Goal: Task Accomplishment & Management: Complete application form

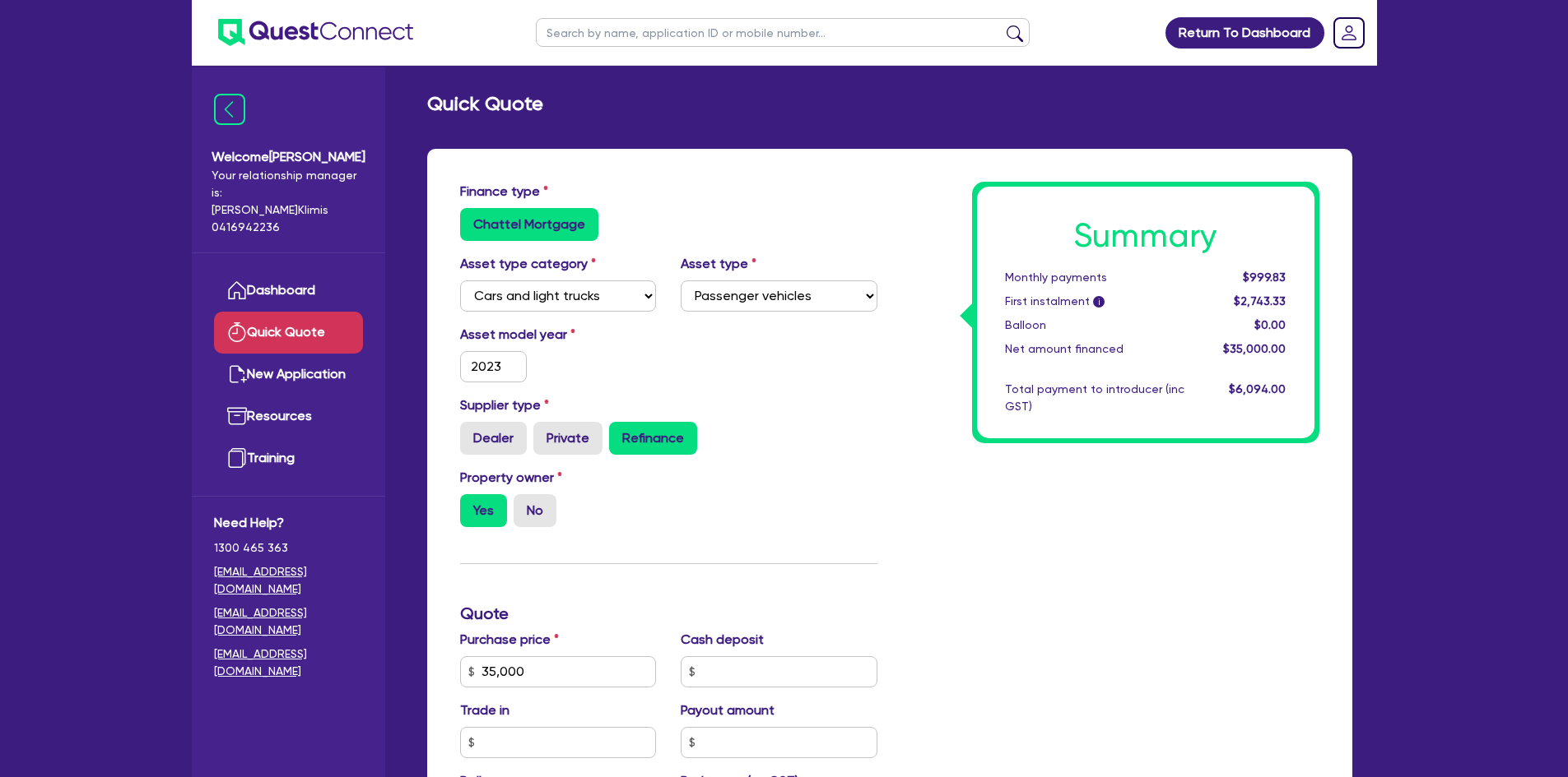
select select "CARS_AND_LIGHT_TRUCKS"
select select "PASSENGER_VEHICLES"
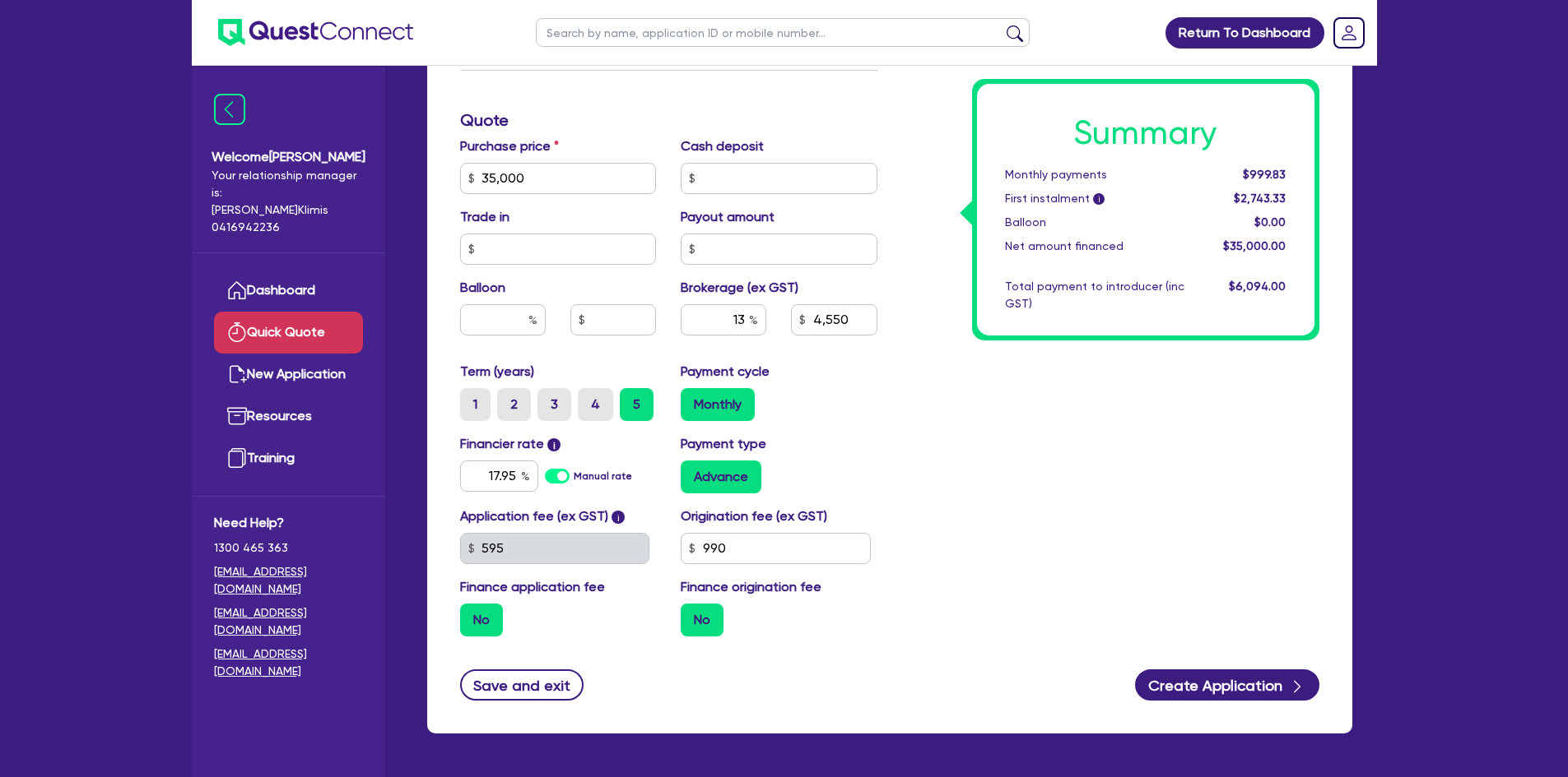
scroll to position [550, 0]
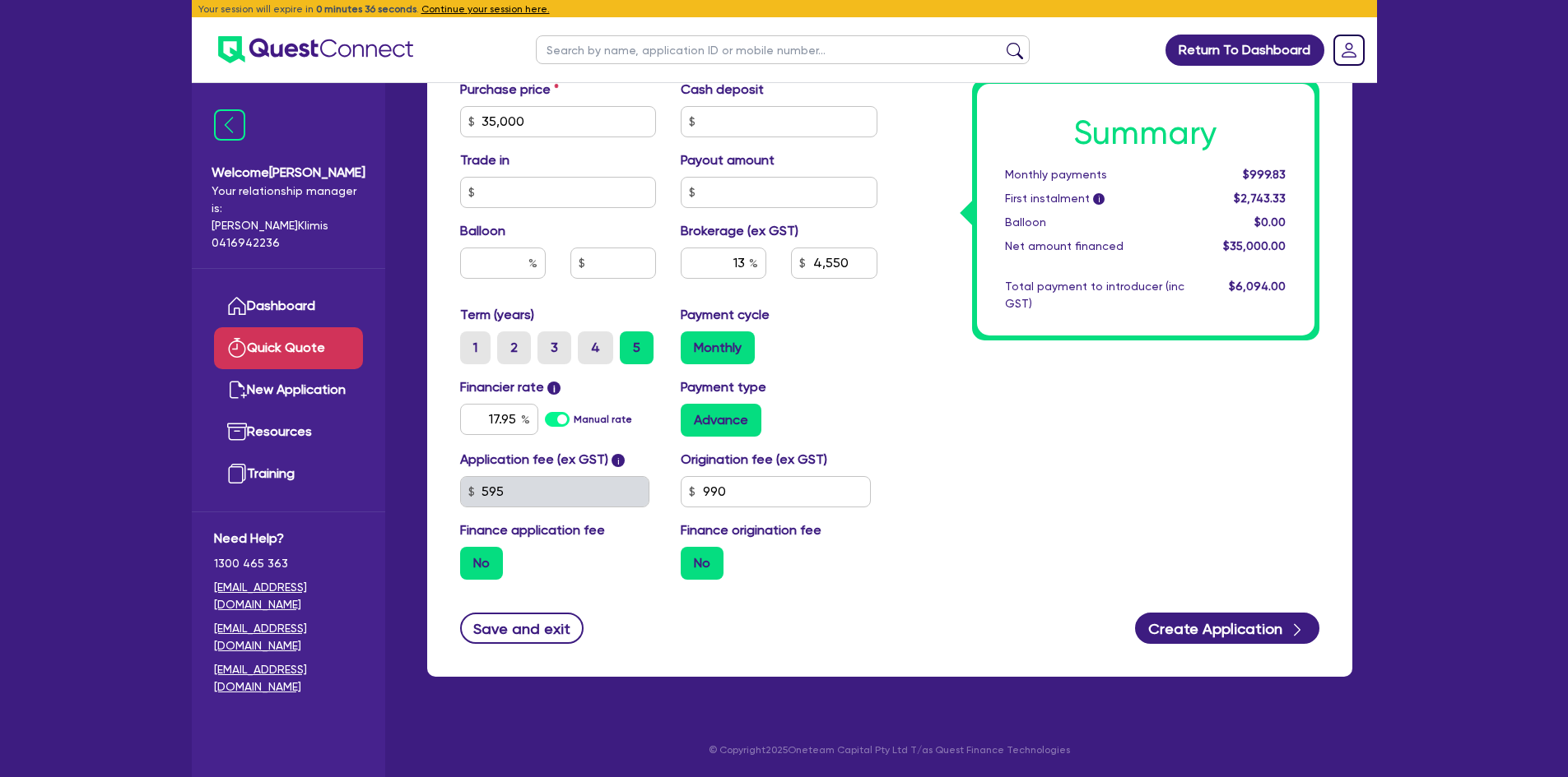
select select
radio input "true"
radio input "false"
radio input "true"
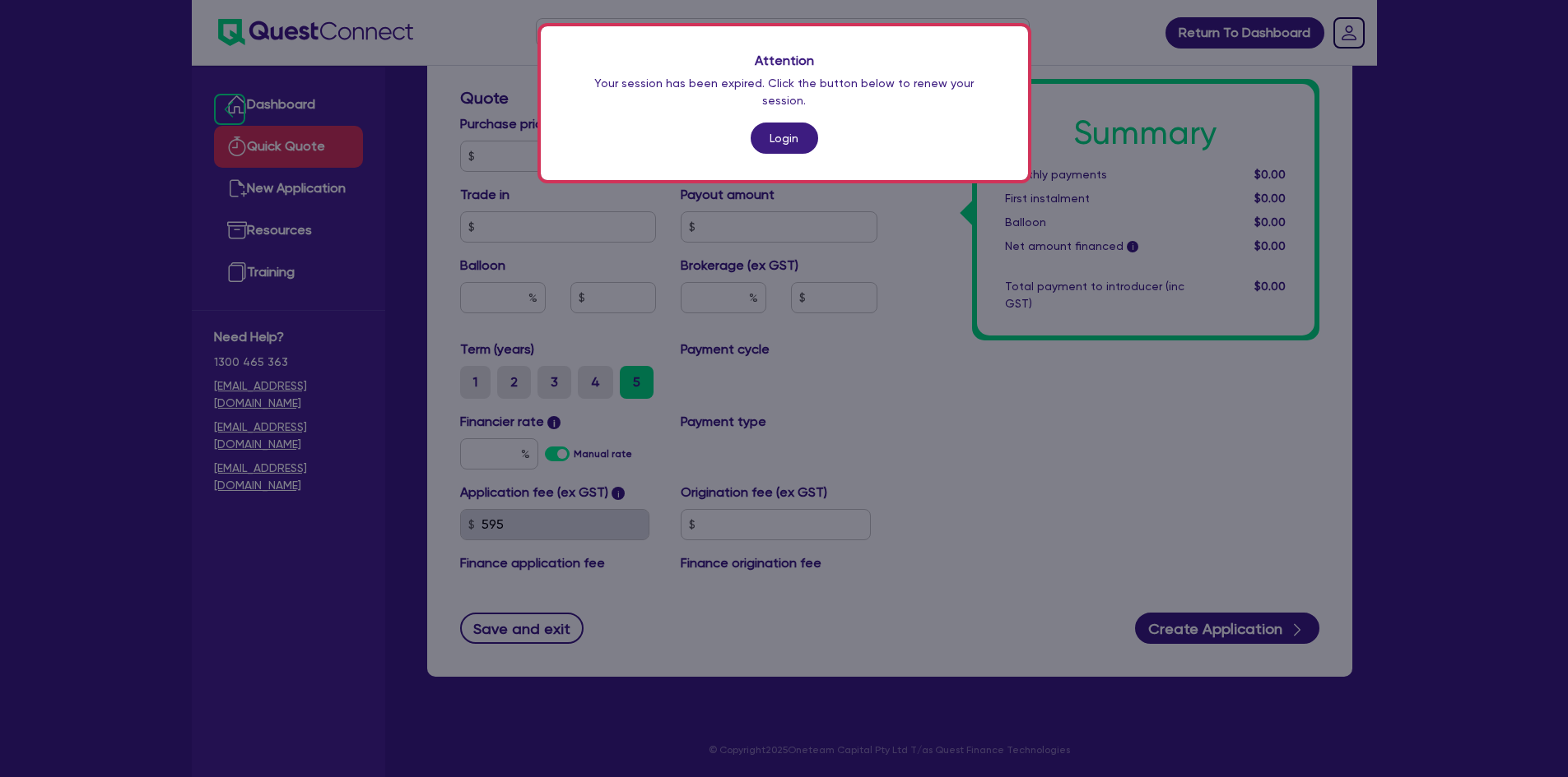
scroll to position [483, 0]
click at [781, 123] on link "Login" at bounding box center [784, 139] width 67 height 31
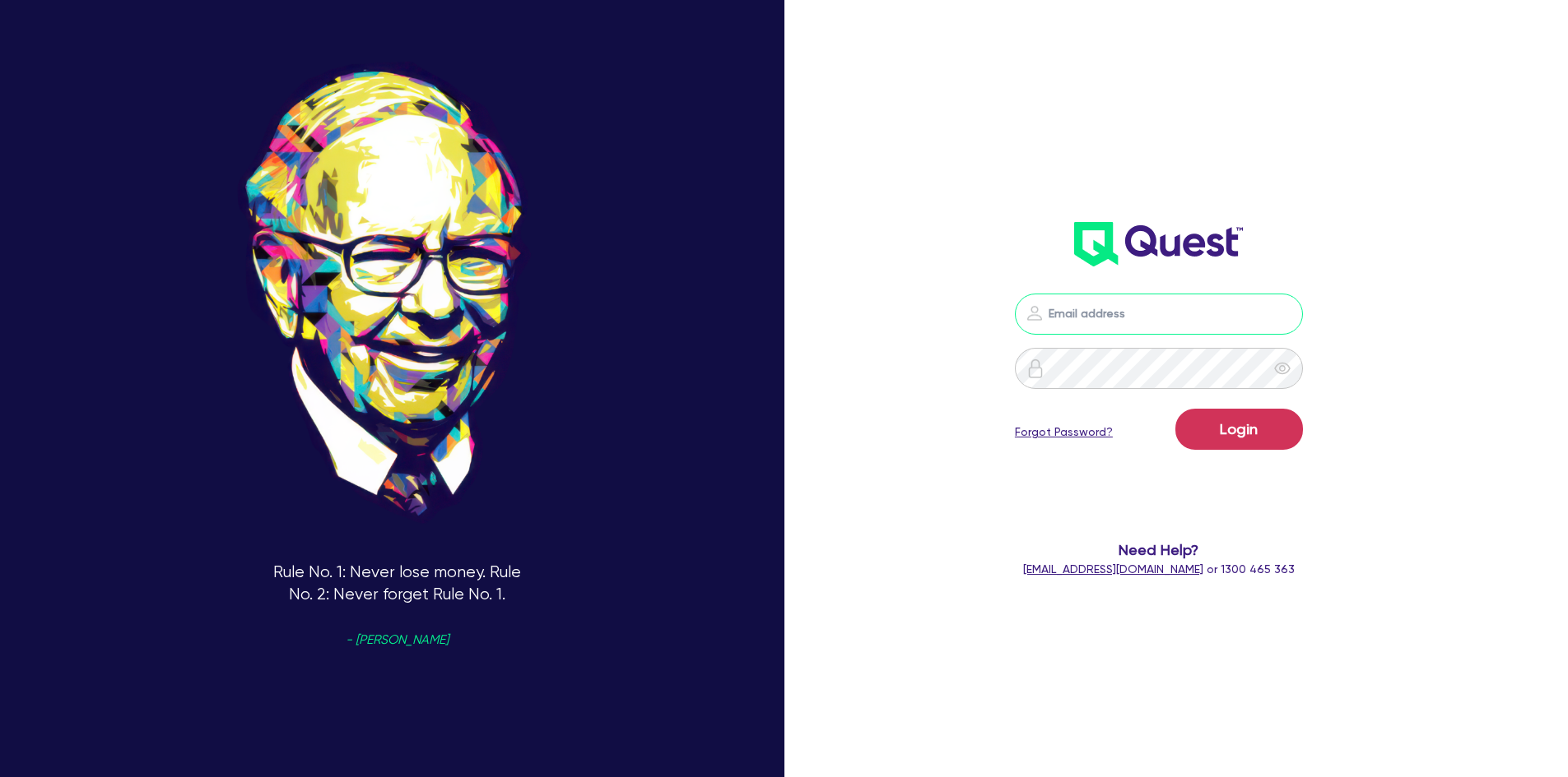
click at [1096, 303] on input "email" at bounding box center [1159, 314] width 288 height 41
type input "[PERSON_NAME][EMAIL_ADDRESS][DOMAIN_NAME]"
click at [1252, 438] on button "Login" at bounding box center [1239, 429] width 127 height 41
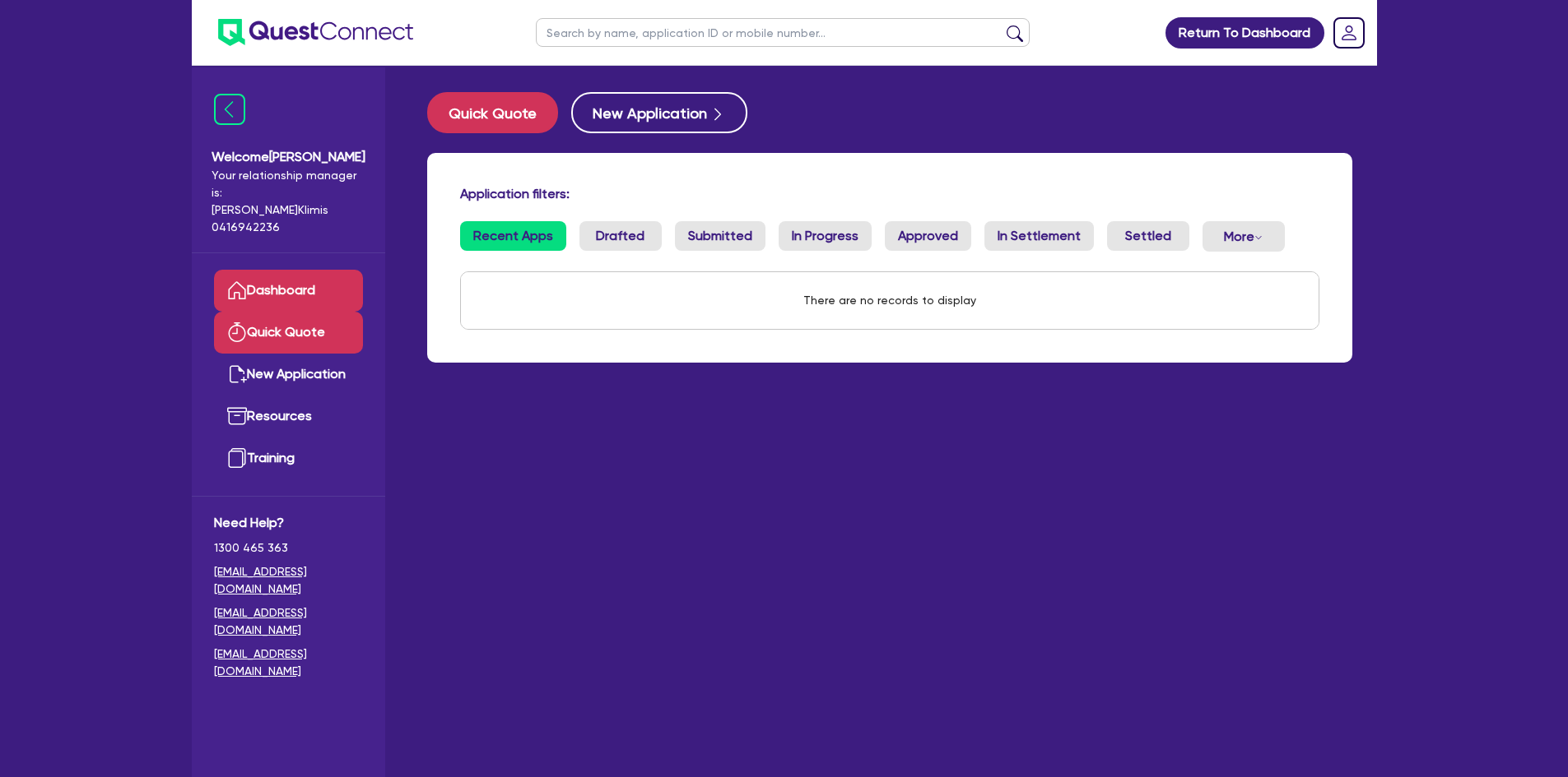
click at [286, 320] on link "Quick Quote" at bounding box center [288, 332] width 149 height 42
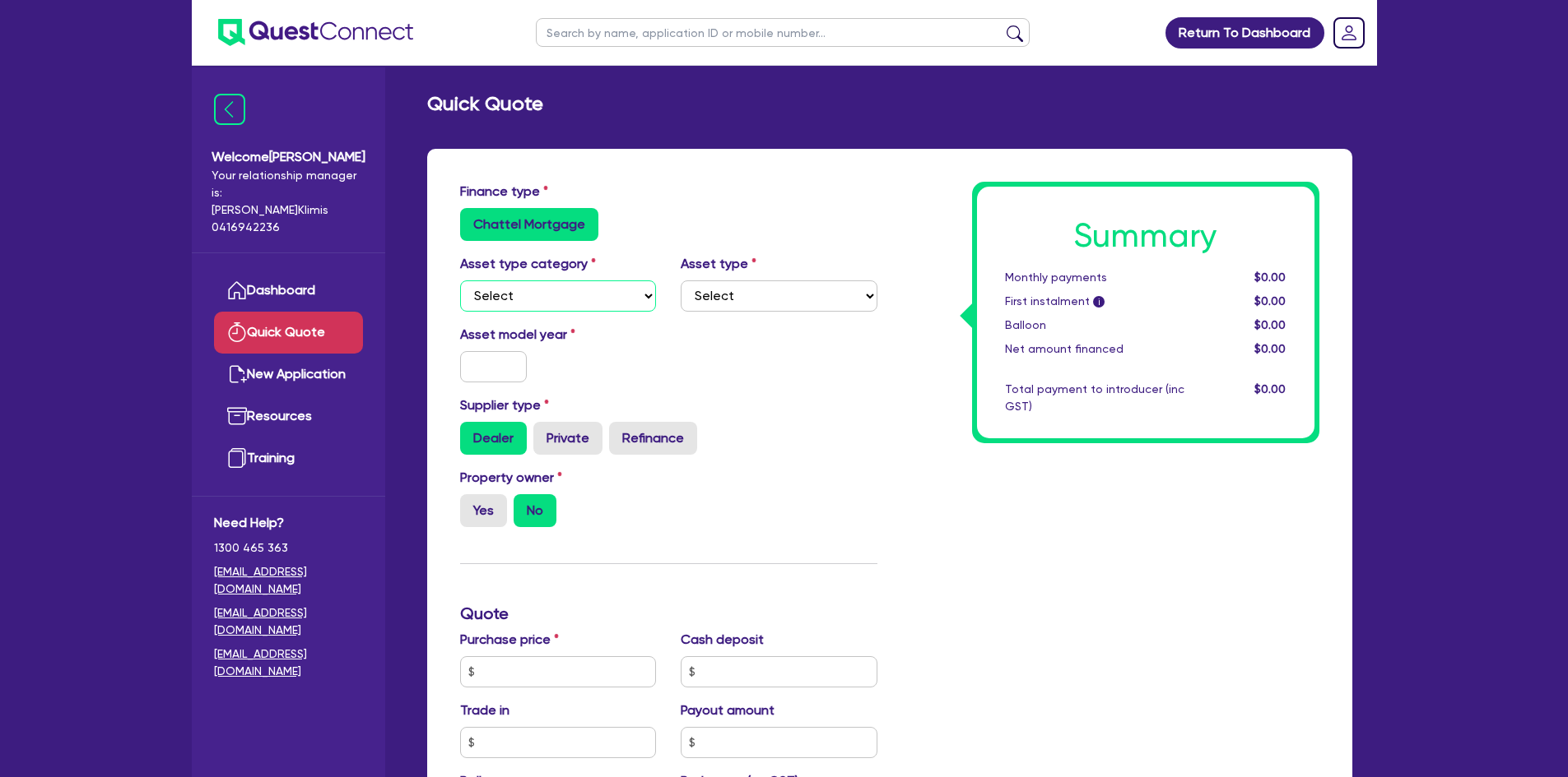
click at [643, 302] on select "Select Cars and light trucks Primary assets Secondary assets Tertiary assets" at bounding box center [558, 296] width 196 height 31
select select "CARS_AND_LIGHT_TRUCKS"
click at [460, 281] on select "Select Cars and light trucks Primary assets Secondary assets Tertiary assets" at bounding box center [558, 296] width 196 height 31
click at [748, 300] on select "Select Passenger vehicles Vans and utes Light trucks up to 4.5 tonne" at bounding box center [778, 296] width 196 height 31
select select "PASSENGER_VEHICLES"
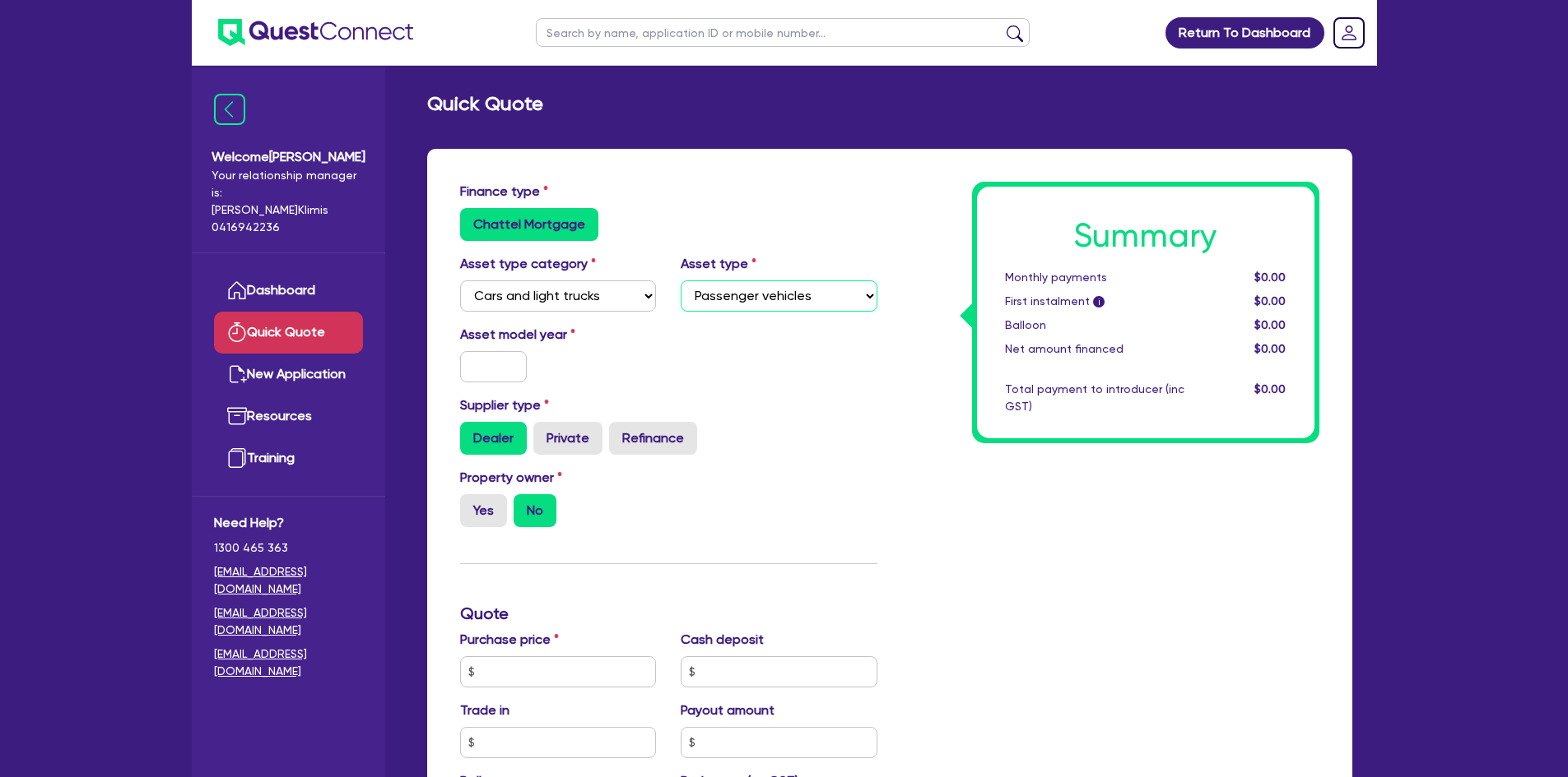
click at [681, 281] on select "Select Passenger vehicles Vans and utes Light trucks up to 4.5 tonne" at bounding box center [778, 296] width 196 height 31
click at [507, 365] on input "text" at bounding box center [493, 367] width 67 height 31
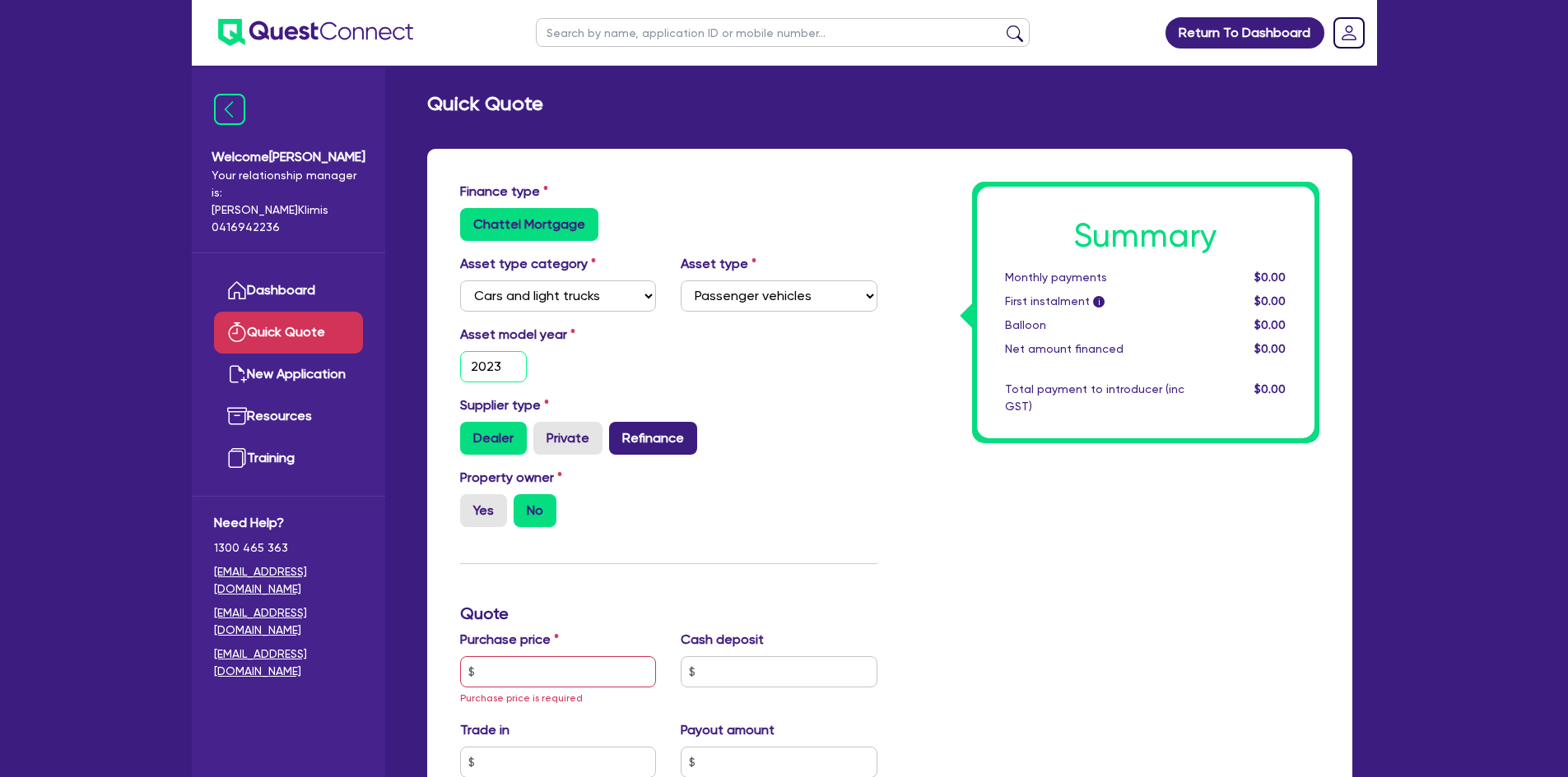
type input "2023"
click at [630, 440] on label "Refinance" at bounding box center [653, 439] width 88 height 33
click at [620, 433] on input "Refinance" at bounding box center [614, 427] width 10 height 10
radio input "true"
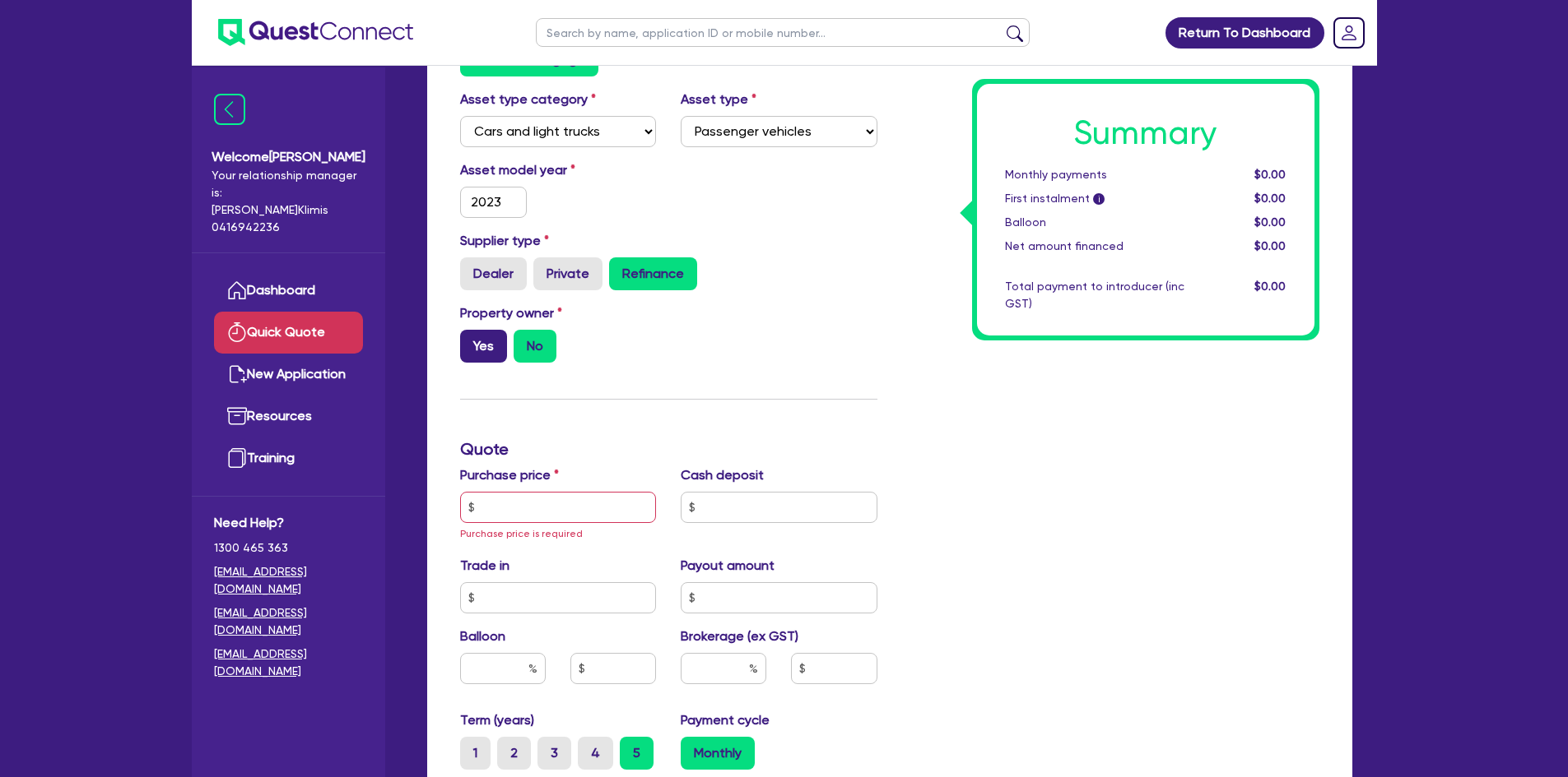
click at [482, 344] on label "Yes" at bounding box center [483, 346] width 47 height 33
click at [470, 340] on input "Yes" at bounding box center [465, 335] width 10 height 10
radio input "true"
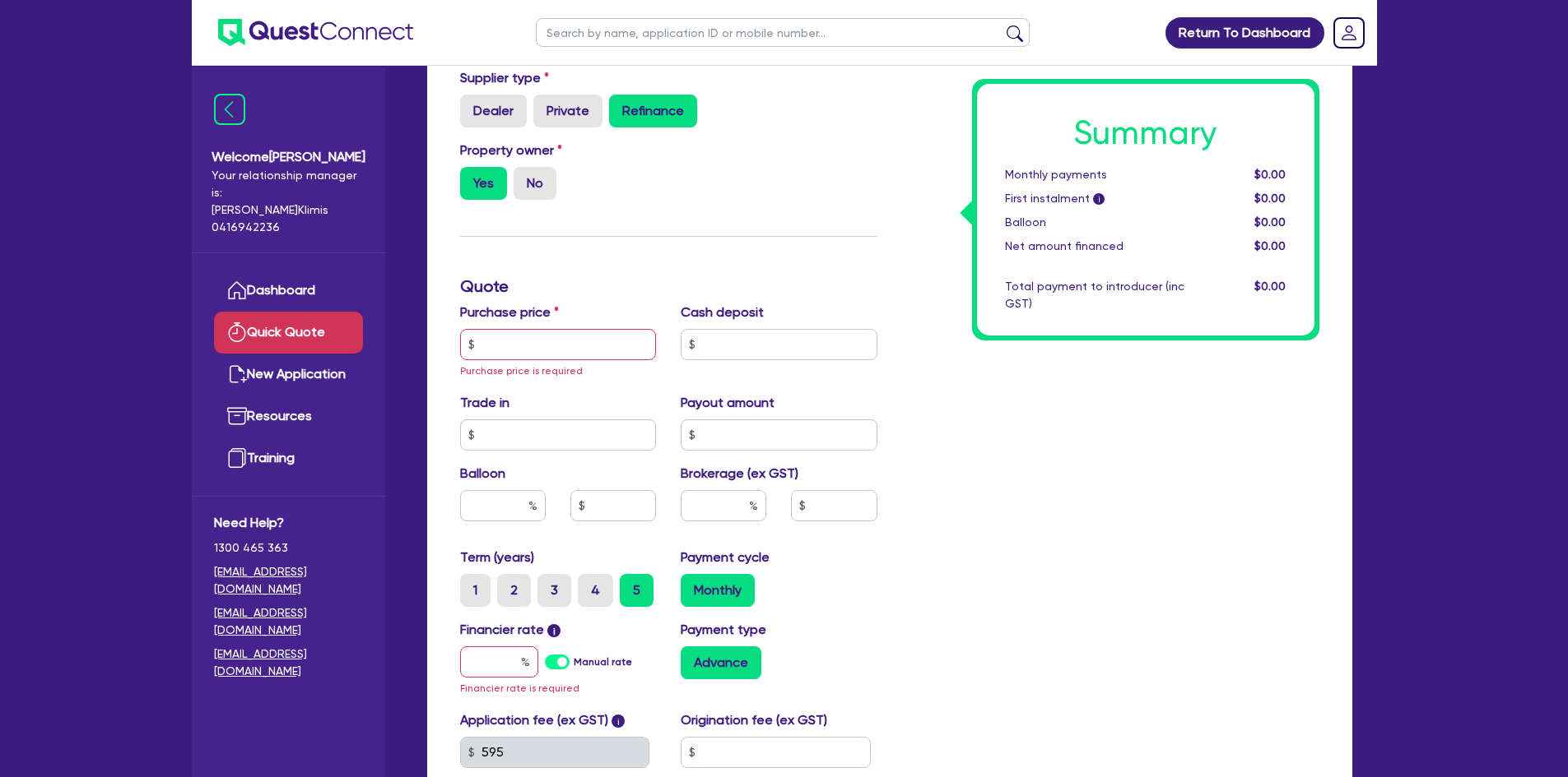
scroll to position [329, 0]
click at [603, 329] on input "text" at bounding box center [558, 343] width 196 height 31
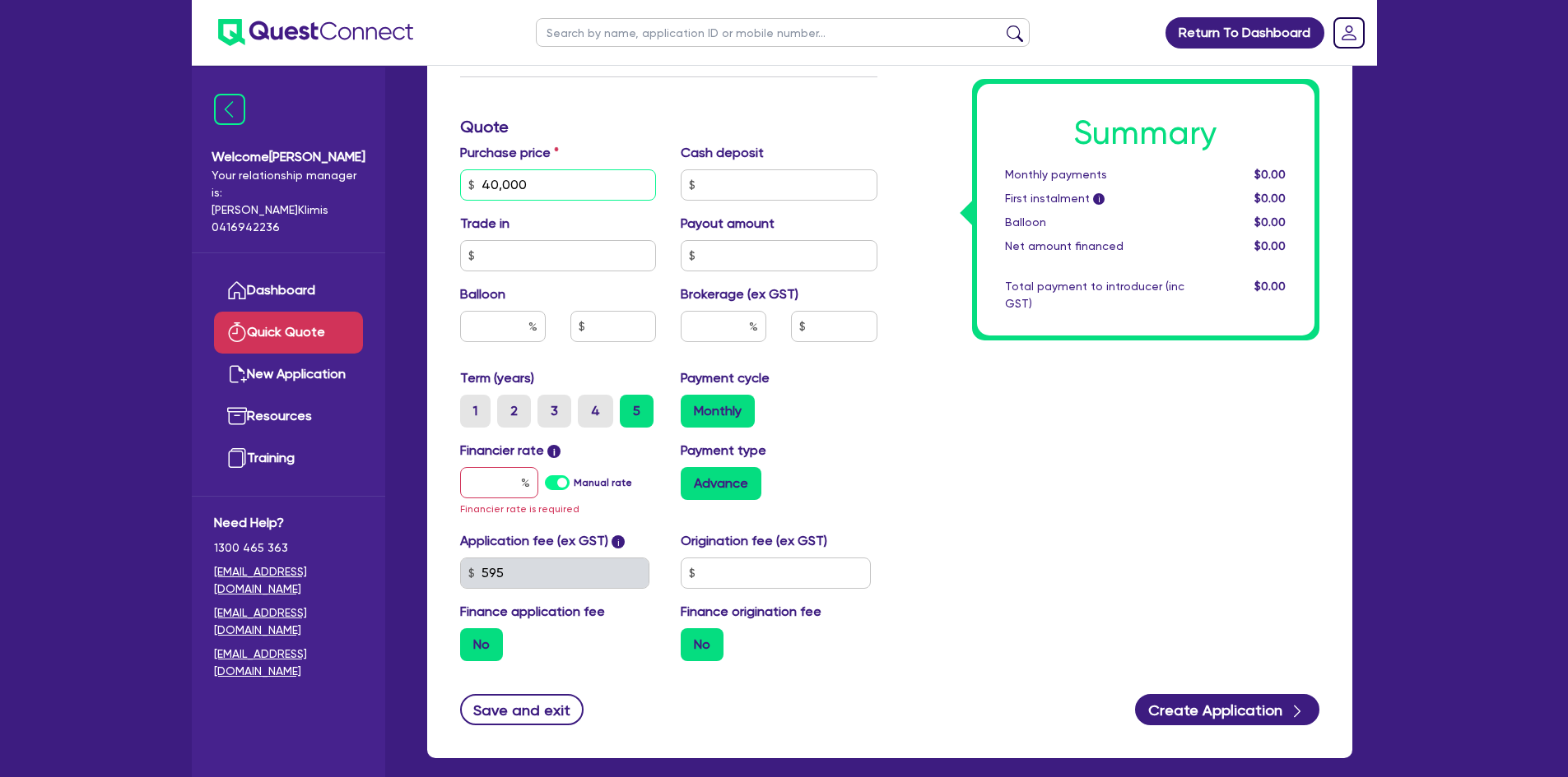
scroll to position [494, 0]
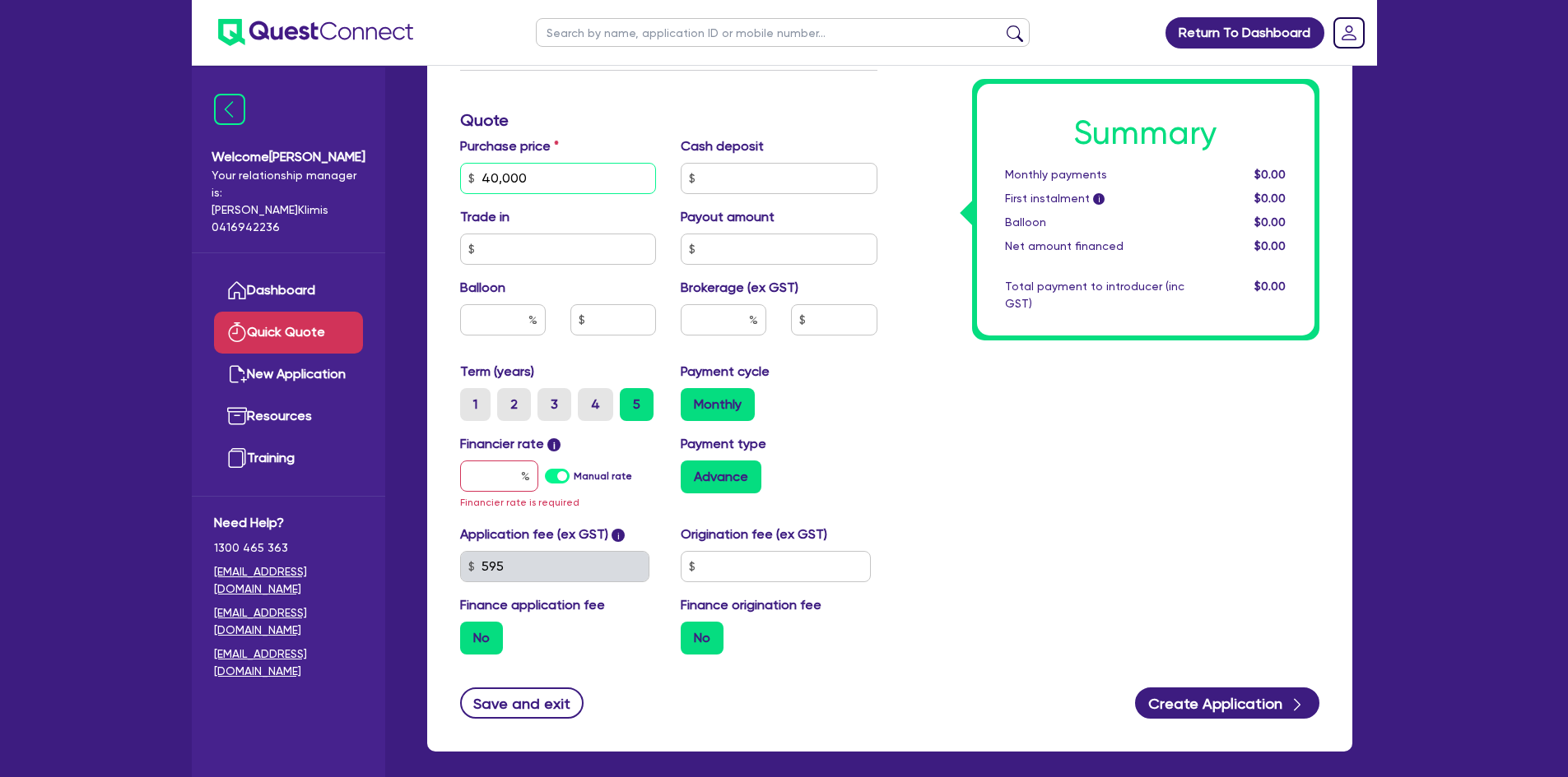
type input "40,000"
click at [705, 316] on input "text" at bounding box center [723, 320] width 86 height 31
type input "13"
click at [841, 368] on div "Payment cycle Monthly" at bounding box center [779, 392] width 222 height 59
click at [508, 482] on input "text" at bounding box center [499, 476] width 79 height 31
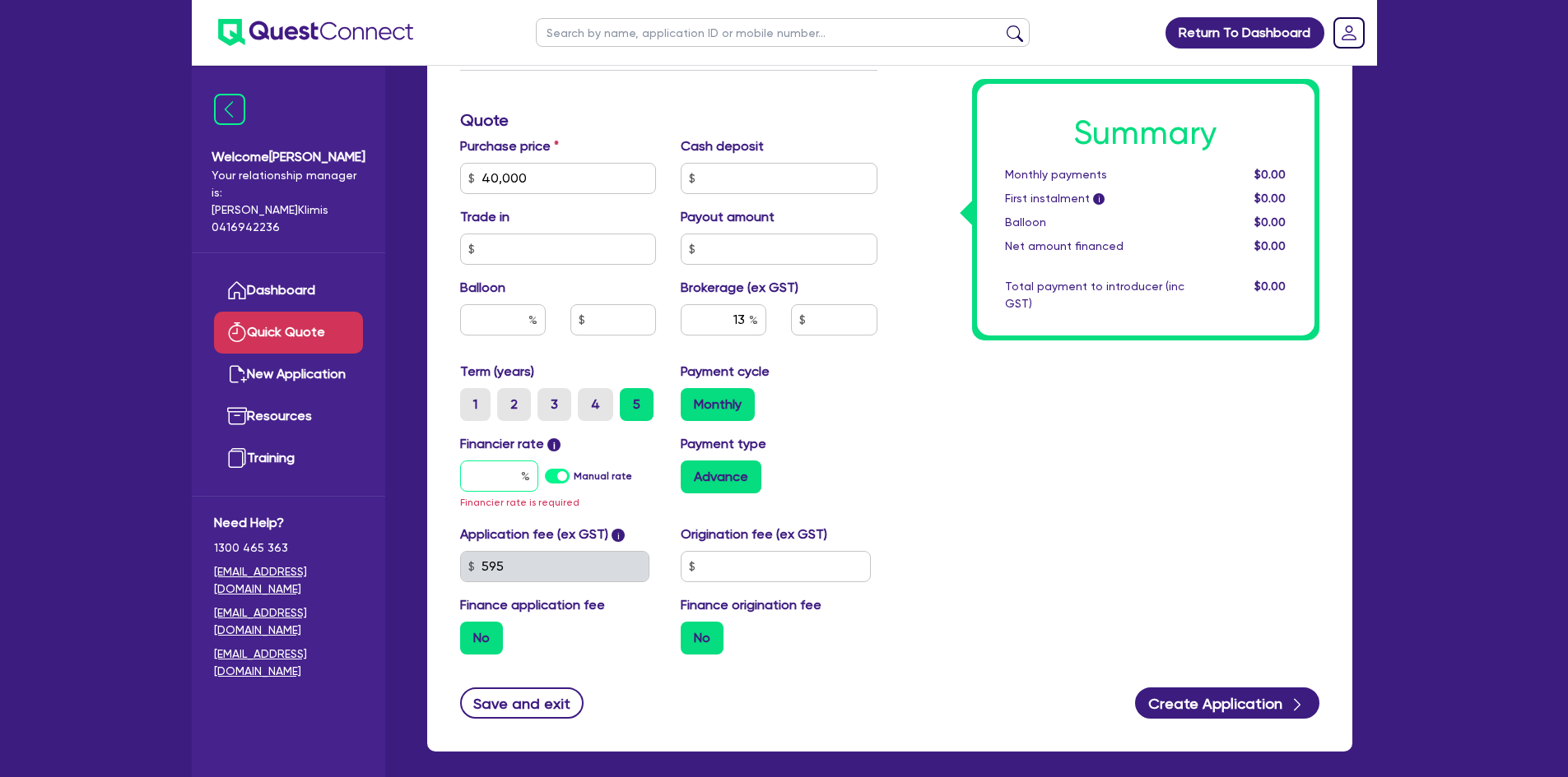
type input "1"
type input "5,200"
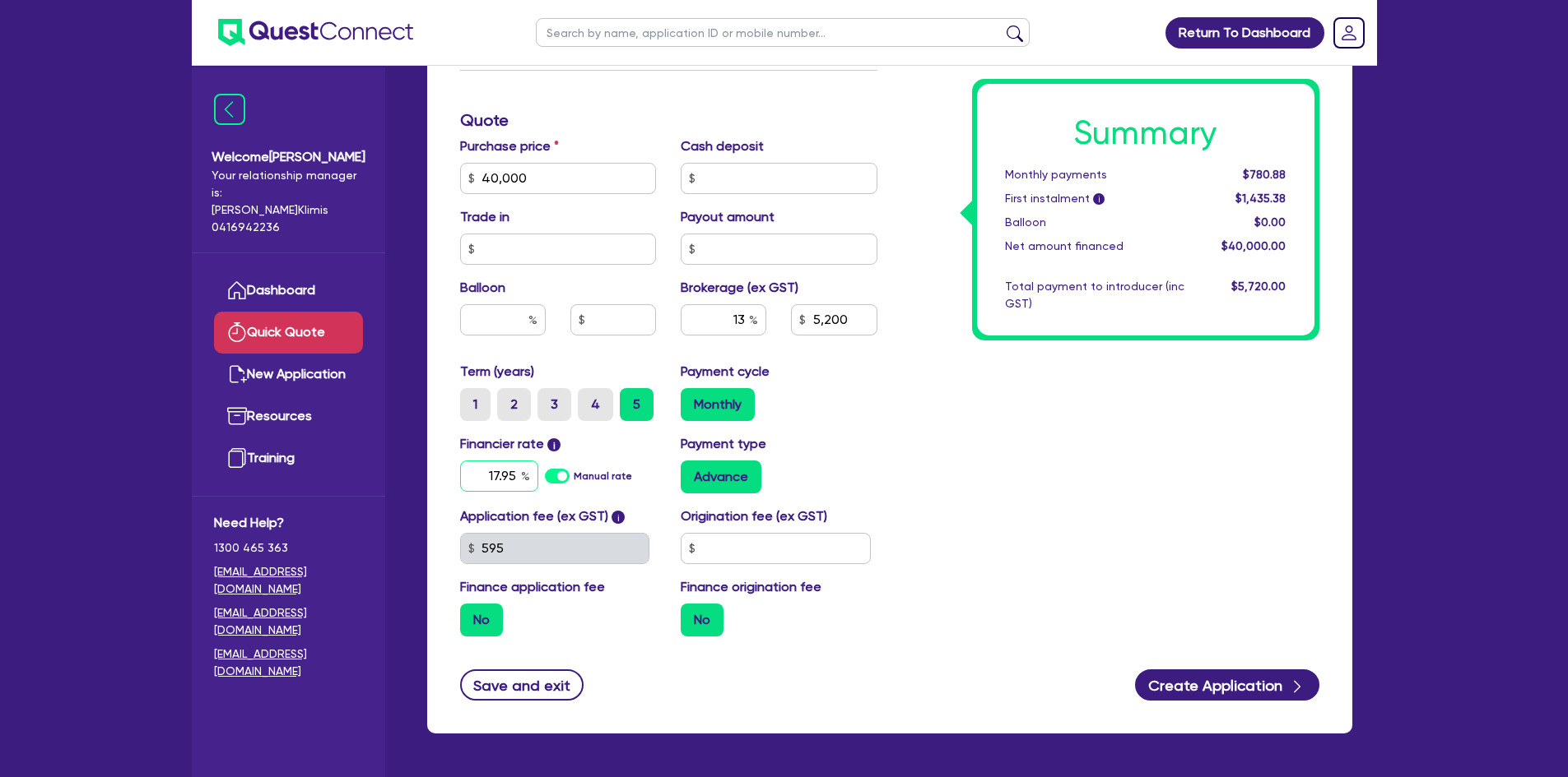
type input "17.95"
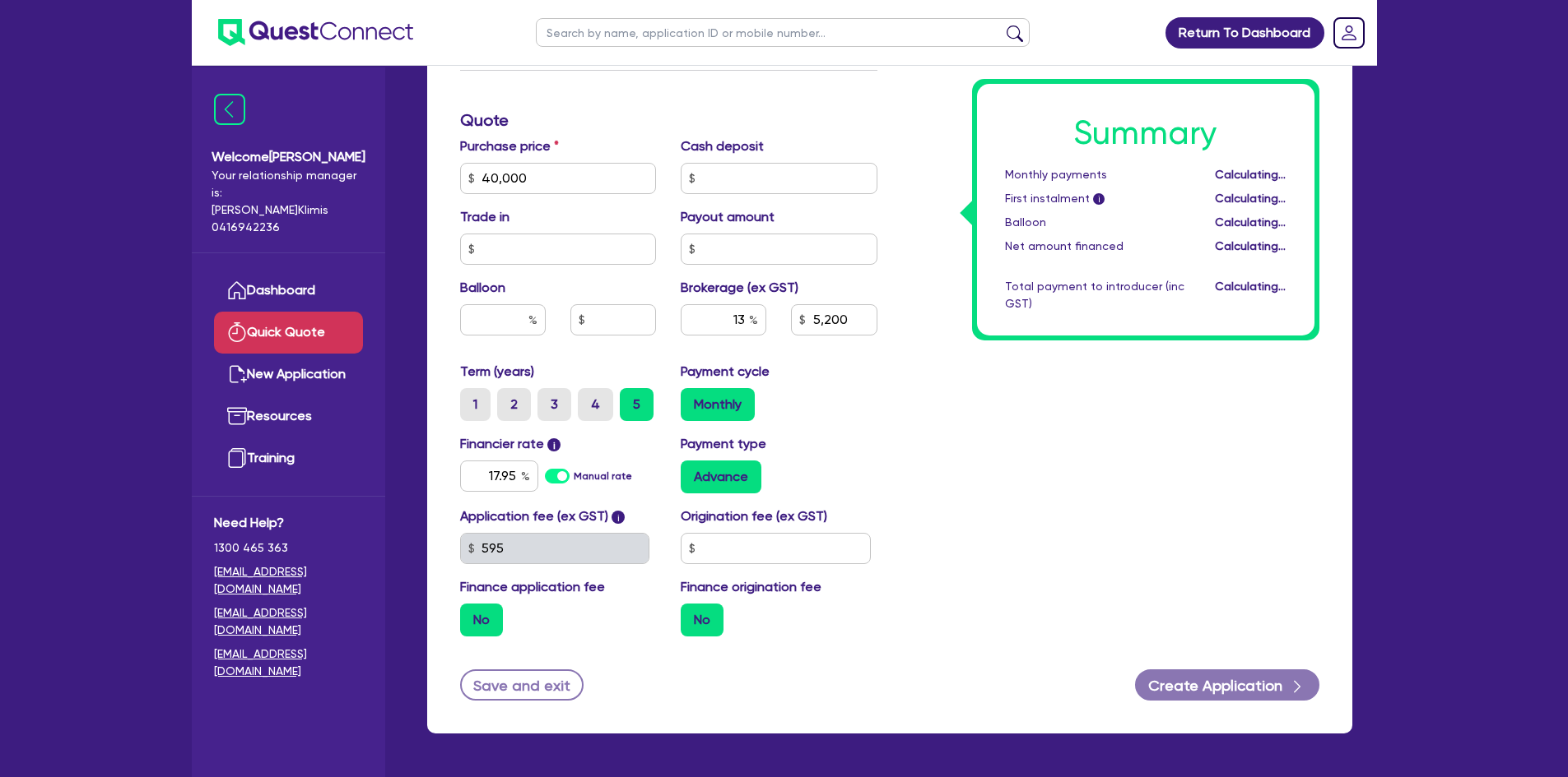
type input "5,200"
click at [887, 391] on div "Payment cycle Monthly" at bounding box center [779, 392] width 222 height 59
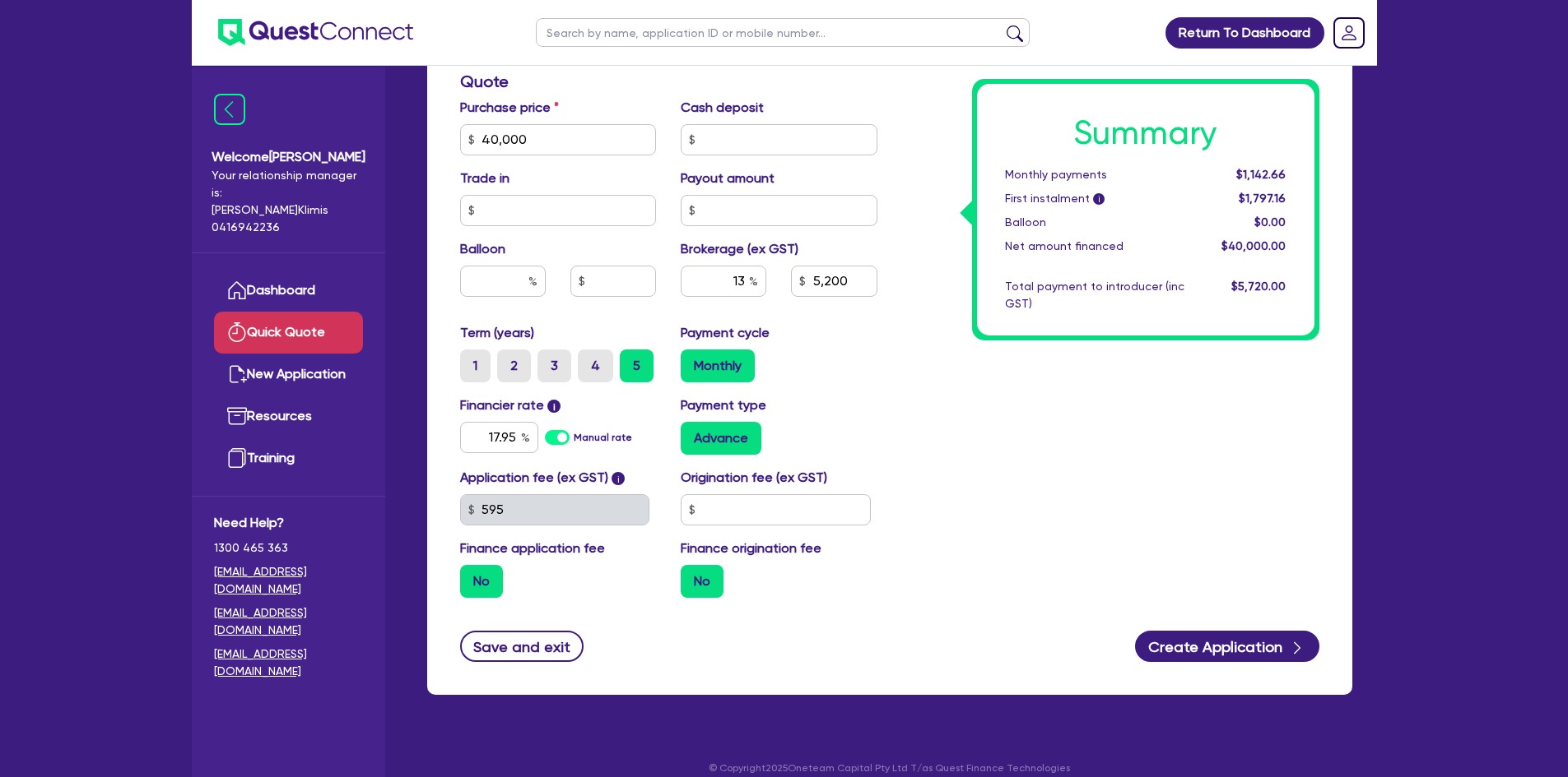
scroll to position [550, 0]
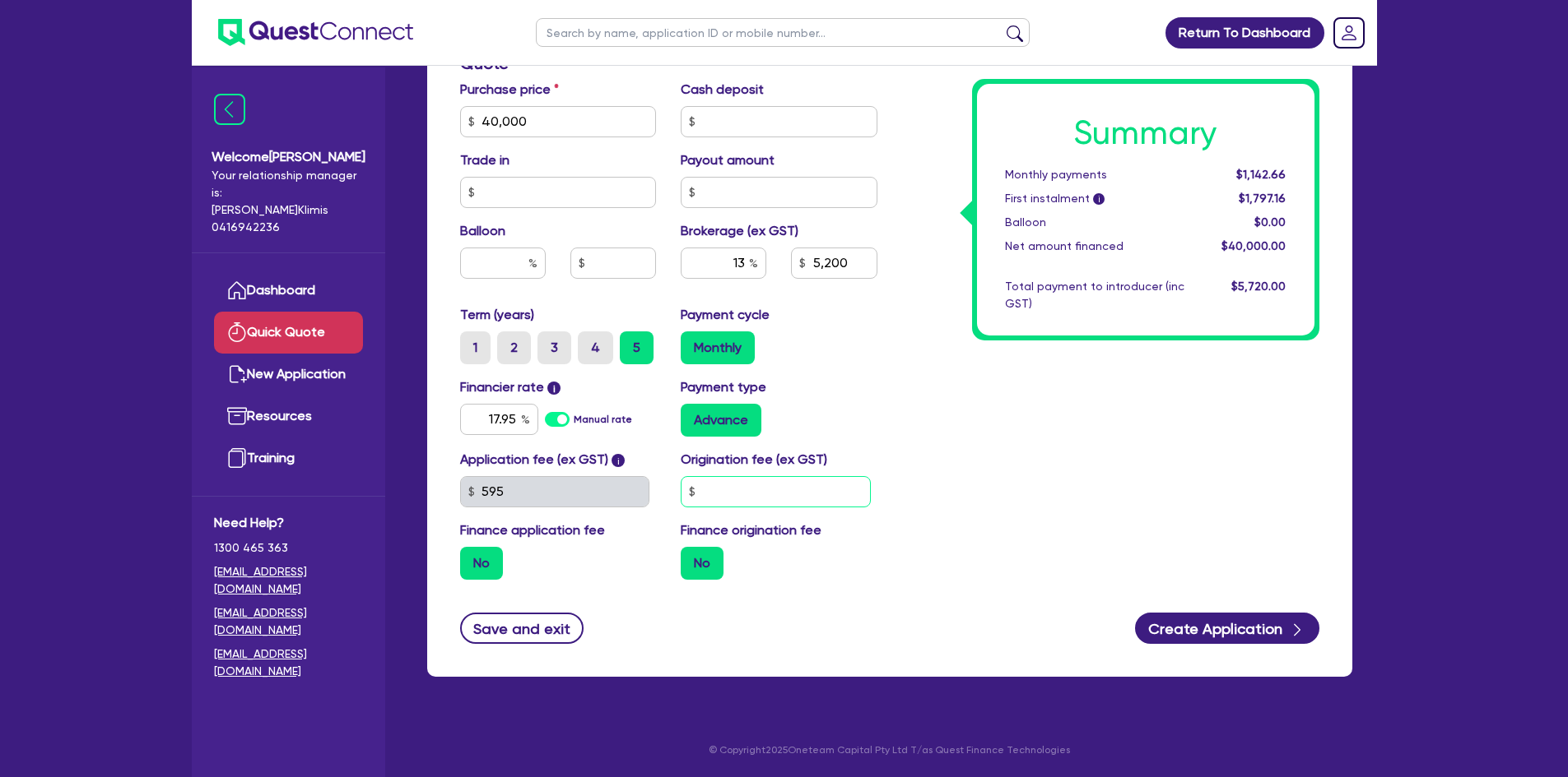
click at [729, 488] on input "text" at bounding box center [776, 492] width 190 height 31
type input "1,500"
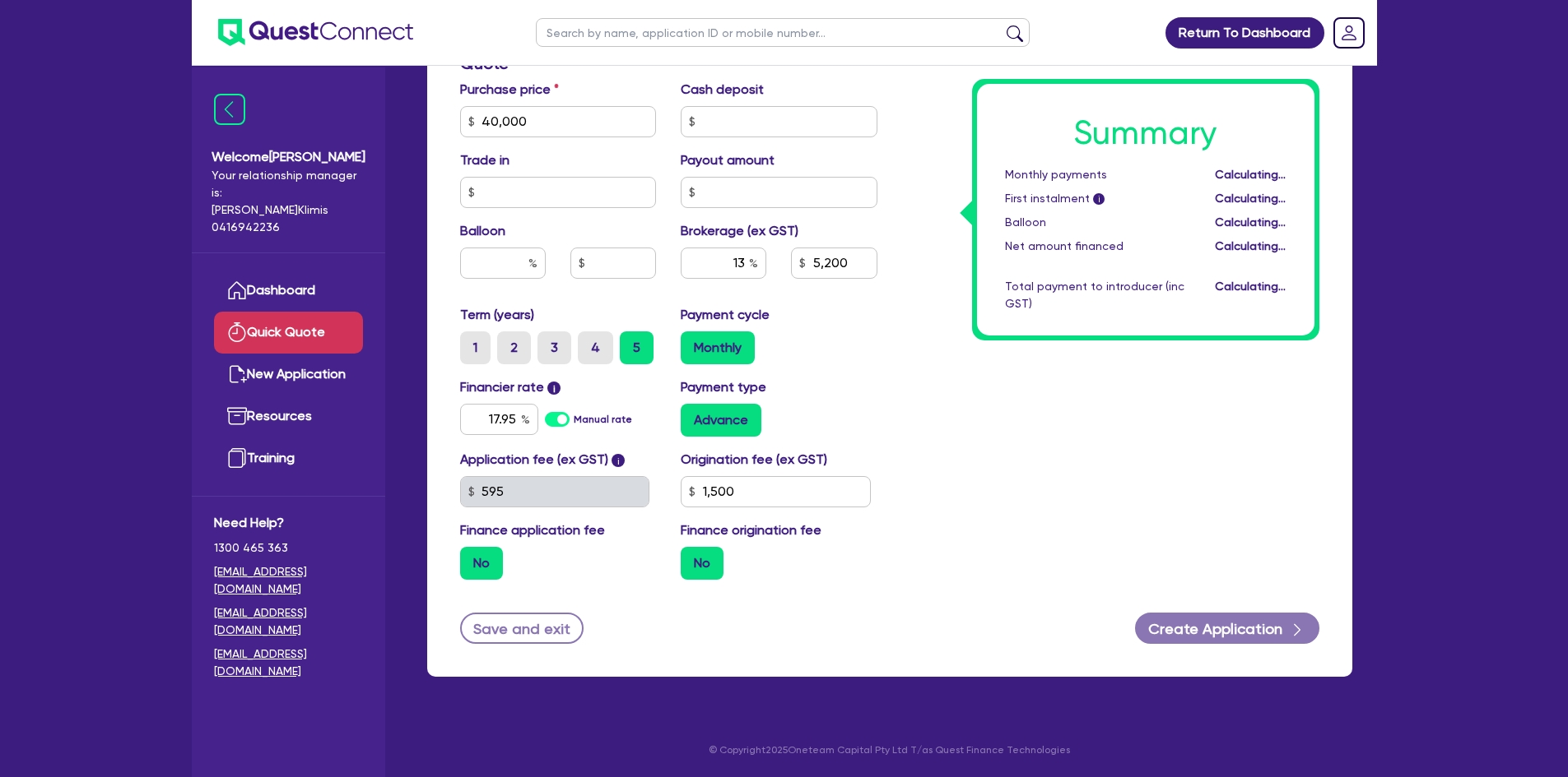
type input "5,200"
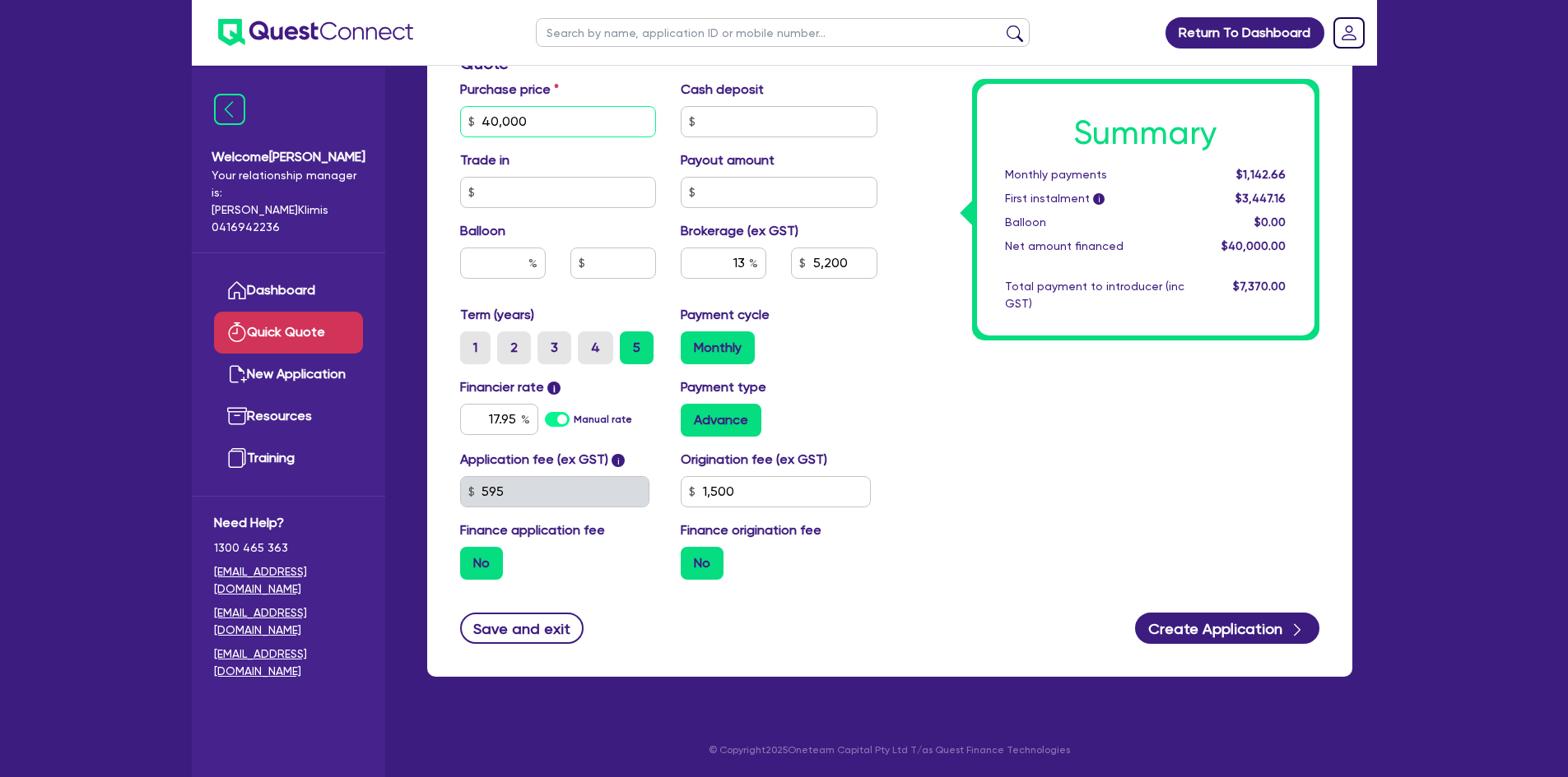
drag, startPoint x: 524, startPoint y: 119, endPoint x: 433, endPoint y: 105, distance: 92.1
click at [433, 105] on div "Finance type Chattel Mortgage Asset type category Select Cars and light trucks …" at bounding box center [889, 138] width 925 height 1078
type input "35,000"
drag, startPoint x: 744, startPoint y: 486, endPoint x: 668, endPoint y: 502, distance: 77.7
click at [668, 502] on div "Application fee (ex GST) i 595 Origination fee (ex GST) 1,500 Finance applicati…" at bounding box center [668, 521] width 442 height 143
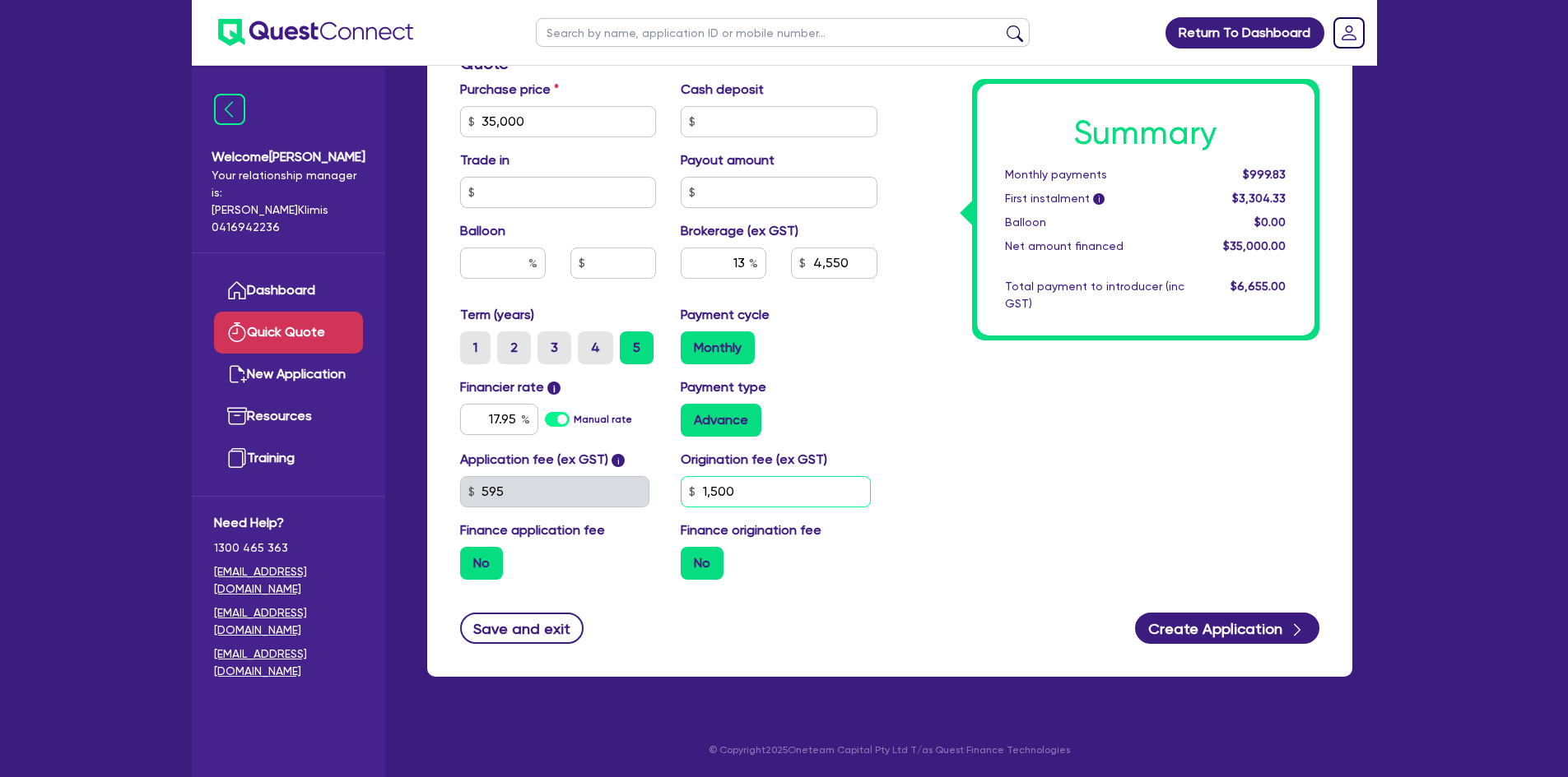
type input "4,550"
type input "9"
type input "4,550"
type input "990"
click at [694, 564] on label "No" at bounding box center [702, 563] width 43 height 33
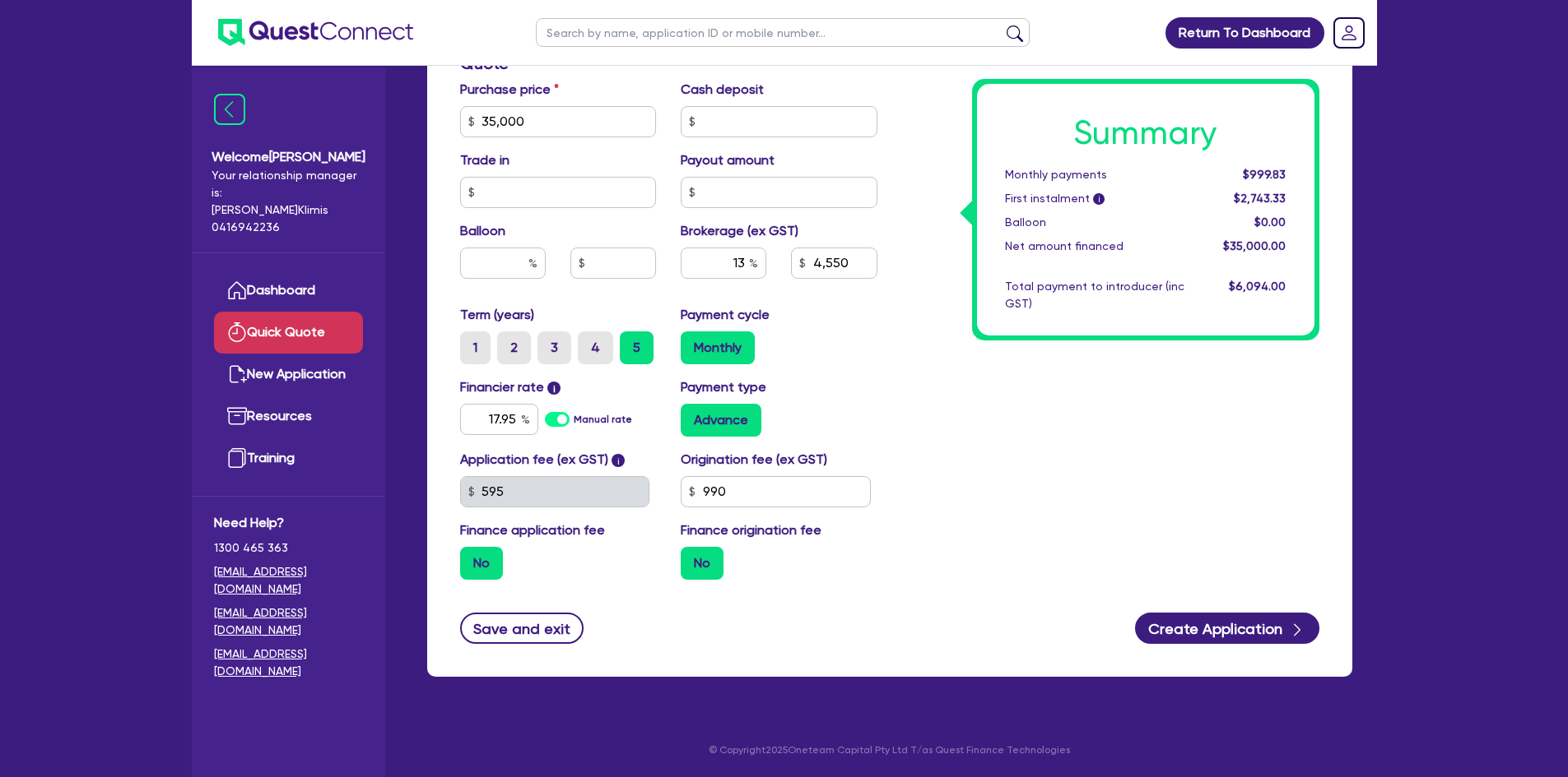
click at [691, 557] on input "No" at bounding box center [686, 552] width 10 height 10
click at [700, 563] on label "No" at bounding box center [702, 563] width 43 height 33
click at [691, 557] on input "No" at bounding box center [686, 552] width 10 height 10
click at [491, 567] on label "No" at bounding box center [481, 563] width 43 height 33
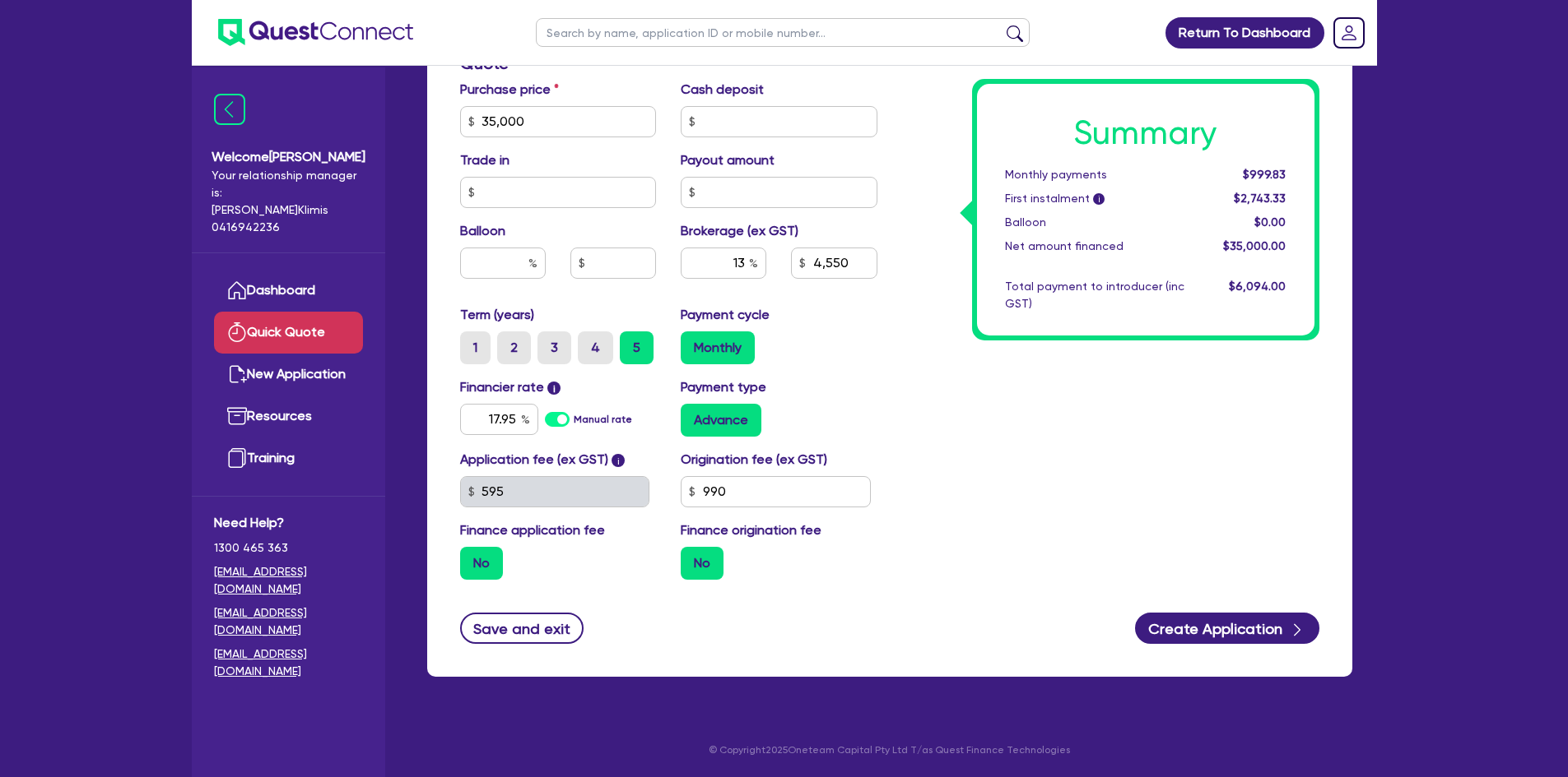
click at [470, 557] on input "No" at bounding box center [465, 552] width 10 height 10
click at [491, 567] on label "No" at bounding box center [481, 563] width 43 height 33
click at [470, 557] on input "No" at bounding box center [465, 552] width 10 height 10
click at [722, 415] on label "Advance" at bounding box center [721, 420] width 80 height 33
click at [691, 414] on input "Advance" at bounding box center [686, 409] width 10 height 10
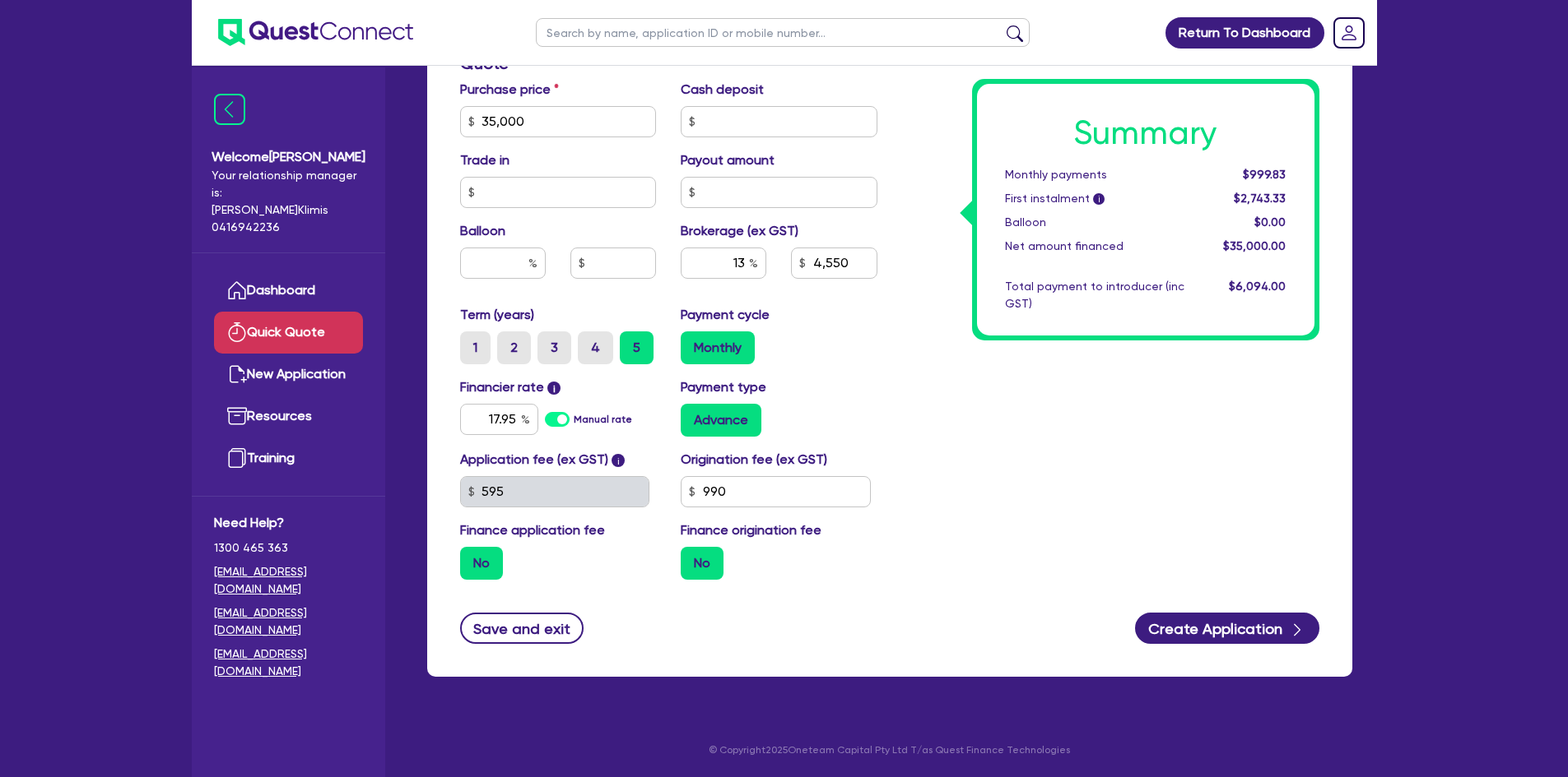
click at [716, 350] on label "Monthly" at bounding box center [717, 348] width 74 height 33
click at [691, 342] on input "Monthly" at bounding box center [686, 337] width 10 height 10
click at [708, 427] on label "Advance" at bounding box center [721, 420] width 80 height 33
click at [691, 414] on input "Advance" at bounding box center [686, 409] width 10 height 10
drag, startPoint x: 701, startPoint y: 559, endPoint x: 924, endPoint y: 588, distance: 224.9
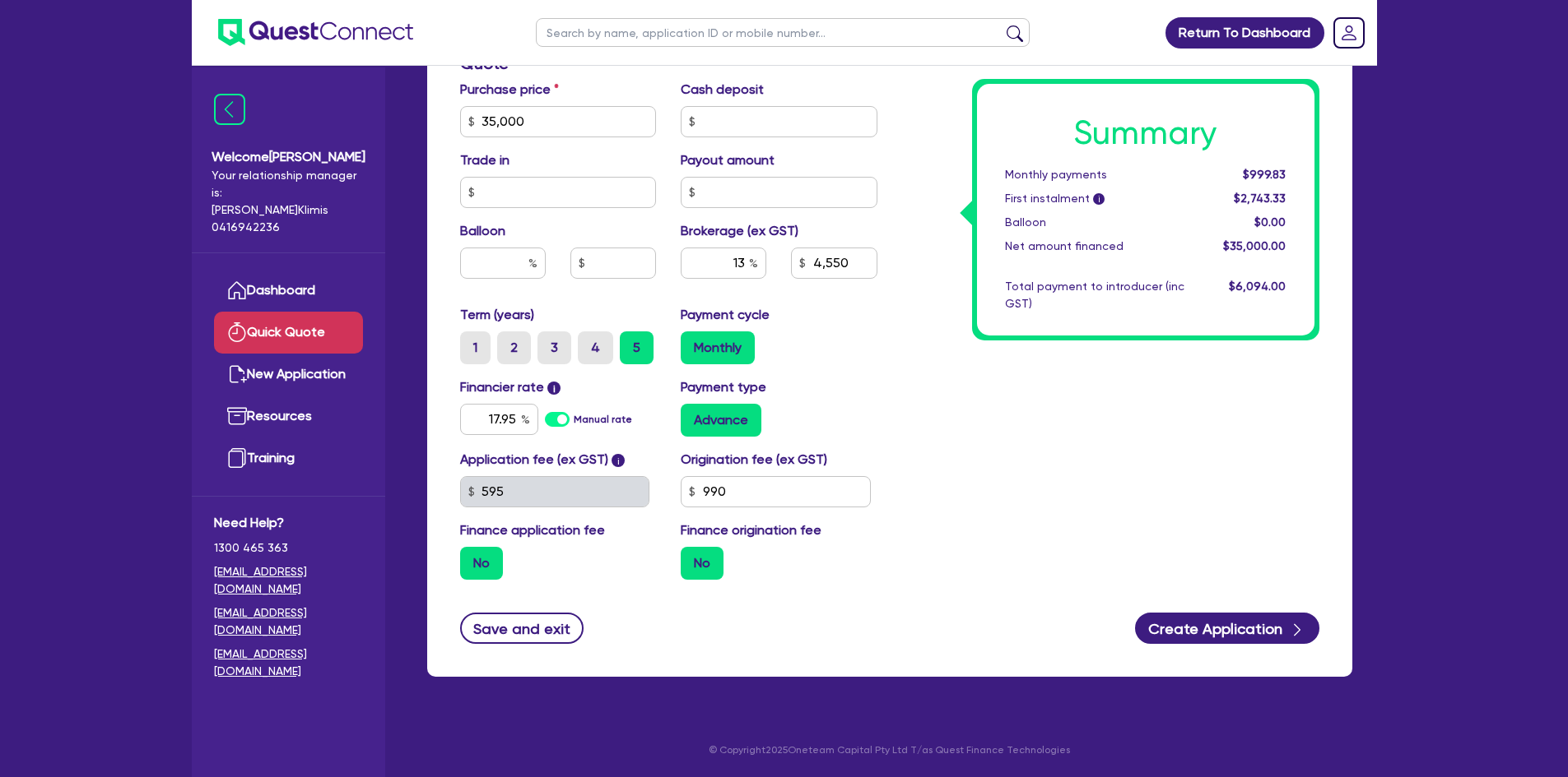
click at [924, 588] on div "Summary Monthly payments $999.83 First instalment i $2,743.33 Balloon $0.00 Net…" at bounding box center [1110, 112] width 442 height 961
drag, startPoint x: 785, startPoint y: 484, endPoint x: 796, endPoint y: 488, distance: 11.7
click at [784, 484] on input "990" at bounding box center [776, 492] width 190 height 31
click at [1192, 624] on button "Create Application" at bounding box center [1226, 629] width 184 height 31
type input "4,550"
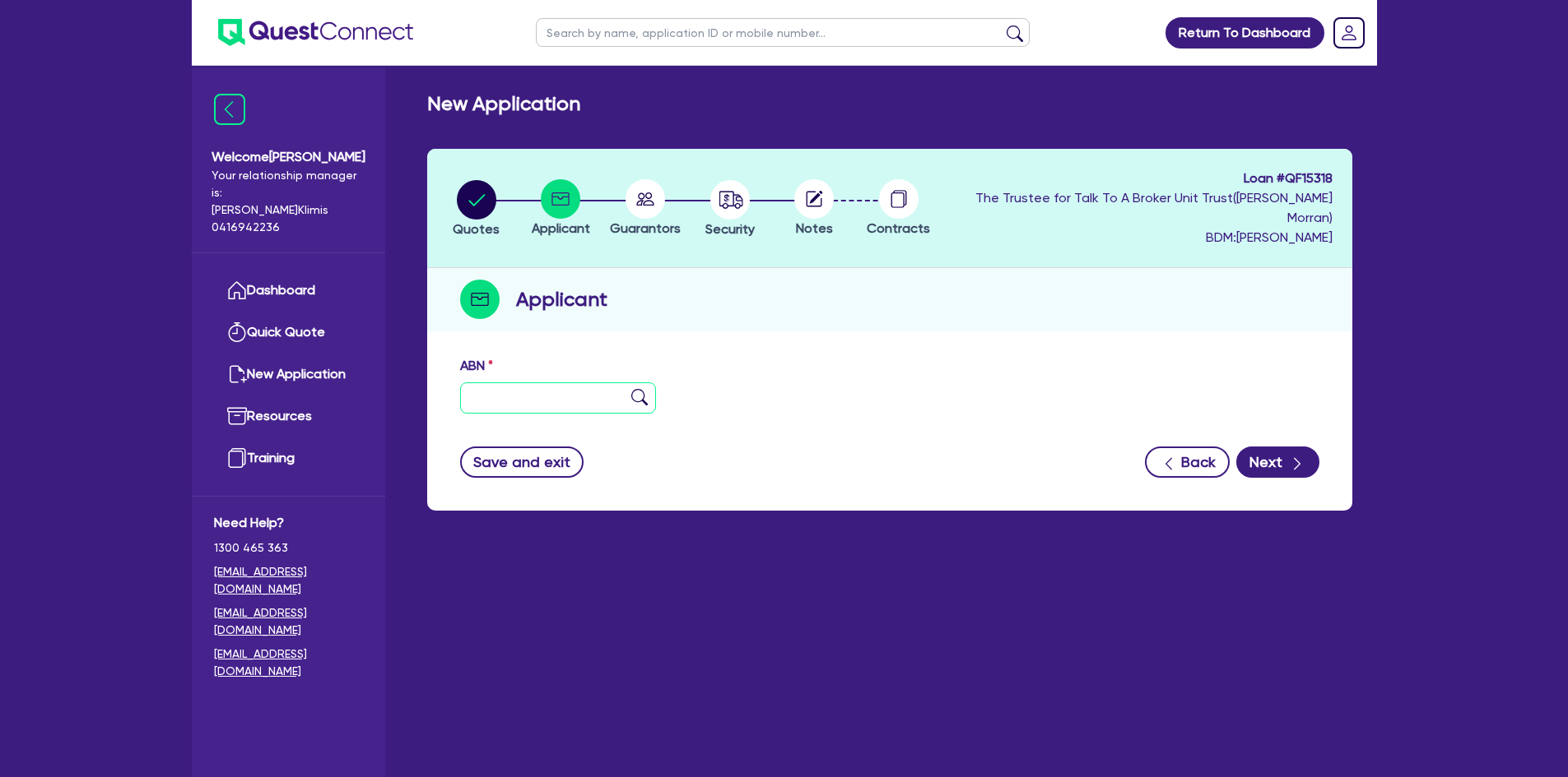
click at [531, 383] on input "text" at bounding box center [558, 399] width 196 height 31
paste input "31 287 894 236"
type input "31 287 894 236"
click at [1283, 446] on button "Next" at bounding box center [1277, 462] width 83 height 31
type input "[PERSON_NAME]"
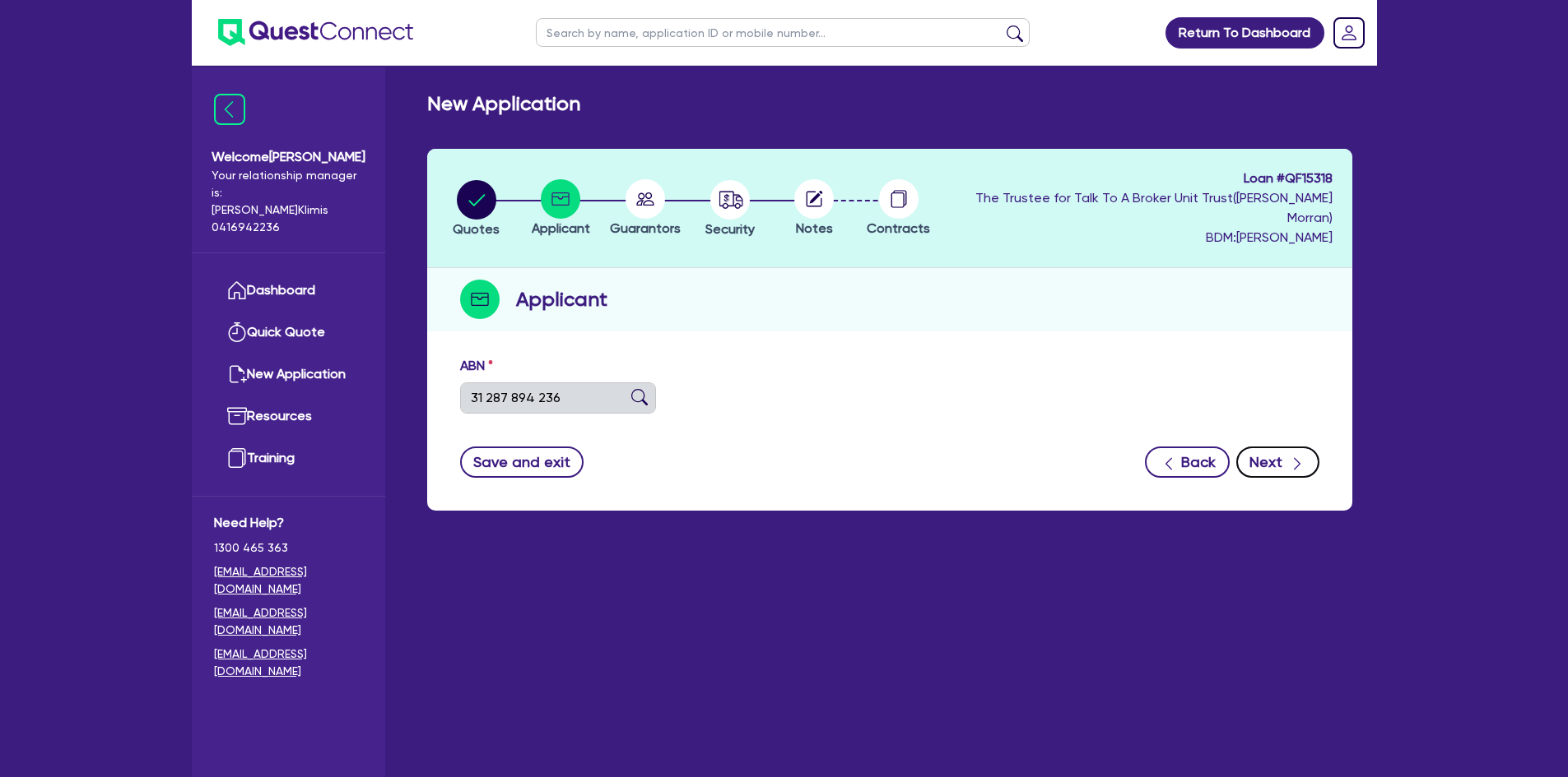
select select "SOLE_TRADER"
type input "[DATE]"
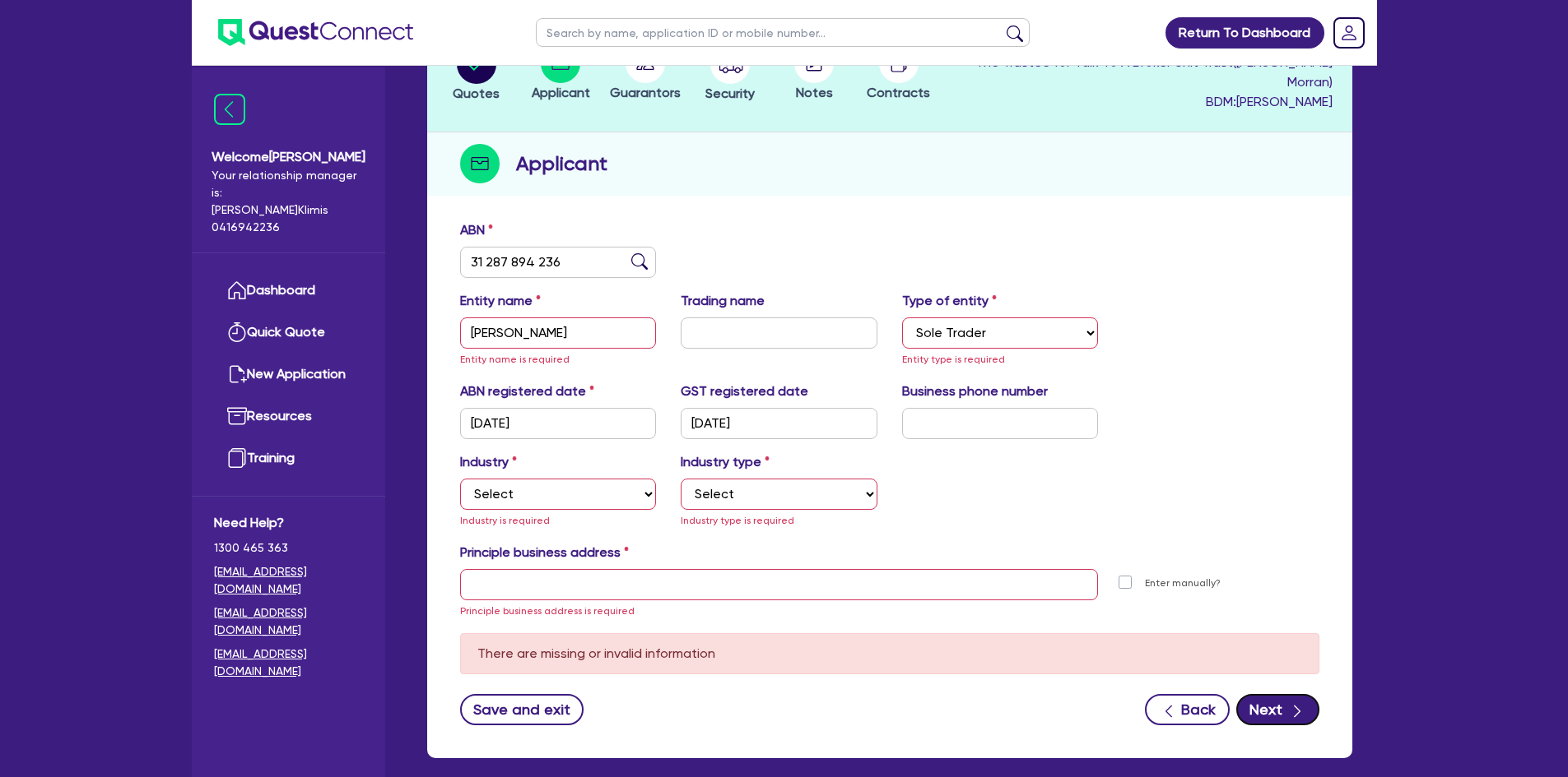
scroll to position [165, 0]
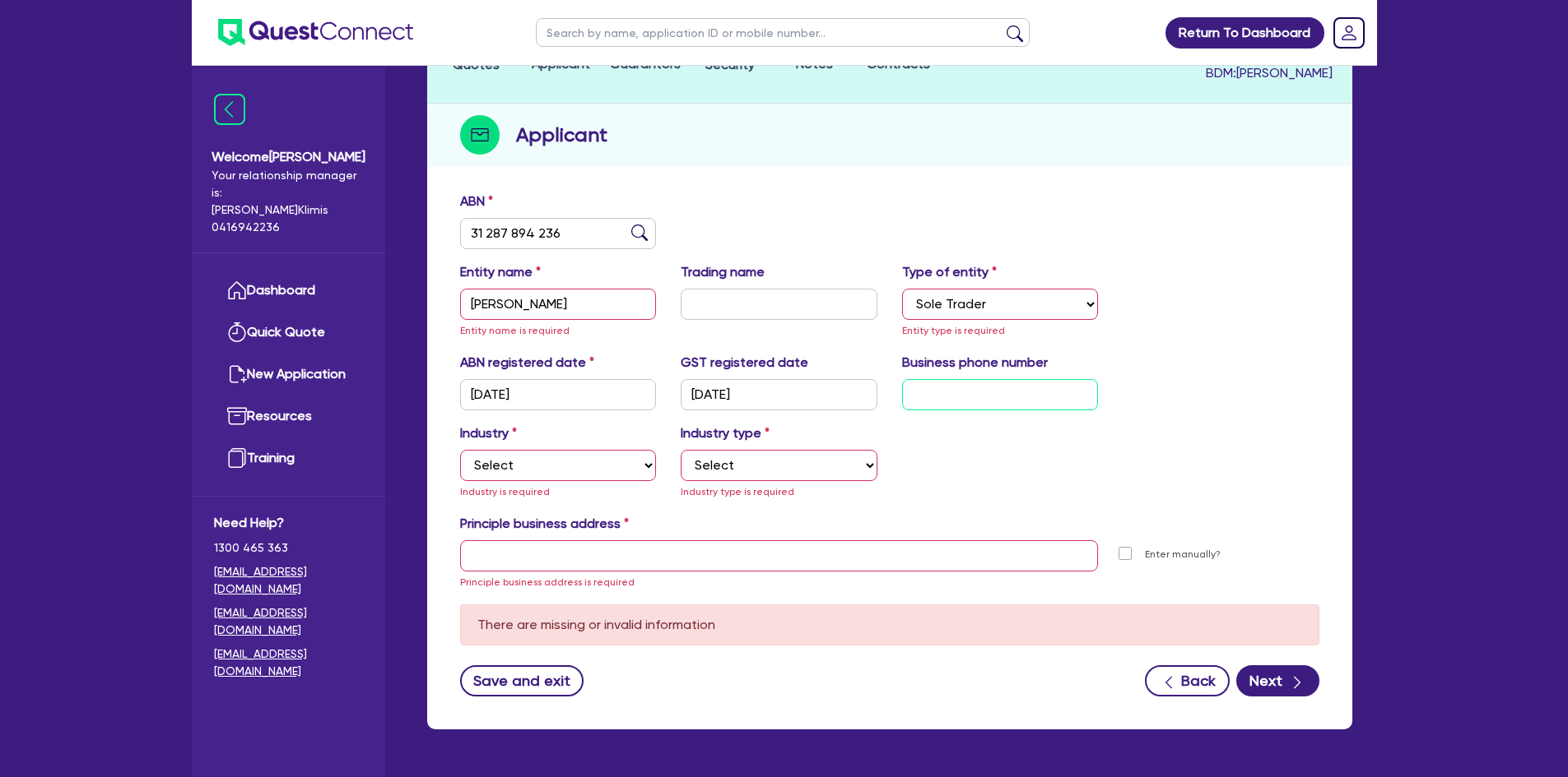
click at [938, 379] on input "text" at bounding box center [1000, 395] width 196 height 31
paste input "04 2381 3453"
type input "04 2381 3453"
click at [636, 450] on select "Select Accomodation & Food Services Administrative & Support Services Agricultu…" at bounding box center [558, 466] width 196 height 31
click at [460, 450] on select "Select Accomodation & Food Services Administrative & Support Services Agricultu…" at bounding box center [558, 466] width 196 height 31
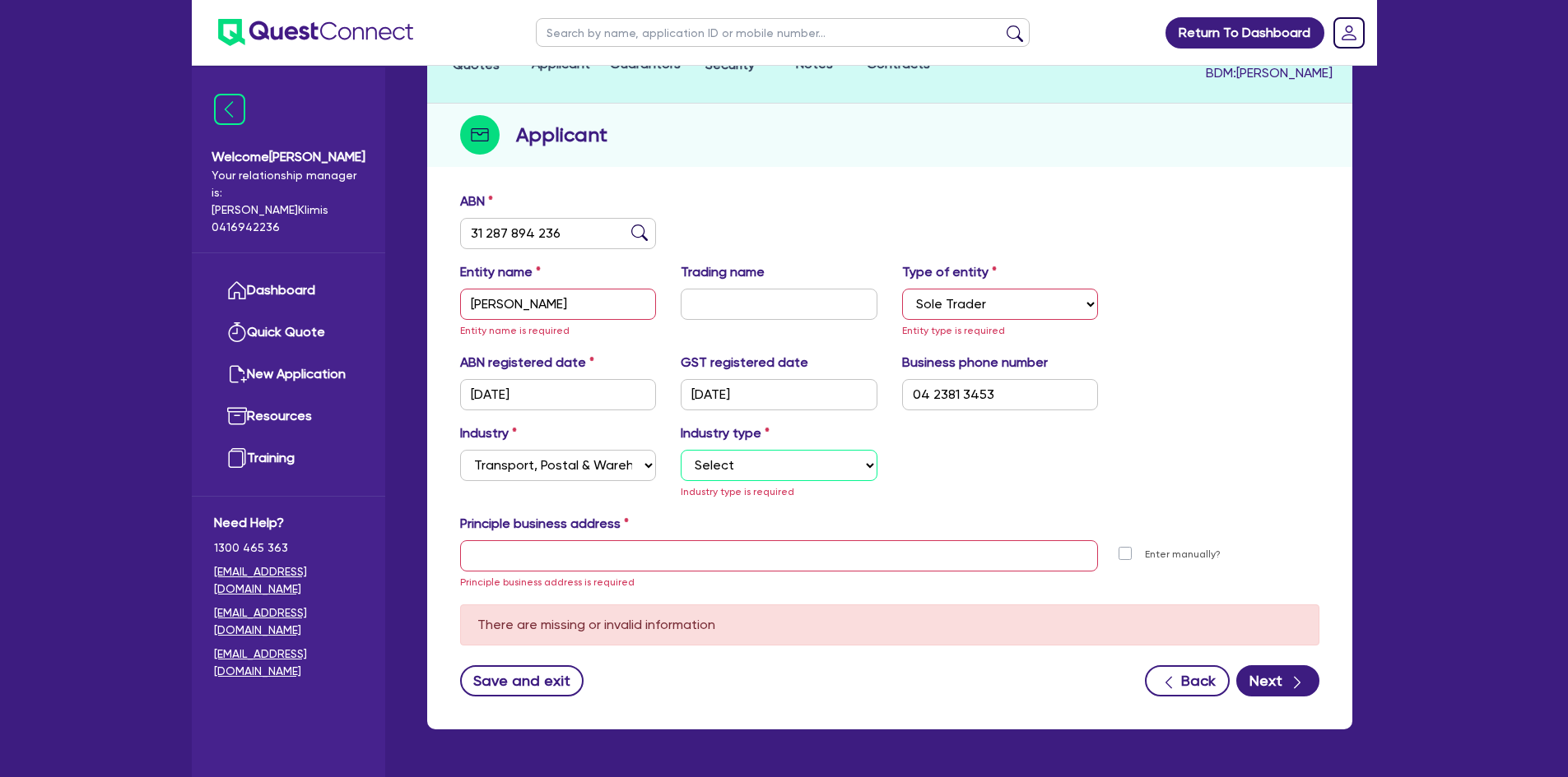
click at [775, 450] on select "Select Taxi & Luxury Car Services Passengers & Freight Transport Services Posta…" at bounding box center [778, 466] width 196 height 31
click at [629, 450] on select "Select Accomodation & Food Services Administrative & Support Services Agricultu…" at bounding box center [558, 466] width 196 height 31
select select "RETAIL_WHOLESALE_TRADE"
click at [460, 450] on select "Select Accomodation & Food Services Administrative & Support Services Agricultu…" at bounding box center [558, 466] width 196 height 31
click at [761, 450] on select "Select Electrical, Electronic & Whitegoods Floor Coverings, Furniture & Housewa…" at bounding box center [778, 466] width 196 height 31
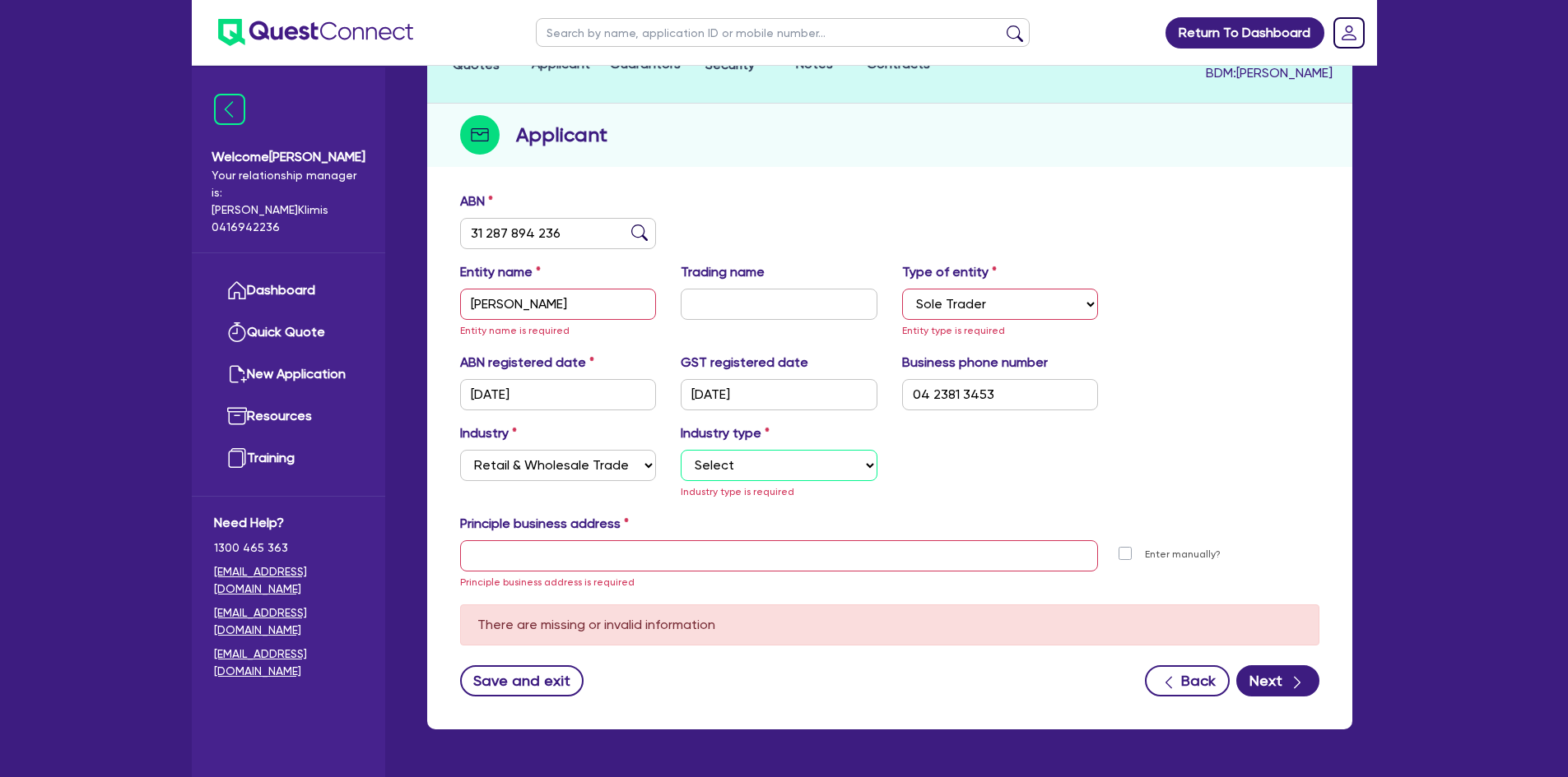
select select "MOTOR_VEHICLES"
click at [681, 450] on select "Select Electrical, Electronic & Whitegoods Floor Coverings, Furniture & Housewa…" at bounding box center [778, 466] width 196 height 31
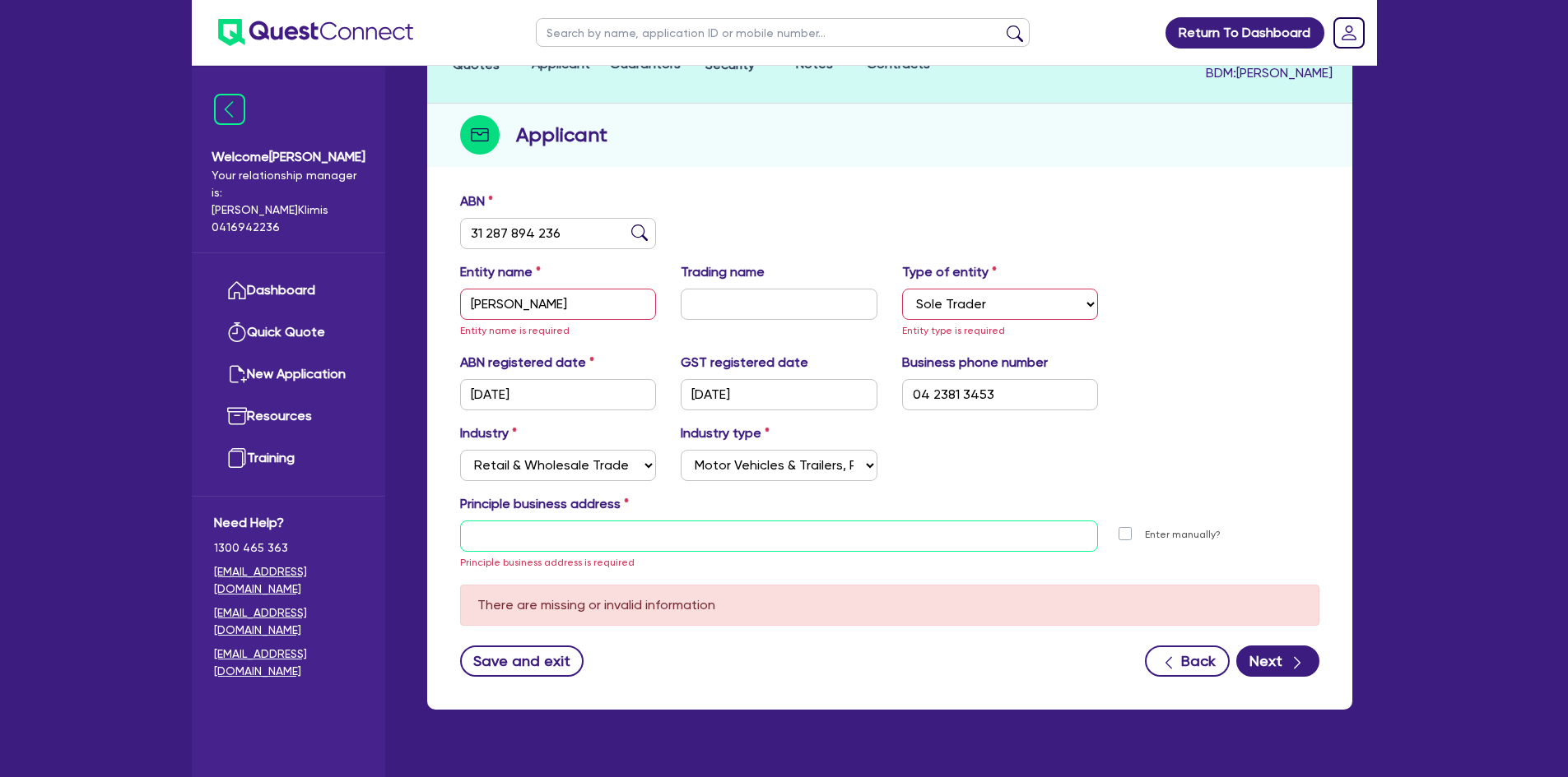
click at [501, 521] on input "text" at bounding box center [779, 536] width 639 height 31
paste input "[STREET_ADDRESS][PERSON_NAME]"
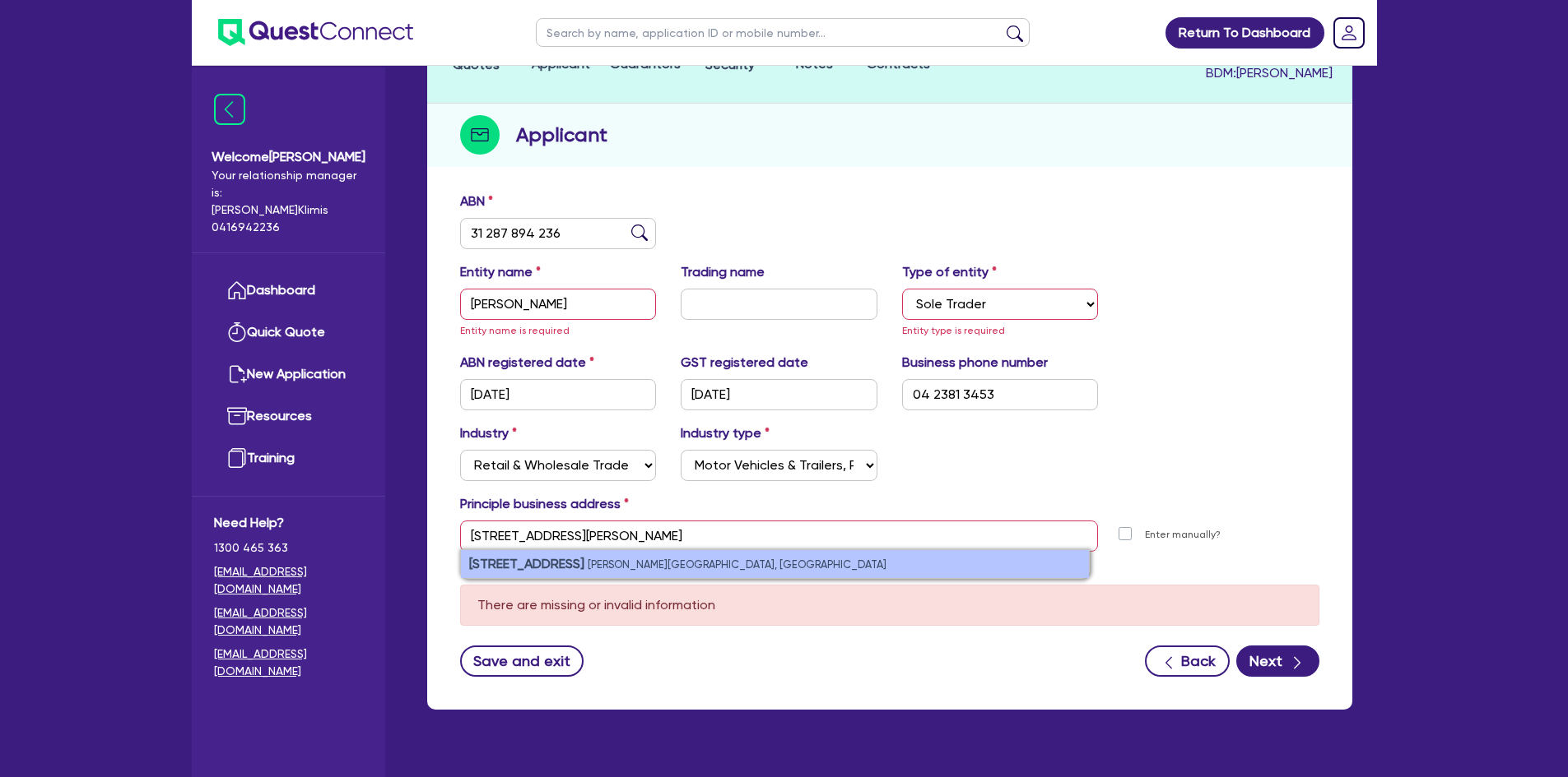
click at [549, 556] on strong "[STREET_ADDRESS]" at bounding box center [527, 564] width 115 height 16
type input "[STREET_ADDRESS][PERSON_NAME]"
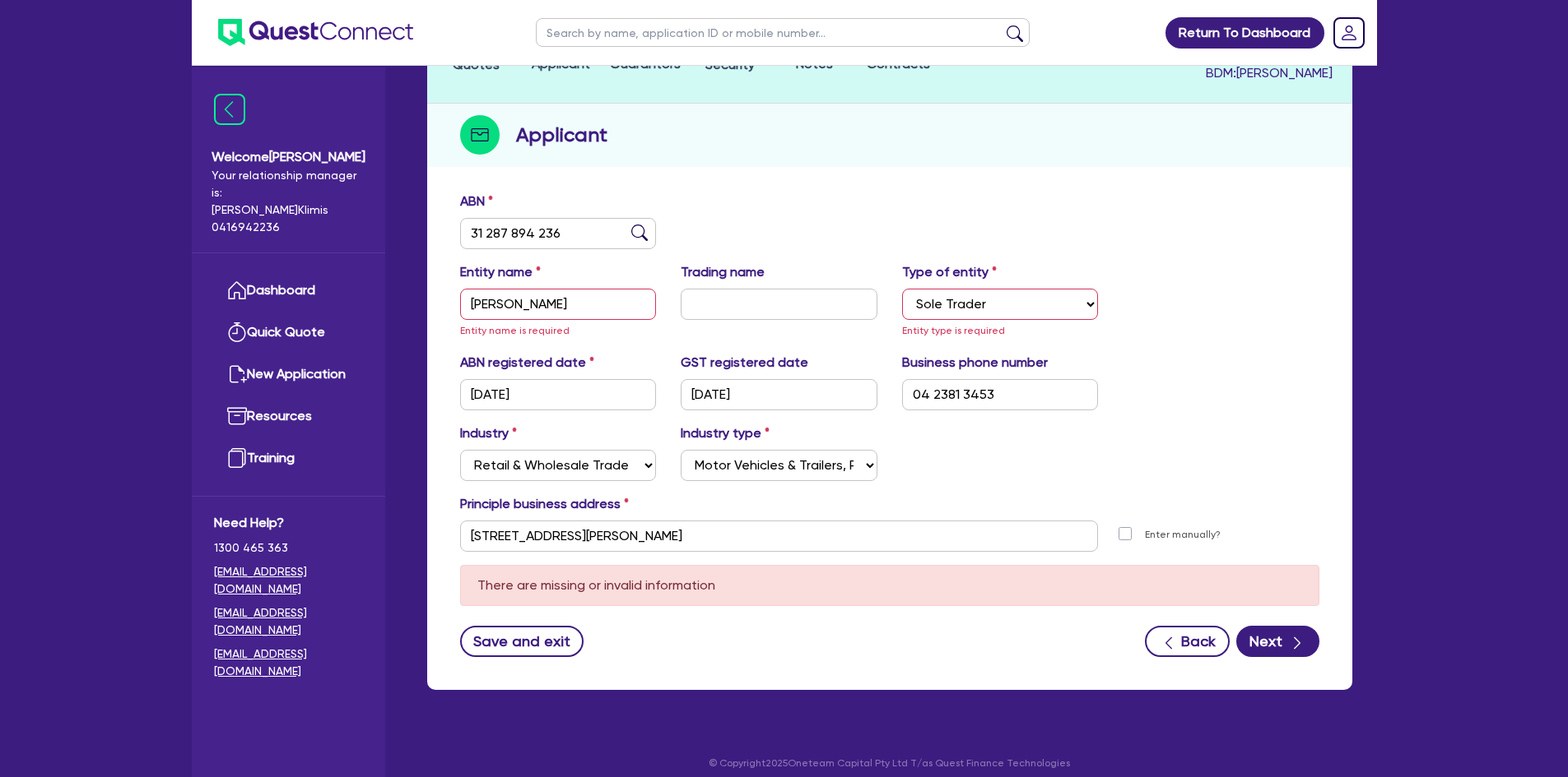
scroll to position [158, 0]
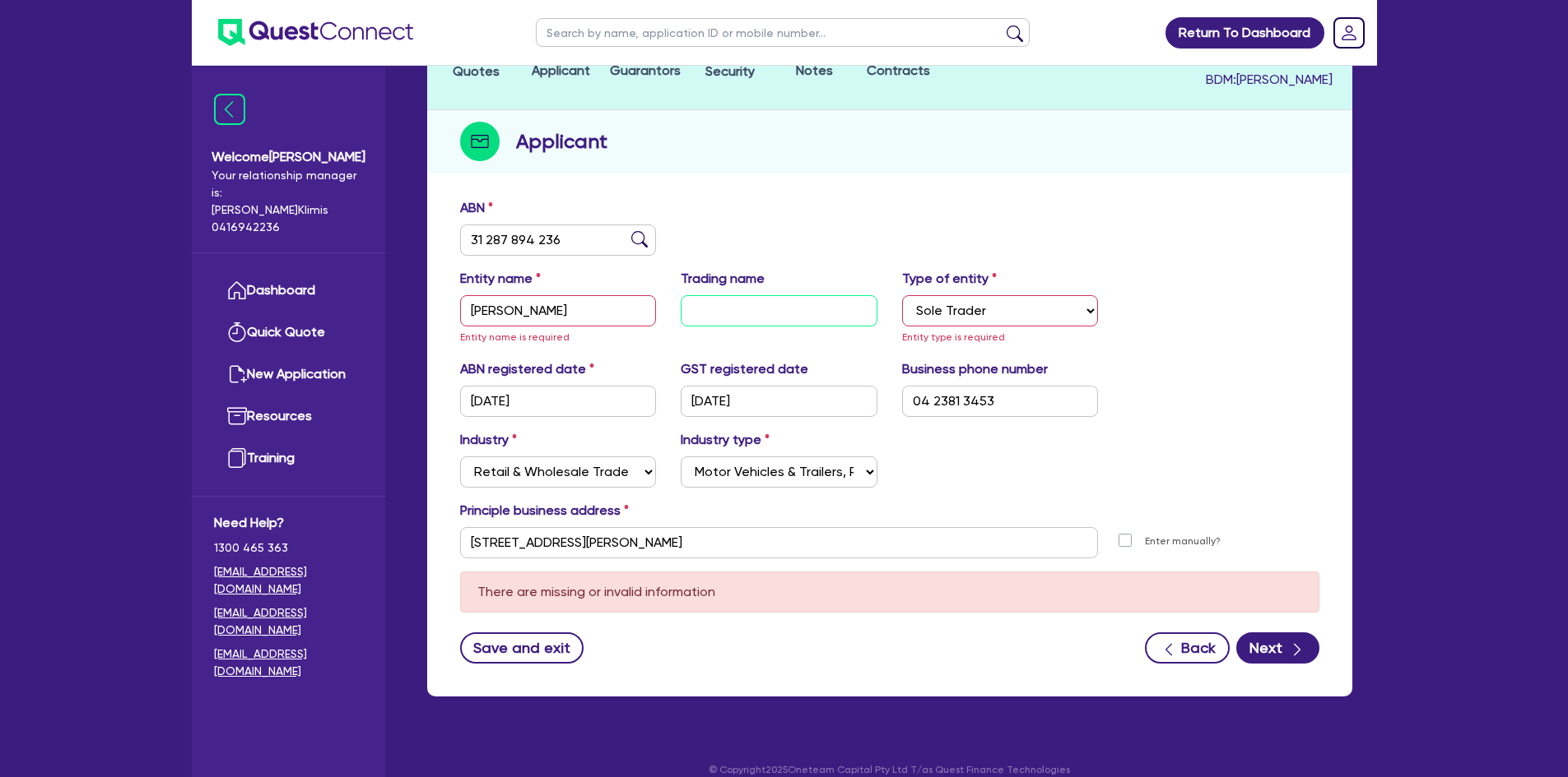
click at [713, 296] on input "text" at bounding box center [778, 311] width 196 height 31
paste input "[PERSON_NAME] Creek Mechanical repairs"
type input "[PERSON_NAME] Creek Mechanical repairs"
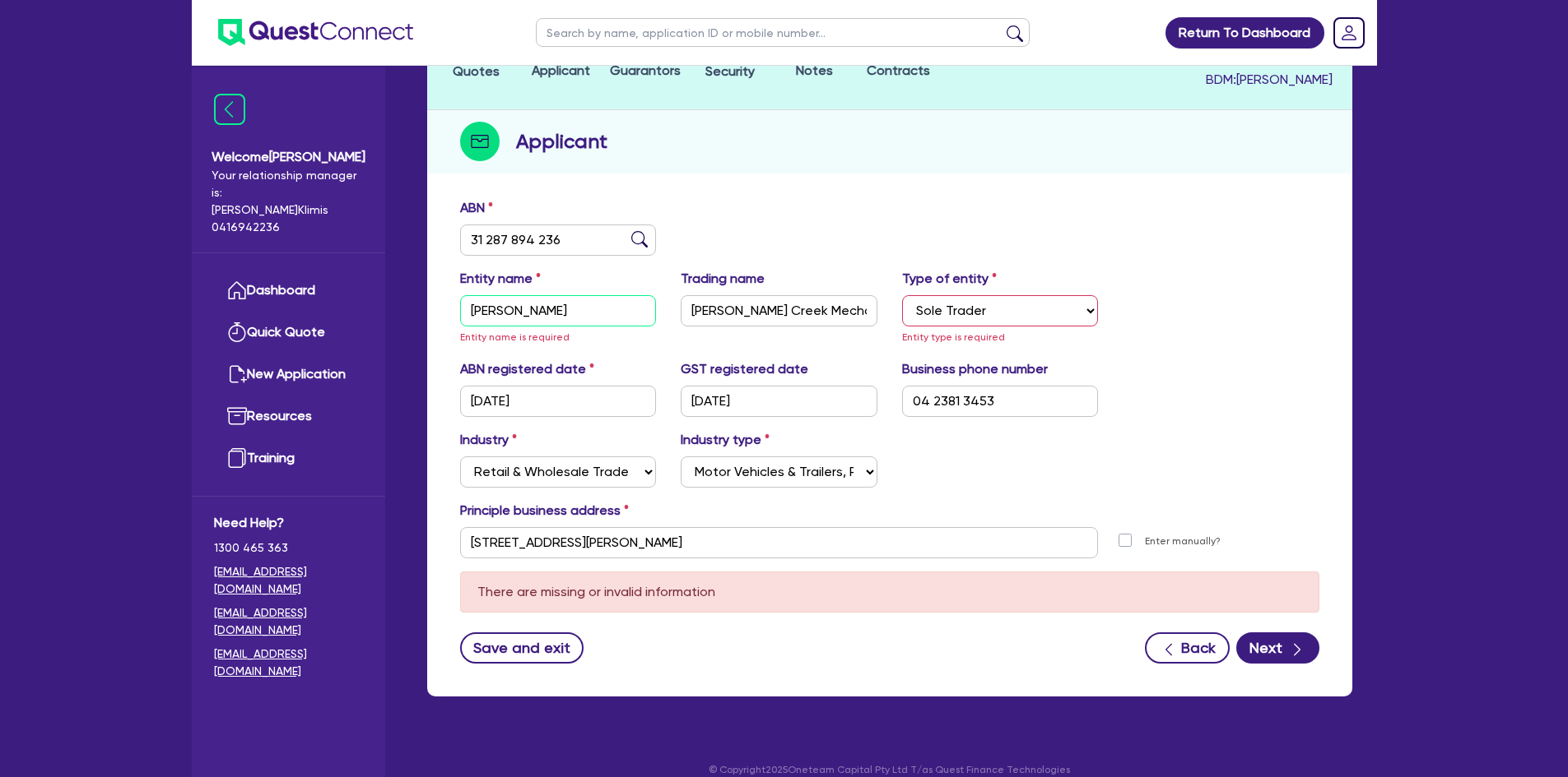
click at [625, 296] on input "[PERSON_NAME]" at bounding box center [558, 311] width 196 height 31
click at [1023, 296] on select "Select Sole Trader Company Partnership Trust" at bounding box center [1000, 311] width 196 height 31
click at [902, 296] on select "Select Sole Trader Company Partnership Trust" at bounding box center [1000, 311] width 196 height 31
click at [539, 385] on input "[DATE]" at bounding box center [558, 401] width 196 height 31
click at [623, 296] on input "[PERSON_NAME]" at bounding box center [558, 311] width 196 height 31
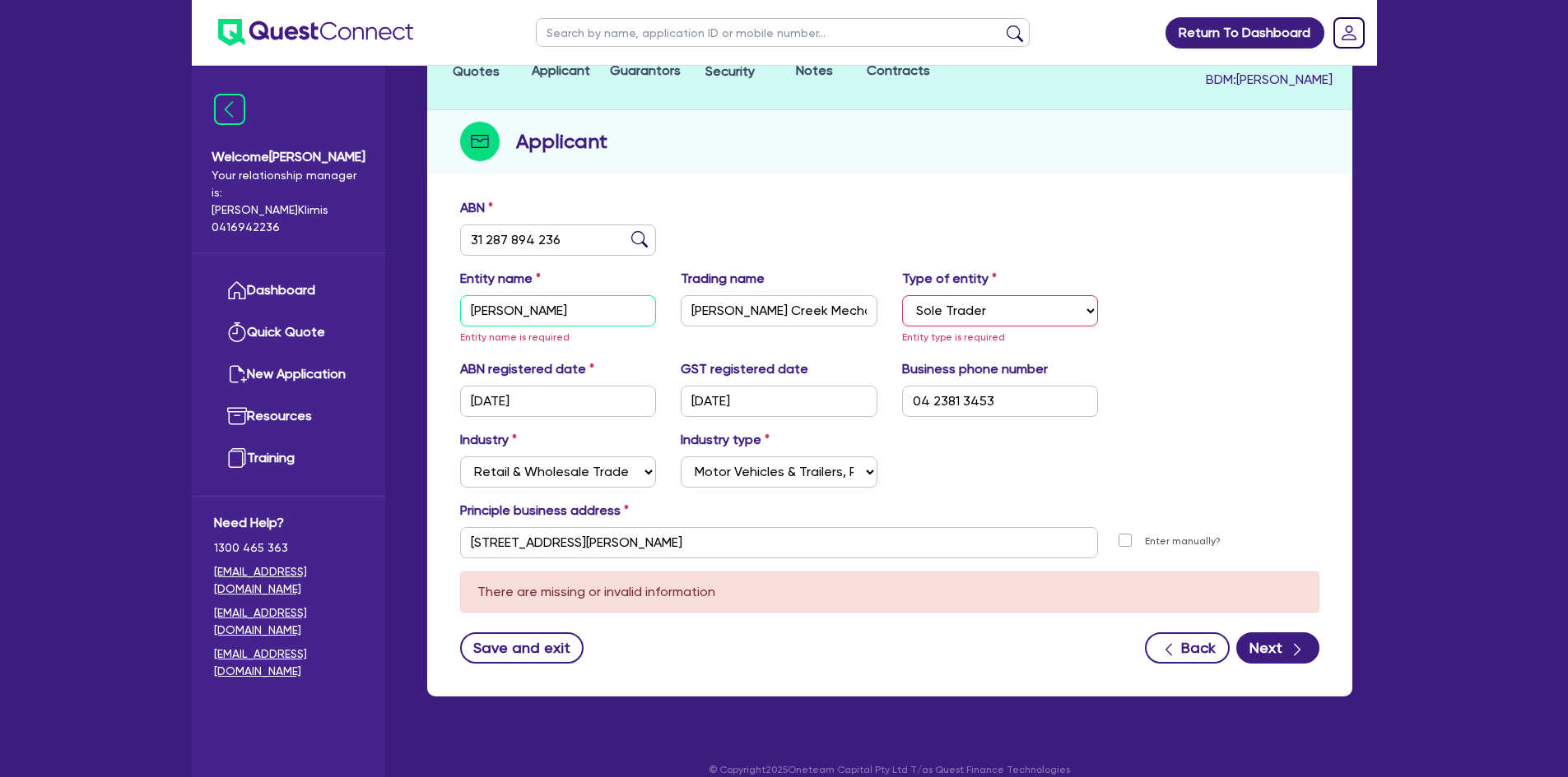
drag, startPoint x: 531, startPoint y: 292, endPoint x: 499, endPoint y: 290, distance: 32.1
click at [451, 290] on div "Entity name [PERSON_NAME] Entity name is required" at bounding box center [558, 307] width 222 height 78
click at [578, 296] on input "[PERSON_NAME] [PERSON_NAME]" at bounding box center [558, 311] width 196 height 31
paste input "[PERSON_NAME],"
type input "[PERSON_NAME] [PERSON_NAME]"
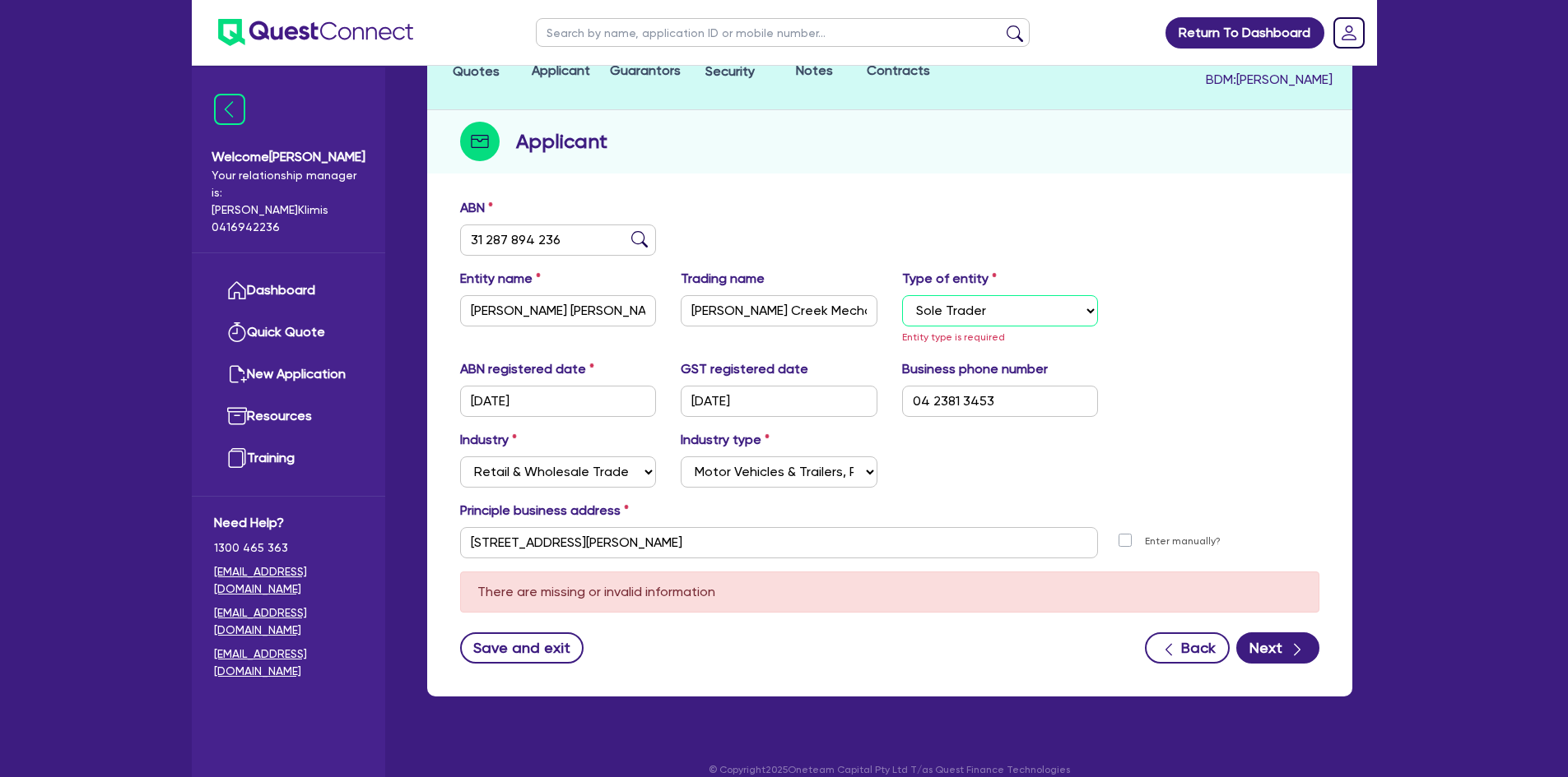
click at [1024, 296] on select "Select Sole Trader Company Partnership Trust" at bounding box center [1000, 311] width 196 height 31
click at [902, 296] on select "Select Sole Trader Company Partnership Trust" at bounding box center [1000, 311] width 196 height 31
click at [1120, 334] on div "Entity name [PERSON_NAME] [PERSON_NAME] Trading name [PERSON_NAME] Creek Mechan…" at bounding box center [889, 314] width 884 height 91
click at [1024, 441] on div "Industry Select Accomodation & Food Services Administrative & Support Services …" at bounding box center [889, 465] width 884 height 71
click at [1011, 296] on select "Select Sole Trader Company Partnership Trust" at bounding box center [1000, 311] width 196 height 31
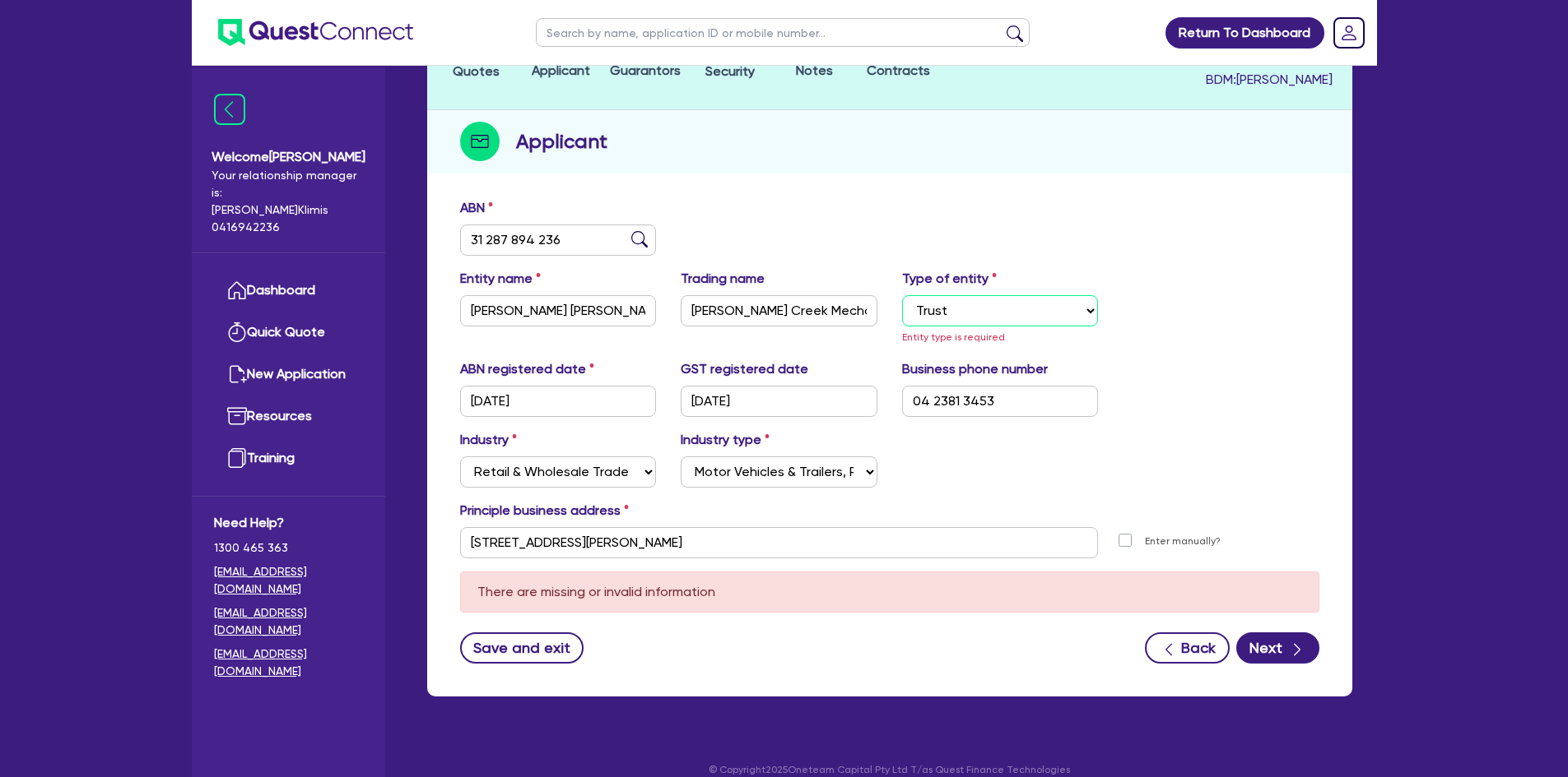
click at [902, 296] on select "Select Sole Trader Company Partnership Trust" at bounding box center [1000, 311] width 196 height 31
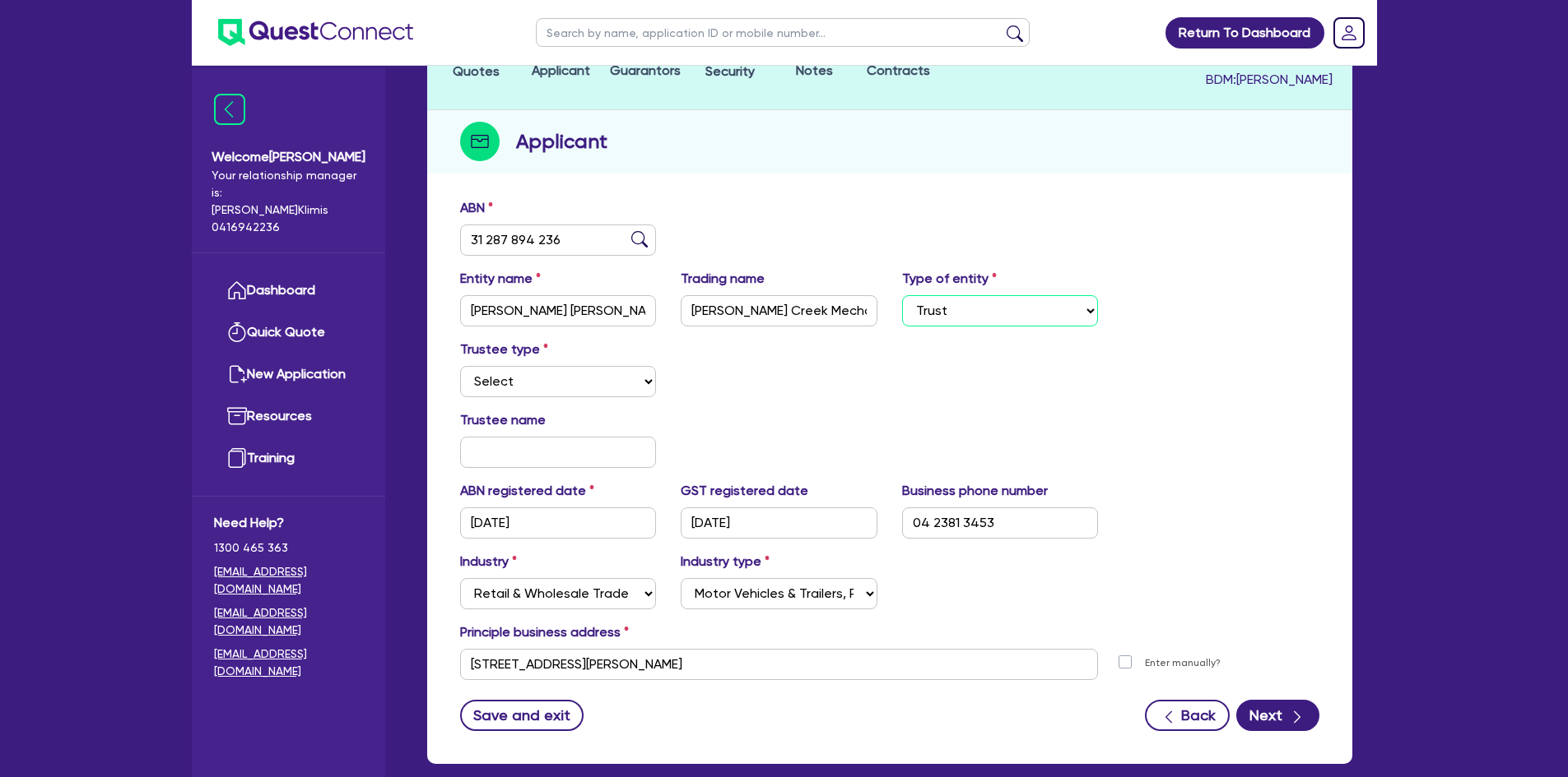
click at [974, 296] on select "Select Sole Trader Company Partnership Trust" at bounding box center [1000, 311] width 196 height 31
select select "SOLE_TRADER"
click at [902, 326] on select "Select Sole Trader Company Partnership Trust" at bounding box center [1000, 311] width 196 height 31
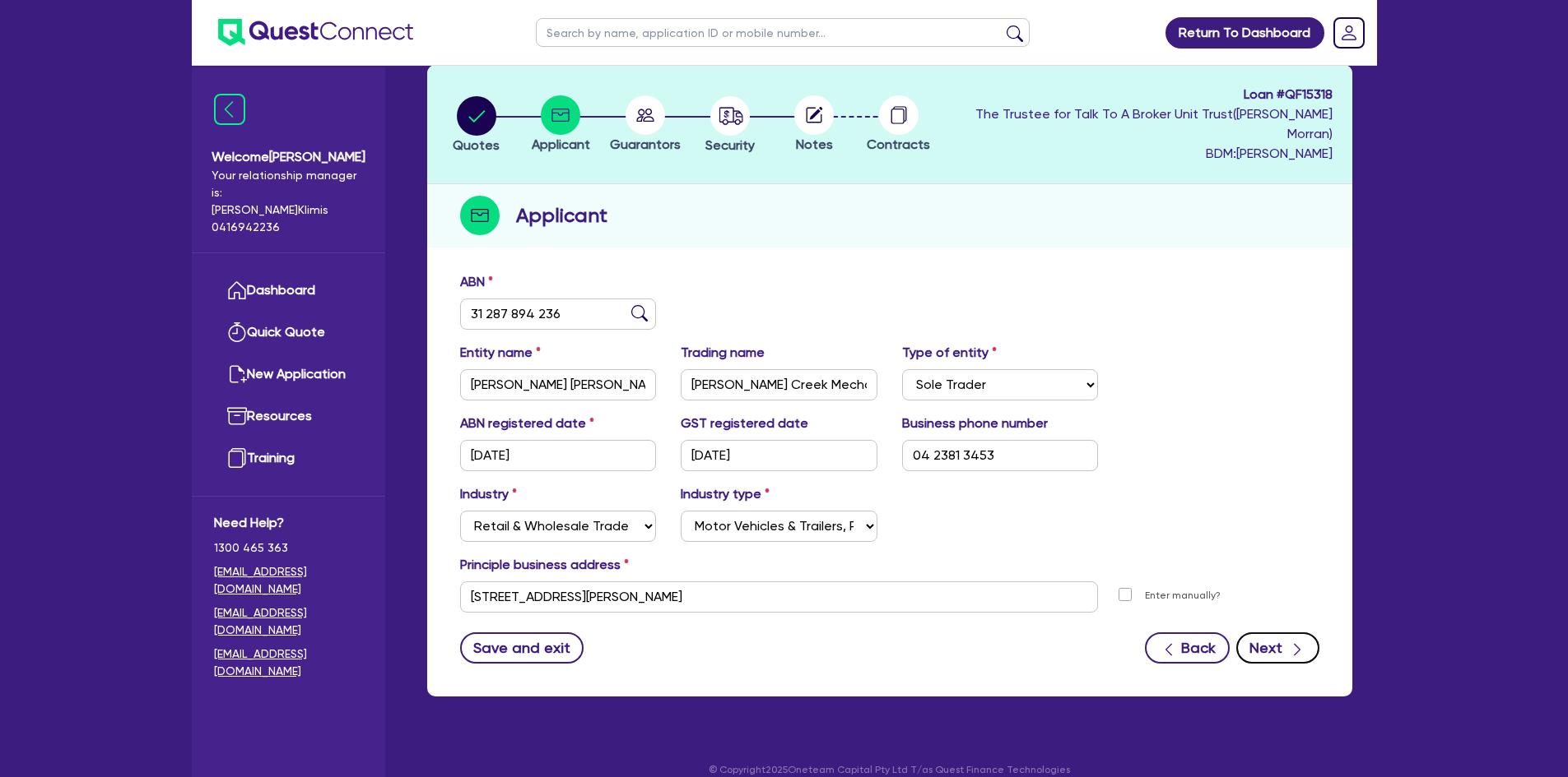
click at [1270, 632] on button "Next" at bounding box center [1277, 648] width 83 height 31
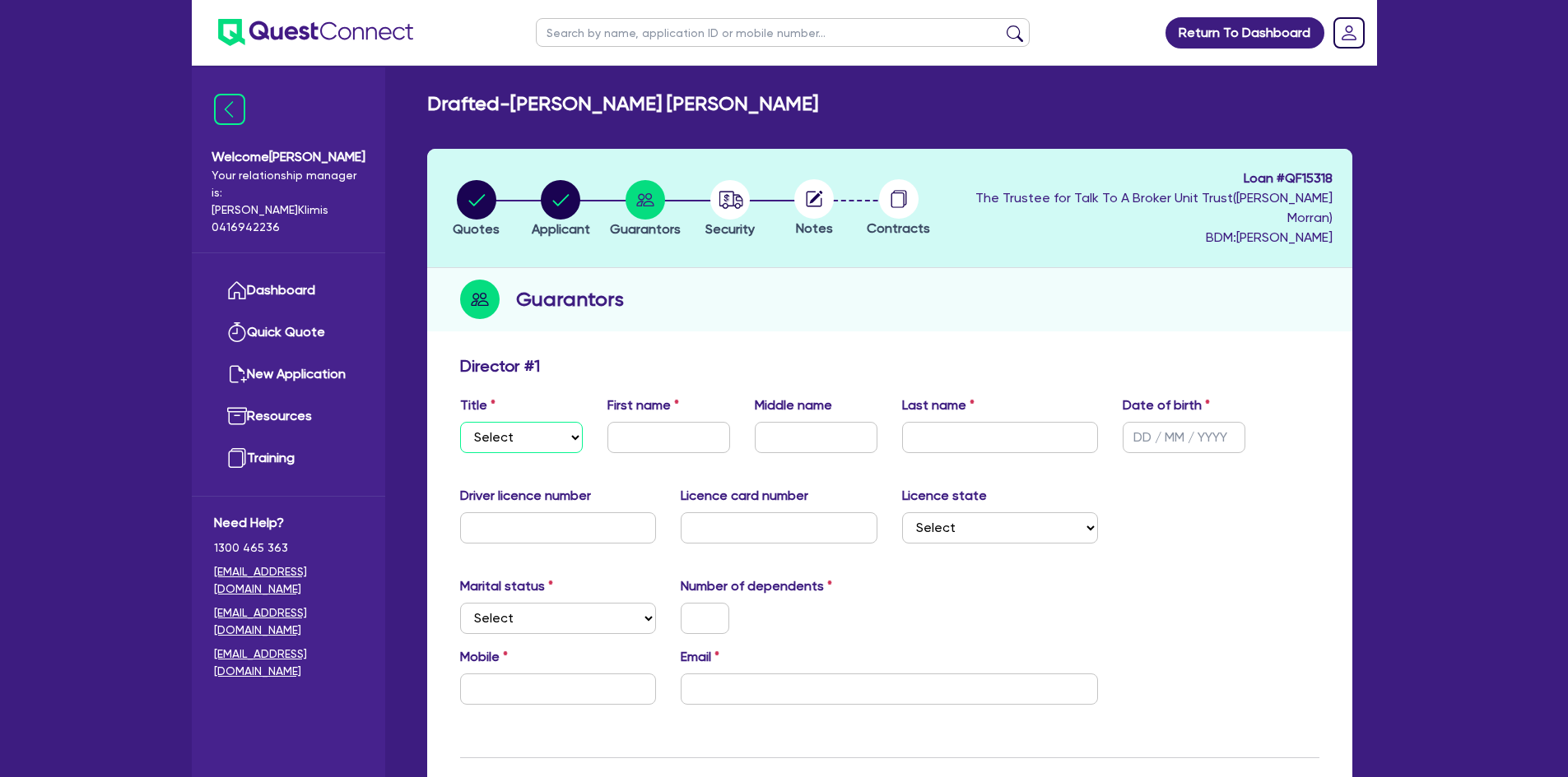
click at [562, 422] on select "Select Mr Mrs Ms Miss Dr" at bounding box center [521, 438] width 123 height 31
select select "MR"
click at [460, 422] on select "Select Mr Mrs Ms Miss Dr" at bounding box center [521, 438] width 123 height 31
click at [634, 422] on input "text" at bounding box center [668, 438] width 123 height 31
type input "[PERSON_NAME]"
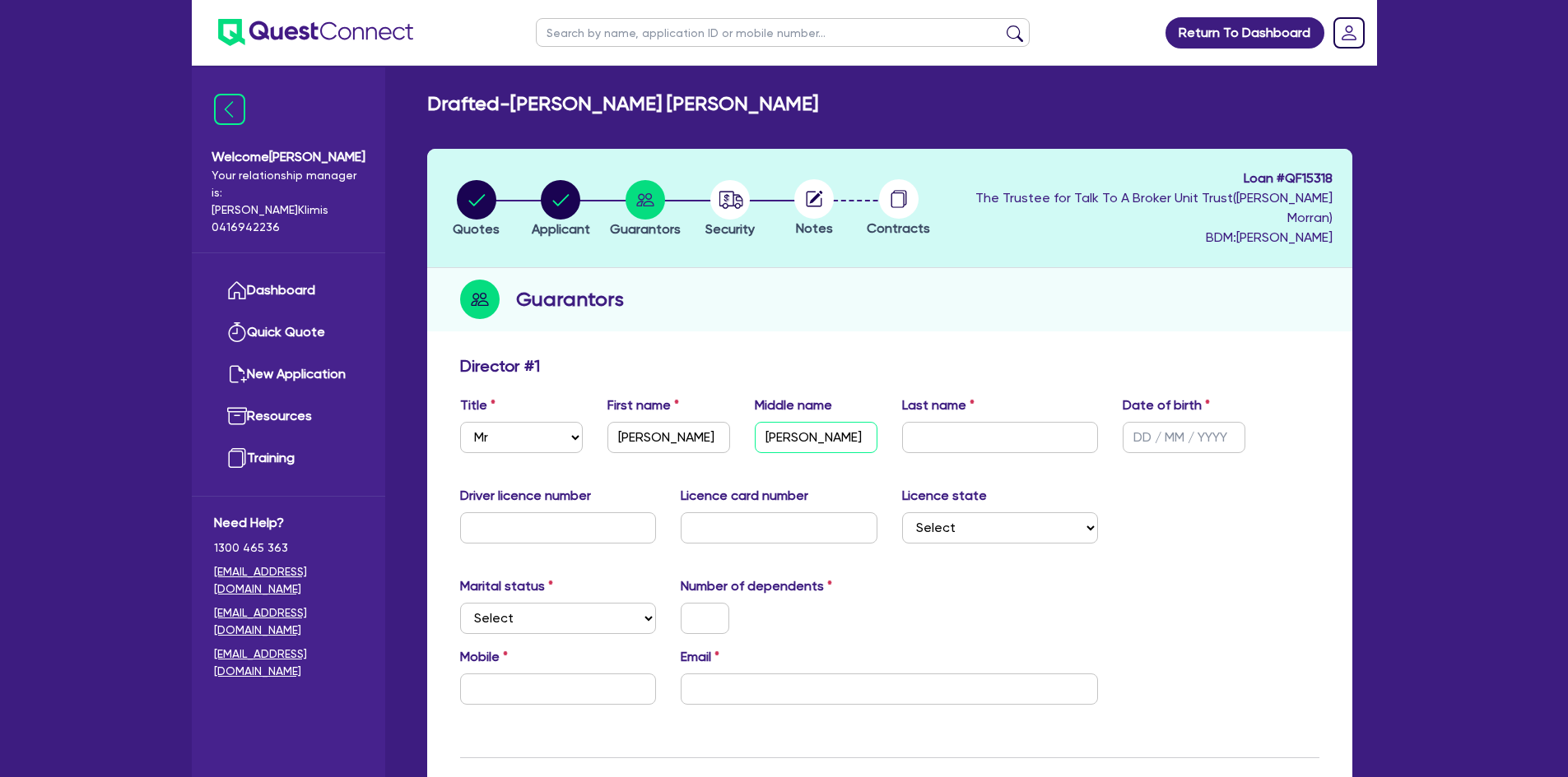
type input "[PERSON_NAME]"
type input "[DATE]"
click at [524, 513] on input "text" at bounding box center [558, 528] width 196 height 31
paste input "15100535"
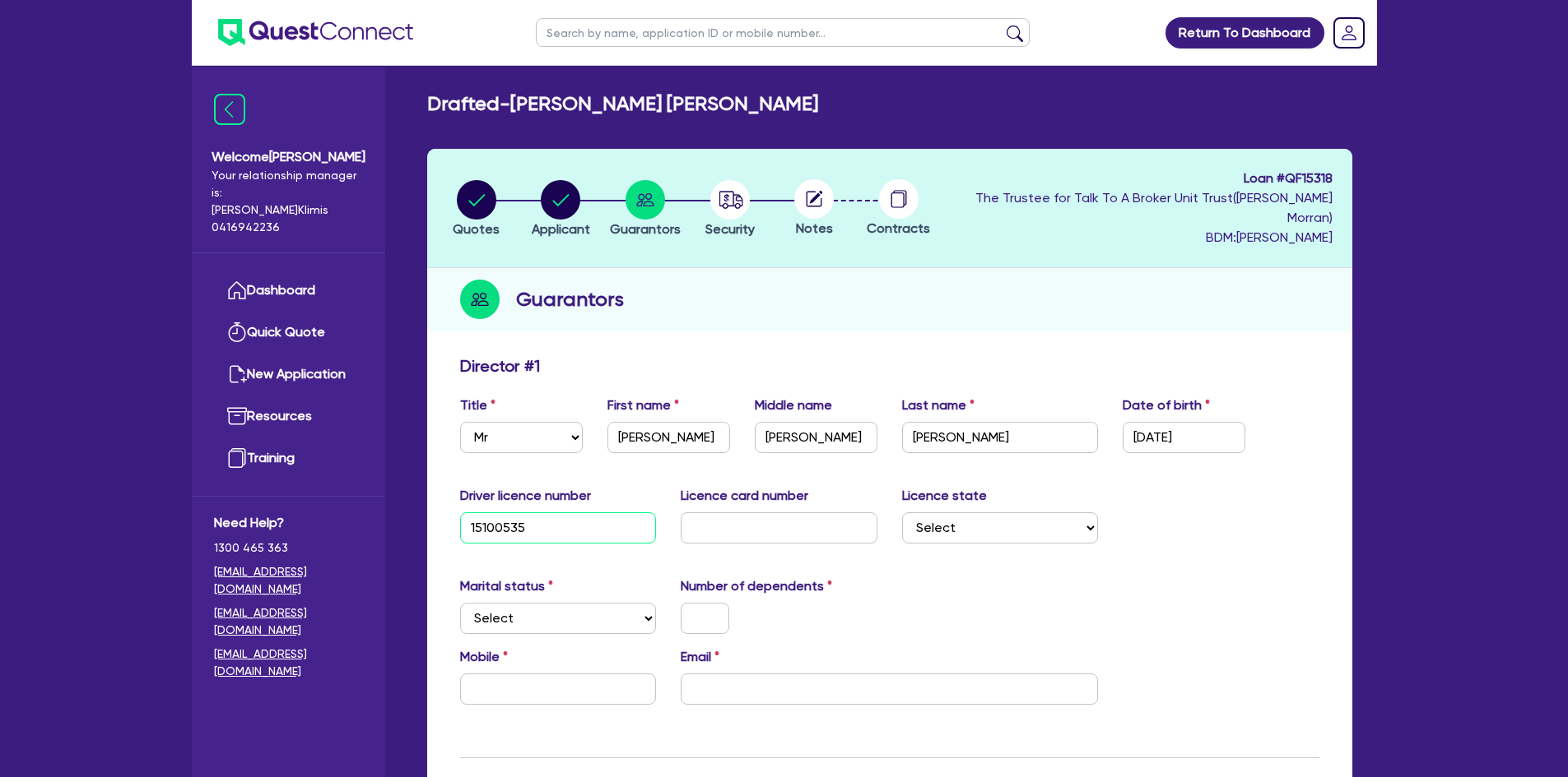
type input "15100535"
click at [734, 513] on input "text" at bounding box center [778, 528] width 196 height 31
paste input "2055893871"
type input "2055893871"
click at [1012, 513] on select "Select [GEOGRAPHIC_DATA] [GEOGRAPHIC_DATA] [GEOGRAPHIC_DATA] [GEOGRAPHIC_DATA] …" at bounding box center [1000, 528] width 196 height 31
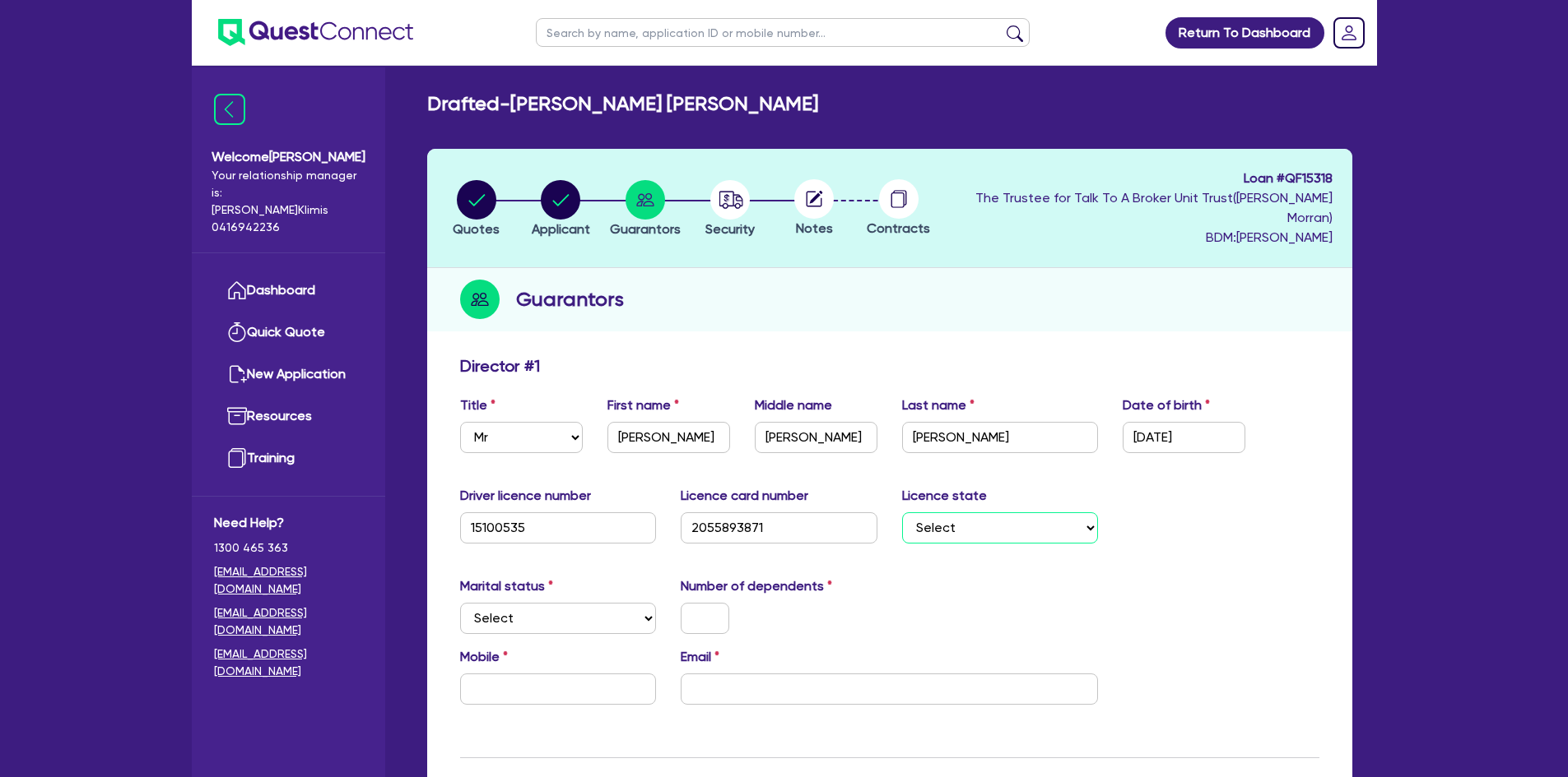
select select "[GEOGRAPHIC_DATA]"
click at [902, 513] on select "Select [GEOGRAPHIC_DATA] [GEOGRAPHIC_DATA] [GEOGRAPHIC_DATA] [GEOGRAPHIC_DATA] …" at bounding box center [1000, 528] width 196 height 31
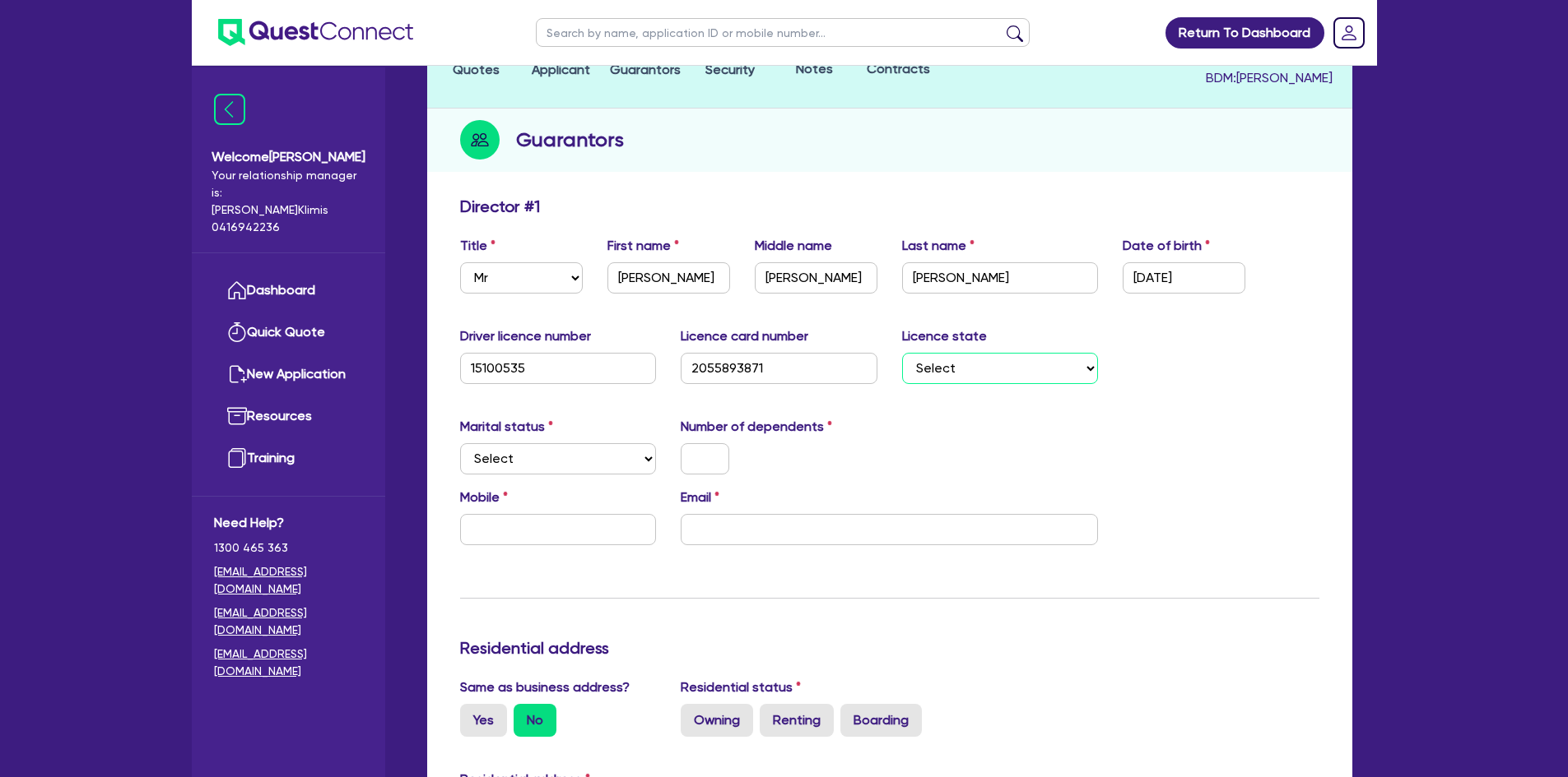
scroll to position [165, 0]
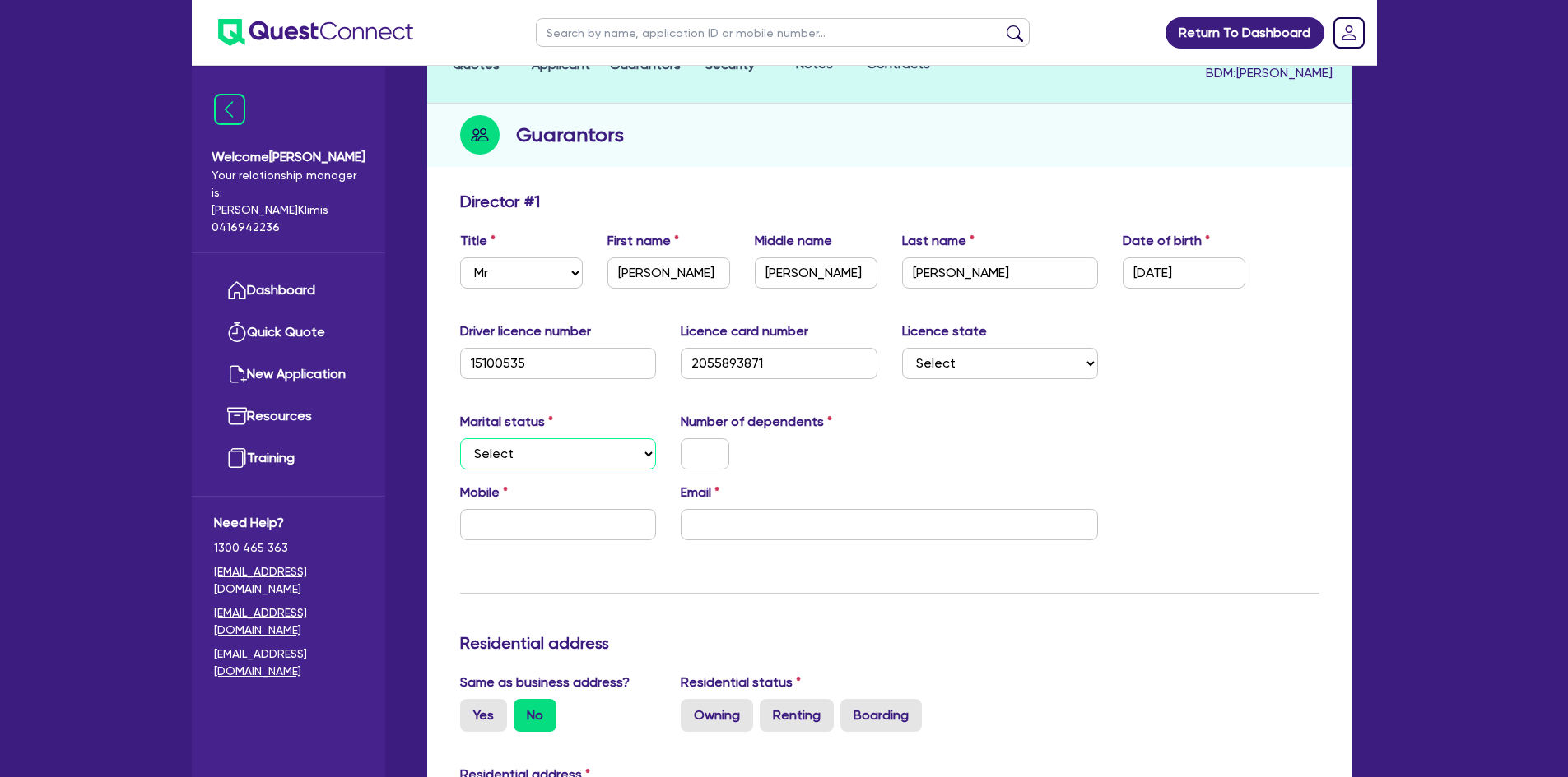
click at [643, 439] on select "Select Single Married De Facto / Partner" at bounding box center [558, 454] width 196 height 31
select select "MARRIED"
click at [460, 439] on select "Select Single Married De Facto / Partner" at bounding box center [558, 454] width 196 height 31
click at [709, 439] on input "text" at bounding box center [705, 454] width 49 height 31
click at [544, 509] on input "text" at bounding box center [558, 525] width 196 height 31
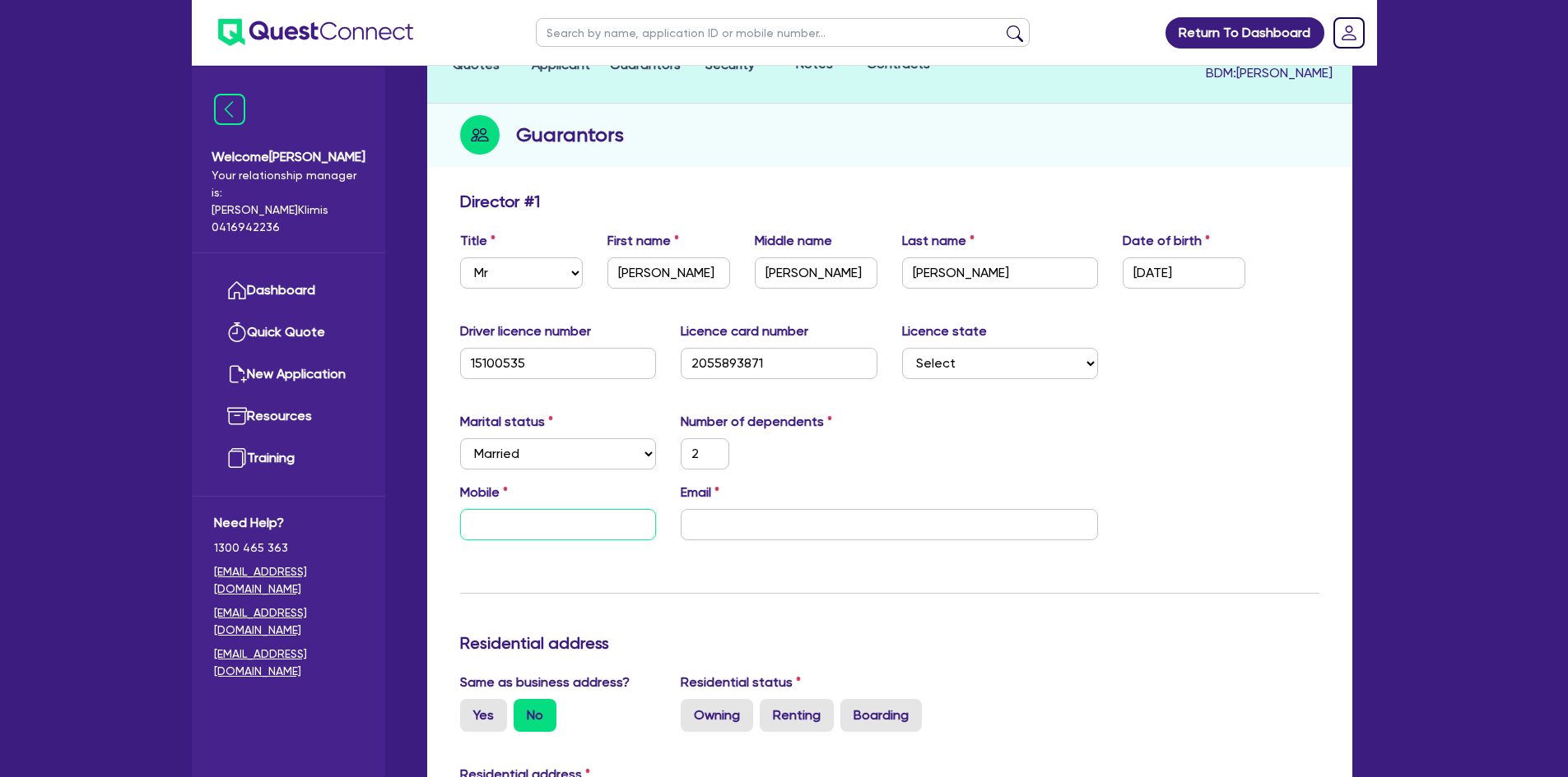
paste input "0423 813 453"
type input "2"
type input "0423 813 453"
drag, startPoint x: 725, startPoint y: 499, endPoint x: 776, endPoint y: 498, distance: 51.0
click at [728, 509] on input "email" at bounding box center [889, 525] width 417 height 31
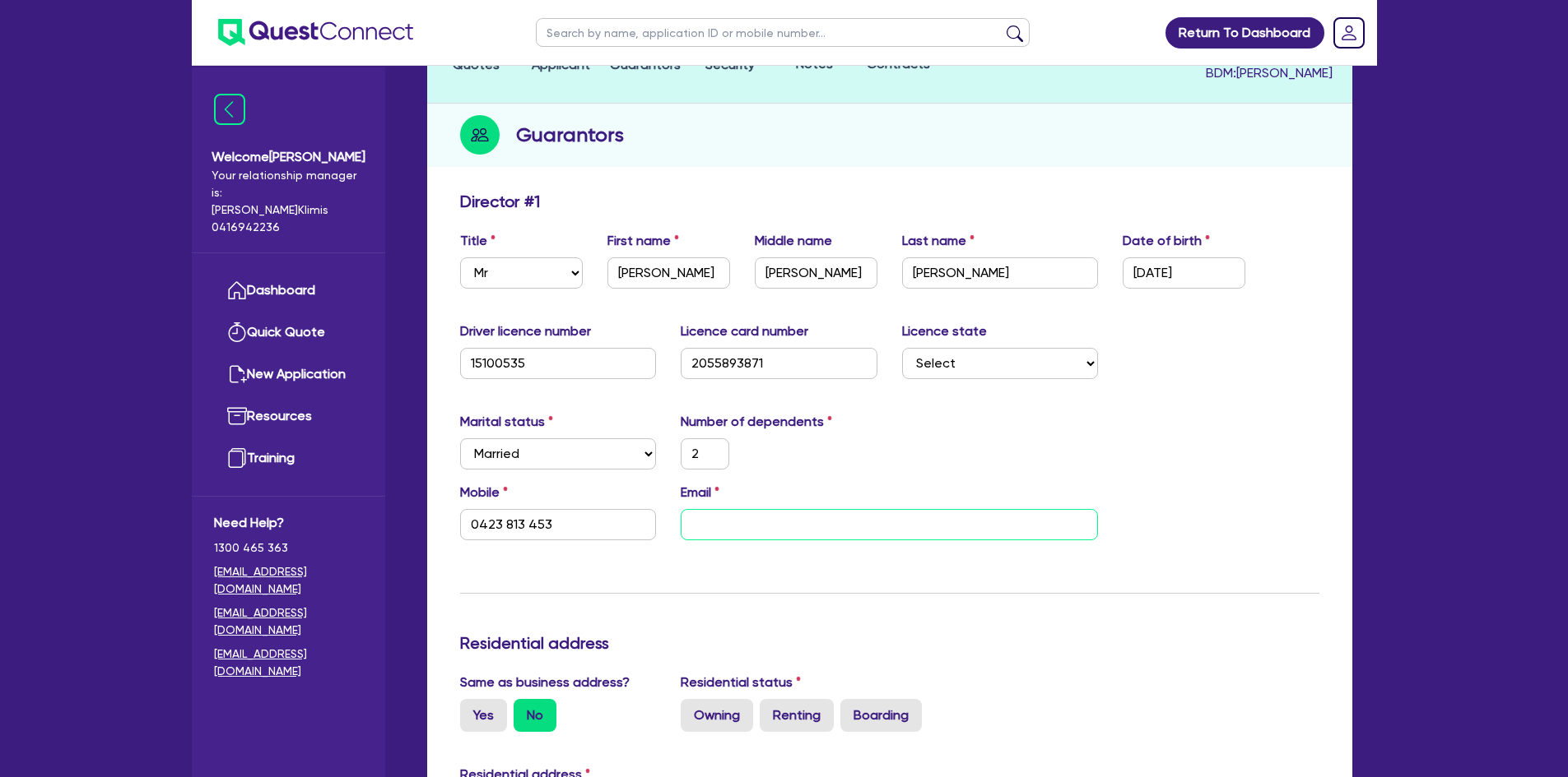
click at [714, 509] on input "email" at bounding box center [889, 525] width 417 height 31
paste input "[EMAIL_ADDRESS][DOMAIN_NAME]"
type input "2"
type input "0423 813 453"
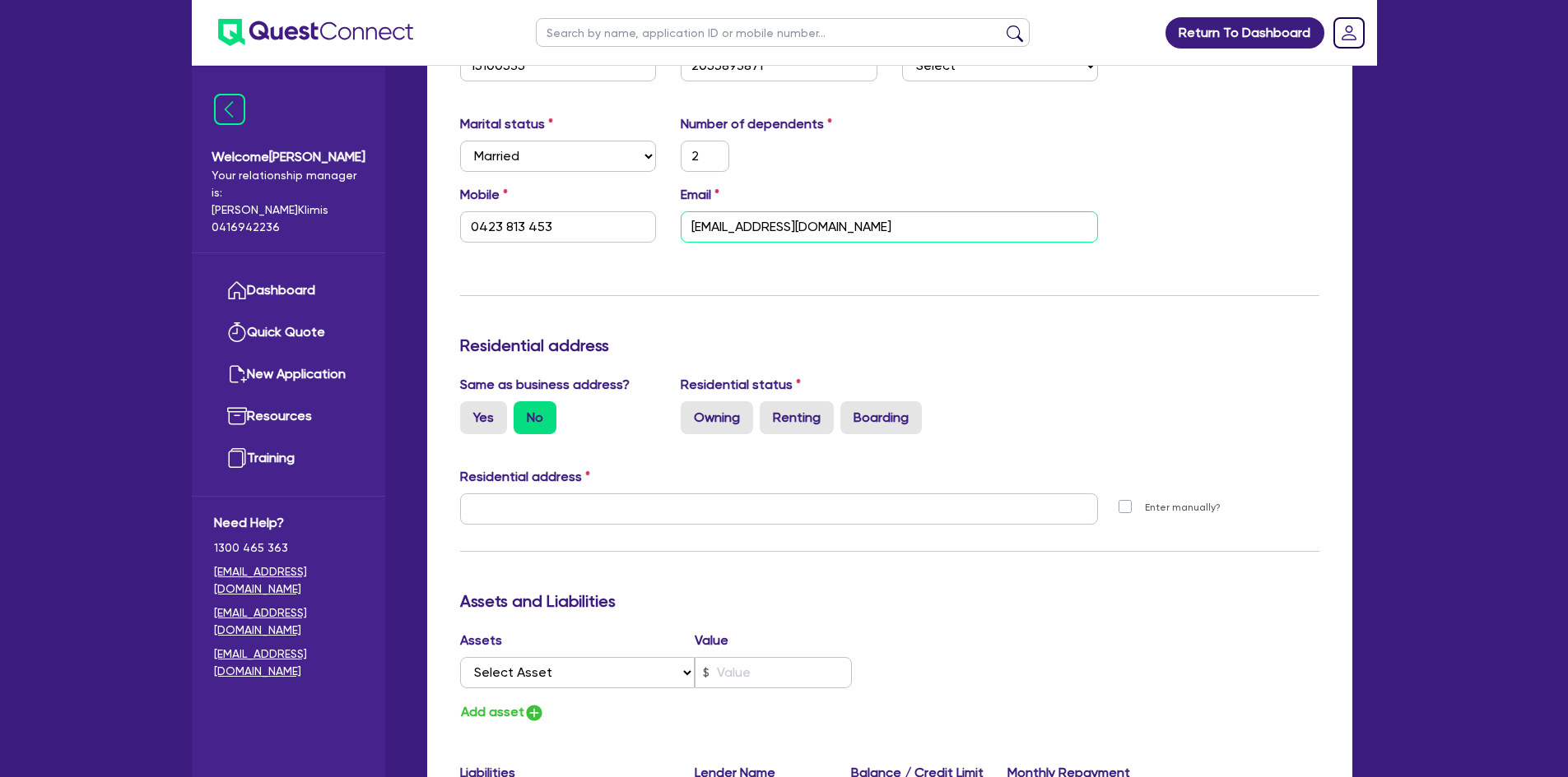
scroll to position [494, 0]
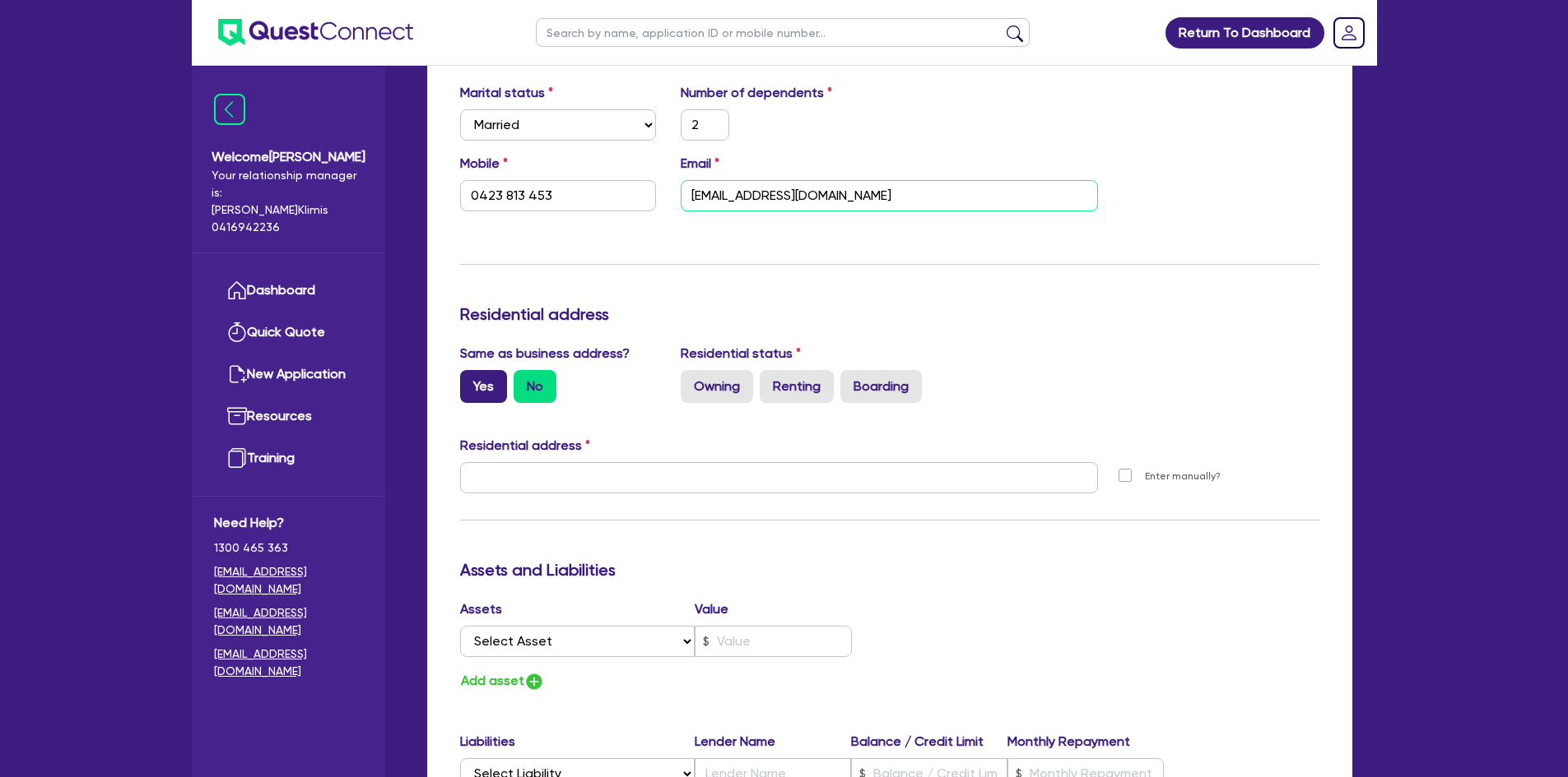
type input "[EMAIL_ADDRESS][DOMAIN_NAME]"
click at [479, 371] on label "Yes" at bounding box center [483, 386] width 47 height 33
click at [470, 371] on input "Yes" at bounding box center [465, 375] width 10 height 10
radio input "true"
type input "2"
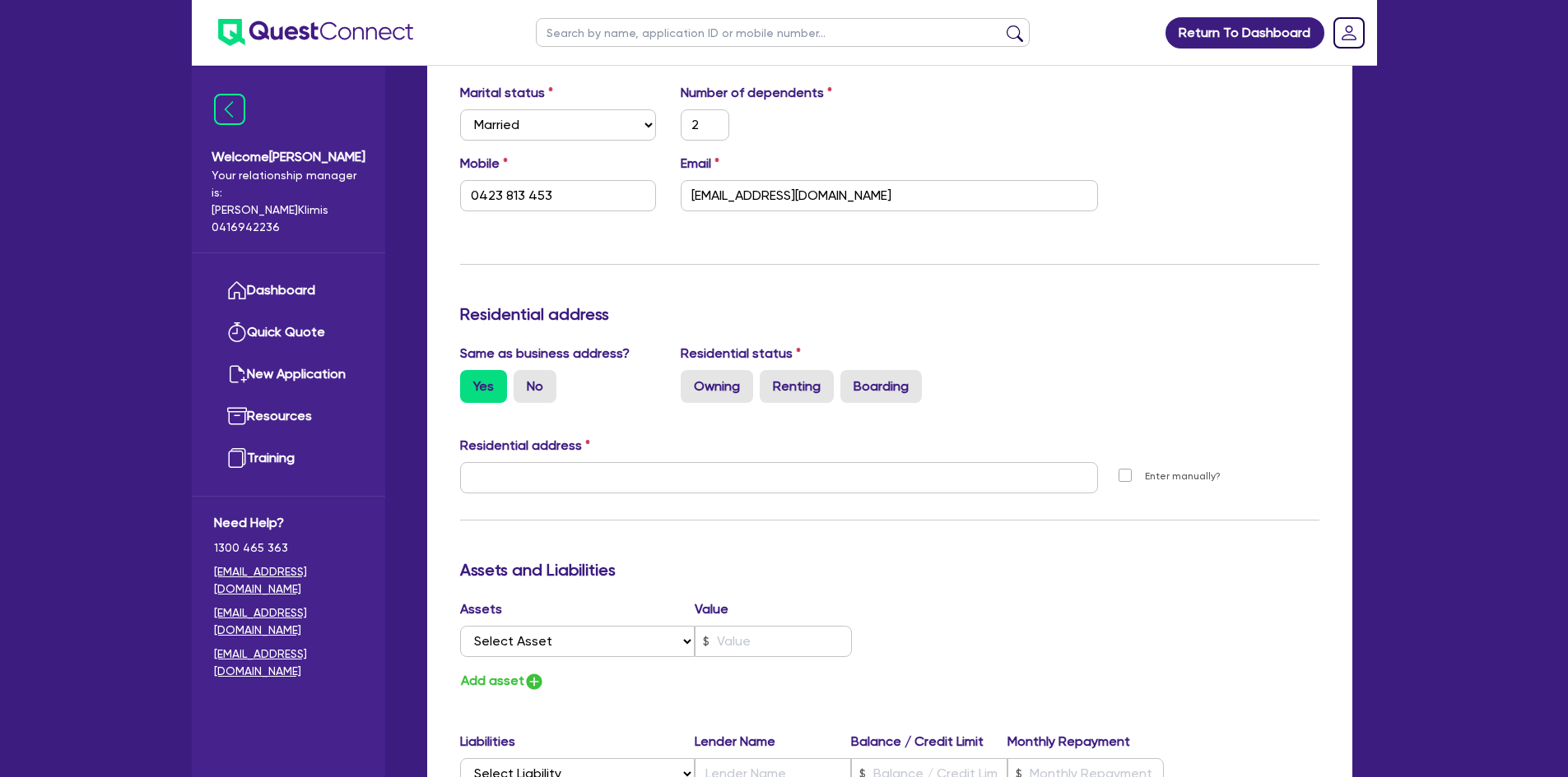
type input "0423 813 453"
type input "[STREET_ADDRESS][PERSON_NAME]"
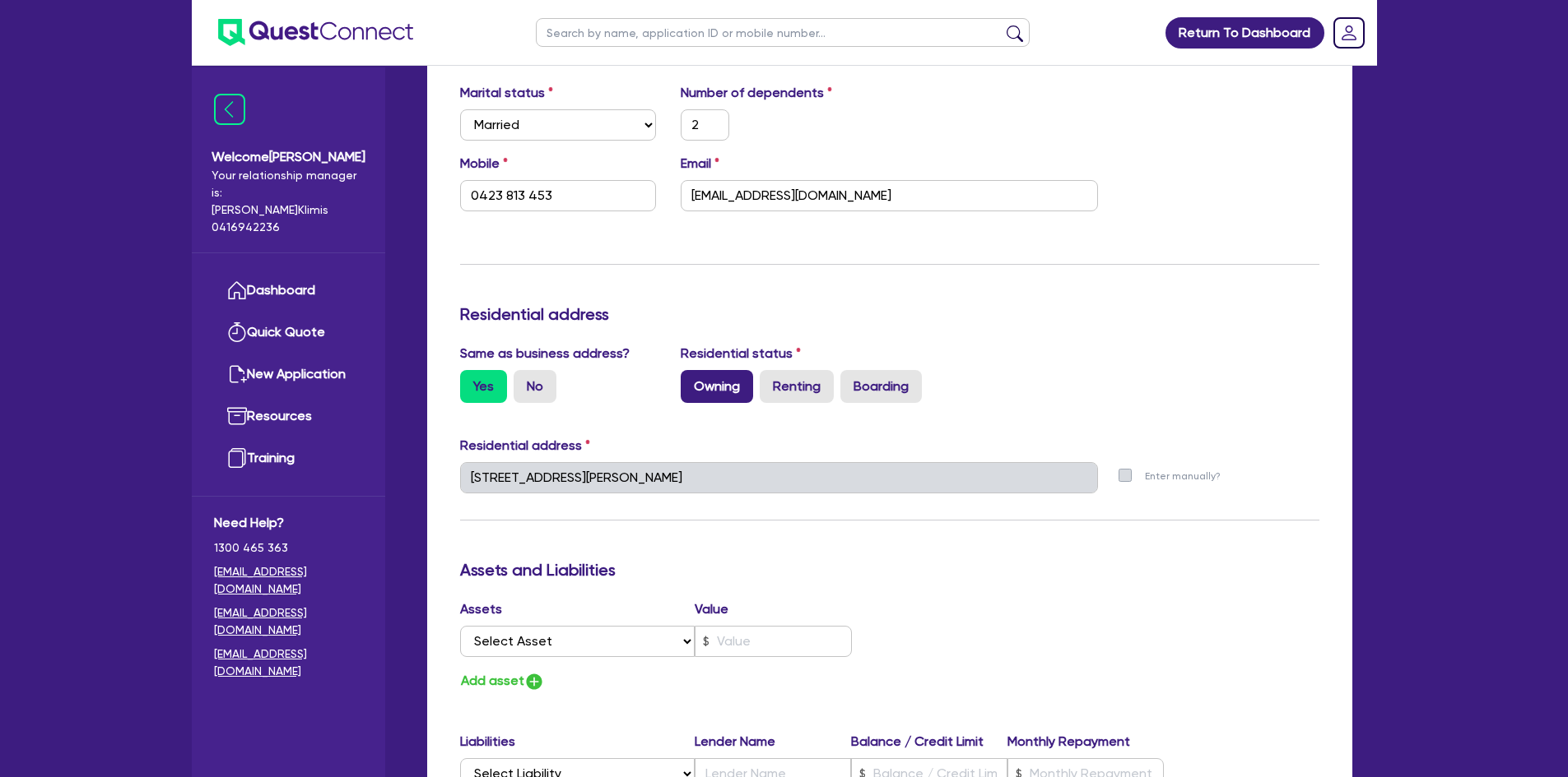
click at [721, 370] on label "Owning" at bounding box center [716, 386] width 72 height 33
click at [691, 370] on input "Owning" at bounding box center [686, 375] width 10 height 10
radio input "true"
type input "2"
type input "0423 813 453"
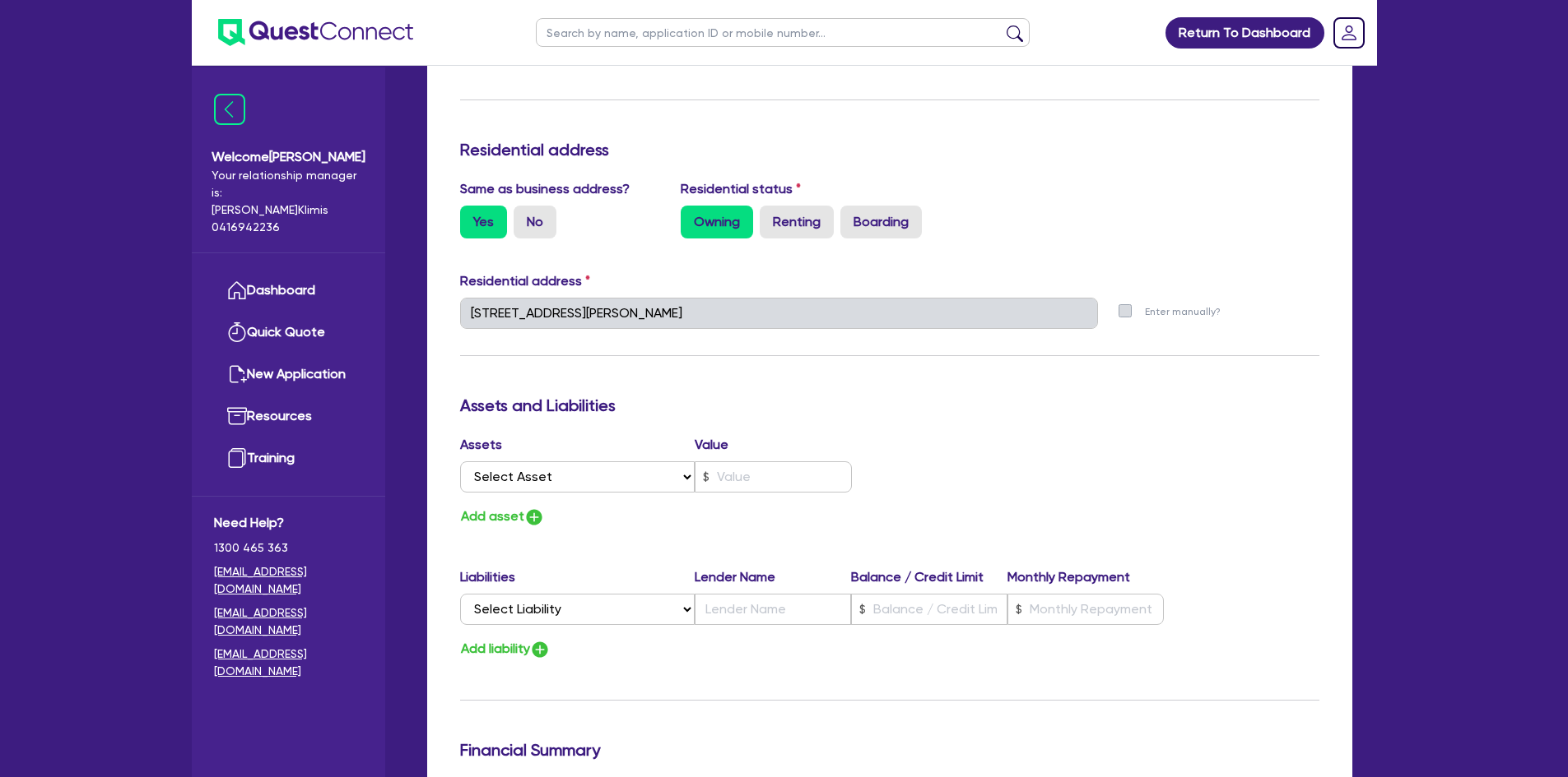
scroll to position [740, 0]
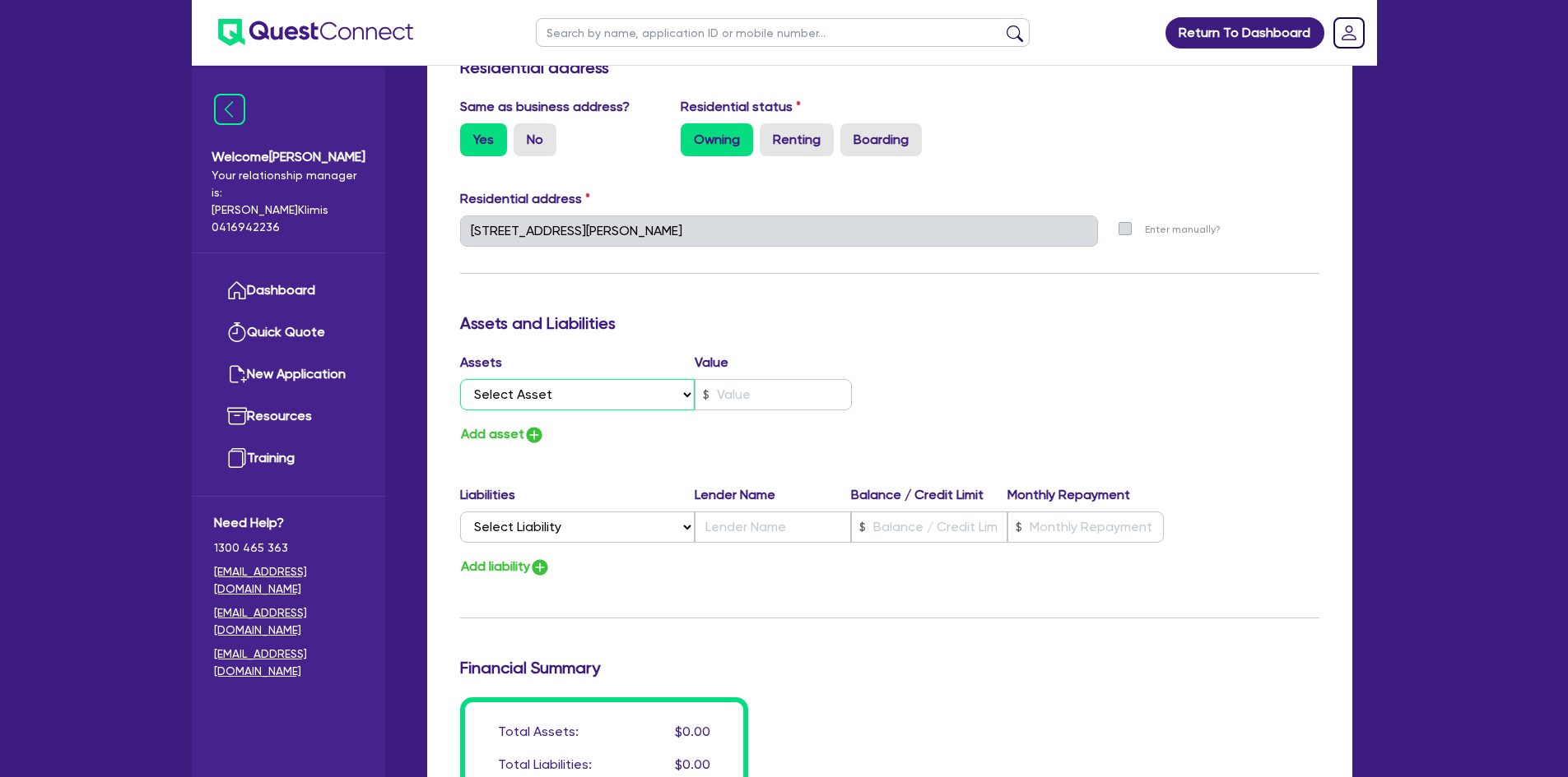
click at [686, 379] on select "Select Asset Cash Property Investment property Vehicle Truck Trailer Equipment …" at bounding box center [578, 395] width 236 height 31
select select "PROPERTY"
click at [460, 379] on select "Select Asset Cash Property Investment property Vehicle Truck Trailer Equipment …" at bounding box center [578, 395] width 236 height 31
type input "2"
type input "0423 813 453"
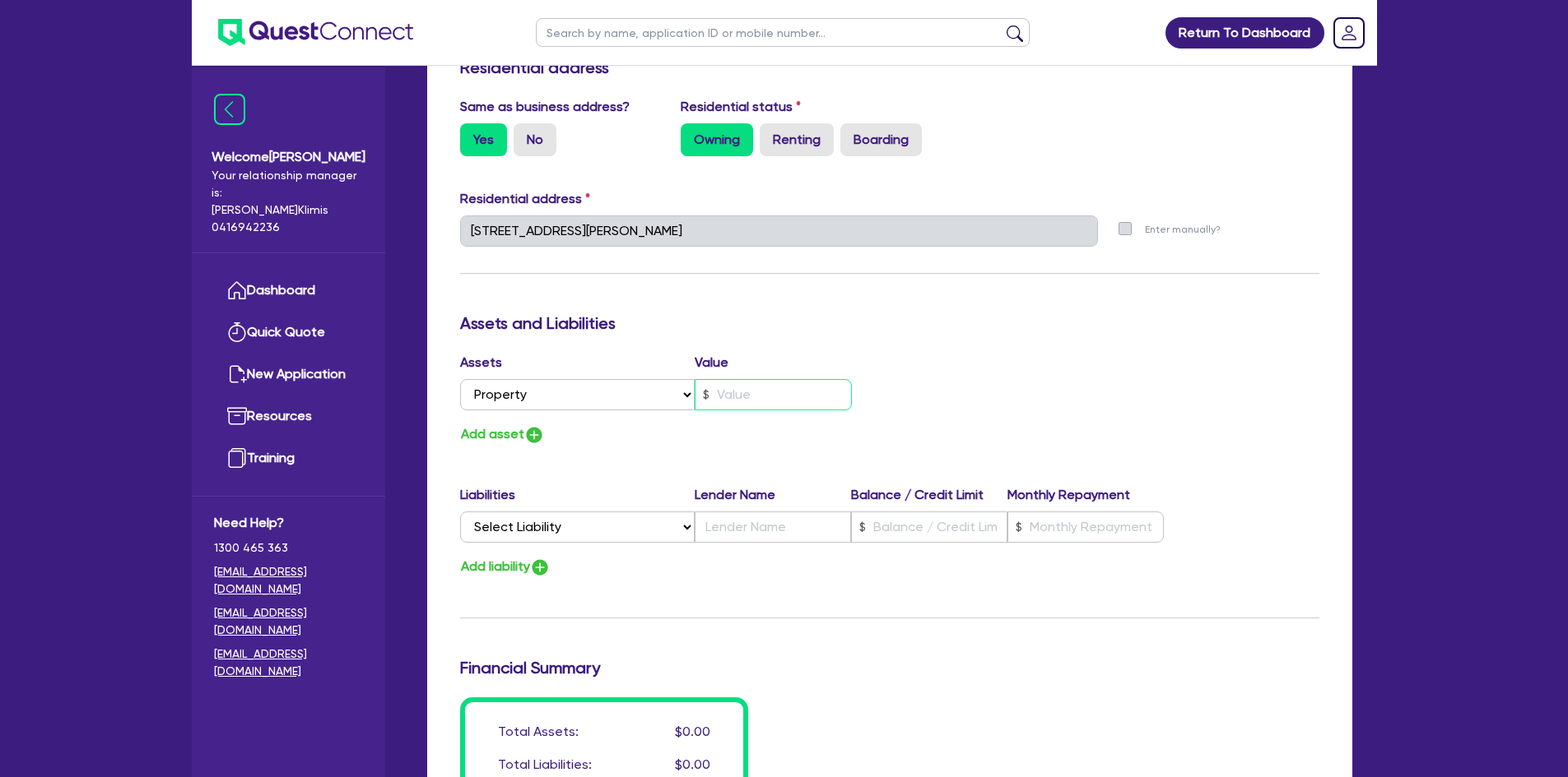
click at [749, 379] on input "text" at bounding box center [773, 395] width 157 height 31
type input "2"
type input "0423 813 453"
type input "1"
type input "2"
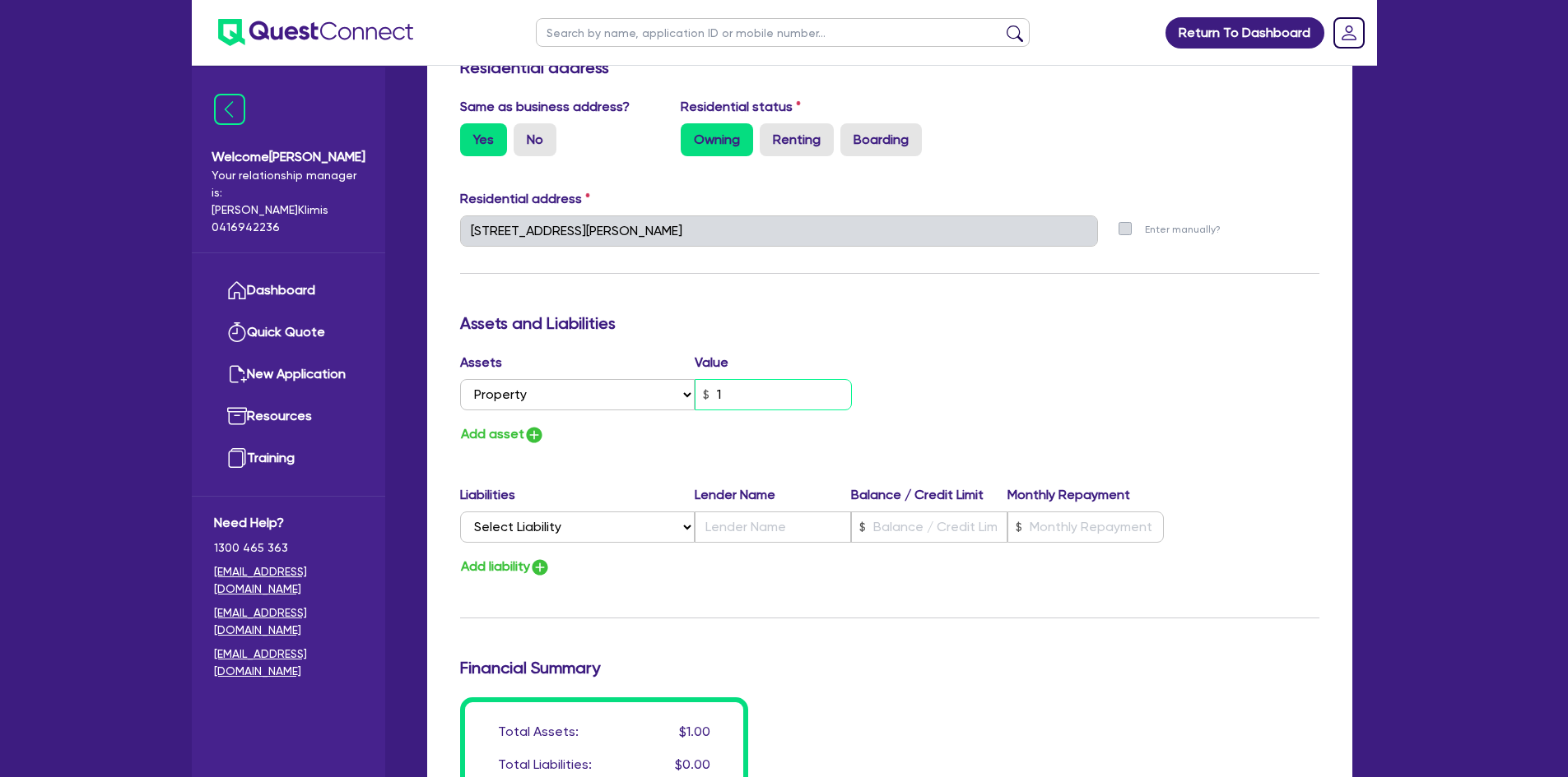
type input "0423 813 453"
type input "12"
type input "2"
type input "0423 813 453"
type input "120"
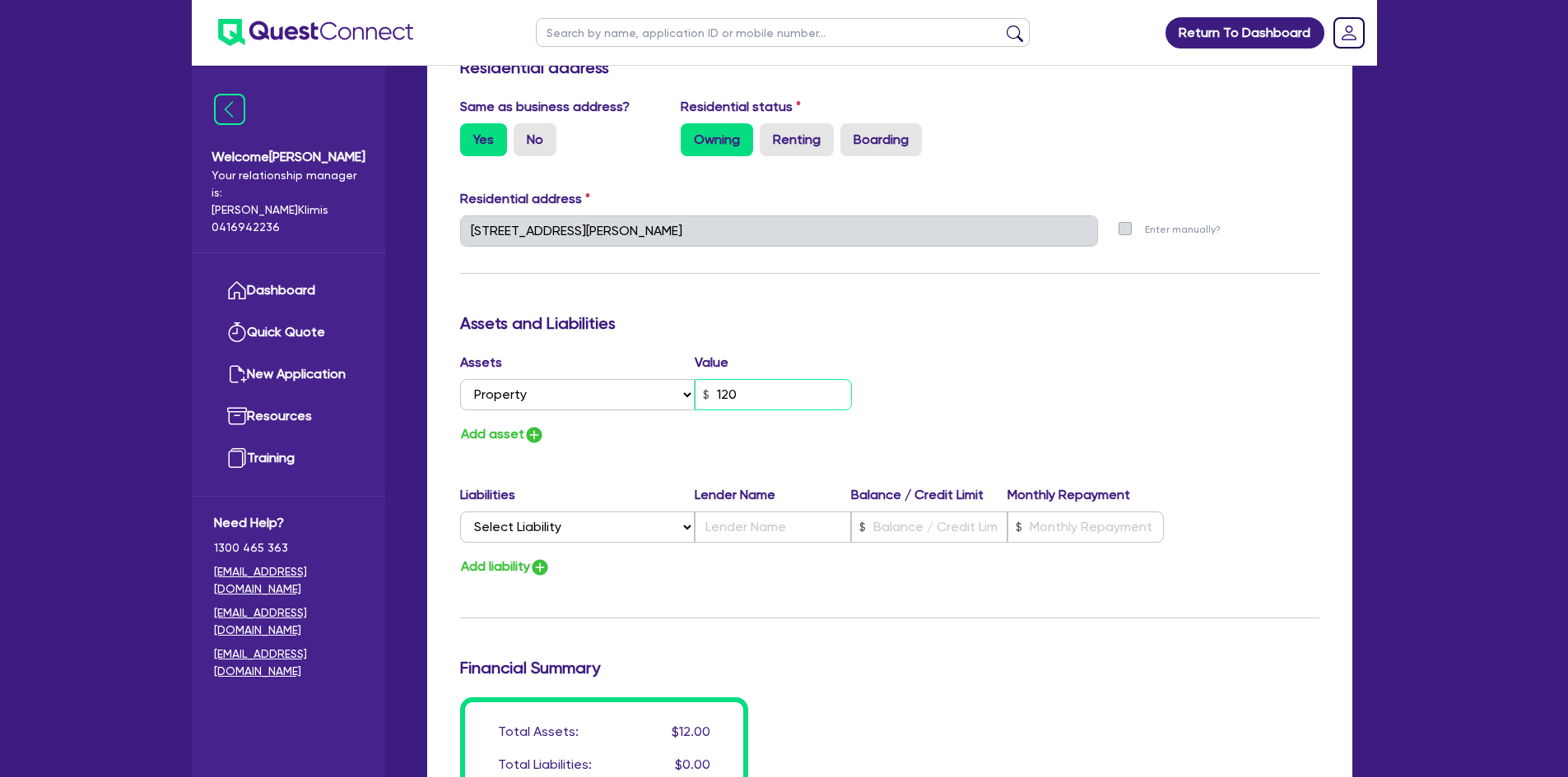
type input "2"
type input "0423 813 453"
type input "1,200"
type input "2"
type input "0423 813 453"
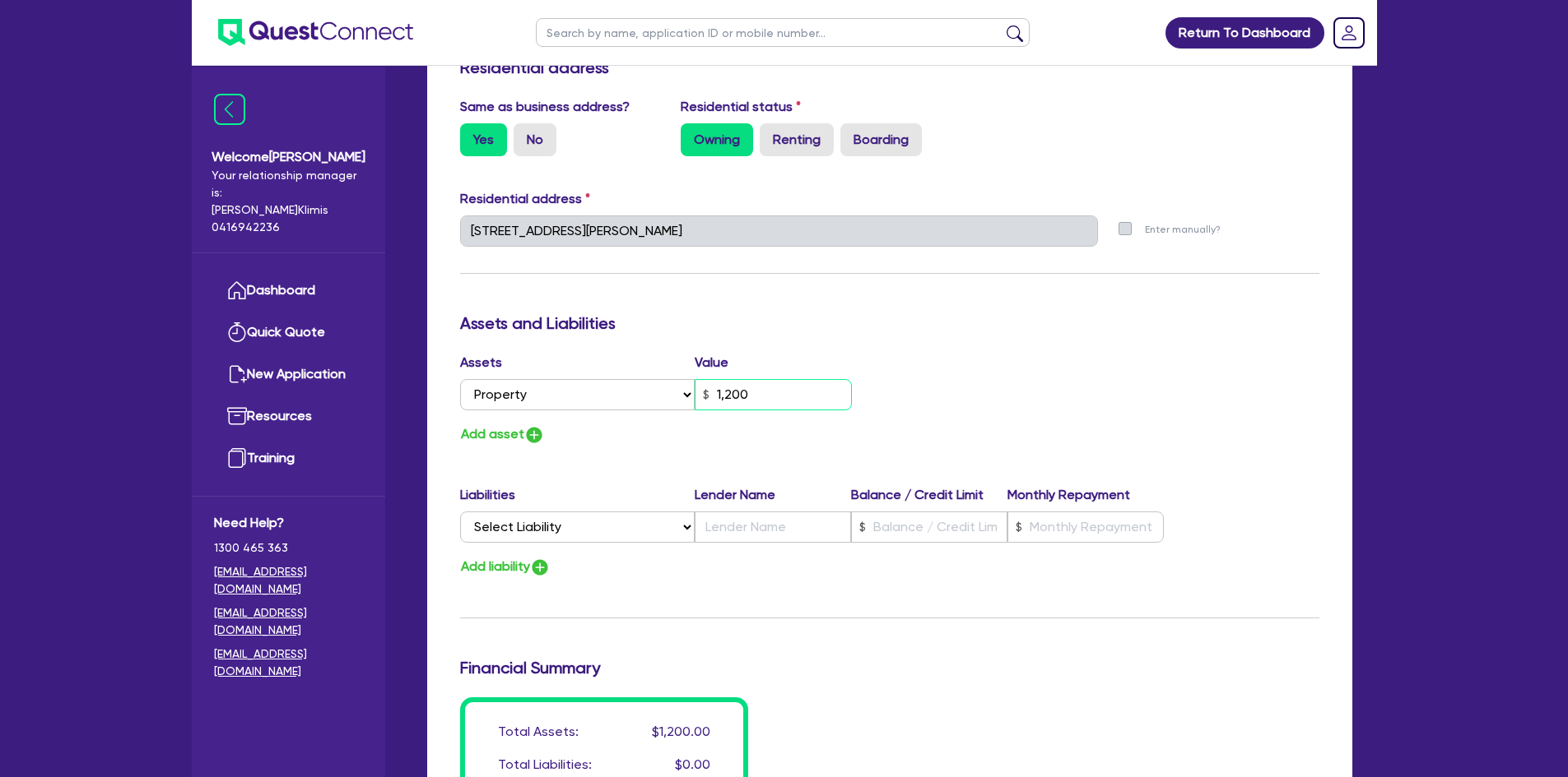
type input "12,000"
type input "2"
type input "0423 813 453"
type input "120,000"
type input "2"
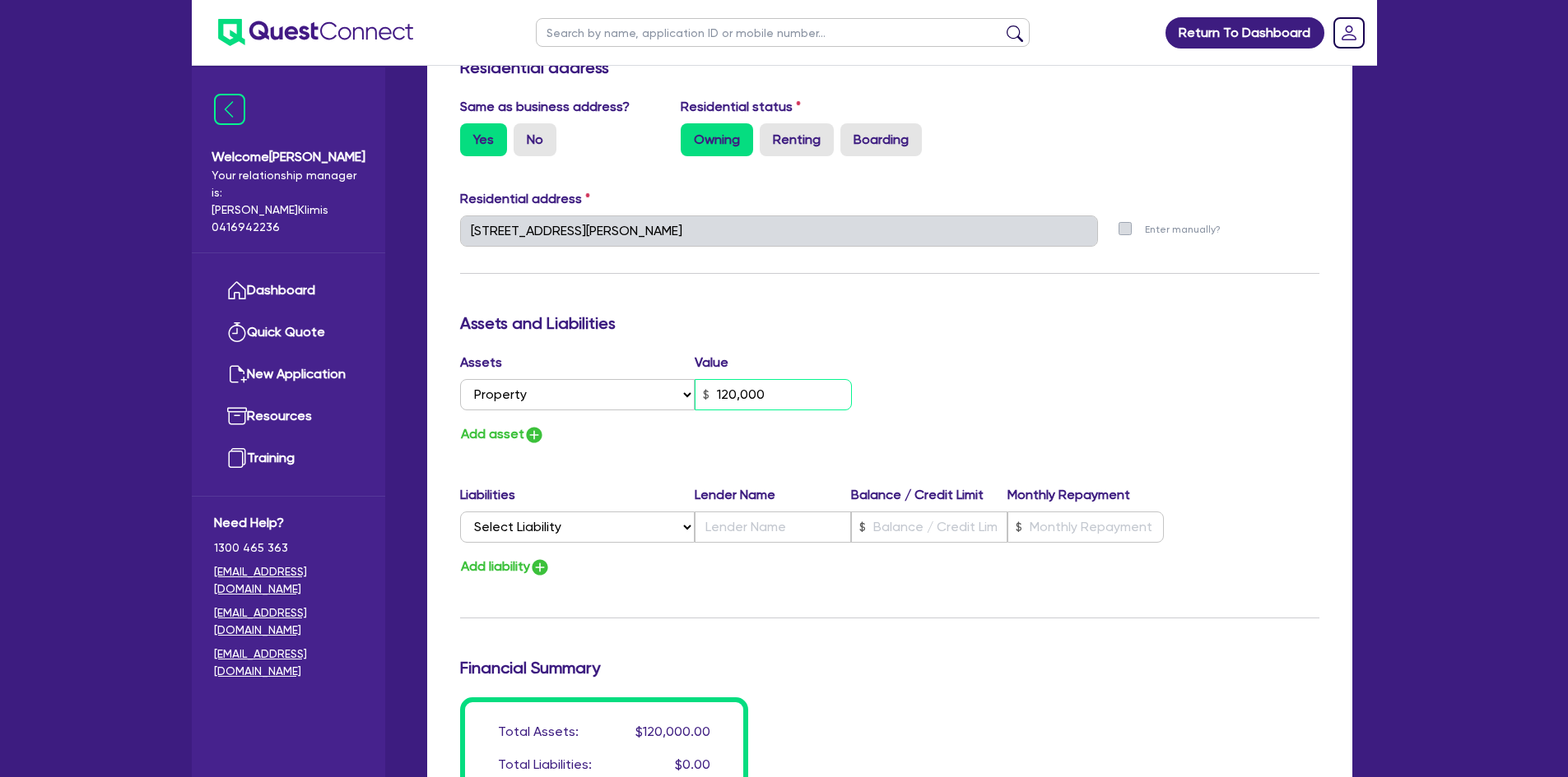
type input "0423 813 453"
type input "1,200,000"
click at [515, 424] on button "Add asset" at bounding box center [502, 434] width 85 height 22
type input "2"
type input "0423 813 453"
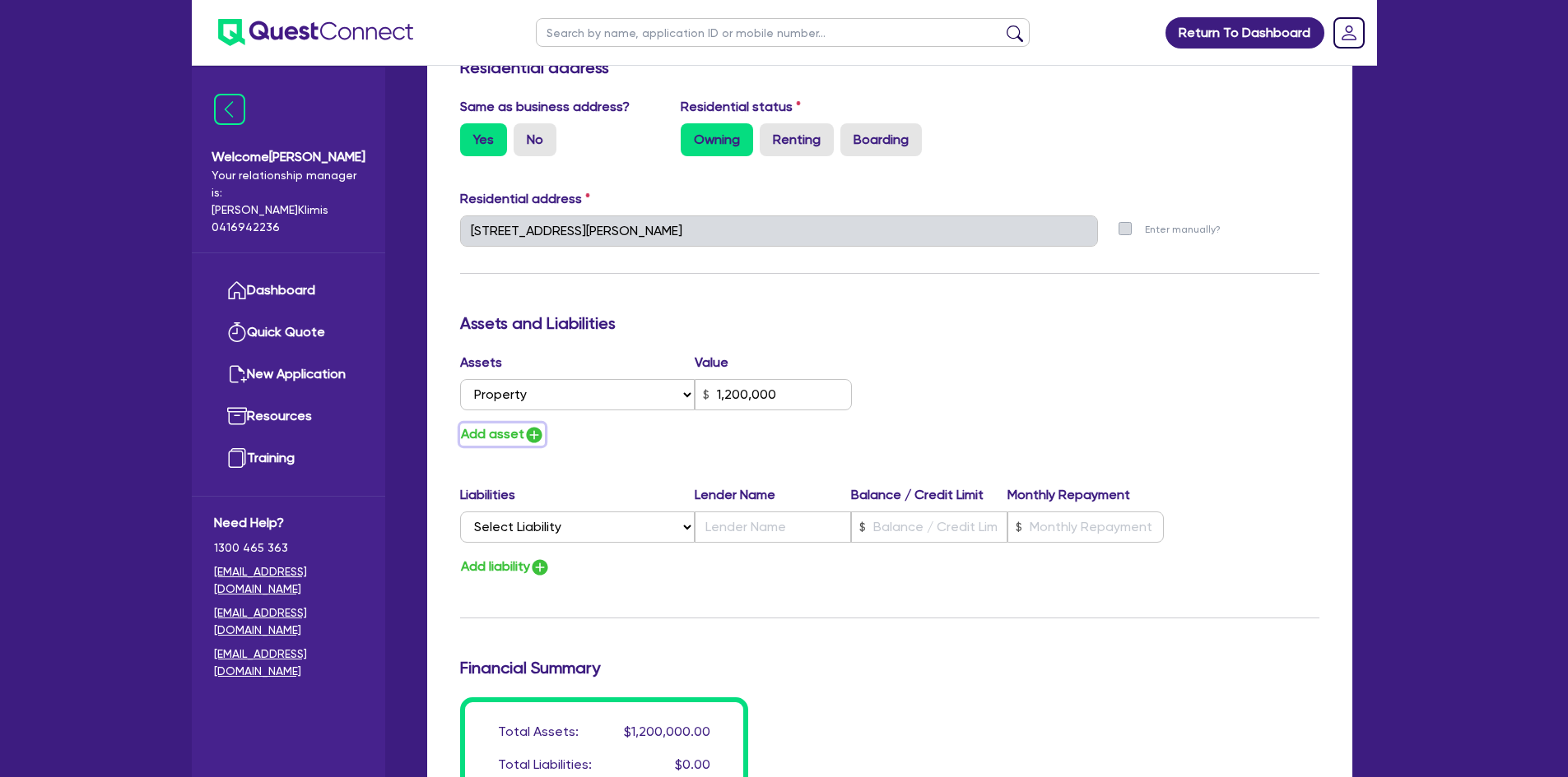
type input "1,200,000"
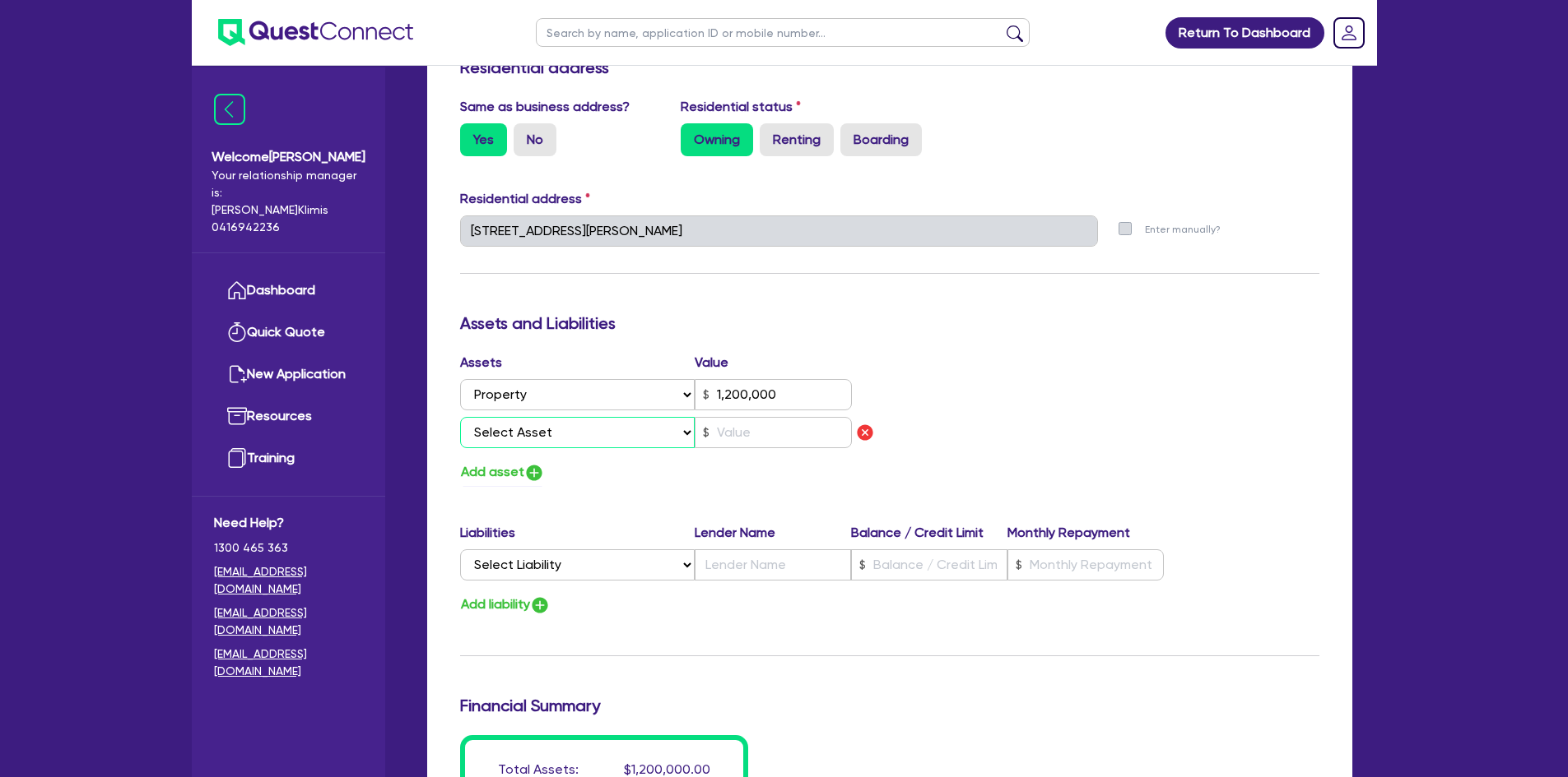
click at [514, 419] on select "Select Asset Cash Property Investment property Vehicle Truck Trailer Equipment …" at bounding box center [578, 433] width 236 height 31
select select "VEHICLE"
click at [460, 417] on select "Select Asset Cash Property Investment property Vehicle Truck Trailer Equipment …" at bounding box center [578, 433] width 236 height 31
type input "2"
type input "0423 813 453"
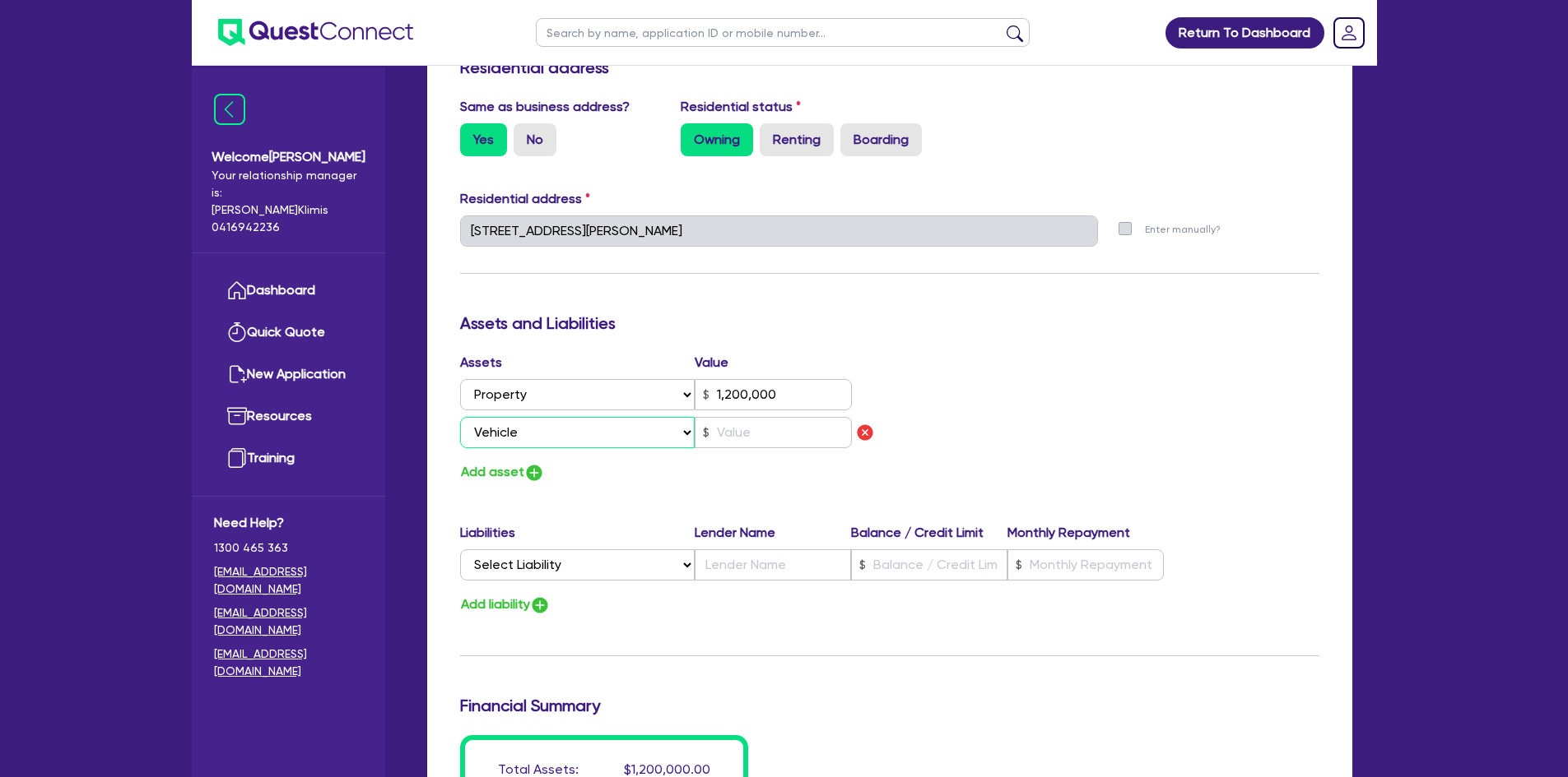
type input "1,200,000"
click at [752, 417] on input "text" at bounding box center [773, 433] width 157 height 31
type input "2"
type input "0423 813 453"
type input "1,200,000"
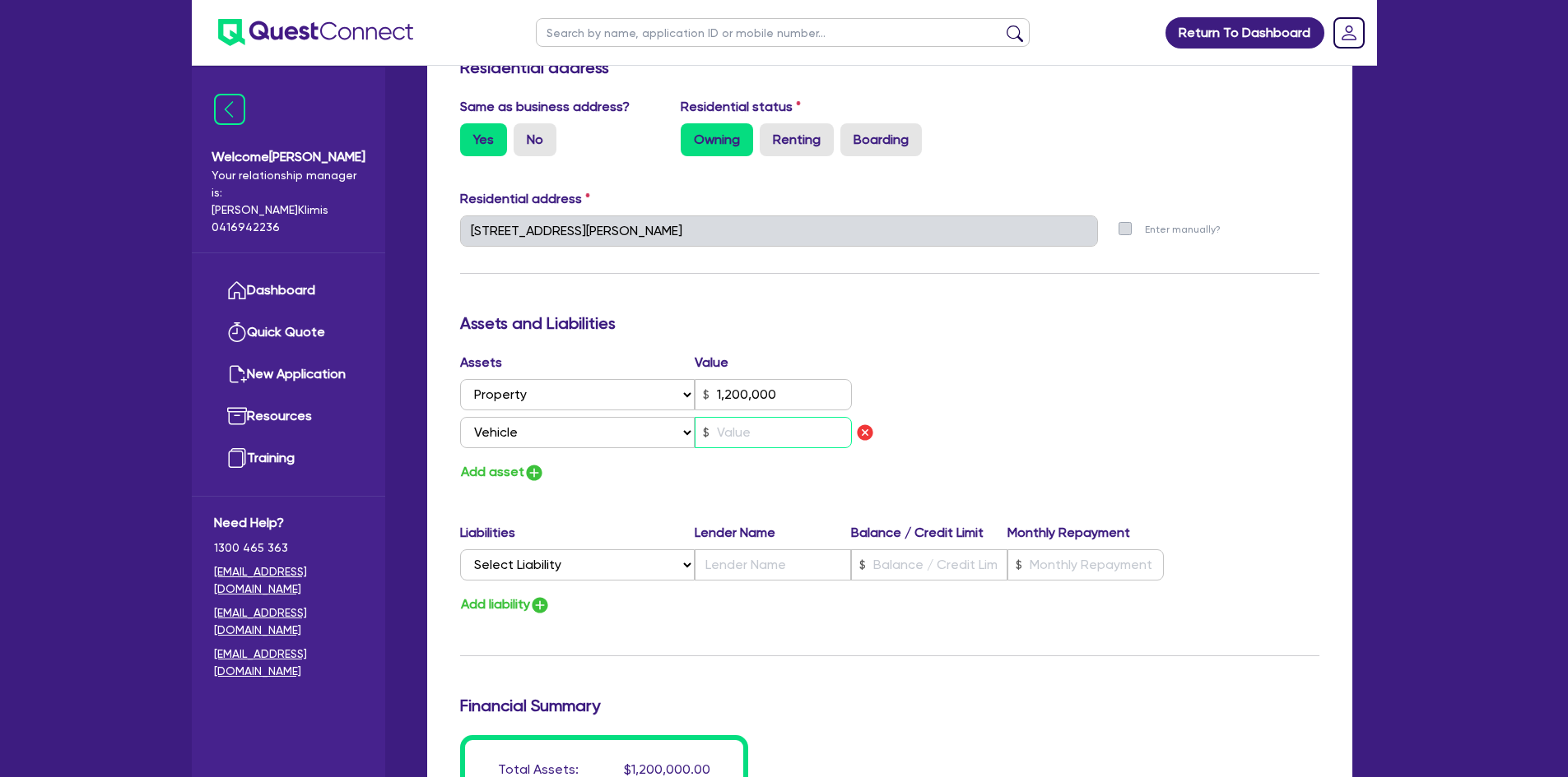
type input "6"
type input "2"
type input "0423 813 453"
type input "1,200,000"
type input "65"
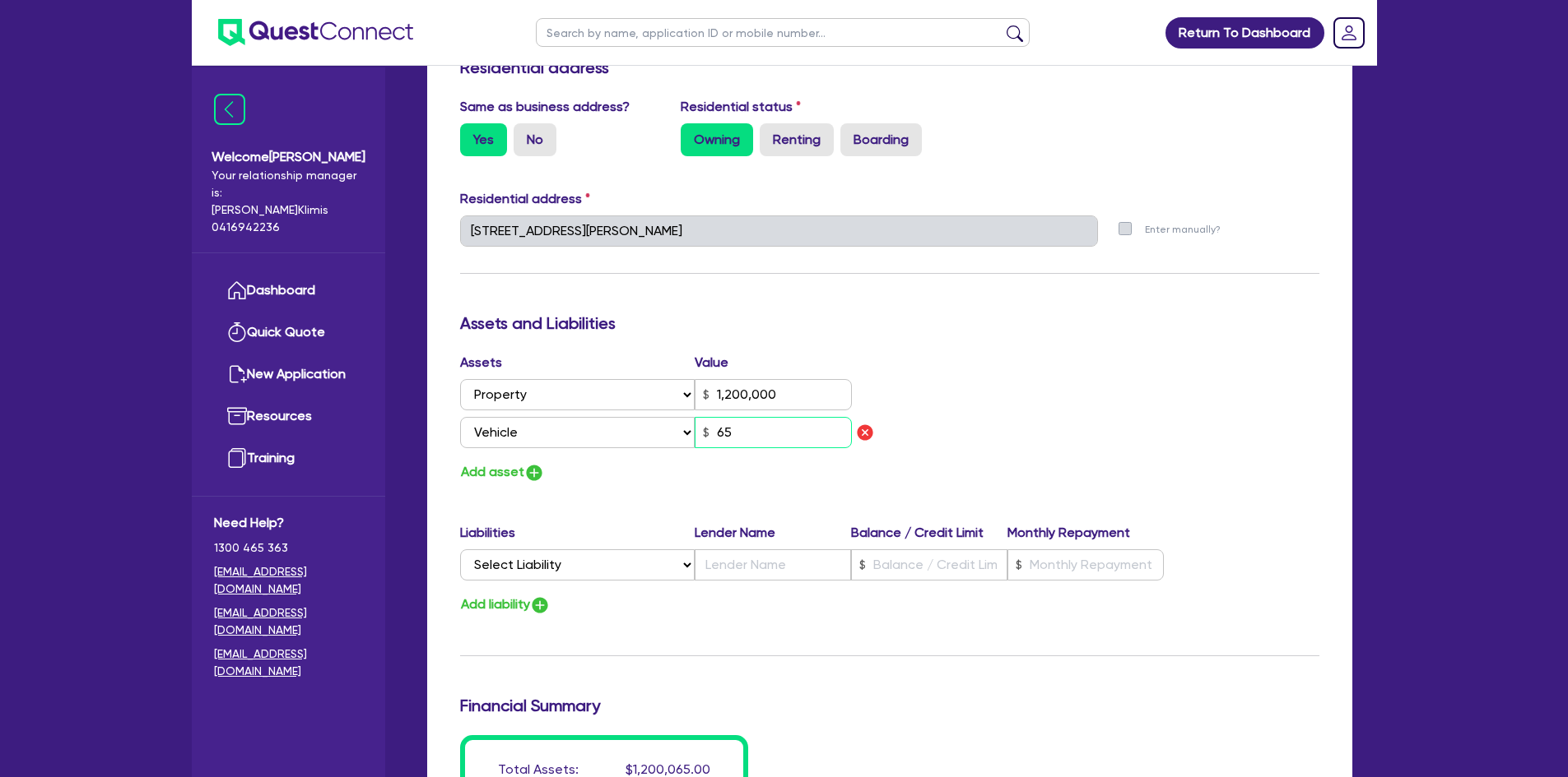
type input "2"
type input "0423 813 453"
type input "1,200,000"
type input "650"
type input "2"
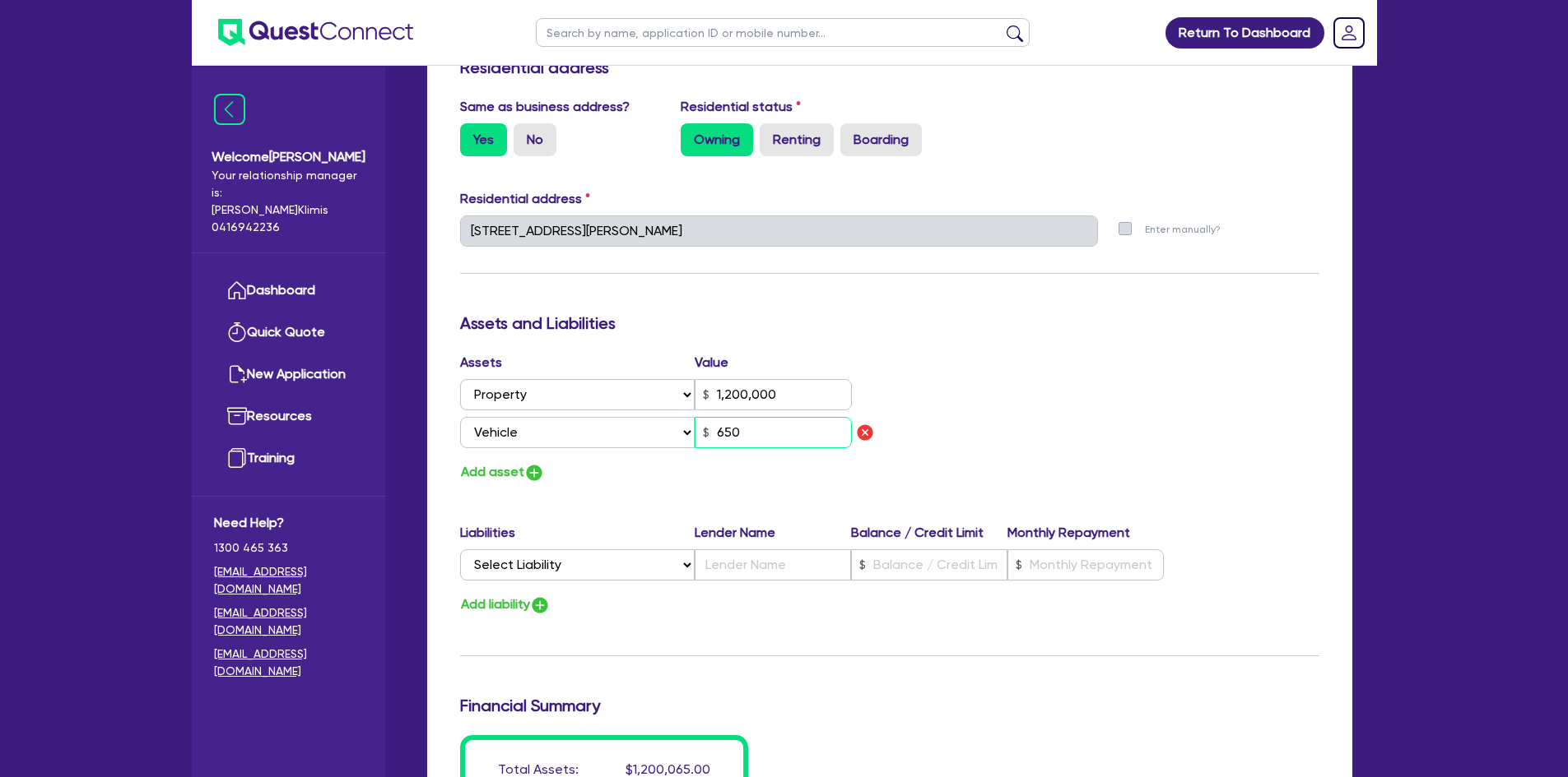
type input "0423 813 453"
type input "1,200,000"
type input "6,500"
type input "2"
type input "0423 813 453"
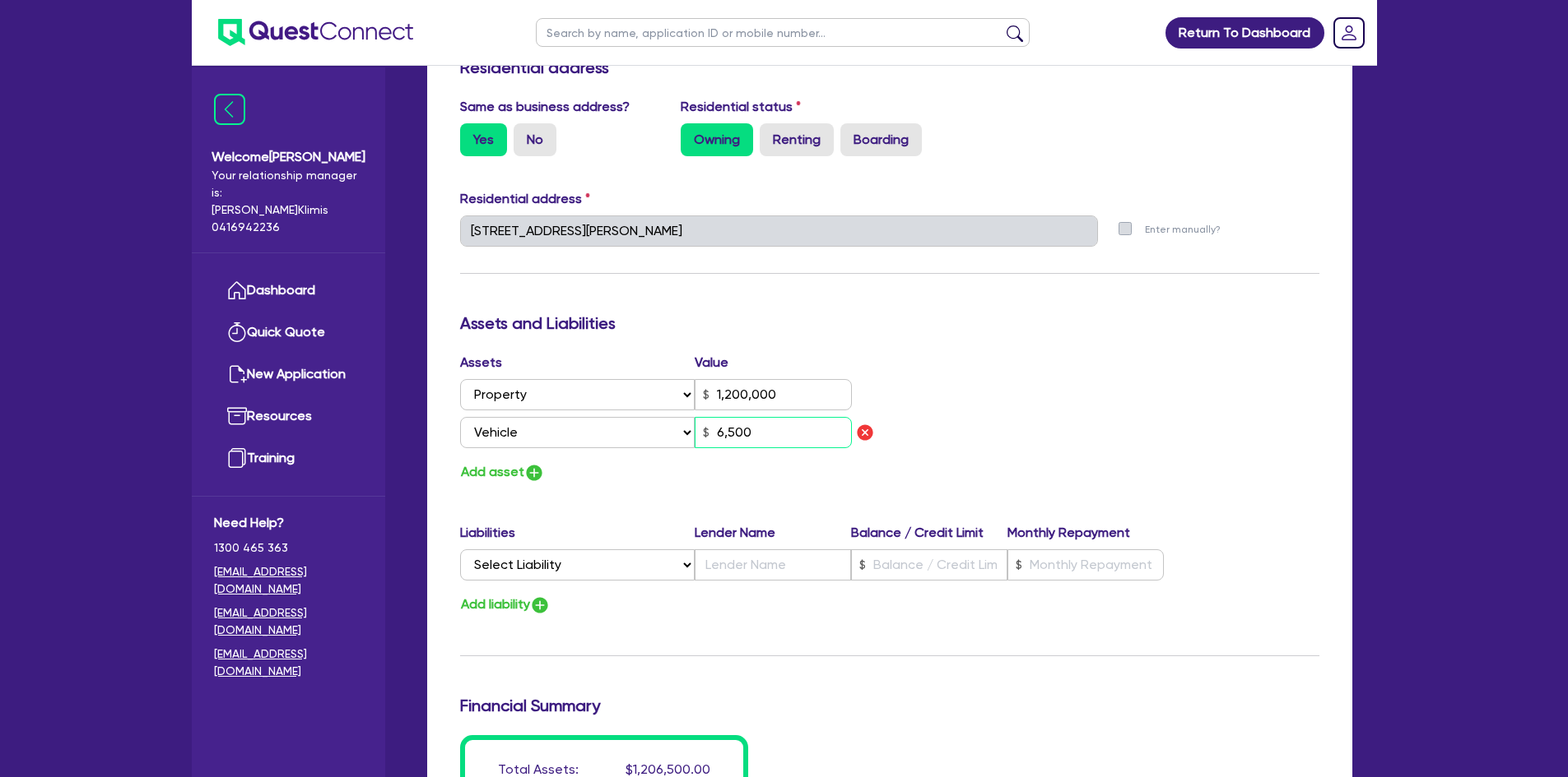
type input "1,200,000"
type input "65,000"
click at [538, 463] on img "button" at bounding box center [534, 473] width 20 height 20
type input "2"
type input "0423 813 453"
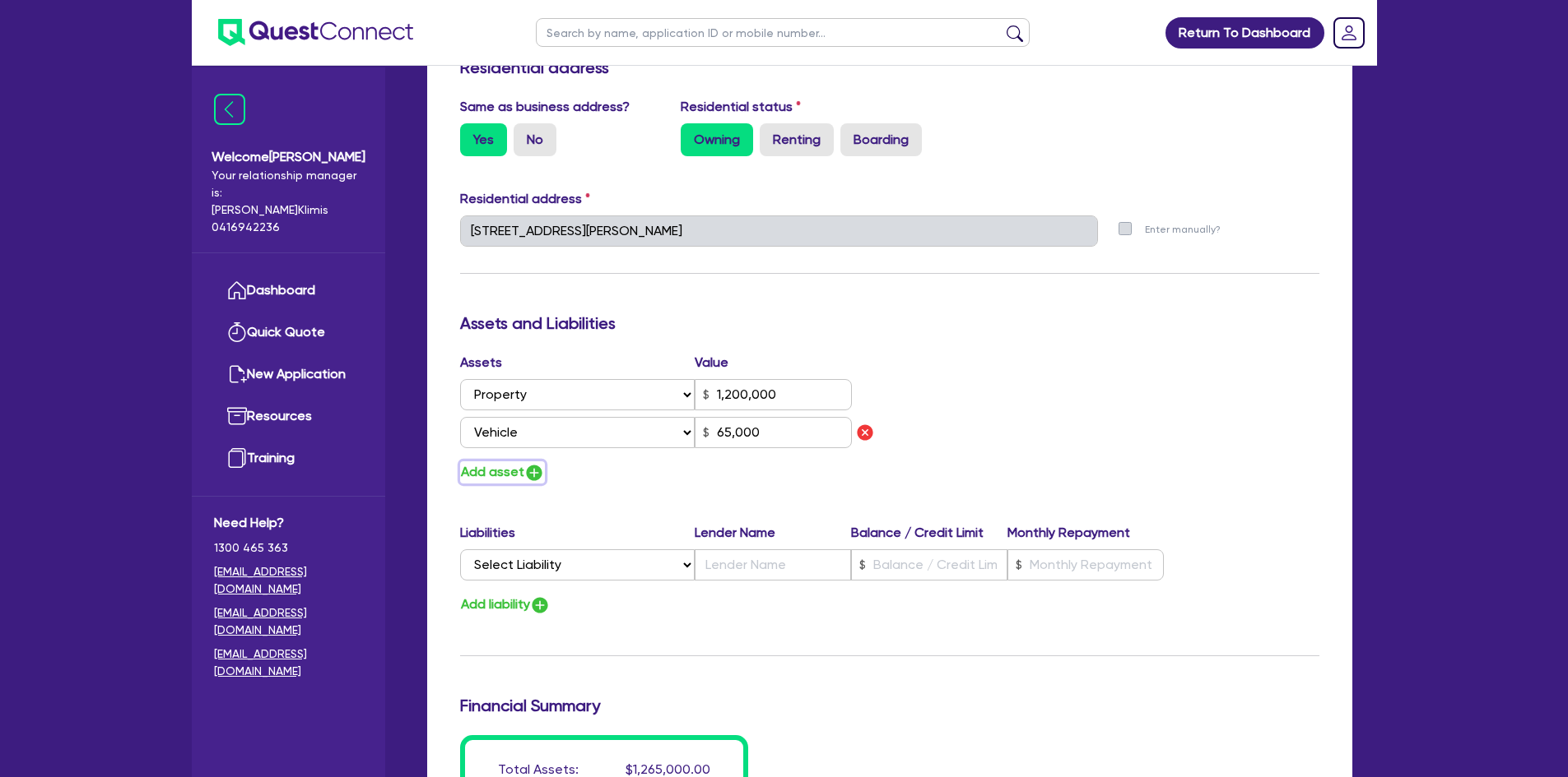
type input "1,200,000"
type input "65,000"
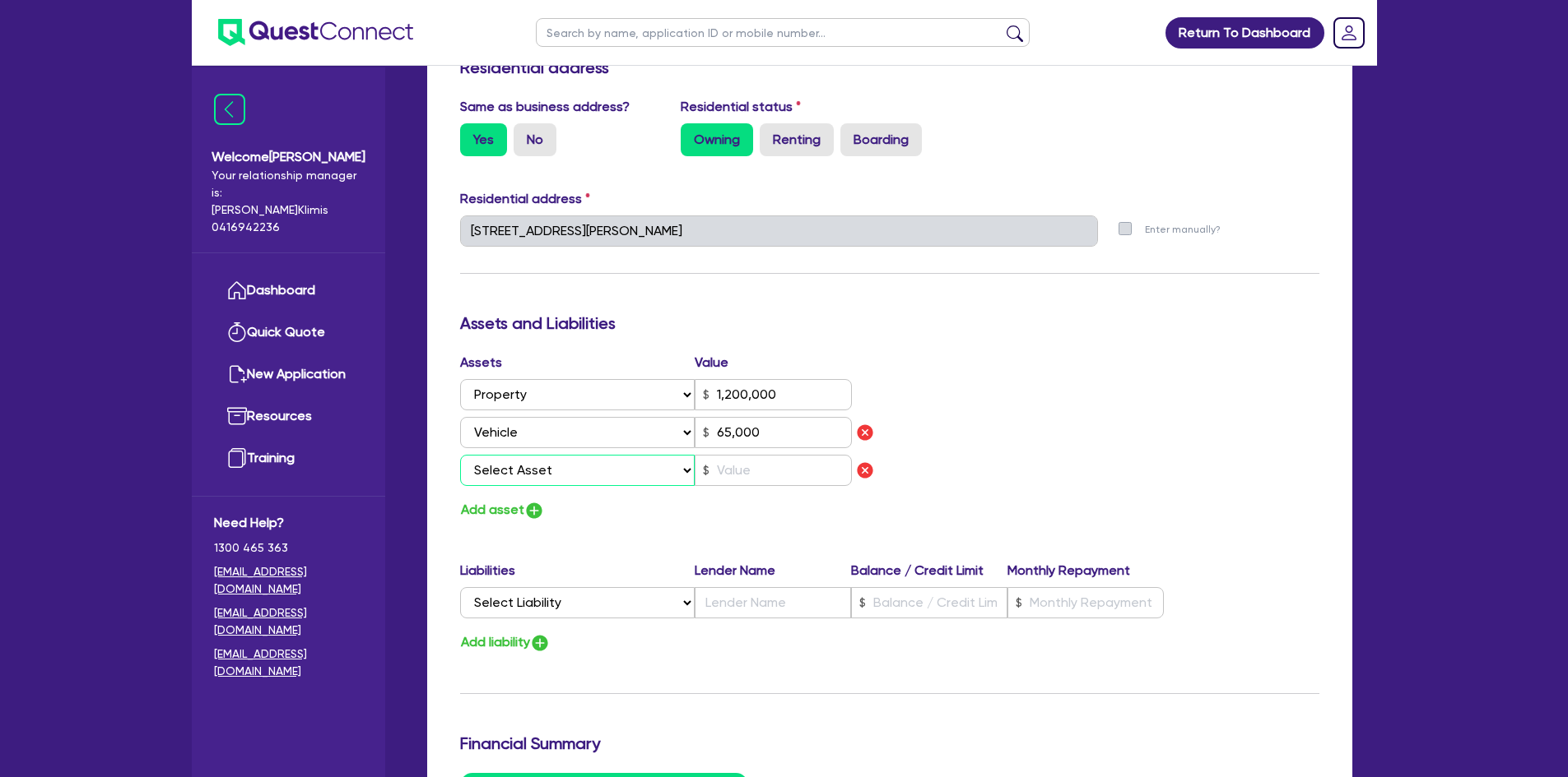
click at [538, 455] on select "Select Asset Cash Property Investment property Vehicle Truck Trailer Equipment …" at bounding box center [578, 471] width 236 height 31
select select "VEHICLE"
click at [460, 455] on select "Select Asset Cash Property Investment property Vehicle Truck Trailer Equipment …" at bounding box center [578, 471] width 236 height 31
type input "2"
type input "0423 813 453"
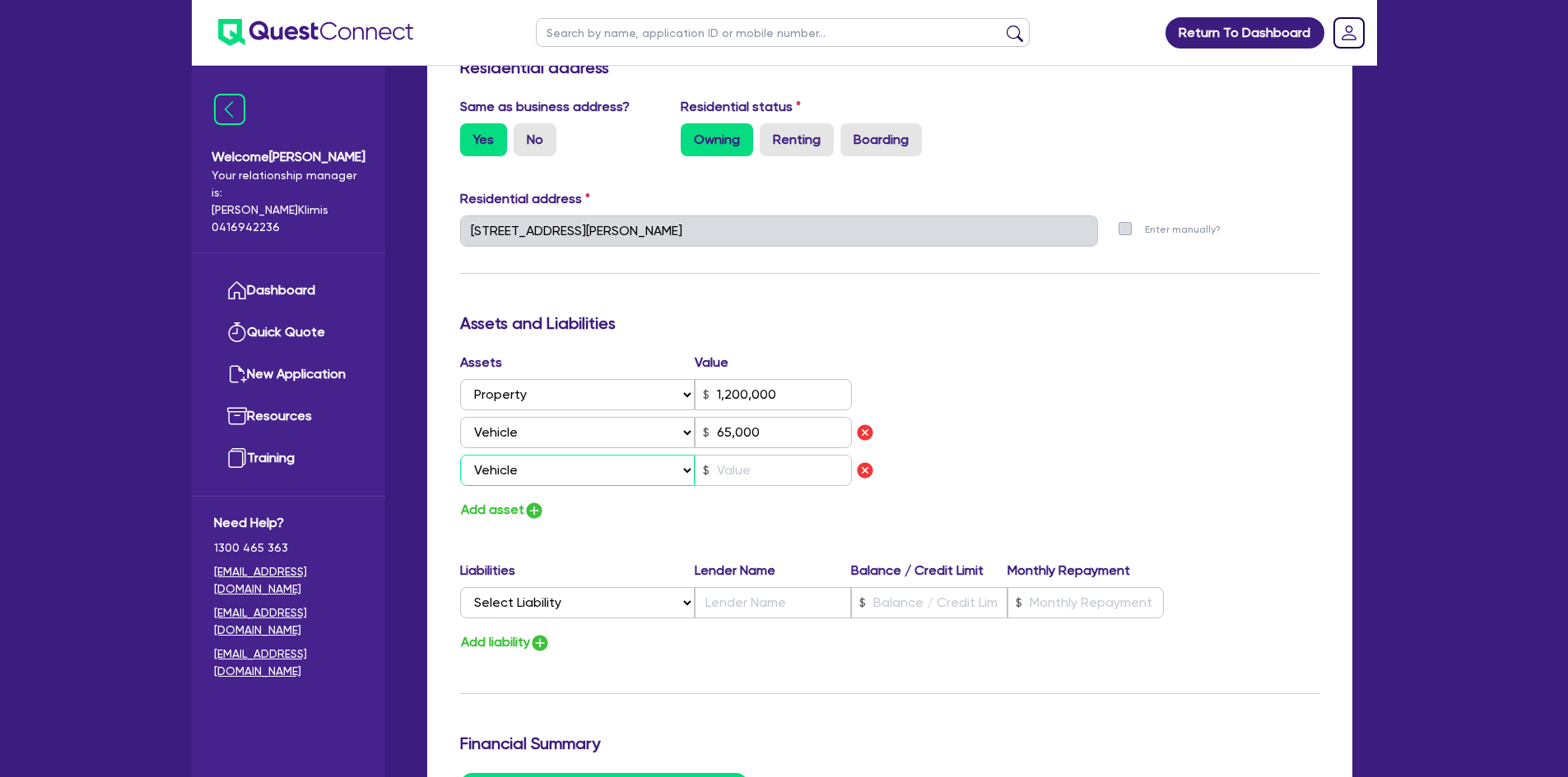
type input "1,200,000"
type input "65,000"
click at [729, 455] on input "text" at bounding box center [773, 471] width 157 height 31
type input "2"
type input "0423 813 453"
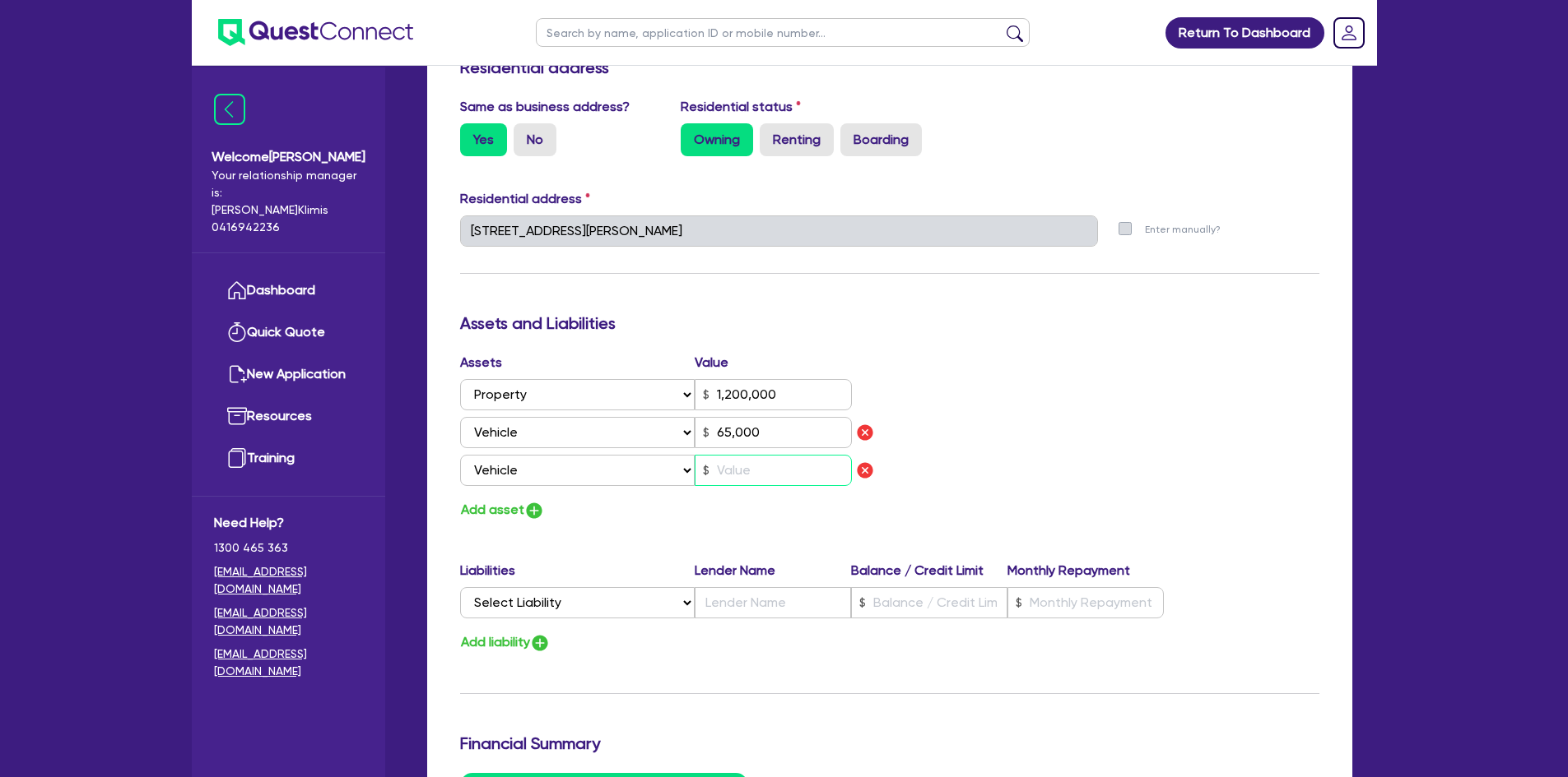
type input "1,200,000"
type input "65,000"
type input "6"
type input "2"
type input "0423 813 453"
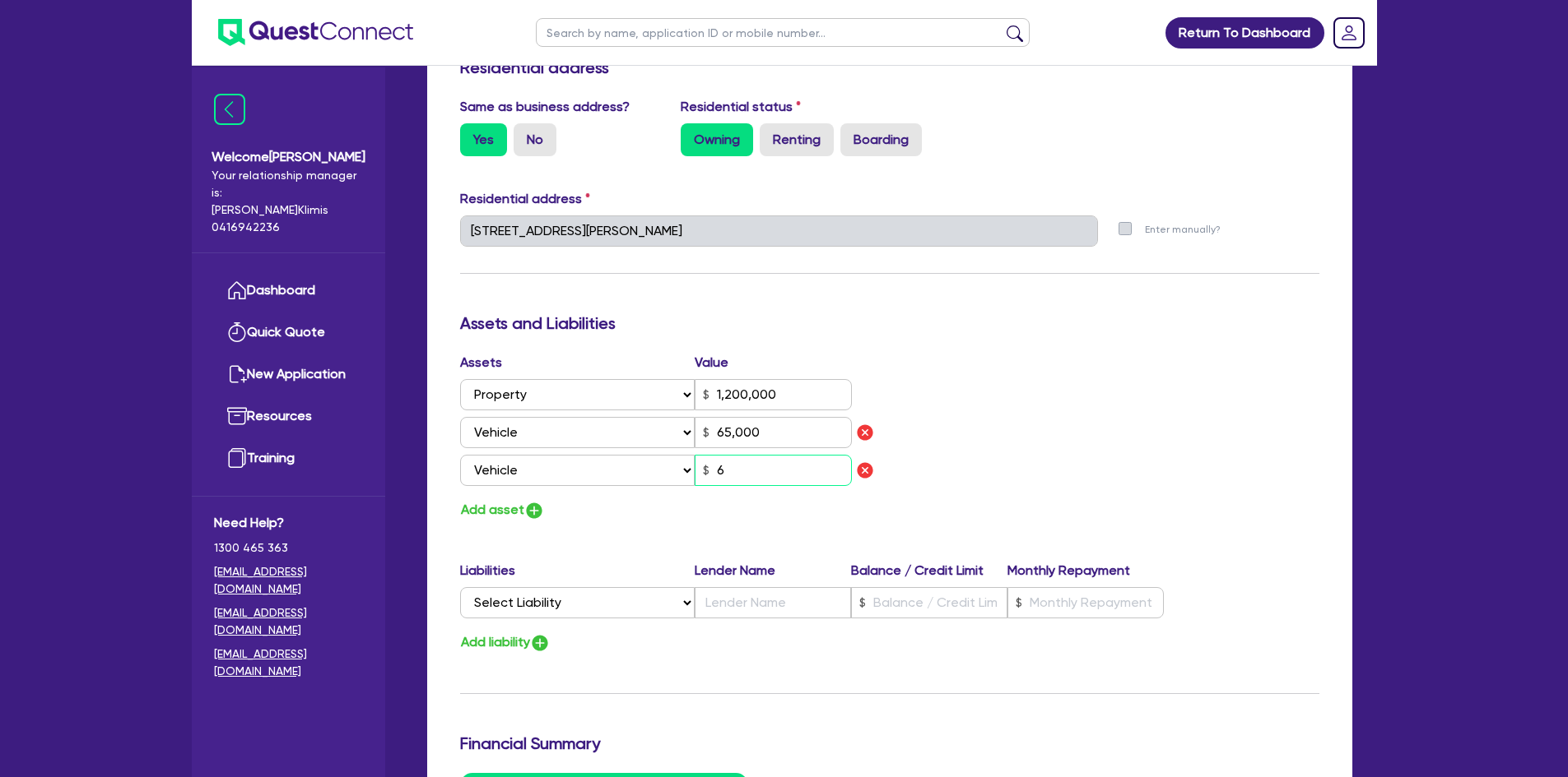
type input "1,200,000"
type input "65,000"
type input "60"
type input "2"
type input "0423 813 453"
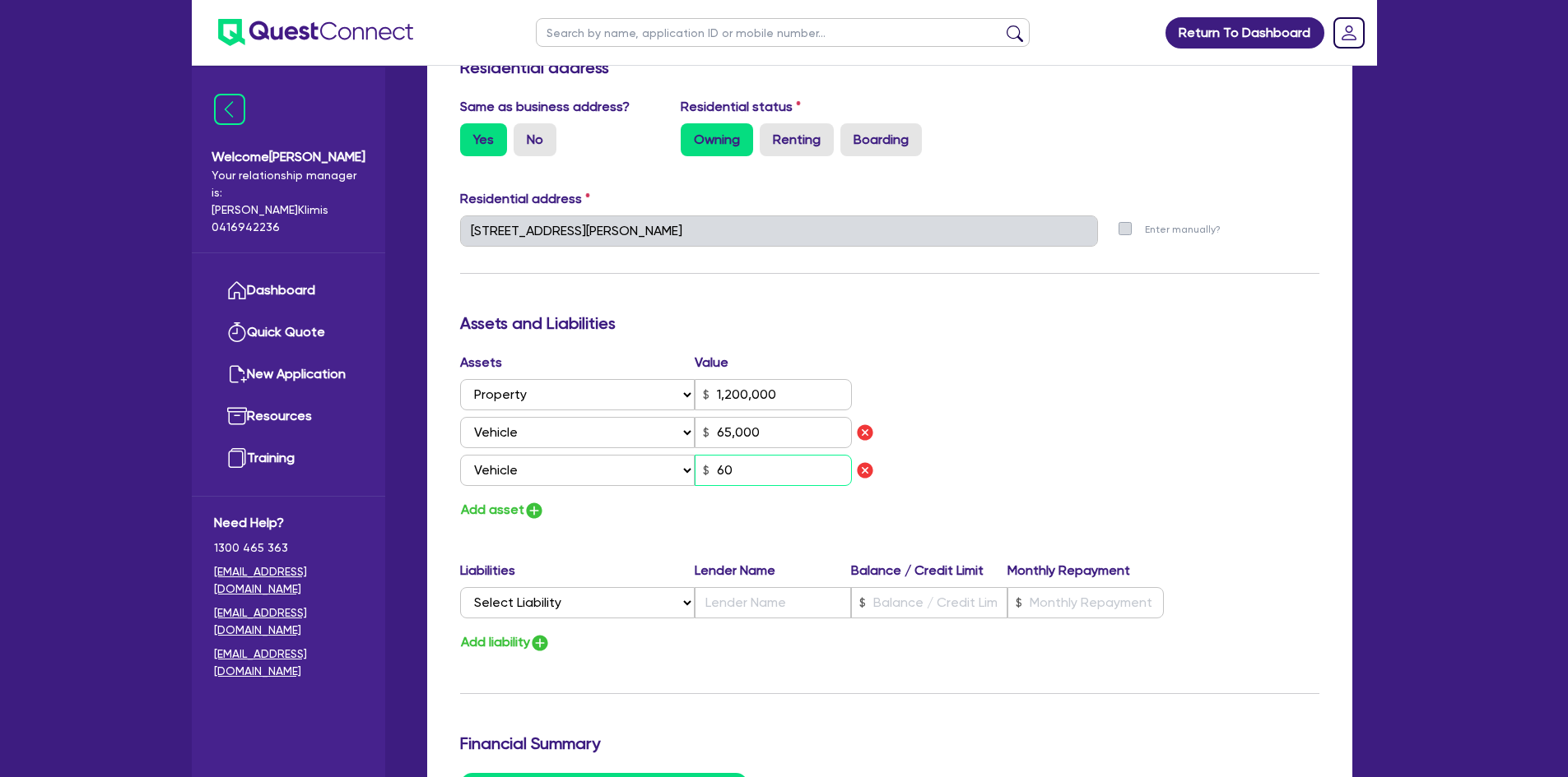
type input "1,200,000"
type input "65,000"
type input "600"
type input "2"
type input "0423 813 453"
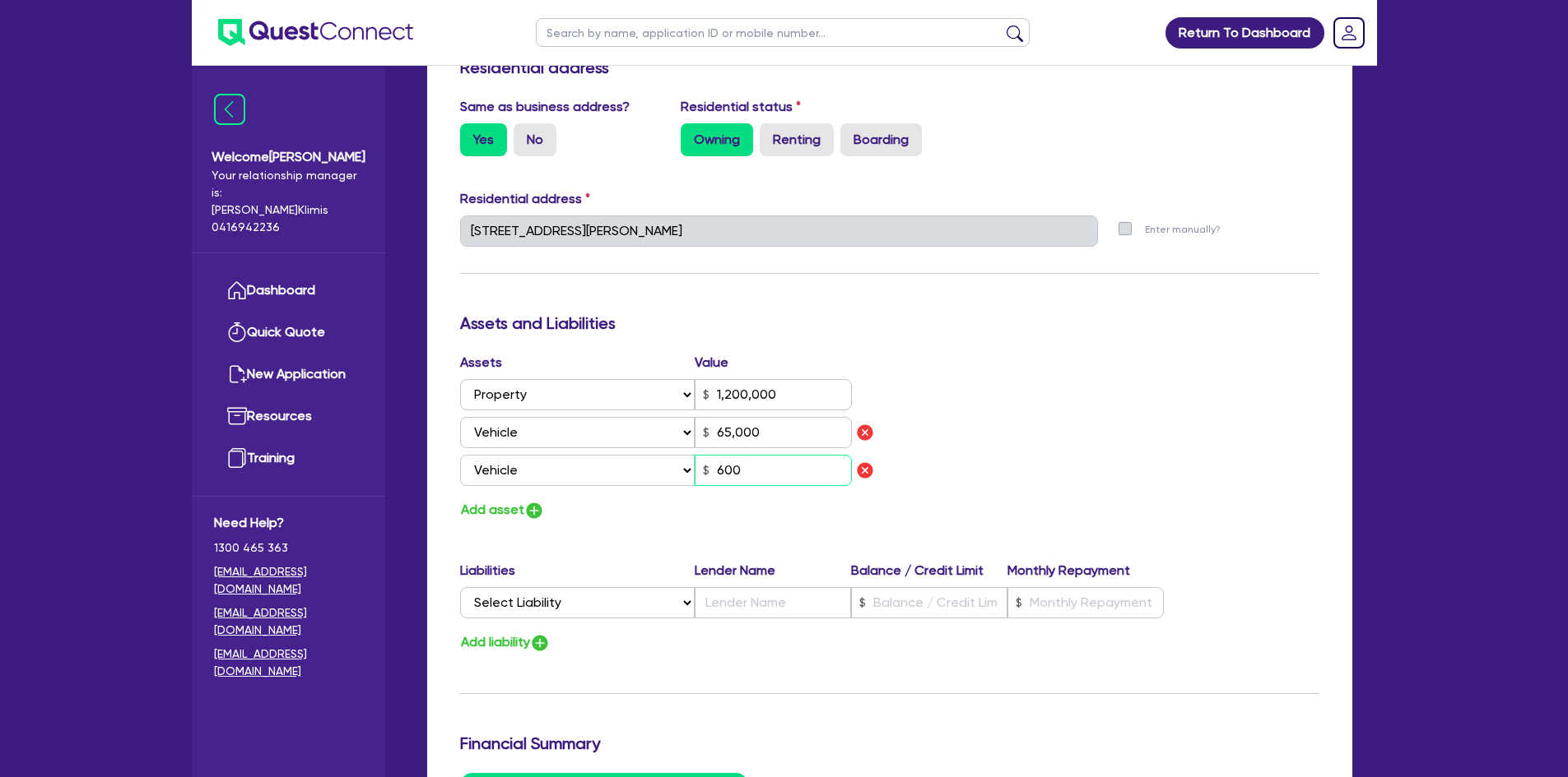
type input "1,200,000"
type input "65,000"
type input "6,000"
type input "2"
type input "0423 813 453"
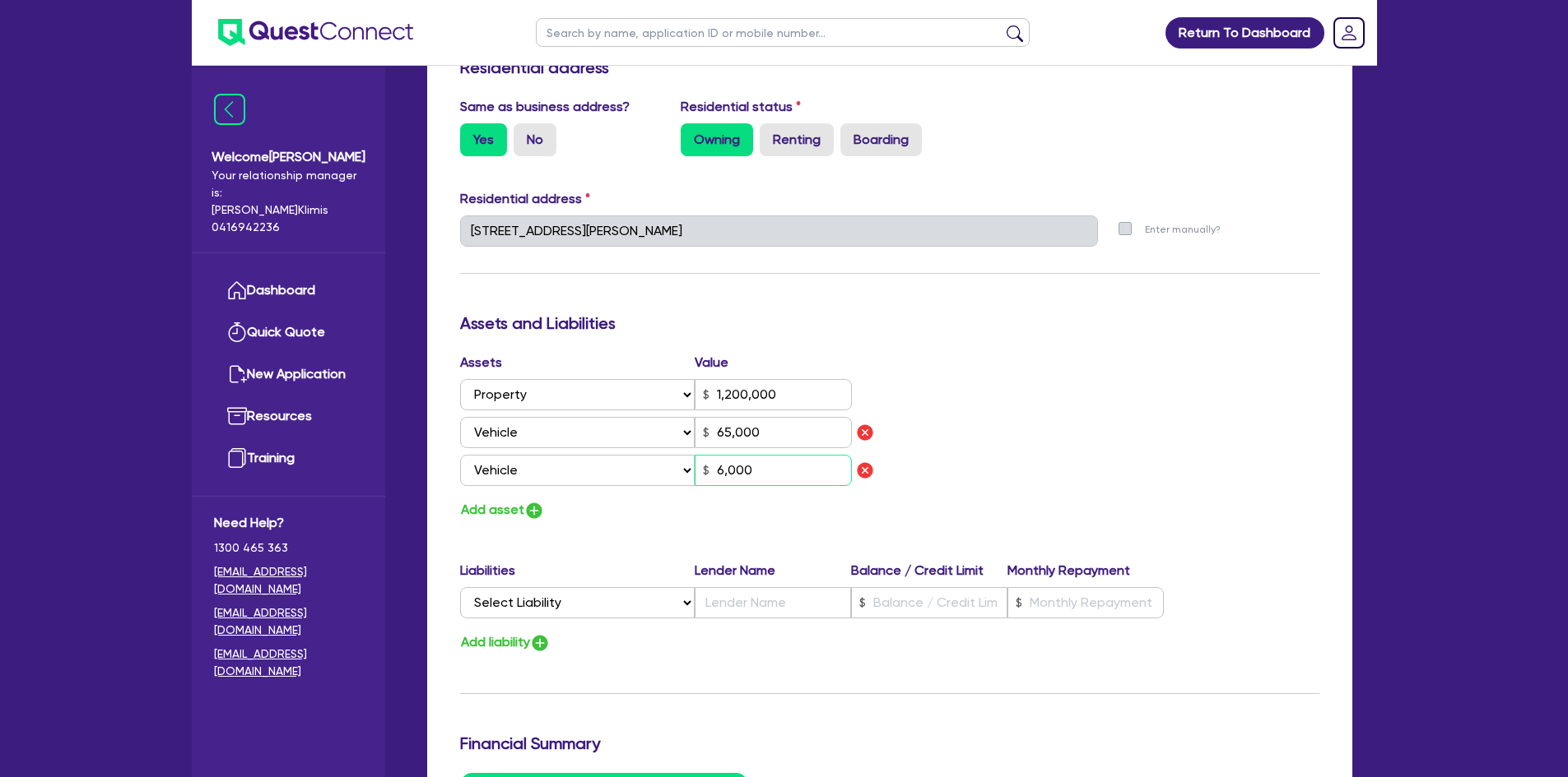
type input "1,200,000"
type input "65,000"
type input "60,000"
click at [530, 501] on img "button" at bounding box center [534, 510] width 20 height 20
type input "2"
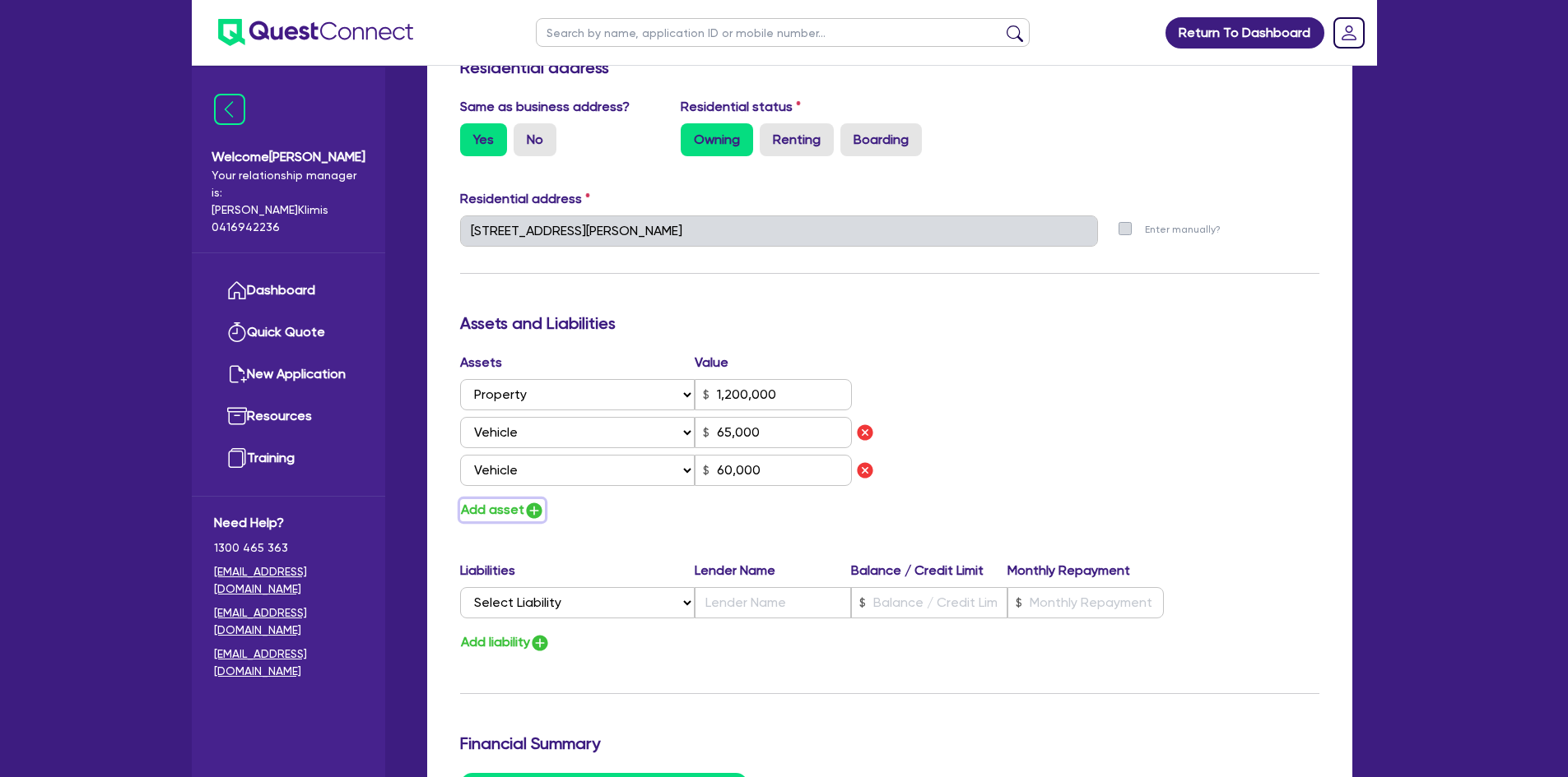
type input "0423 813 453"
type input "1,200,000"
type input "65,000"
type input "60,000"
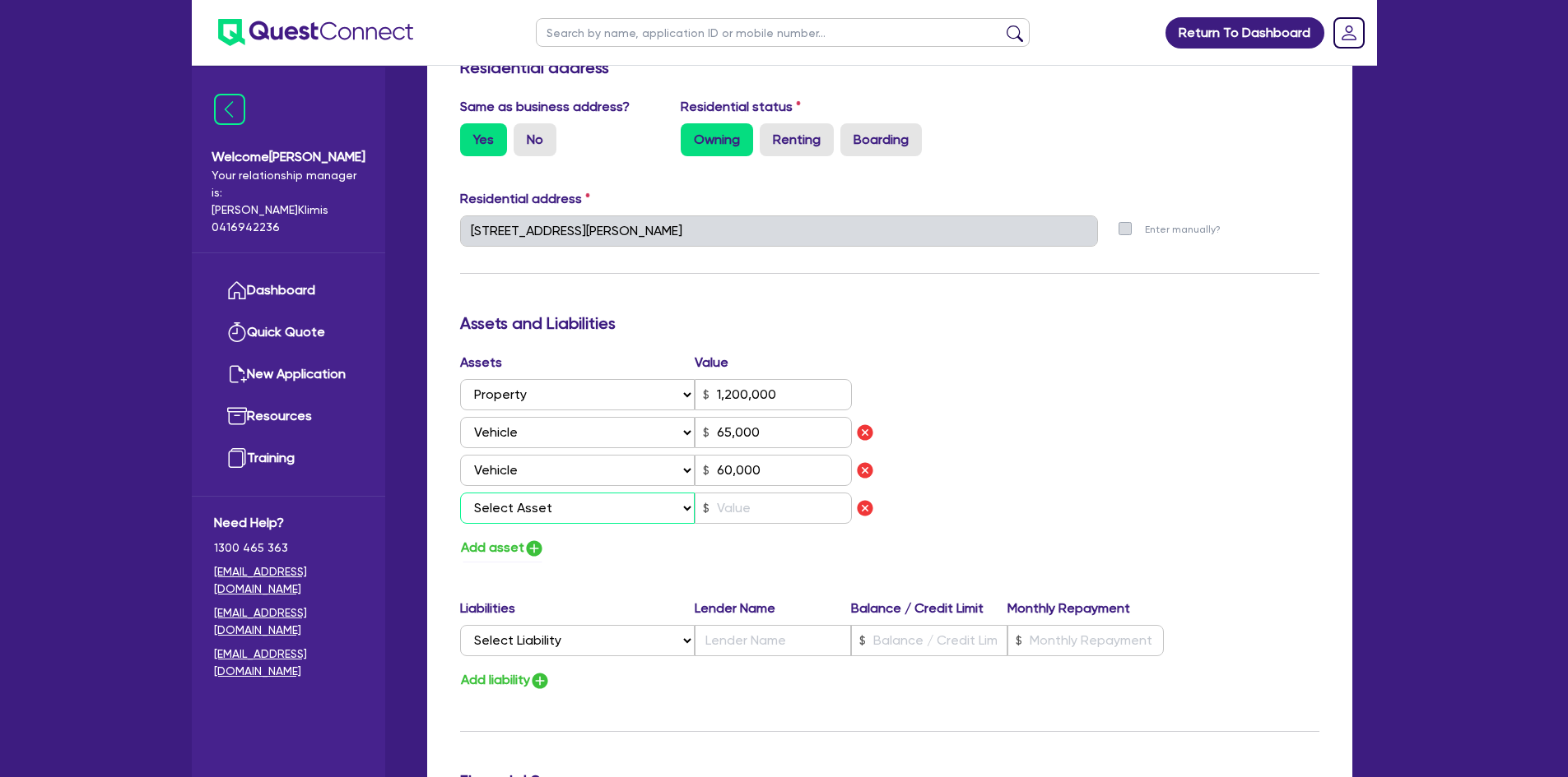
click at [538, 493] on select "Select Asset Cash Property Investment property Vehicle Truck Trailer Equipment …" at bounding box center [578, 508] width 236 height 31
select select "VEHICLE"
click at [460, 493] on select "Select Asset Cash Property Investment property Vehicle Truck Trailer Equipment …" at bounding box center [578, 508] width 236 height 31
type input "2"
type input "0423 813 453"
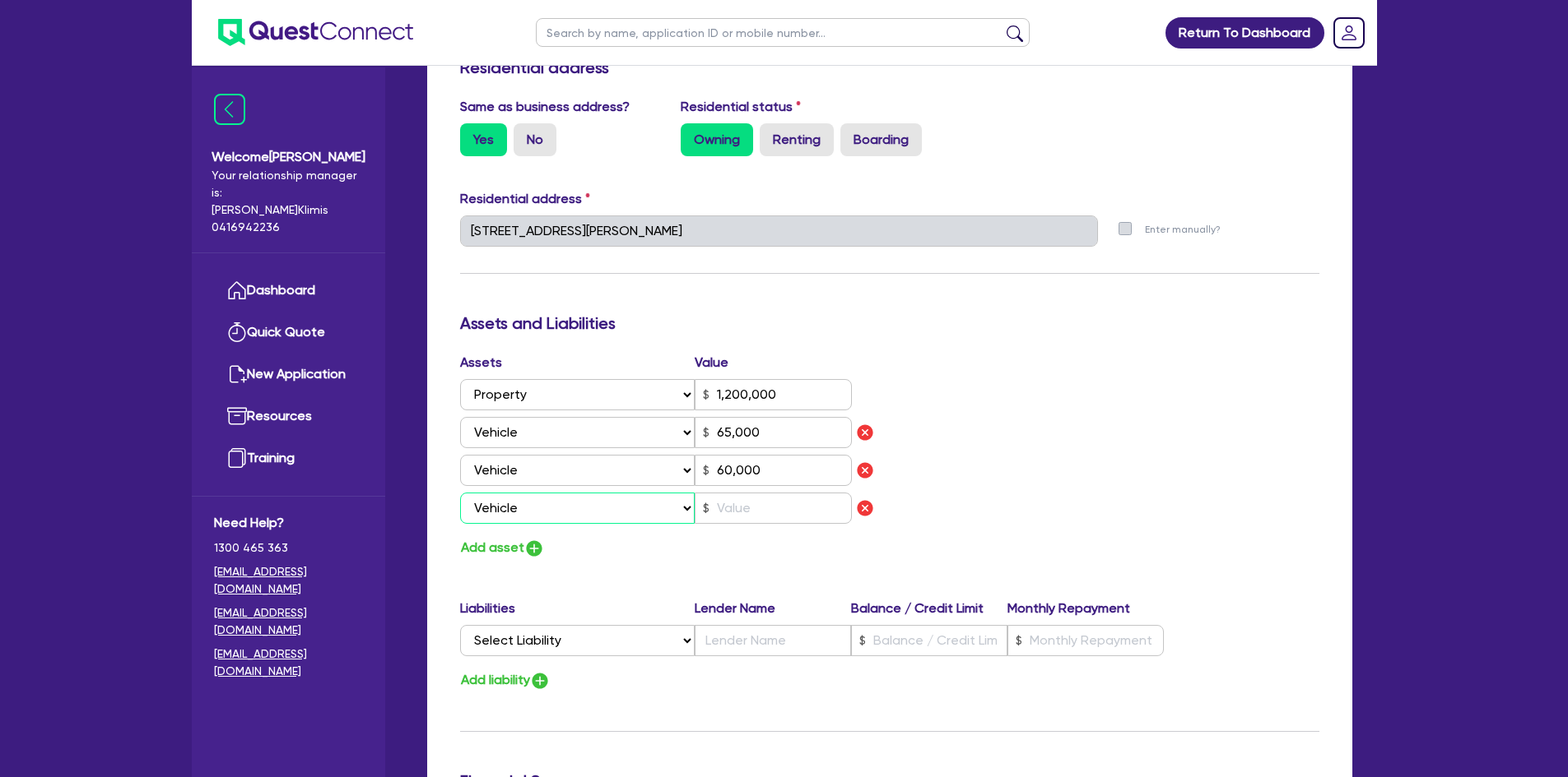
type input "1,200,000"
type input "65,000"
type input "60,000"
click at [743, 493] on input "text" at bounding box center [773, 508] width 157 height 31
type input "2"
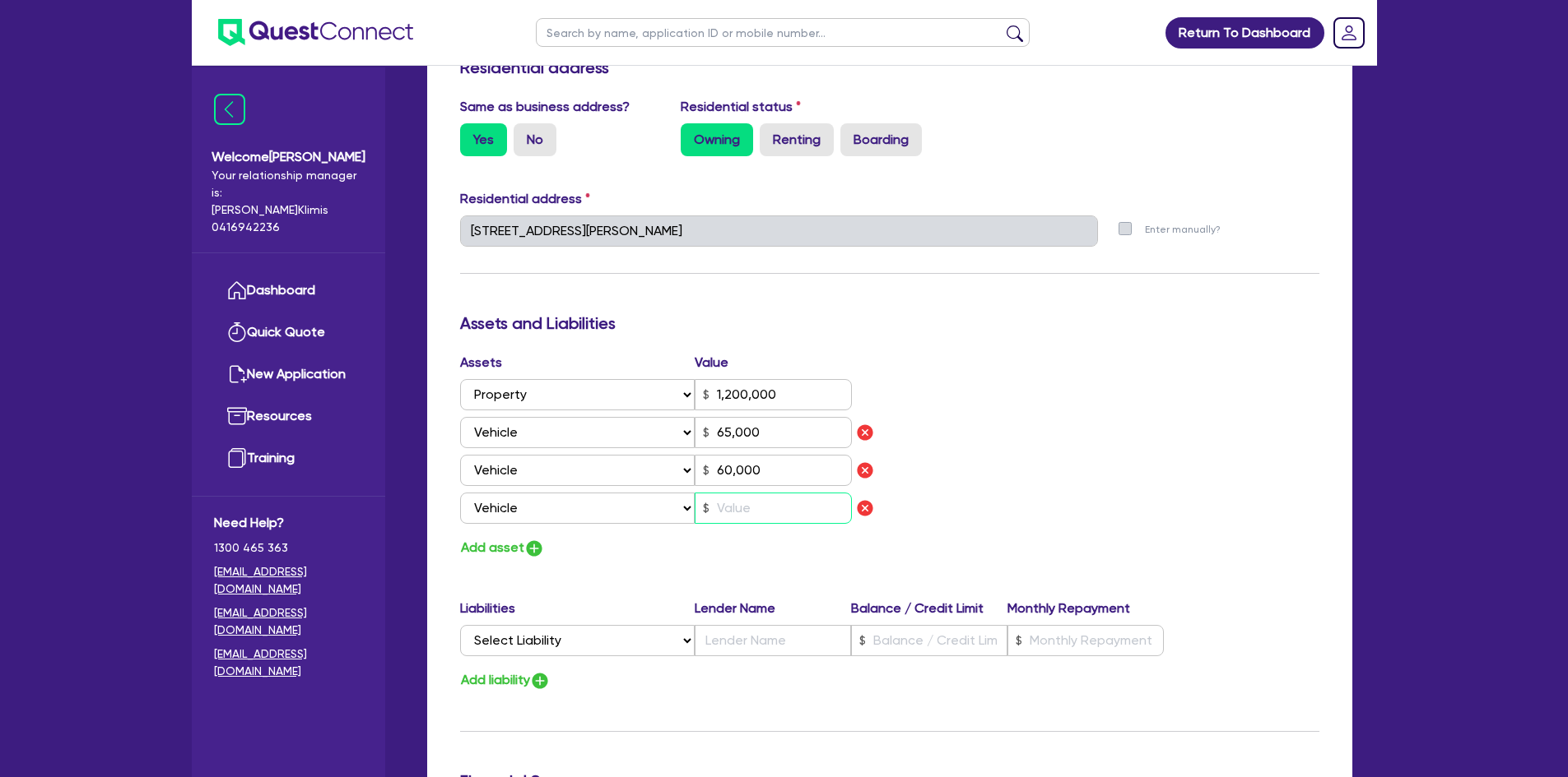
type input "0423 813 453"
type input "1,200,000"
type input "65,000"
type input "60,000"
type input "3"
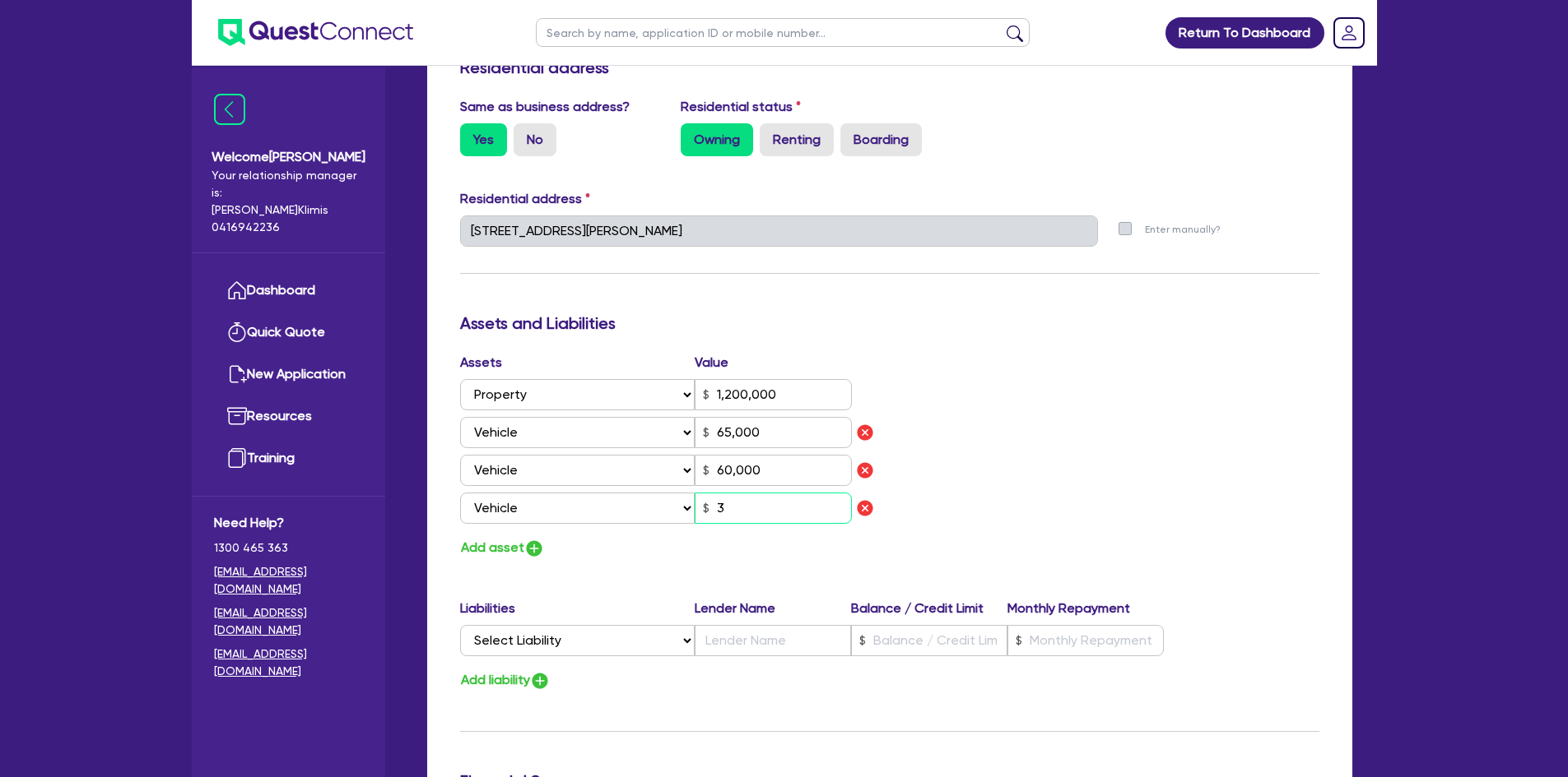
type input "2"
type input "0423 813 453"
type input "1,200,000"
type input "65,000"
type input "60,000"
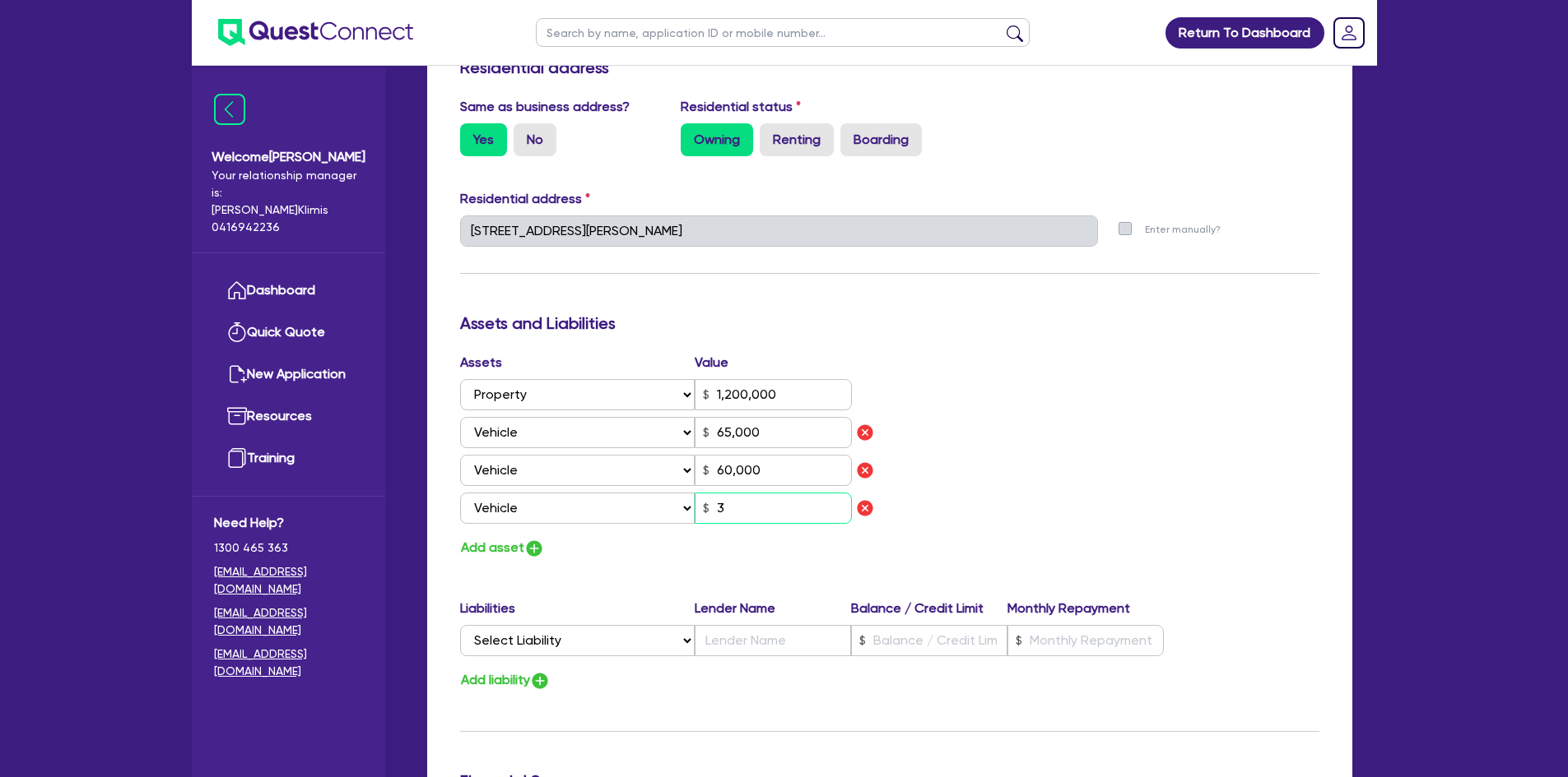
type input "32"
type input "2"
type input "0423 813 453"
type input "1,200,000"
type input "65,000"
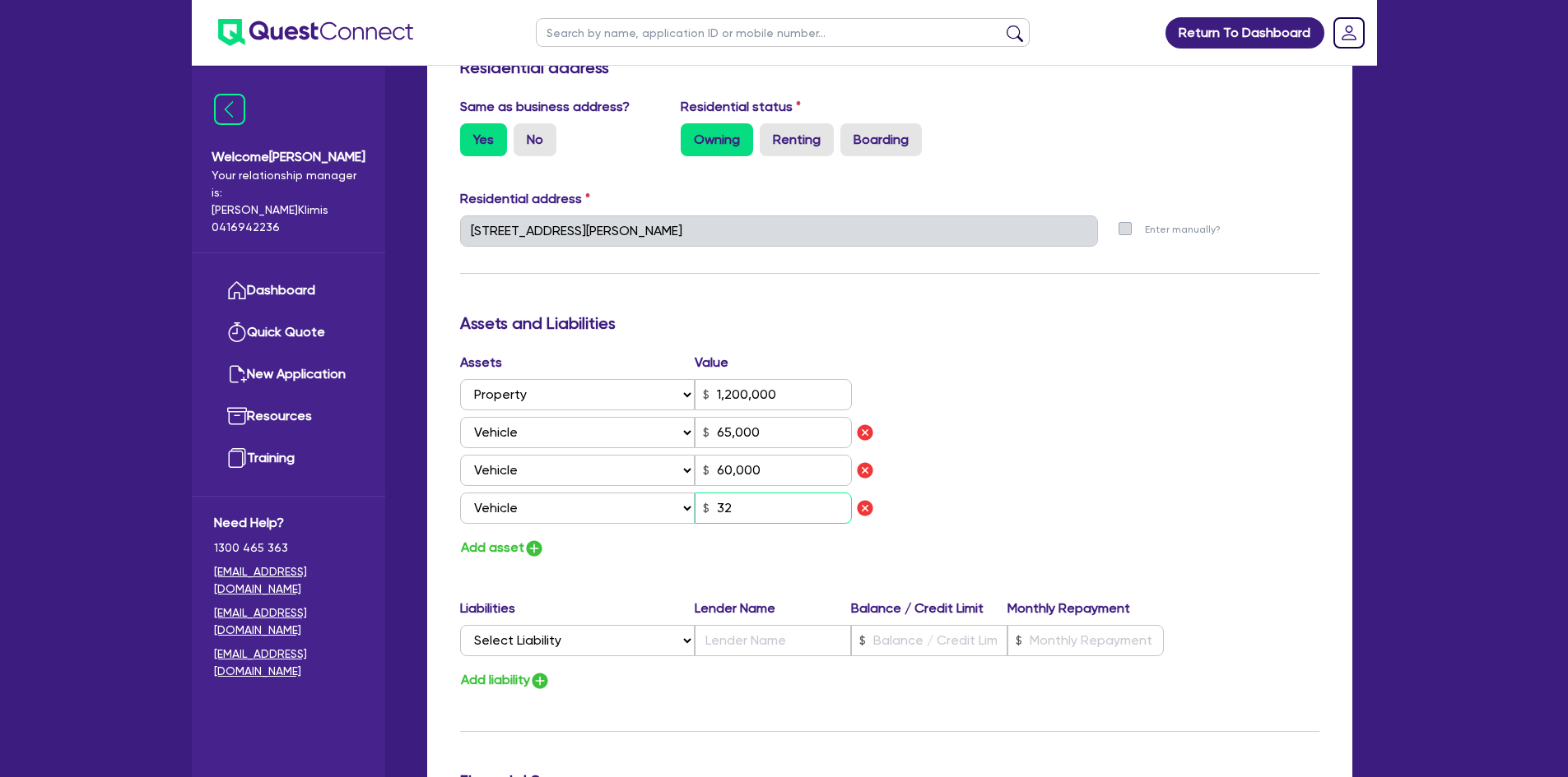
type input "60,000"
type input "320"
type input "2"
type input "0423 813 453"
type input "1,200,000"
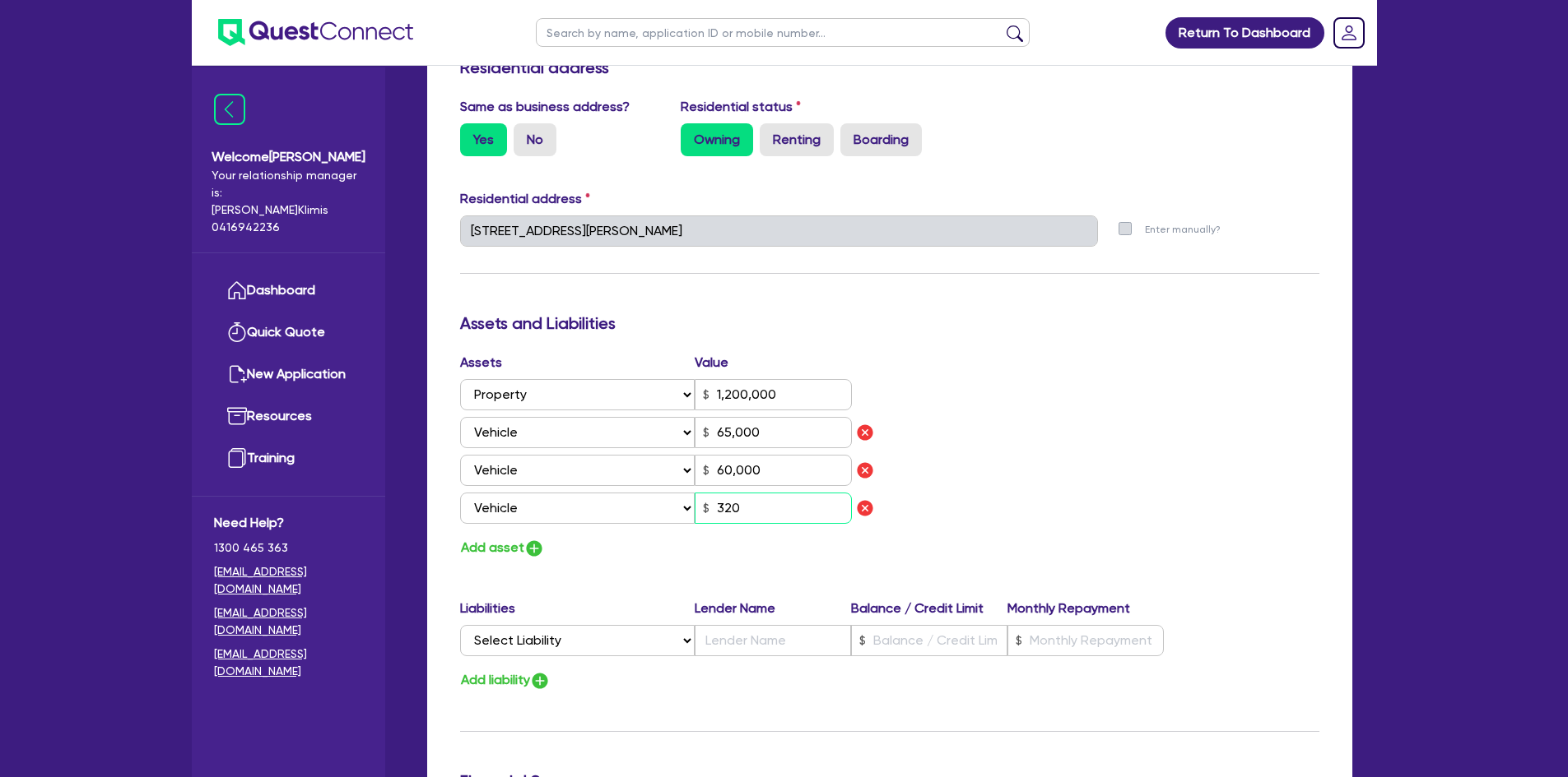
type input "65,000"
type input "60,000"
type input "3,200"
type input "2"
type input "0423 813 453"
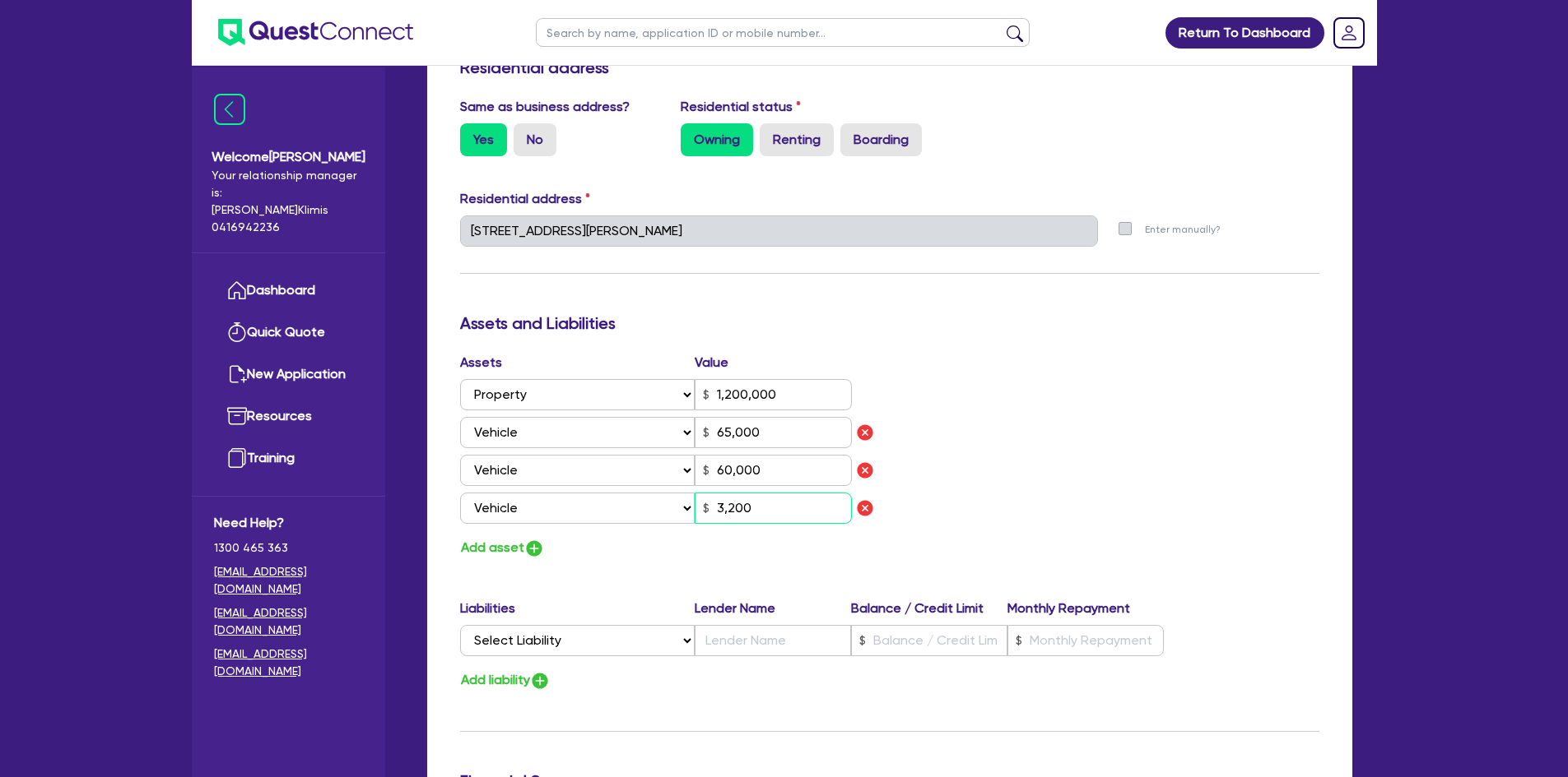
type input "1,200,000"
type input "65,000"
type input "60,000"
type input "32,000"
click at [539, 539] on img "button" at bounding box center [534, 549] width 20 height 20
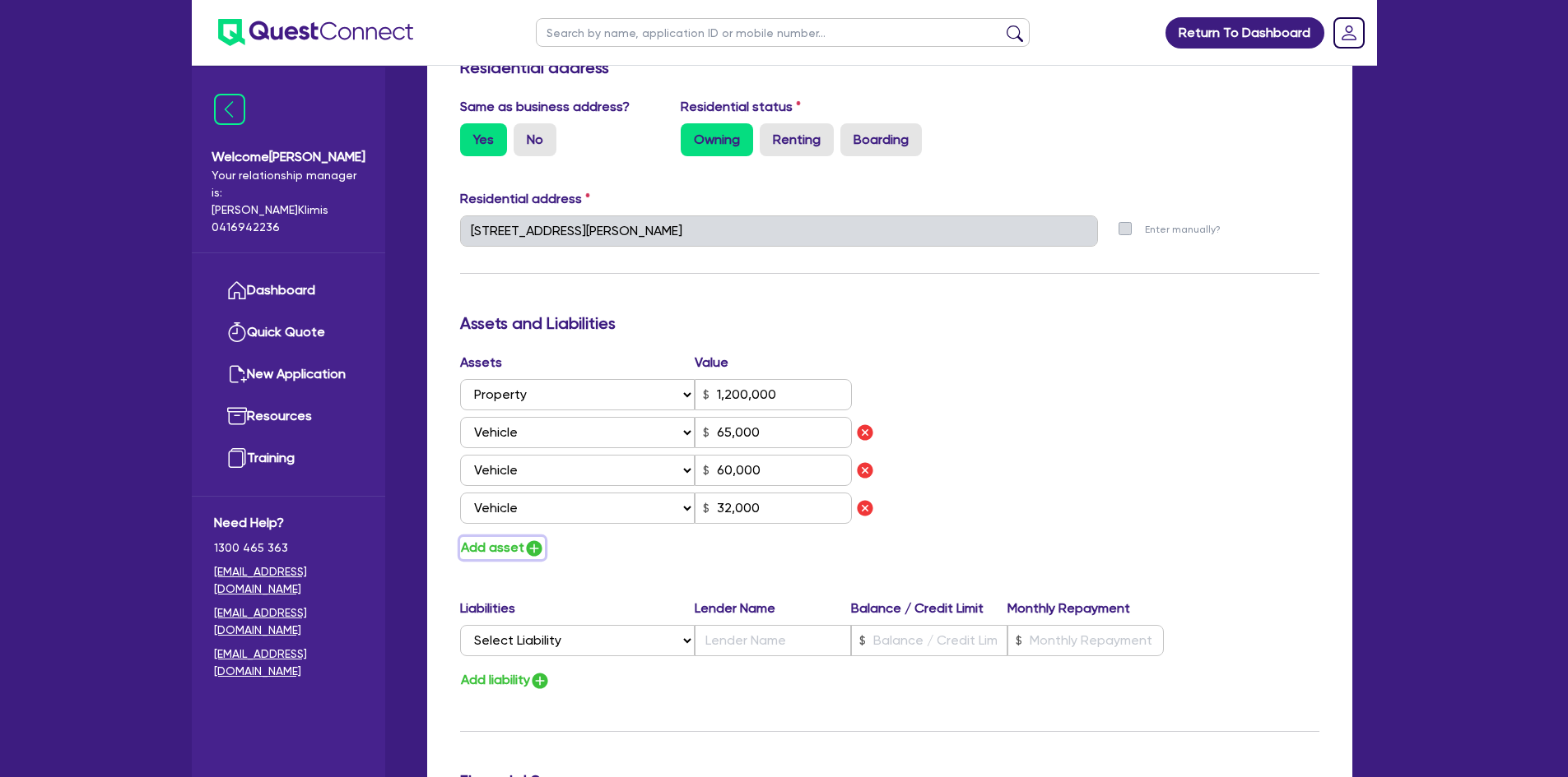
type input "2"
type input "0423 813 453"
type input "1,200,000"
type input "65,000"
type input "60,000"
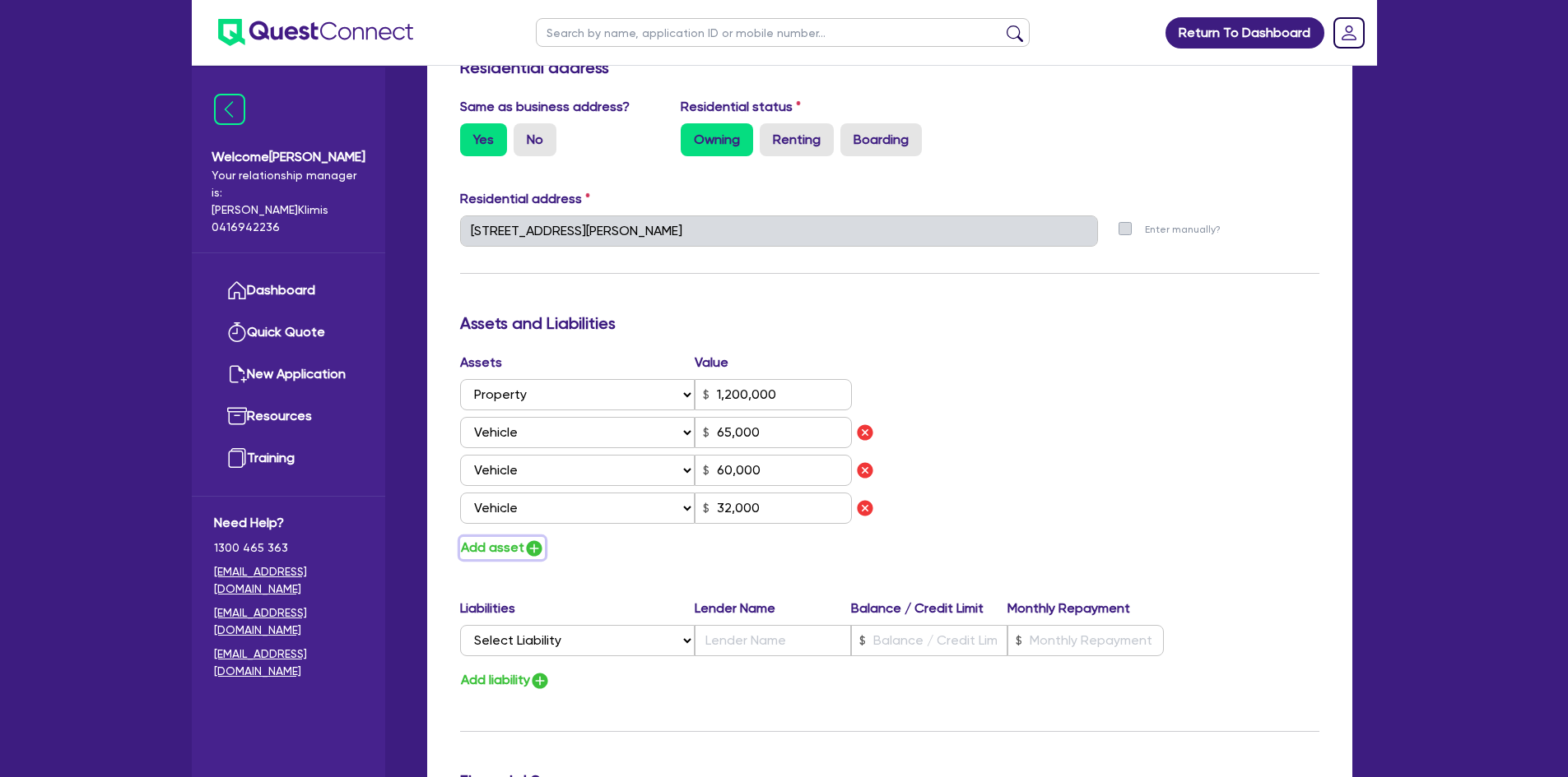
type input "32,000"
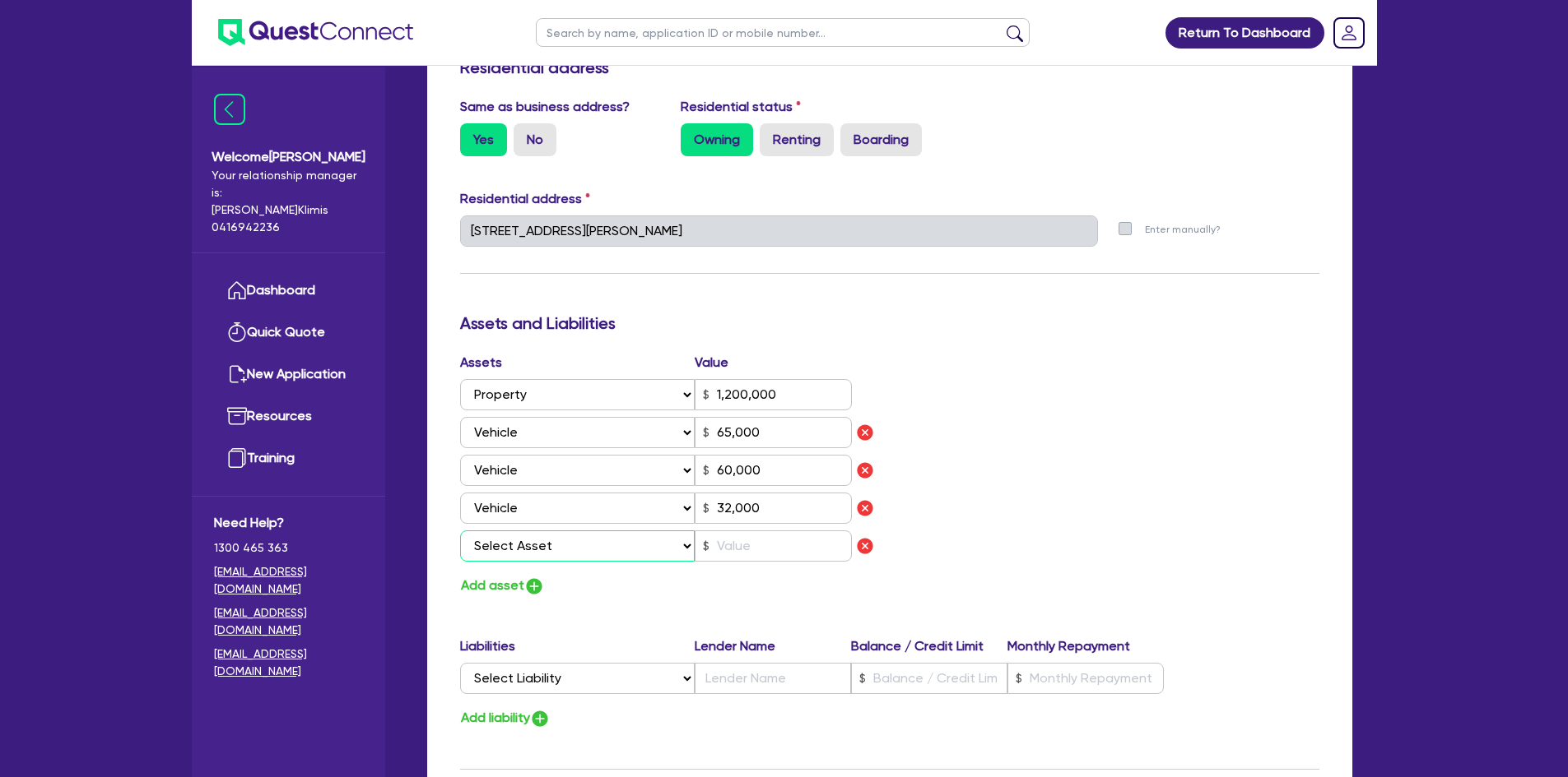
click at [551, 530] on select "Select Asset Cash Property Investment property Vehicle Truck Trailer Equipment …" at bounding box center [578, 546] width 236 height 31
select select "TRAILER"
click at [460, 530] on select "Select Asset Cash Property Investment property Vehicle Truck Trailer Equipment …" at bounding box center [578, 546] width 236 height 31
click at [744, 530] on input "text" at bounding box center [773, 546] width 157 height 31
click at [541, 576] on img "button" at bounding box center [534, 586] width 20 height 20
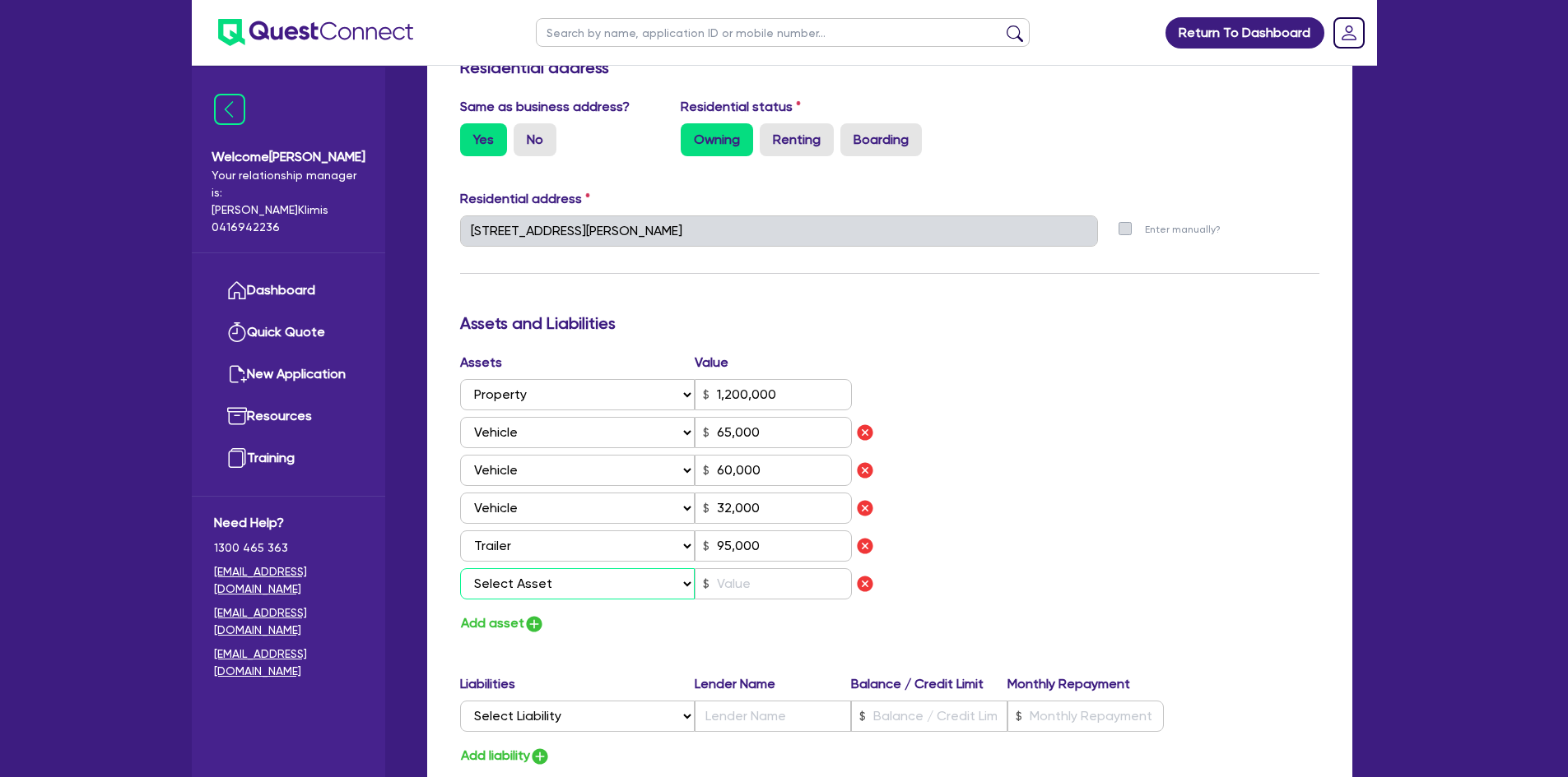
click at [541, 569] on select "Select Asset Cash Property Investment property Vehicle Truck Trailer Equipment …" at bounding box center [578, 584] width 236 height 31
click at [460, 569] on select "Select Asset Cash Property Investment property Vehicle Truck Trailer Equipment …" at bounding box center [578, 584] width 236 height 31
click at [755, 569] on input "text" at bounding box center [773, 584] width 157 height 31
click at [540, 614] on img "button" at bounding box center [534, 624] width 20 height 20
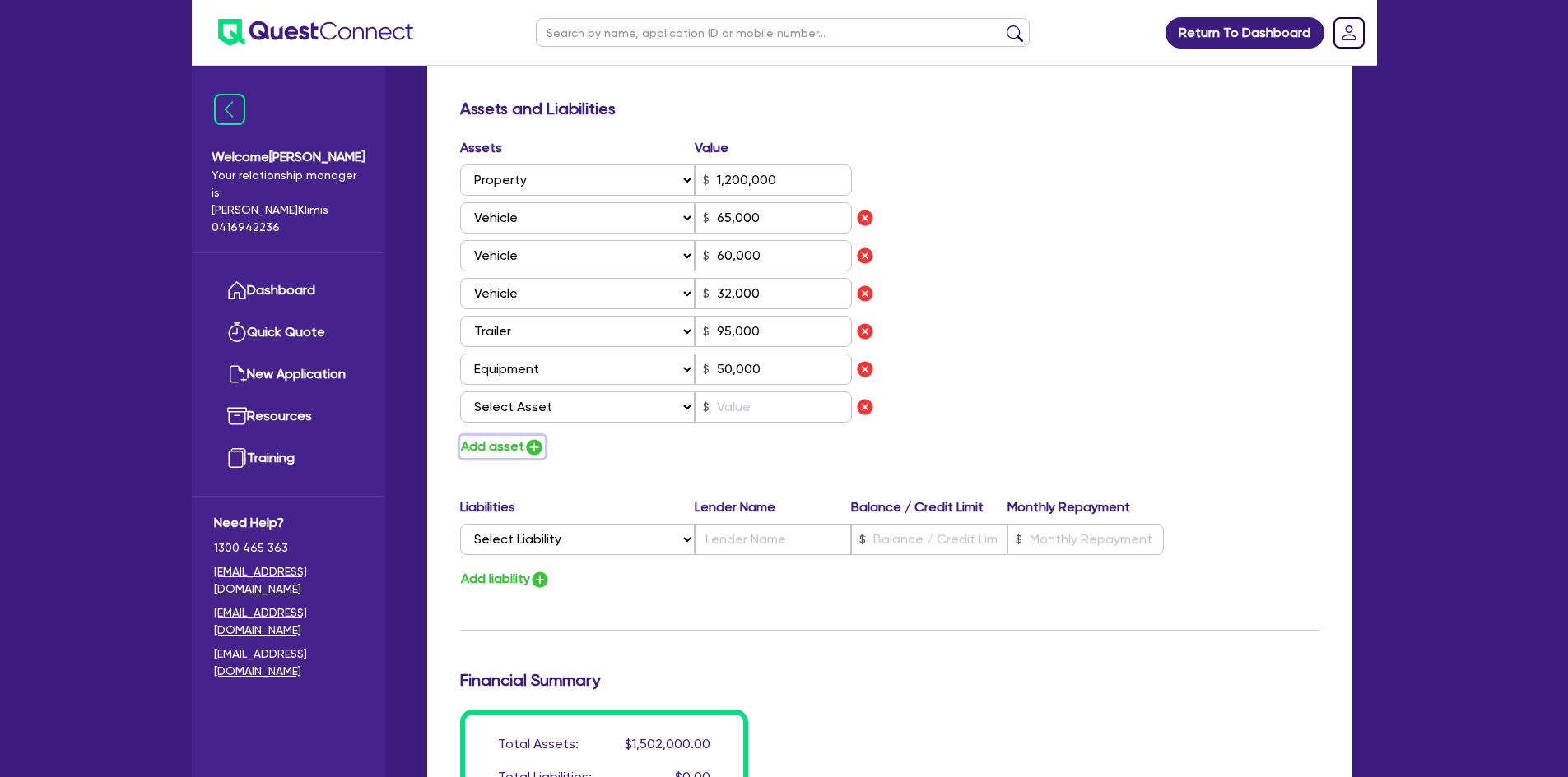
scroll to position [987, 0]
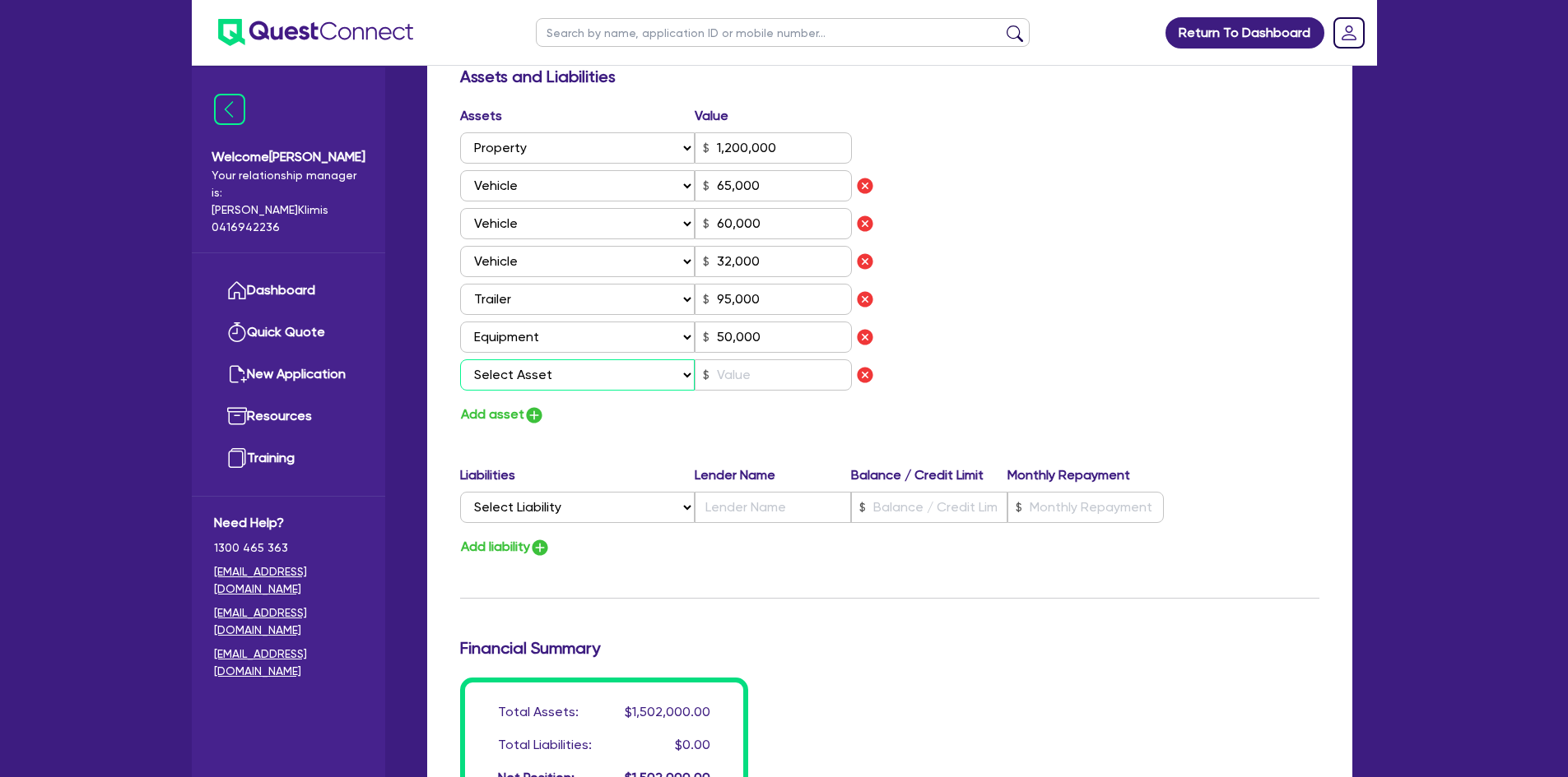
click at [560, 359] on select "Select Asset Cash Property Investment property Vehicle Truck Trailer Equipment …" at bounding box center [578, 375] width 236 height 31
click at [460, 359] on select "Select Asset Cash Property Investment property Vehicle Truck Trailer Equipment …" at bounding box center [578, 375] width 236 height 31
click at [757, 359] on input "text" at bounding box center [773, 375] width 157 height 31
click at [531, 406] on img "button" at bounding box center [534, 415] width 20 height 20
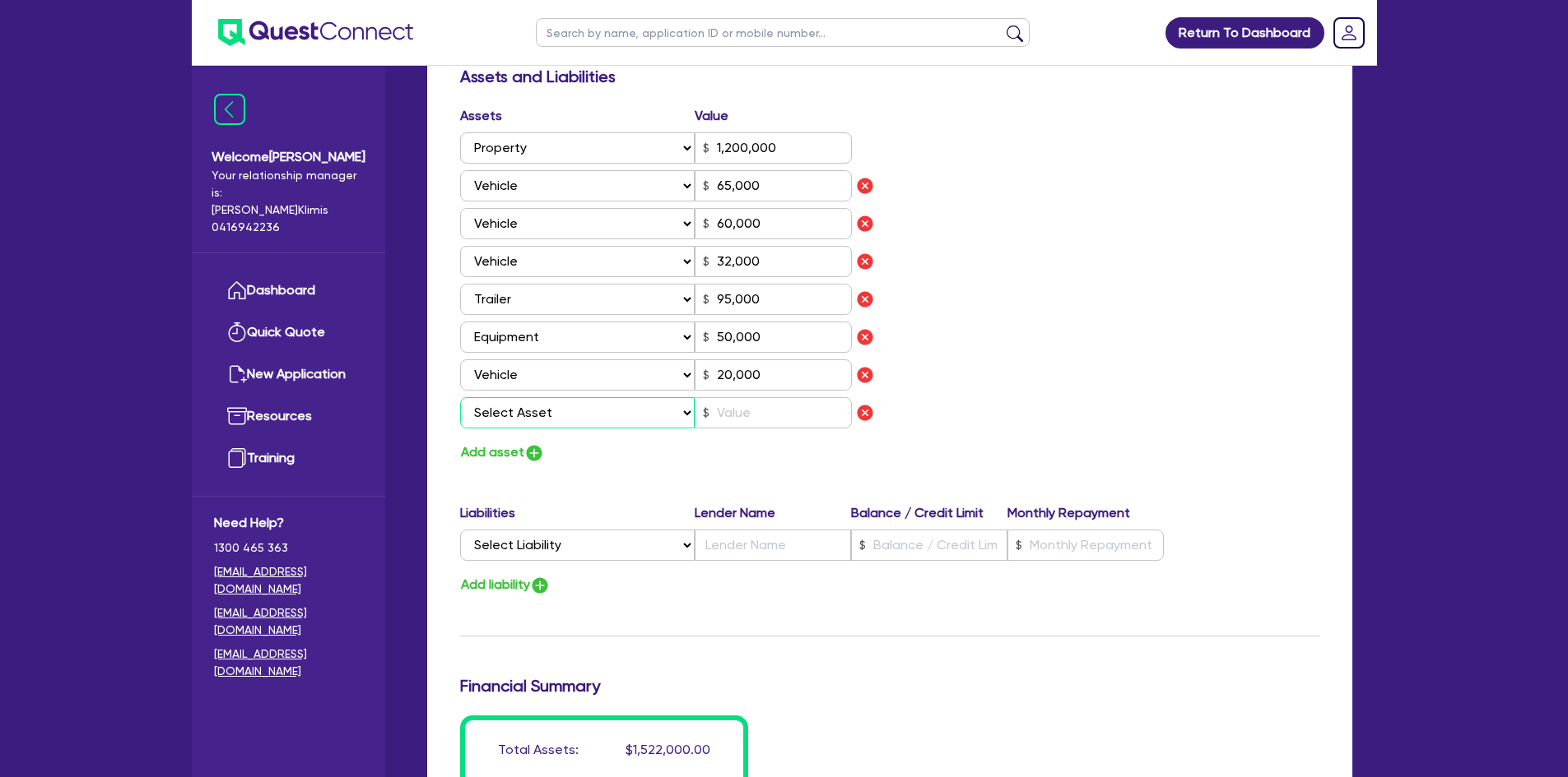
click at [557, 397] on select "Select Asset Cash Property Investment property Vehicle Truck Trailer Equipment …" at bounding box center [578, 412] width 236 height 31
click at [460, 397] on select "Select Asset Cash Property Investment property Vehicle Truck Trailer Equipment …" at bounding box center [578, 412] width 236 height 31
click at [779, 397] on input "text" at bounding box center [773, 412] width 157 height 31
click at [584, 529] on select "Select Liability Credit card Mortgage Investment property loan Vehicle loan Tru…" at bounding box center [577, 545] width 235 height 31
click at [460, 529] on select "Select Liability Credit card Mortgage Investment property loan Vehicle loan Tru…" at bounding box center [577, 545] width 235 height 31
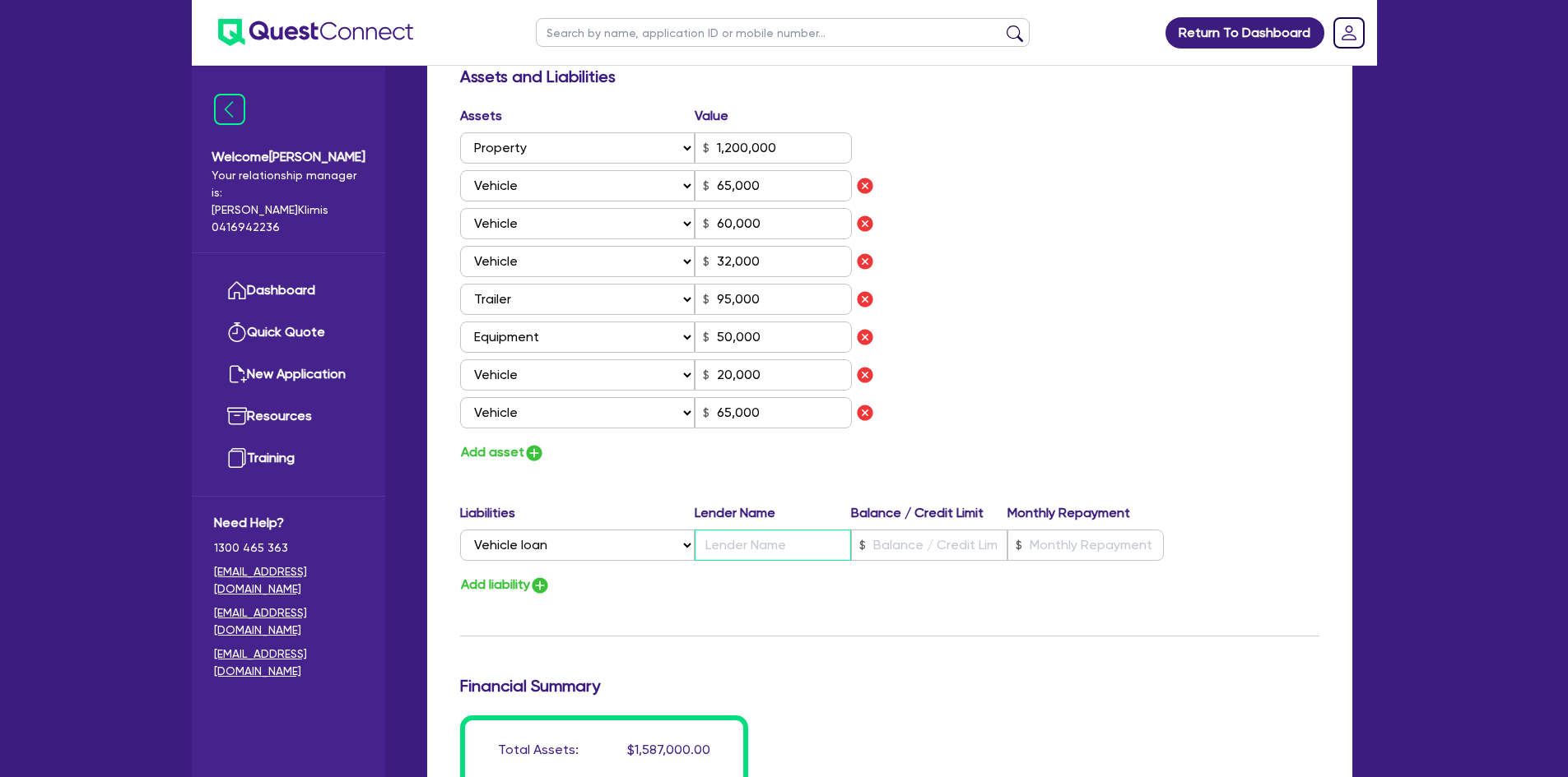
click at [743, 529] on input "text" at bounding box center [772, 545] width 156 height 31
click at [889, 529] on input "text" at bounding box center [928, 545] width 156 height 31
click at [1058, 529] on input "text" at bounding box center [1085, 545] width 156 height 31
click at [530, 574] on button "Add liability" at bounding box center [505, 584] width 91 height 22
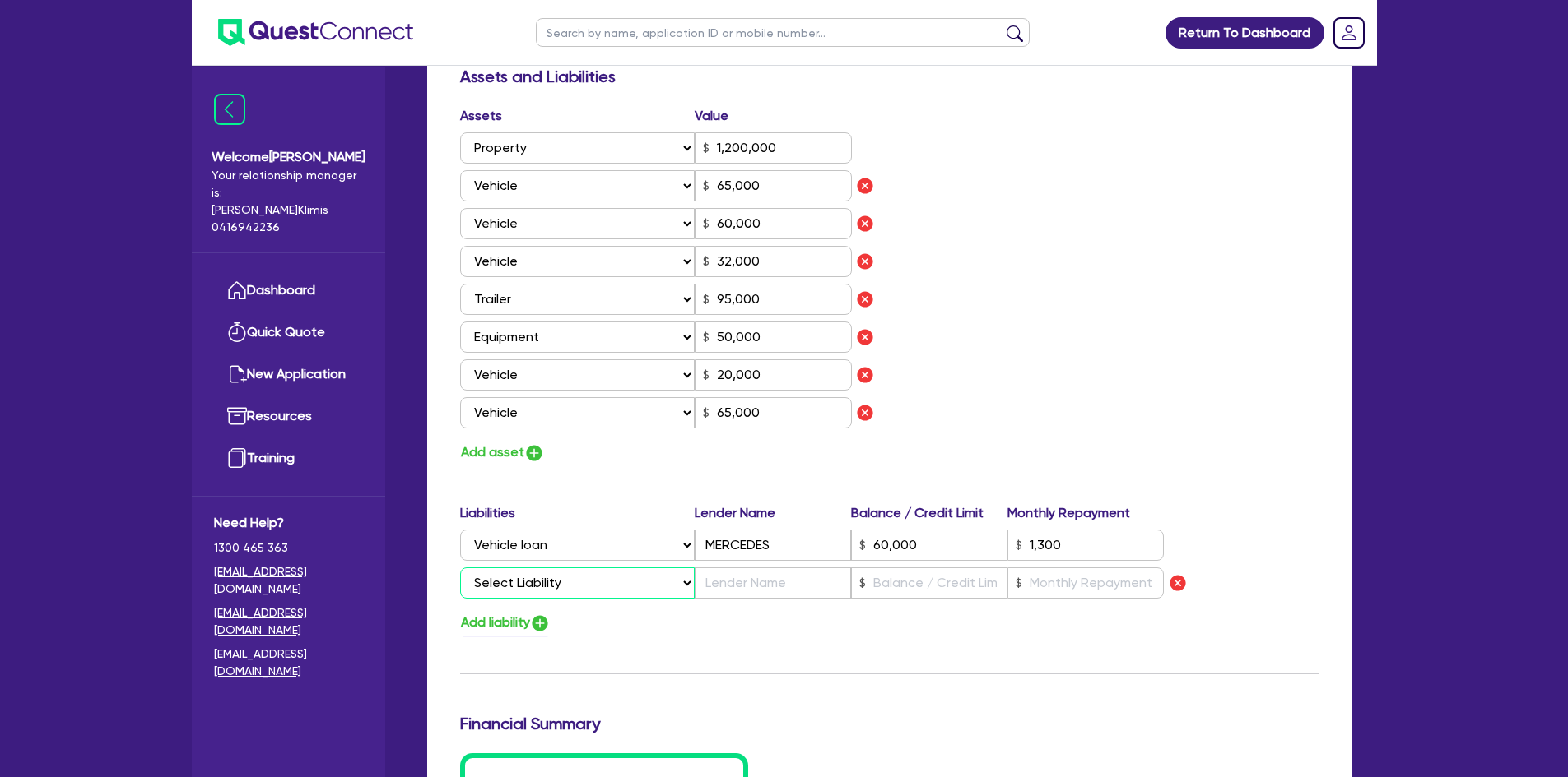
click at [530, 568] on select "Select Liability Credit card Mortgage Investment property loan Vehicle loan Tru…" at bounding box center [577, 583] width 235 height 31
click at [460, 568] on select "Select Liability Credit card Mortgage Investment property loan Vehicle loan Tru…" at bounding box center [577, 583] width 235 height 31
click at [727, 568] on input "text" at bounding box center [772, 583] width 156 height 31
click at [887, 568] on input "text" at bounding box center [928, 583] width 156 height 31
click at [538, 614] on img "button" at bounding box center [539, 624] width 20 height 20
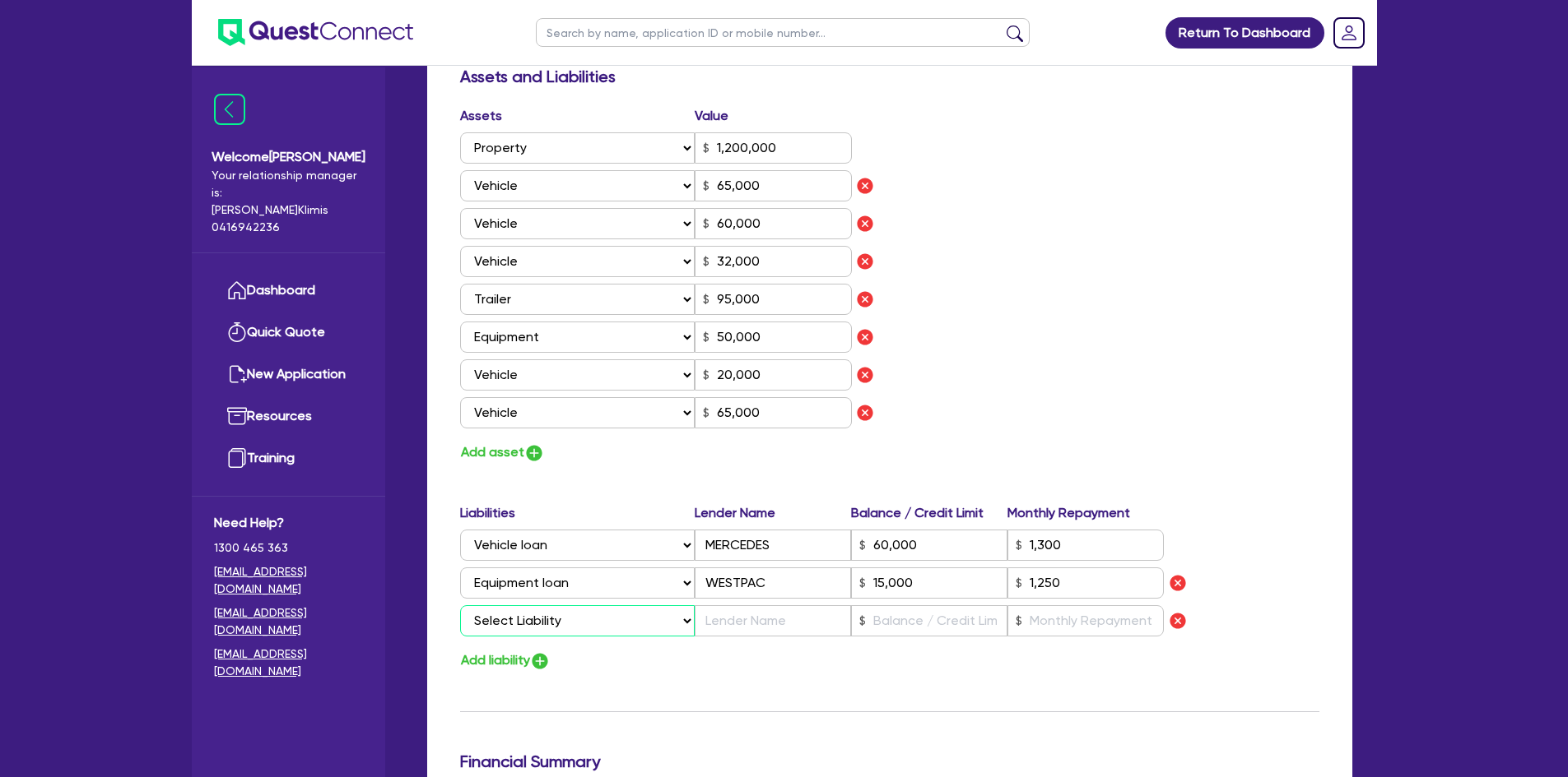
click at [557, 608] on select "Select Liability Credit card Mortgage Investment property loan Vehicle loan Tru…" at bounding box center [577, 621] width 235 height 31
click at [460, 605] on select "Select Liability Credit card Mortgage Investment property loan Vehicle loan Tru…" at bounding box center [577, 621] width 235 height 31
click at [740, 605] on input "text" at bounding box center [772, 621] width 156 height 31
click at [900, 605] on input "text" at bounding box center [928, 621] width 156 height 31
drag, startPoint x: 874, startPoint y: 599, endPoint x: 920, endPoint y: 599, distance: 46.0
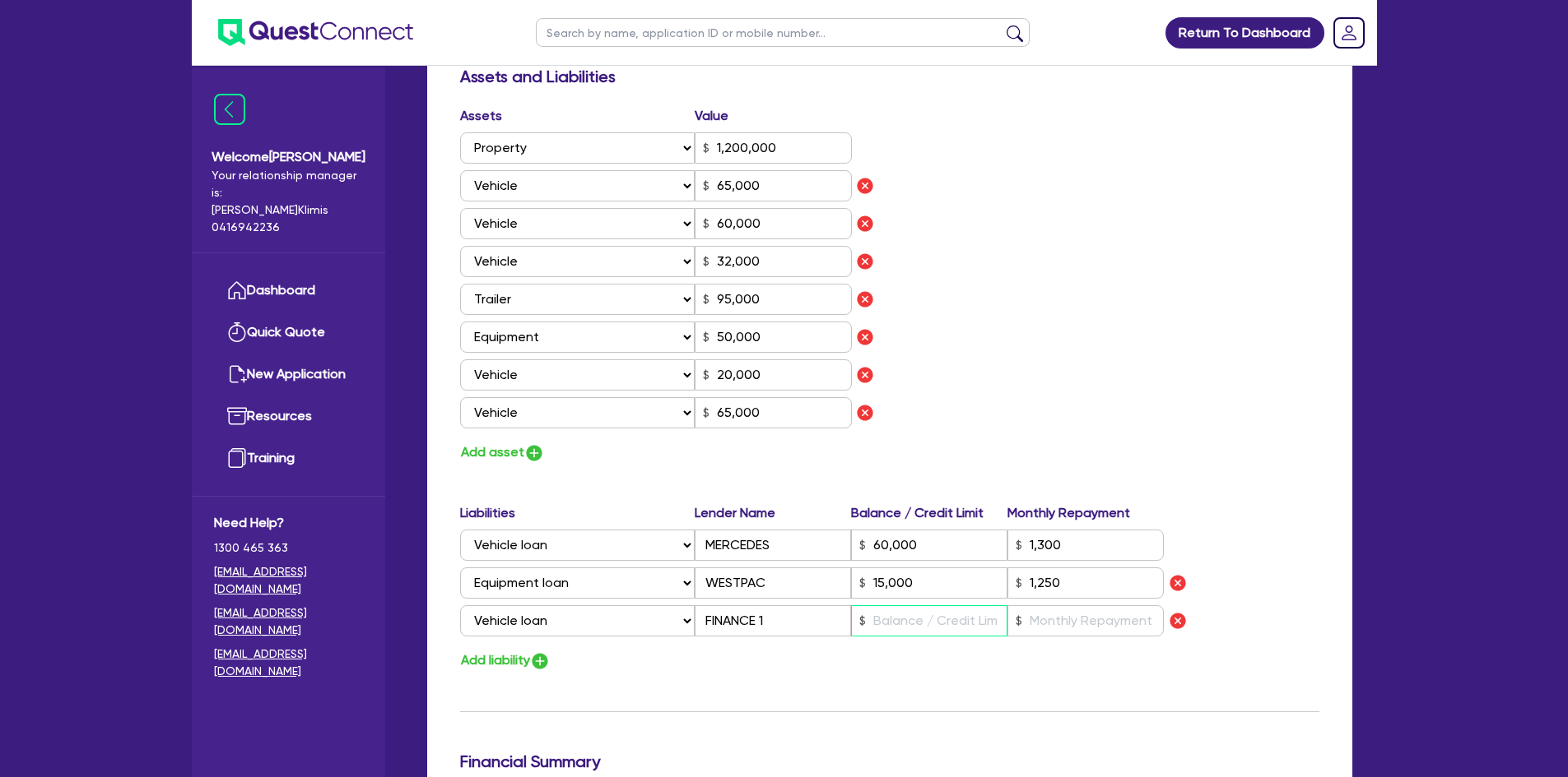
click at [880, 605] on input "text" at bounding box center [928, 621] width 156 height 31
click at [1067, 605] on input "text" at bounding box center [1085, 621] width 156 height 31
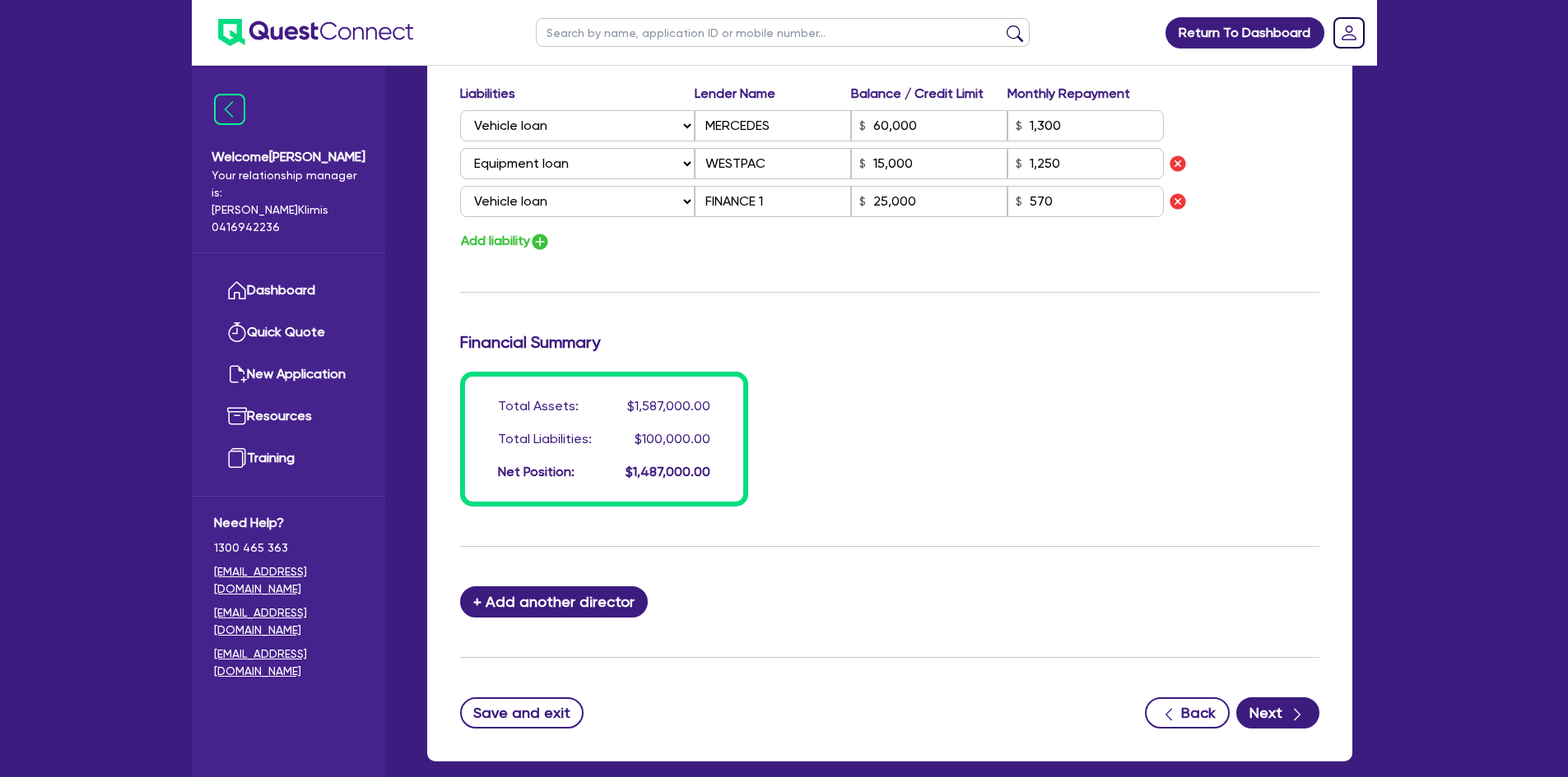
scroll to position [1471, 0]
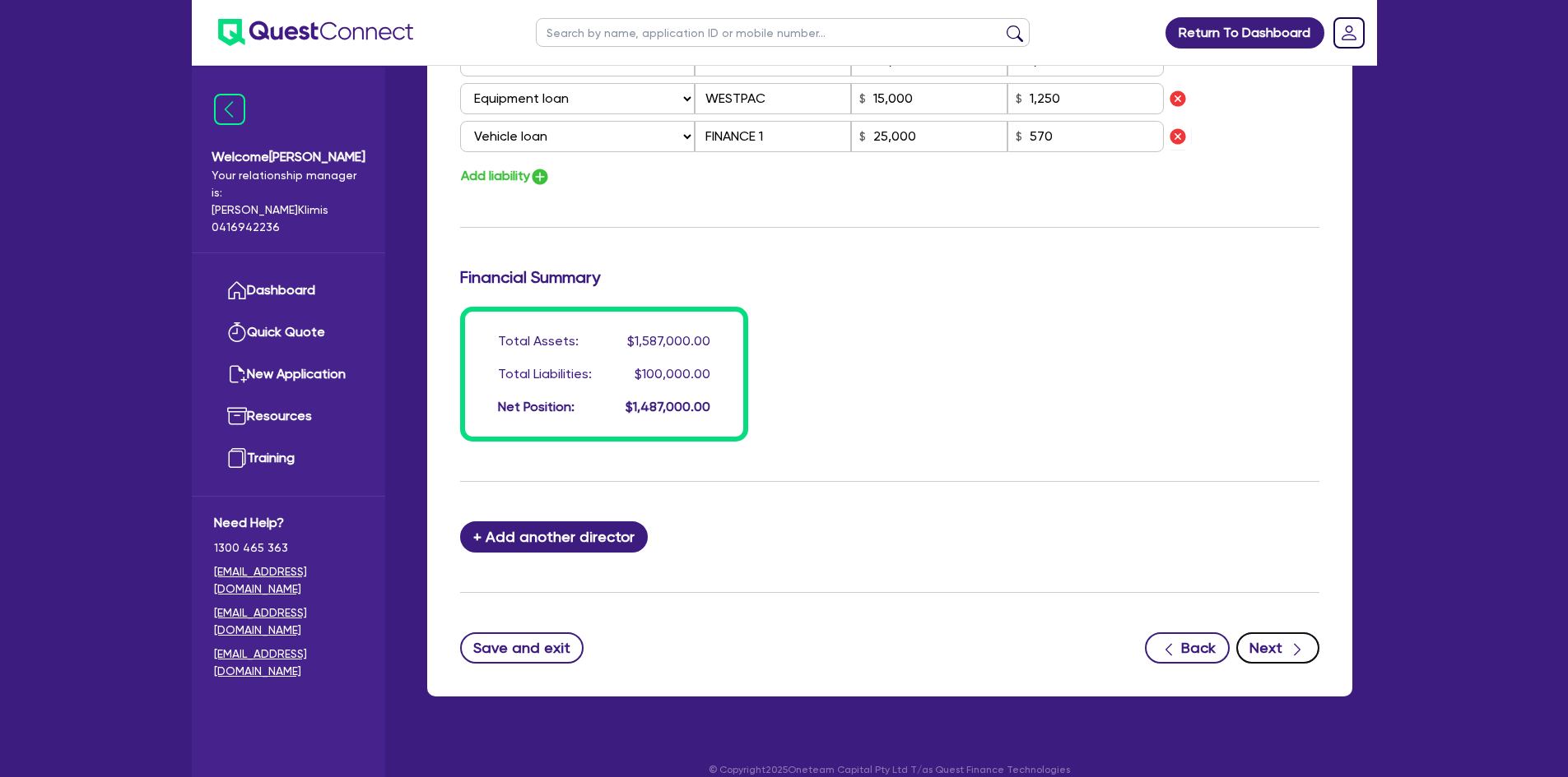
click at [1269, 632] on button "Next" at bounding box center [1277, 648] width 83 height 31
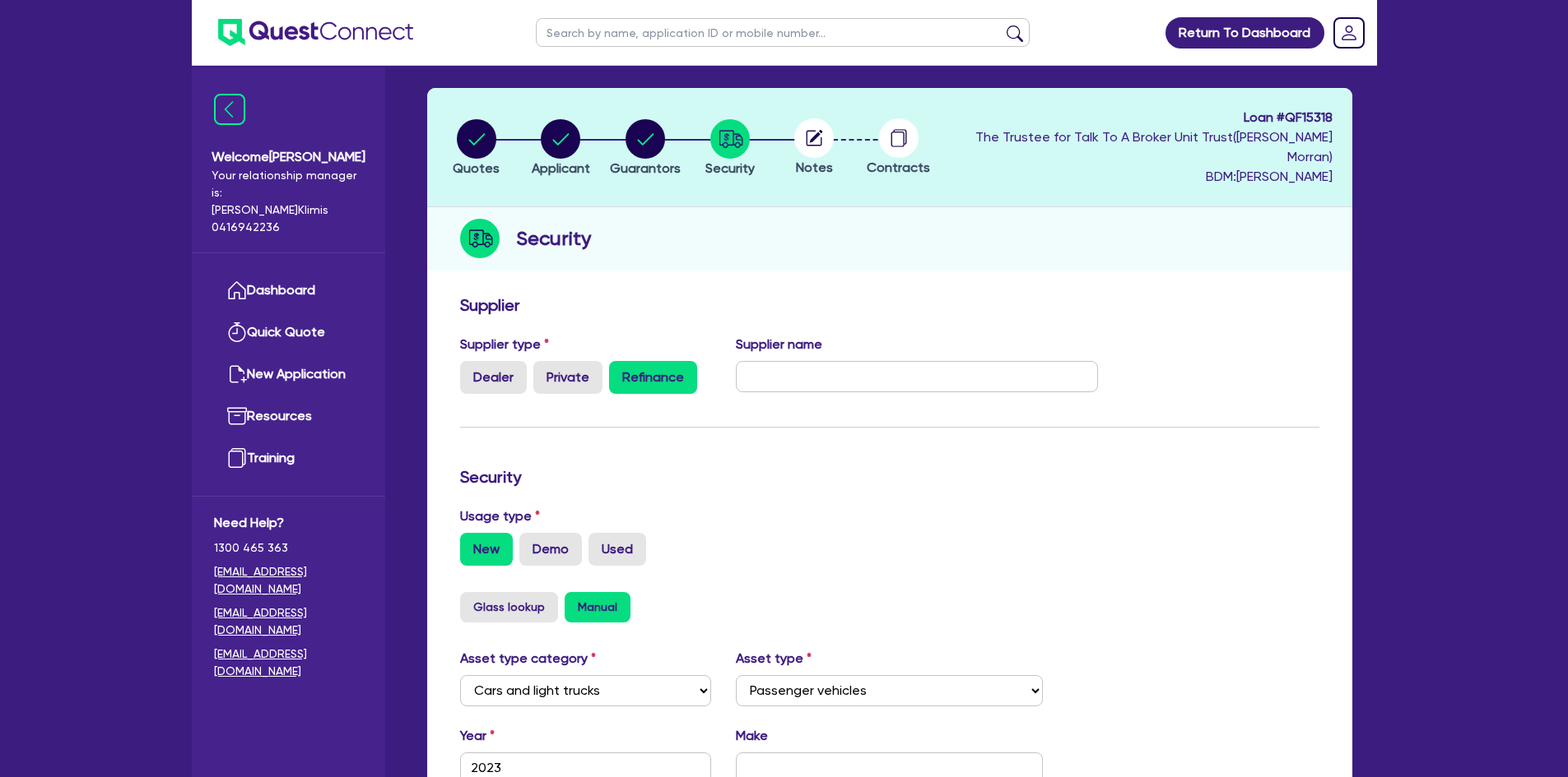
scroll to position [165, 0]
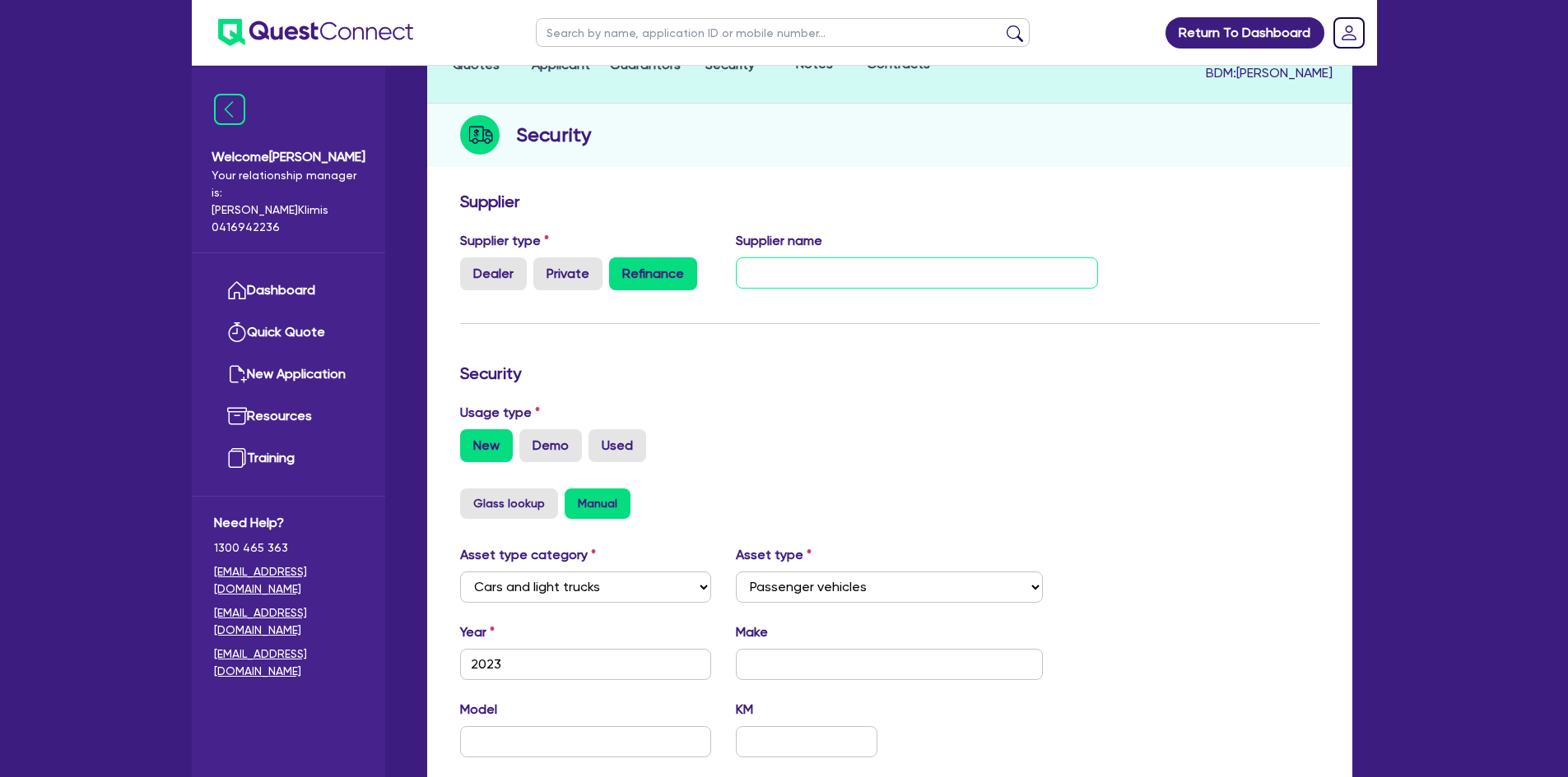
drag, startPoint x: 765, startPoint y: 249, endPoint x: 889, endPoint y: 249, distance: 124.0
click at [766, 257] on input "text" at bounding box center [916, 273] width 362 height 31
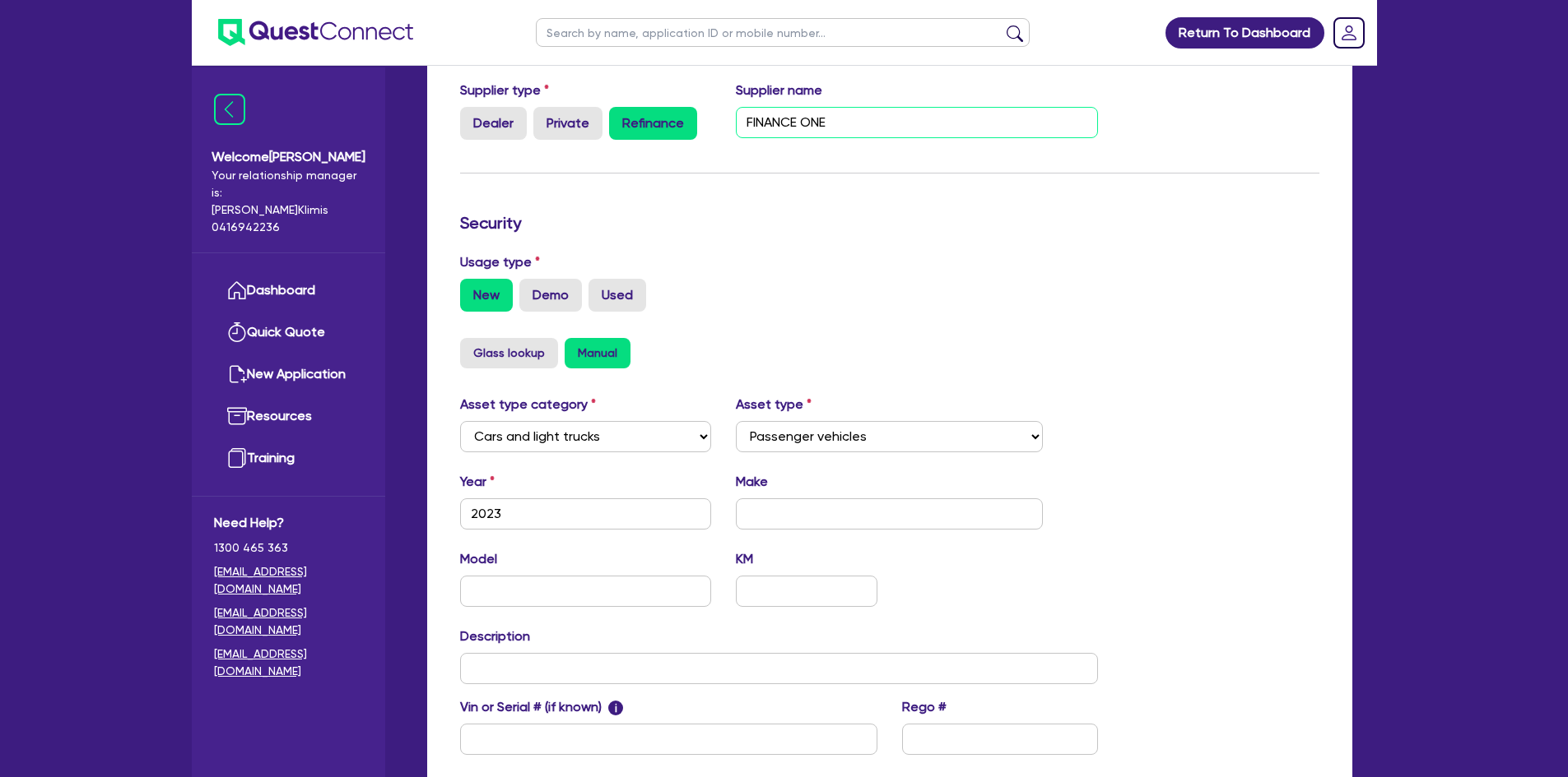
scroll to position [329, 0]
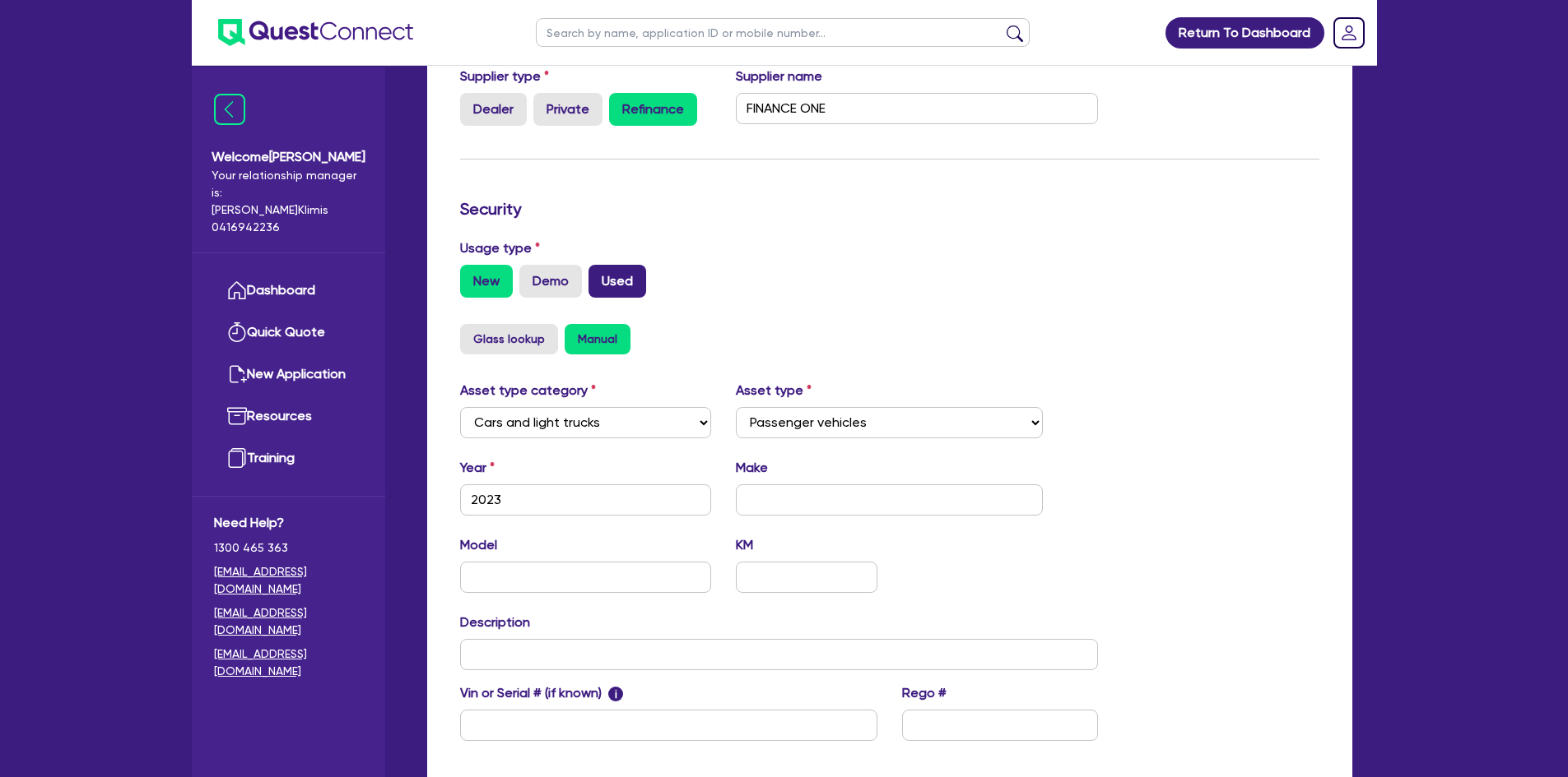
click at [623, 265] on label "Used" at bounding box center [617, 282] width 58 height 33
click at [599, 265] on input "Used" at bounding box center [593, 270] width 10 height 10
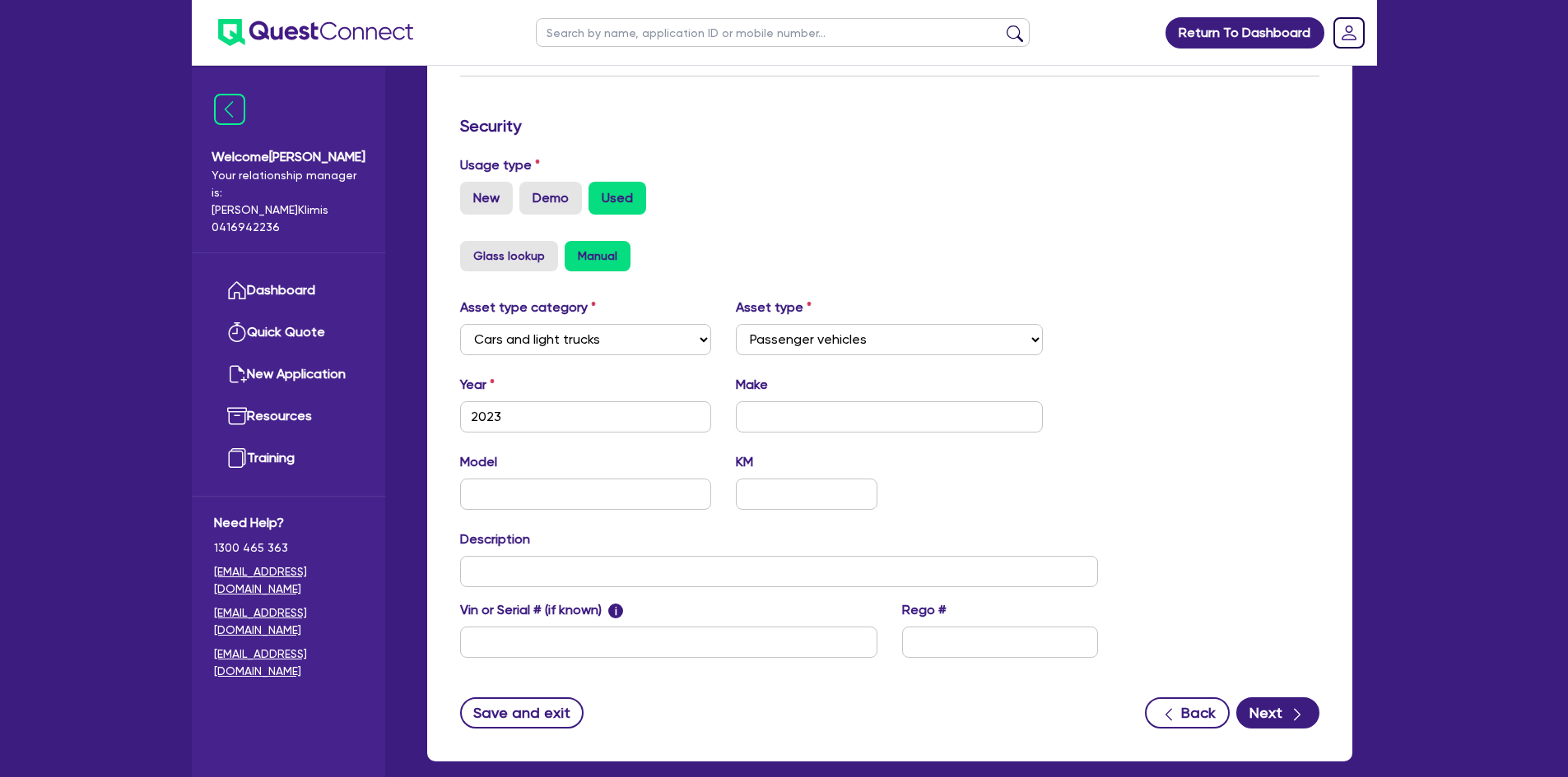
scroll to position [477, 0]
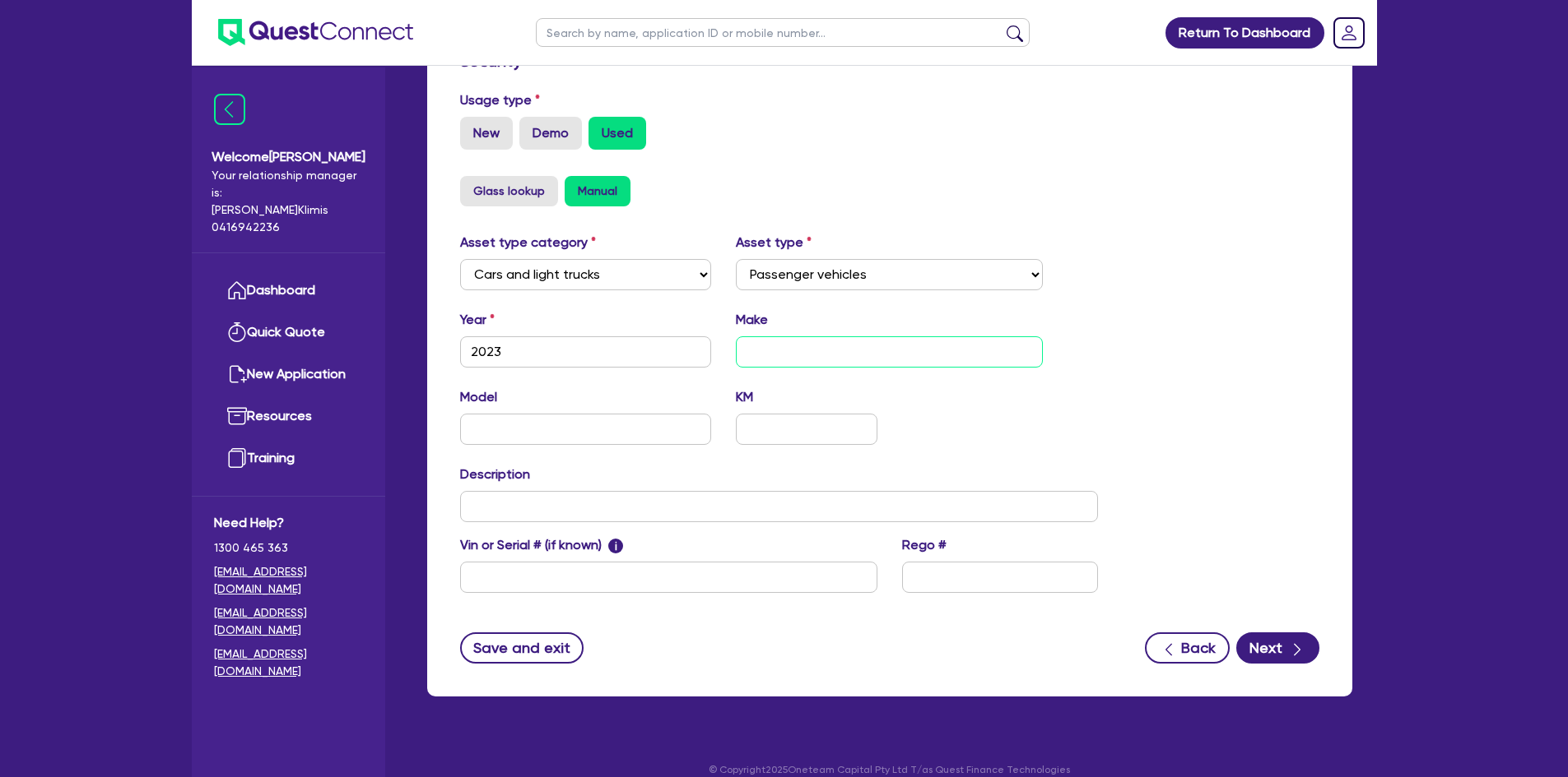
click at [799, 337] on input "text" at bounding box center [889, 352] width 307 height 31
drag, startPoint x: 866, startPoint y: 330, endPoint x: 786, endPoint y: 332, distance: 80.0
click at [782, 337] on input "ISUZU DMAX" at bounding box center [889, 352] width 307 height 31
click at [549, 413] on input "text" at bounding box center [585, 429] width 252 height 31
paste input "DMAX"
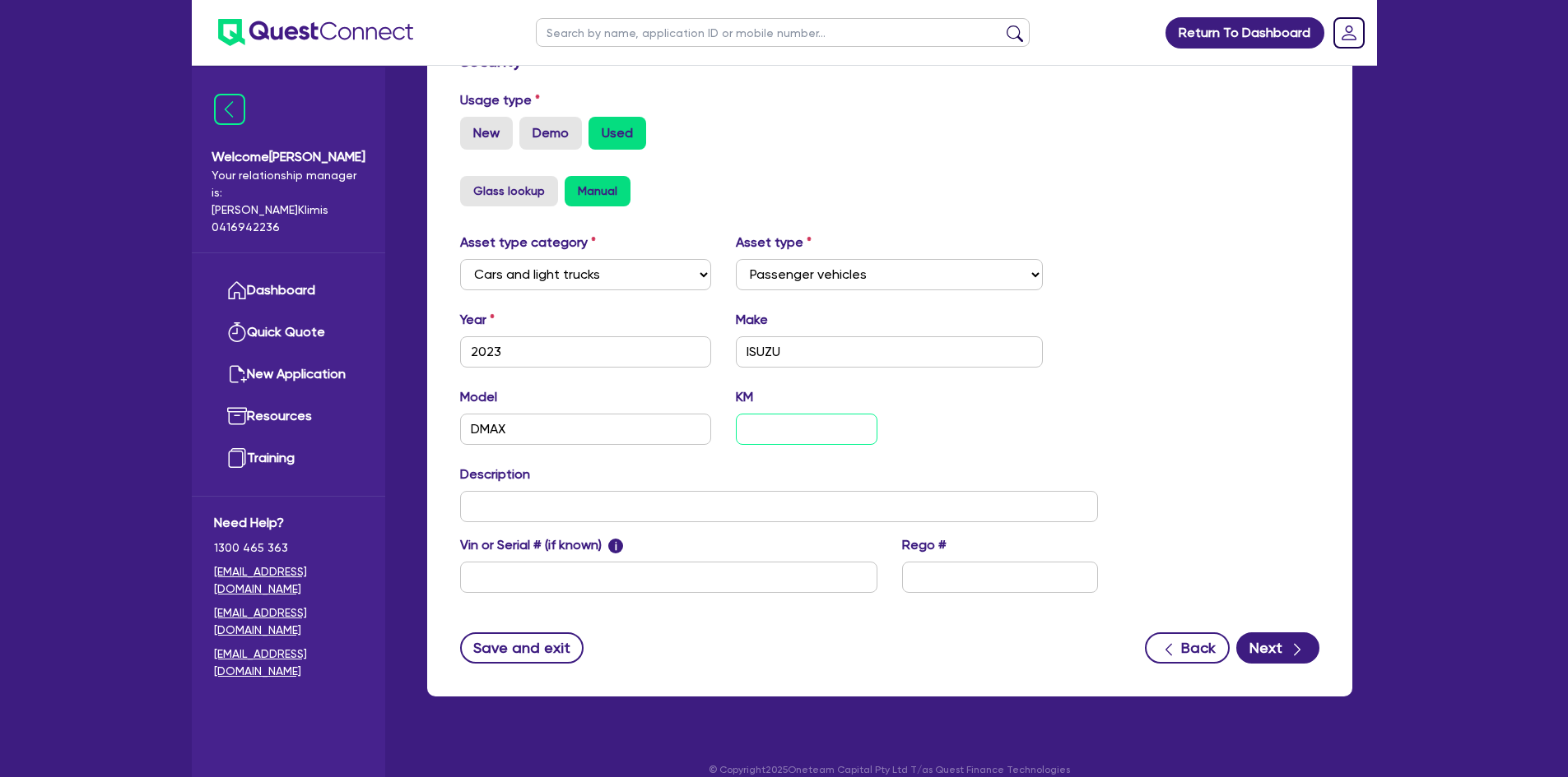
click at [784, 422] on input "text" at bounding box center [805, 429] width 140 height 31
click at [510, 491] on input "text" at bounding box center [779, 507] width 639 height 31
click at [531, 562] on input "text" at bounding box center [668, 577] width 417 height 31
drag, startPoint x: 934, startPoint y: 570, endPoint x: 945, endPoint y: 560, distance: 14.9
click at [942, 562] on input "text" at bounding box center [1000, 577] width 195 height 31
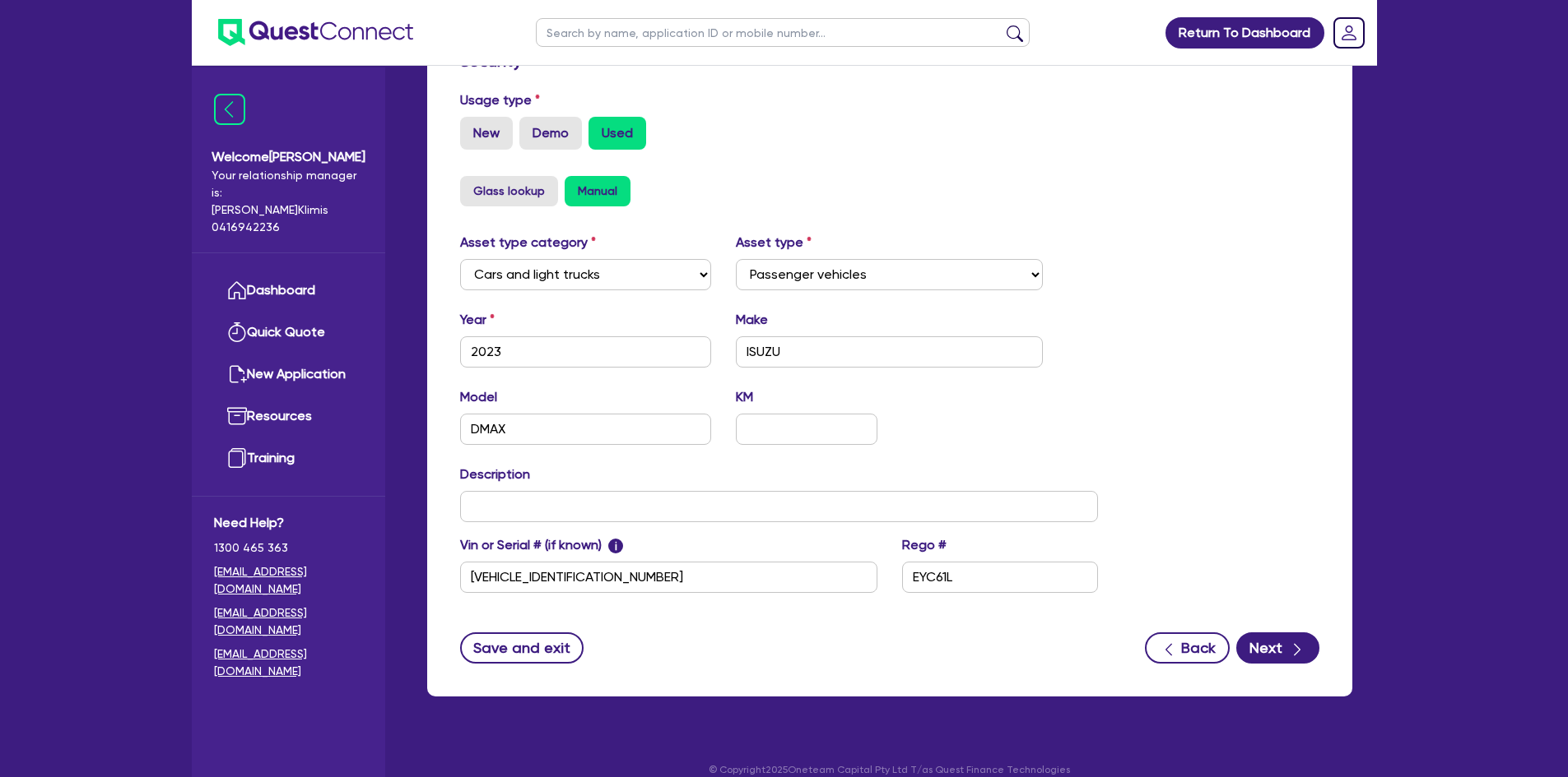
drag, startPoint x: 852, startPoint y: 435, endPoint x: 831, endPoint y: 434, distance: 21.0
click at [840, 435] on div "Model DMAX KM" at bounding box center [779, 422] width 663 height 71
click at [784, 415] on input "text" at bounding box center [805, 429] width 140 height 31
click at [1189, 632] on button "Back" at bounding box center [1187, 648] width 85 height 31
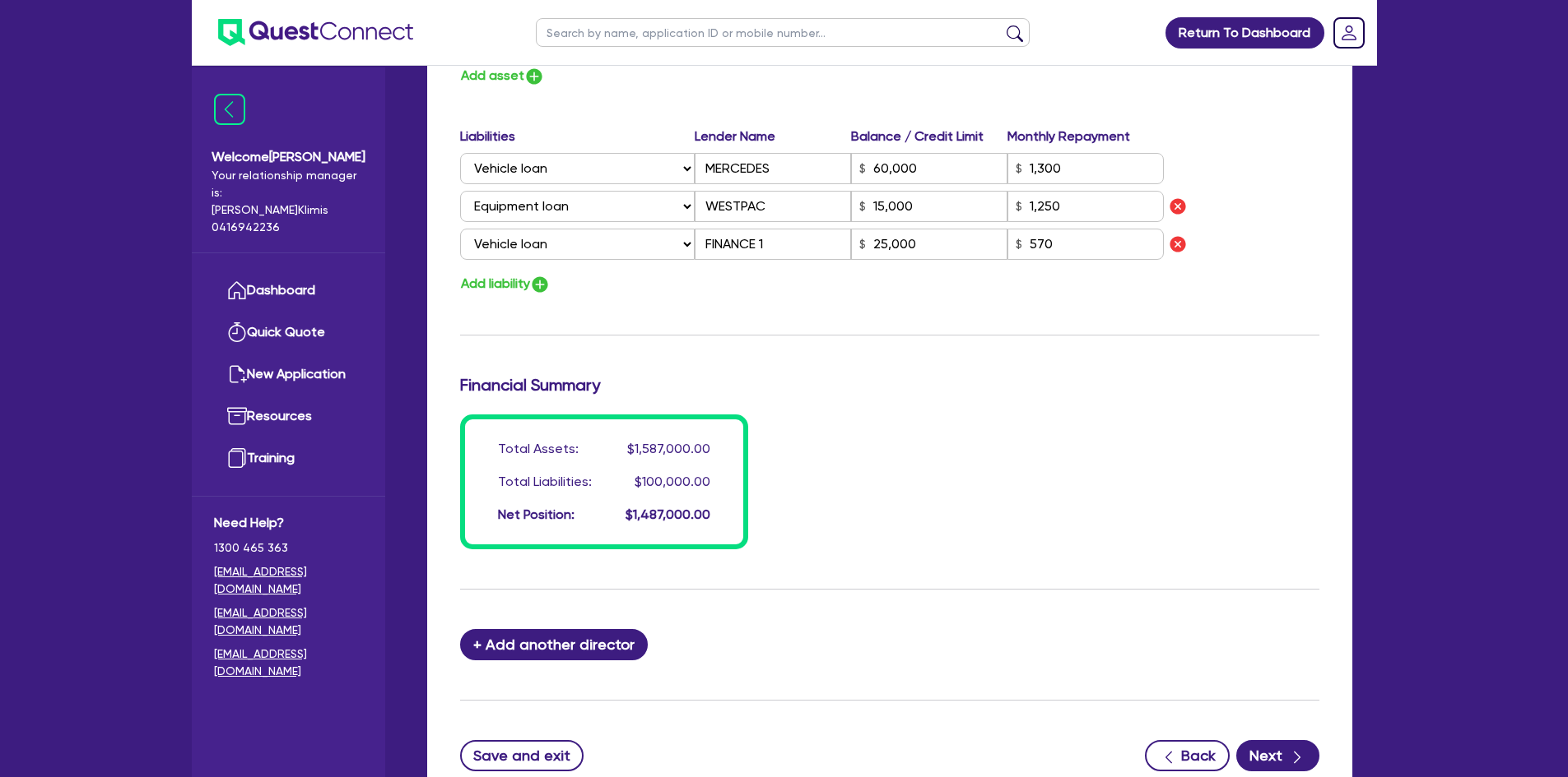
scroll to position [1471, 0]
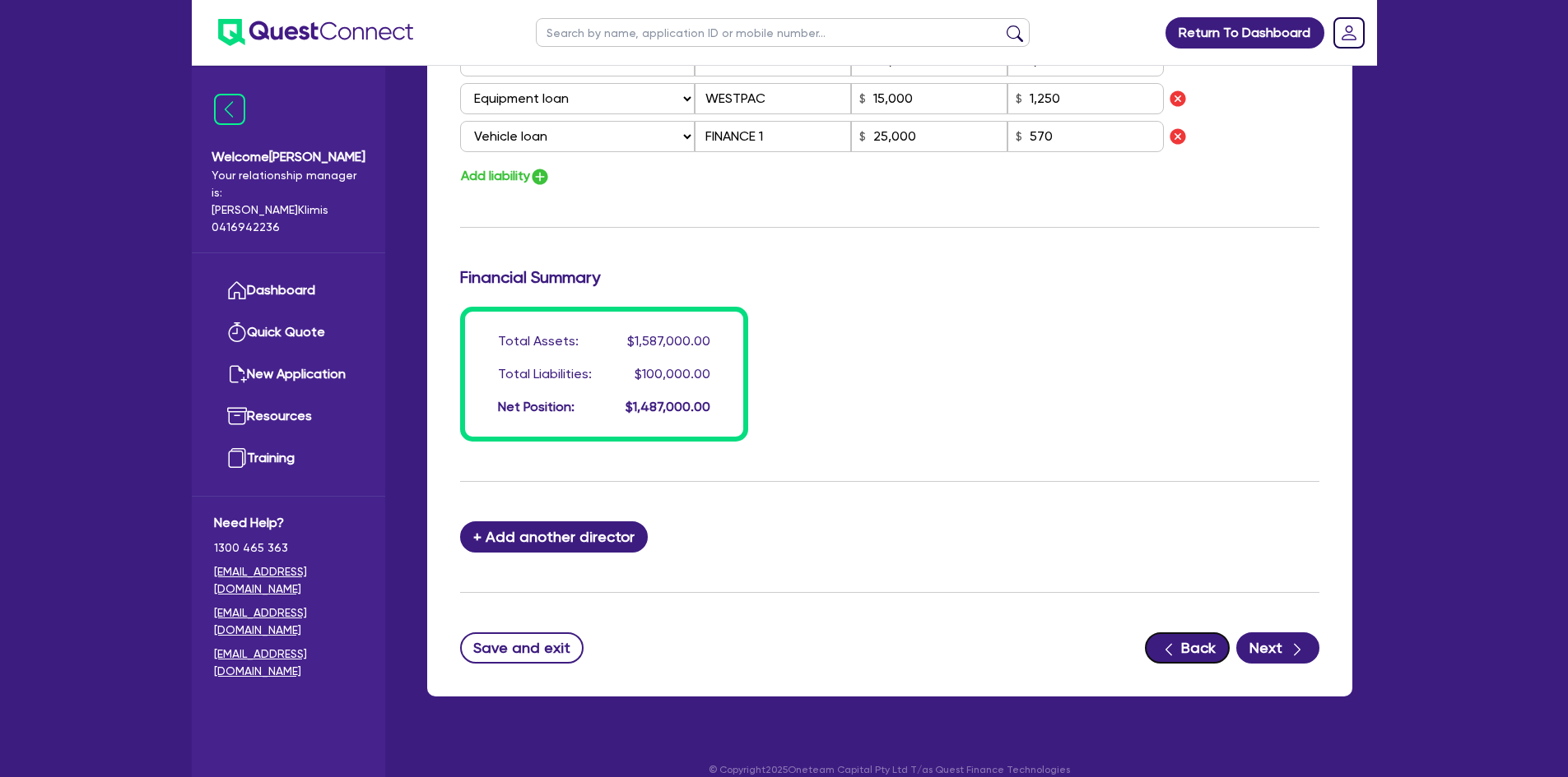
click at [1176, 642] on icon "button" at bounding box center [1168, 650] width 17 height 17
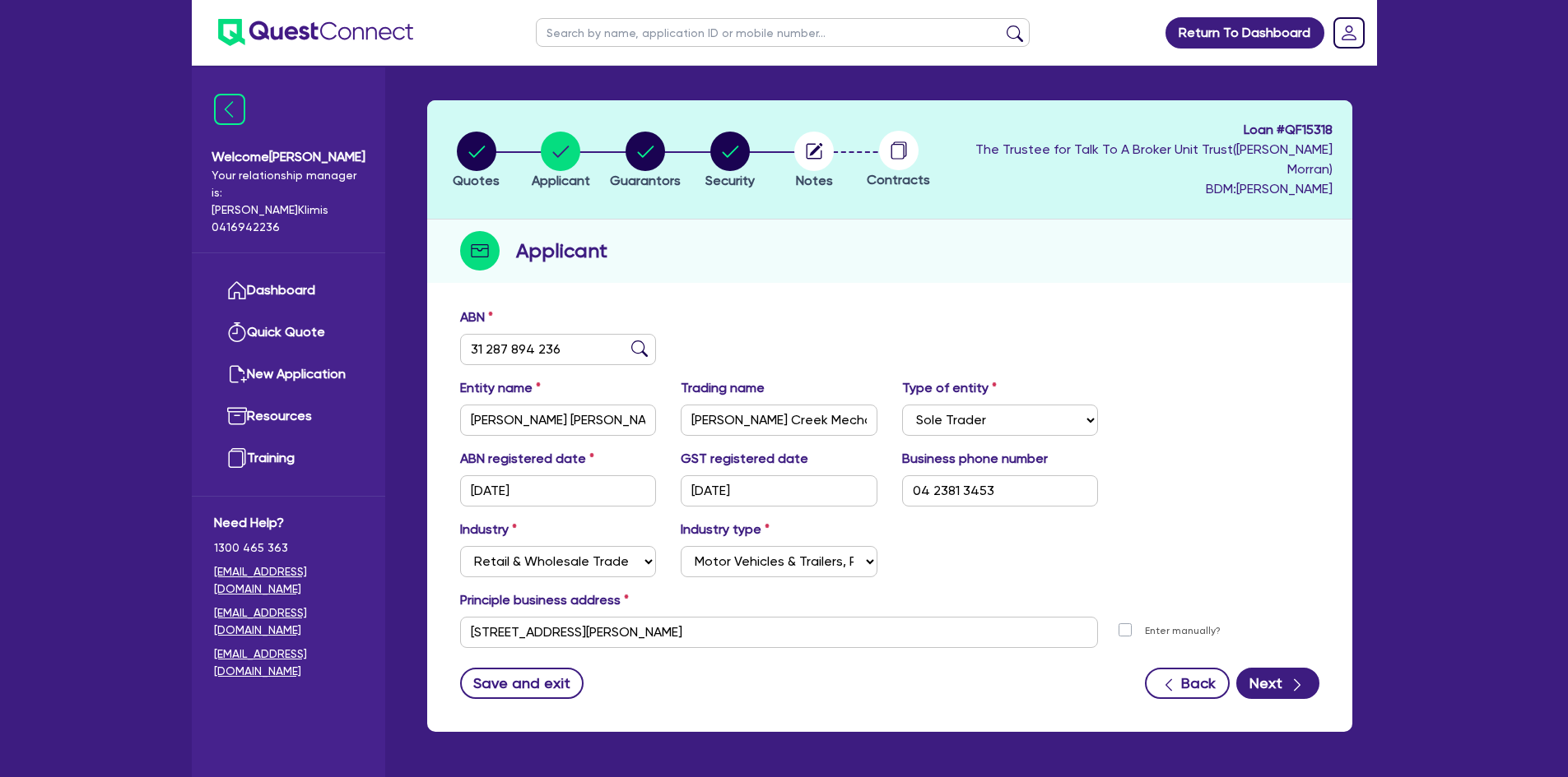
scroll to position [84, 0]
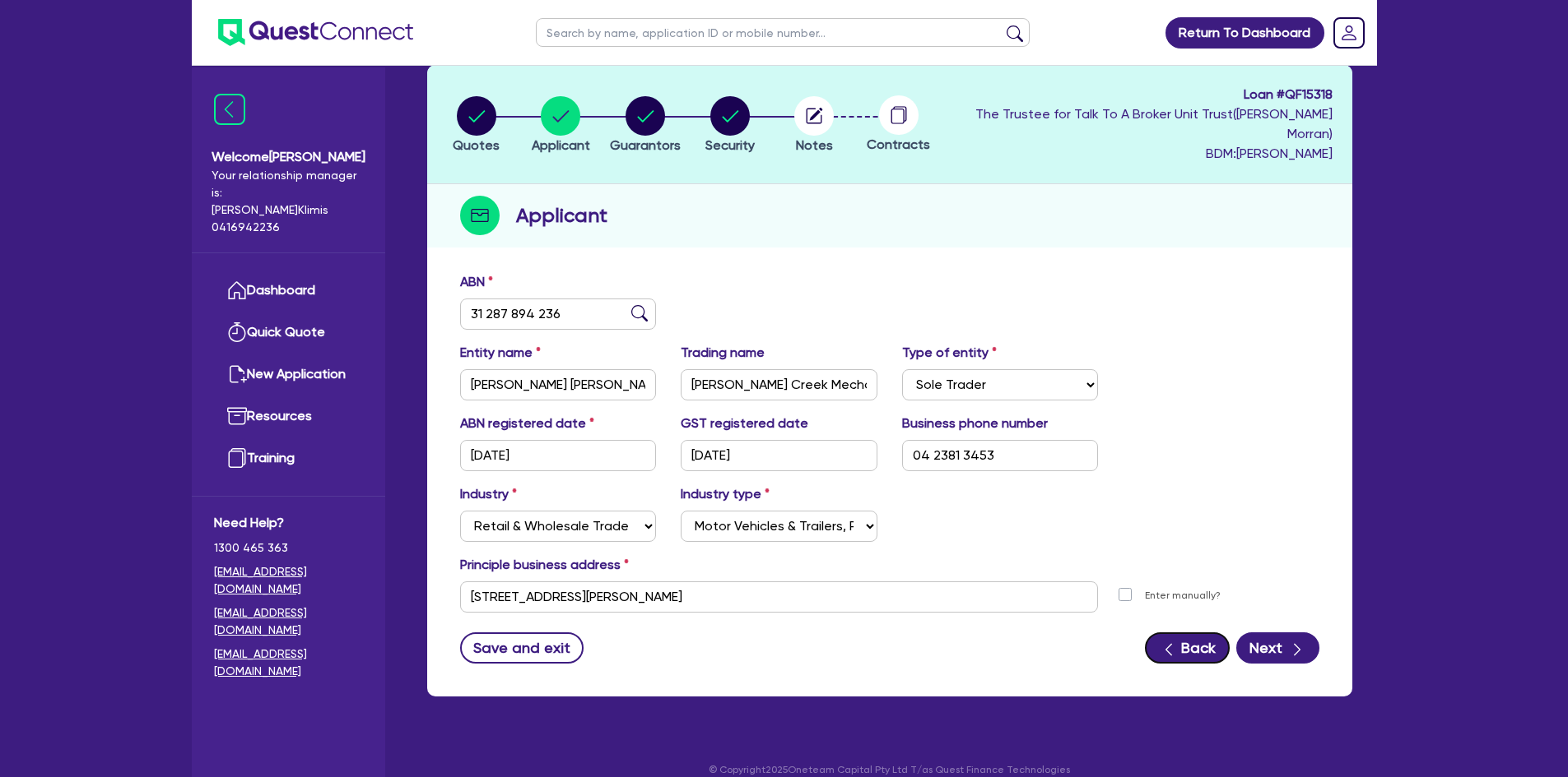
click at [1183, 635] on button "Back" at bounding box center [1187, 648] width 85 height 31
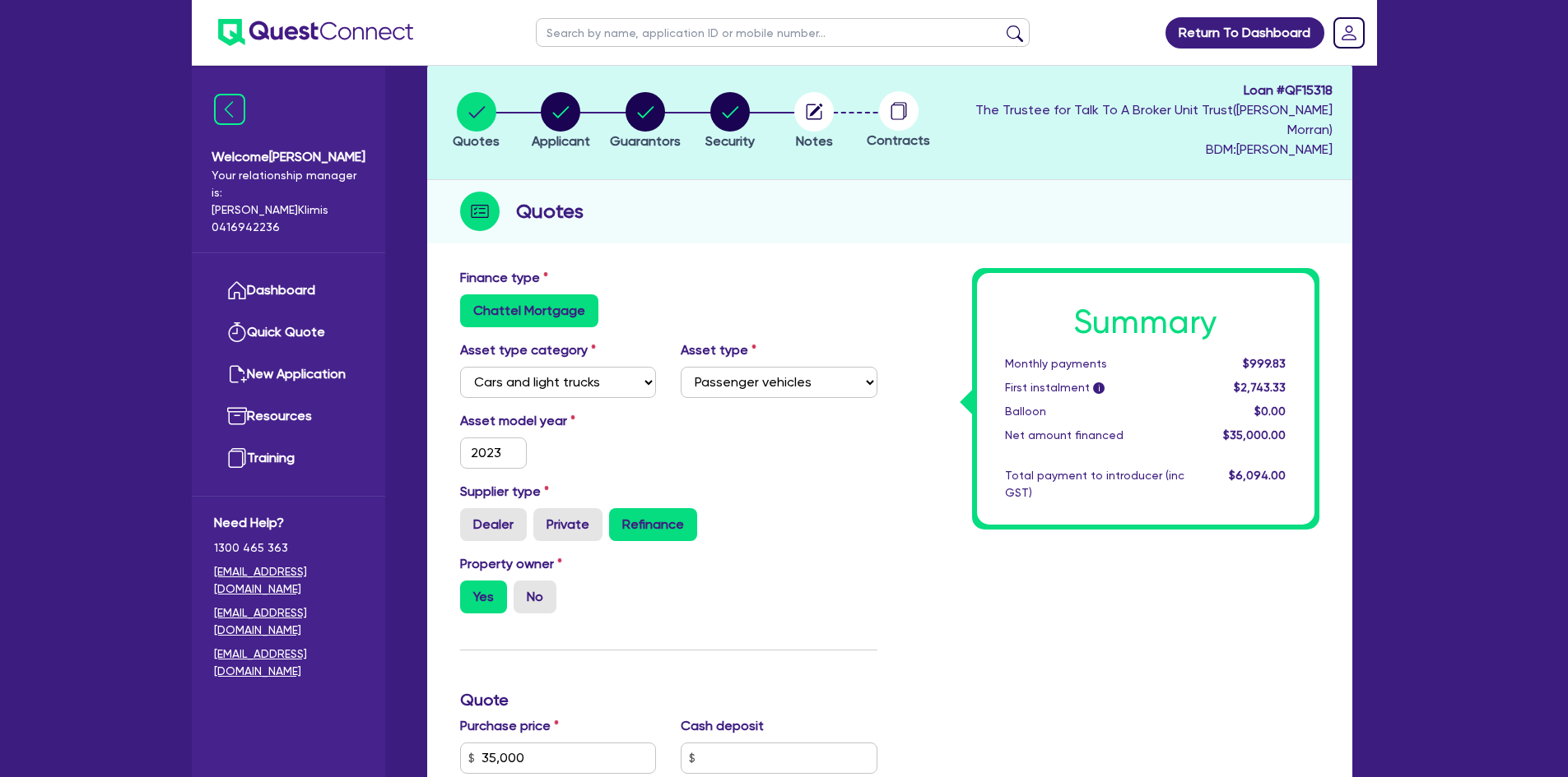
scroll to position [494, 0]
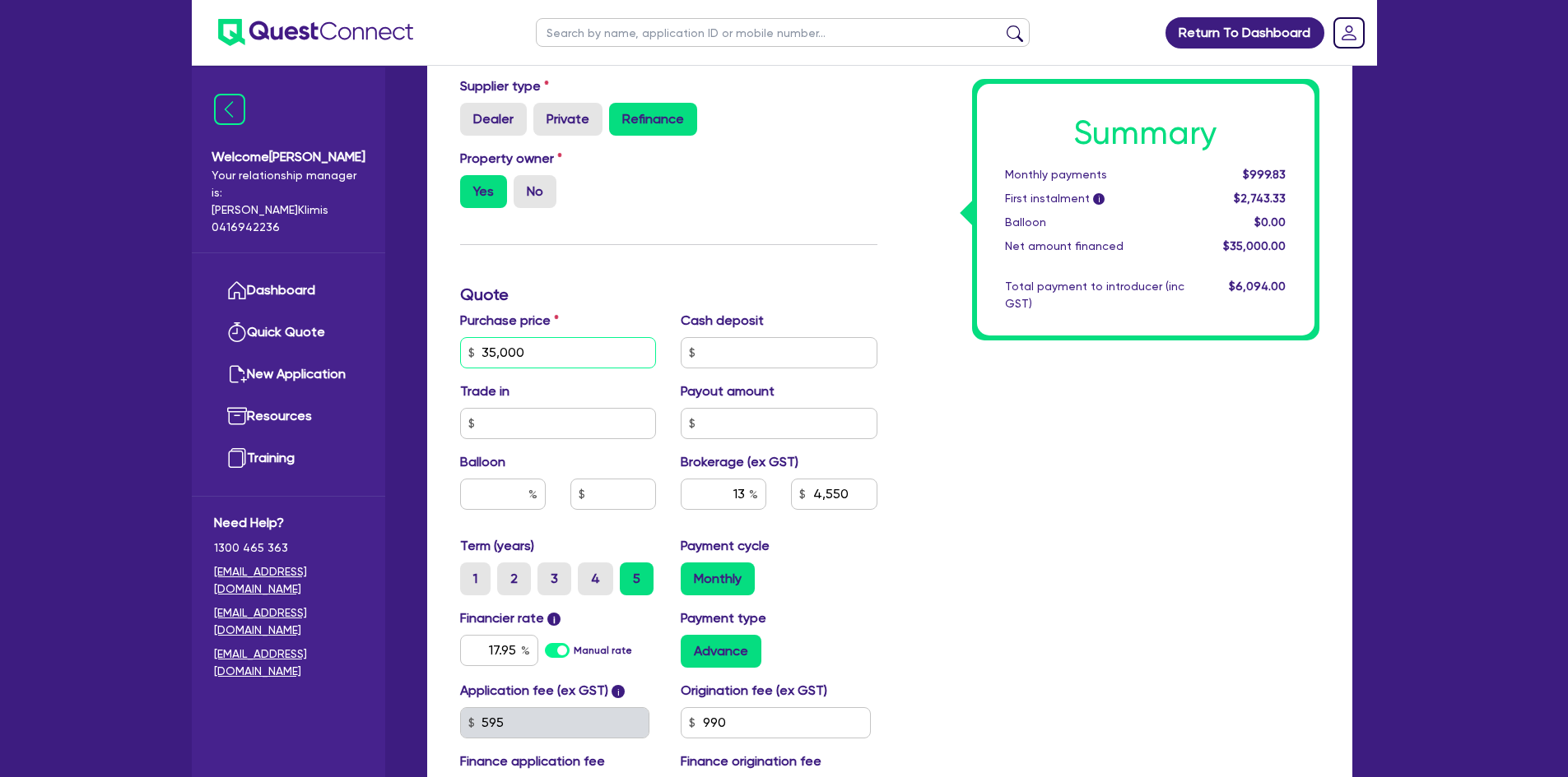
drag, startPoint x: 465, startPoint y: 315, endPoint x: 440, endPoint y: 316, distance: 25.0
click at [440, 316] on div "Finance type Chattel Mortgage Asset type category Select Cars and light trucks …" at bounding box center [889, 381] width 925 height 1053
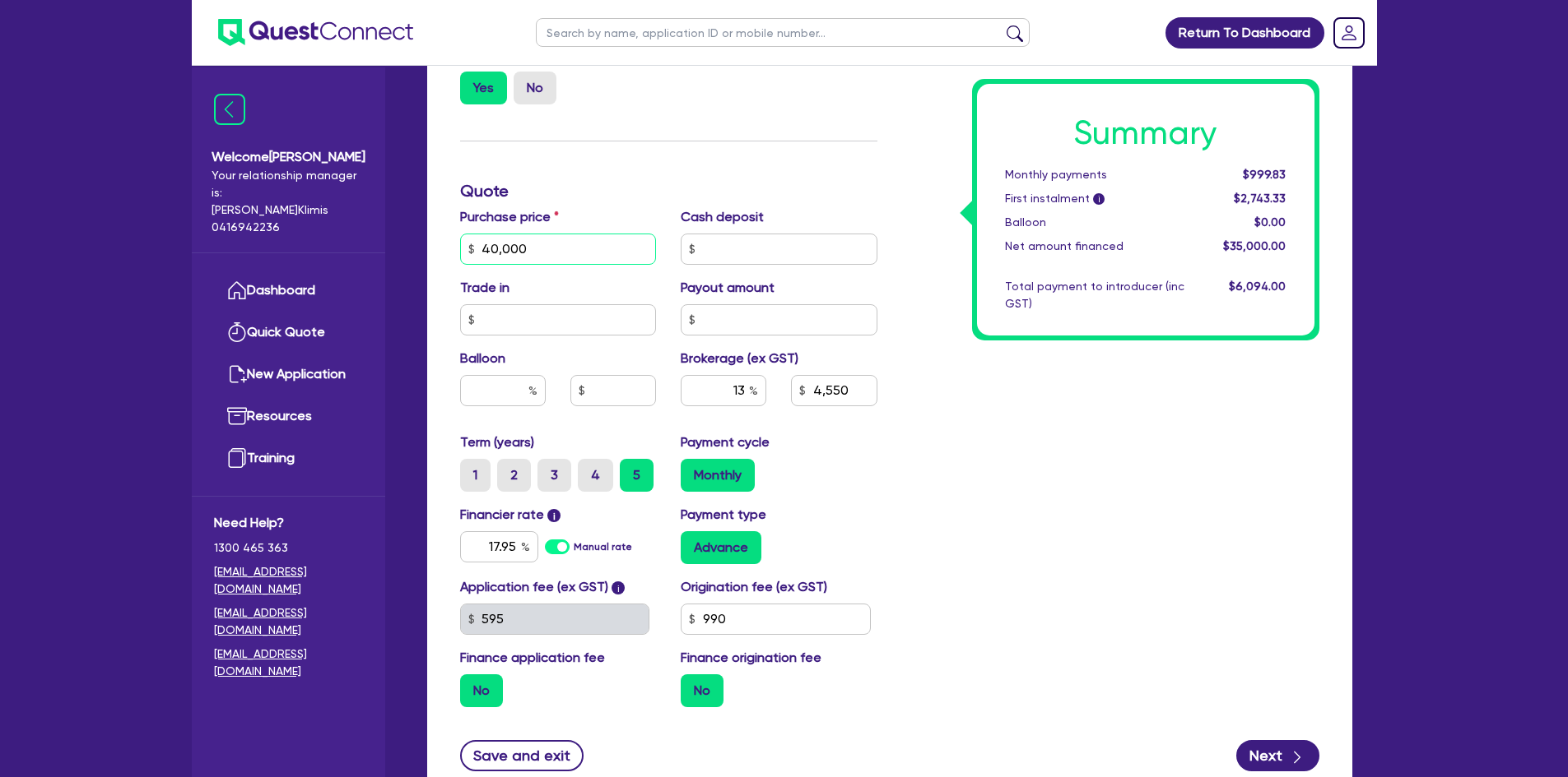
scroll to position [705, 0]
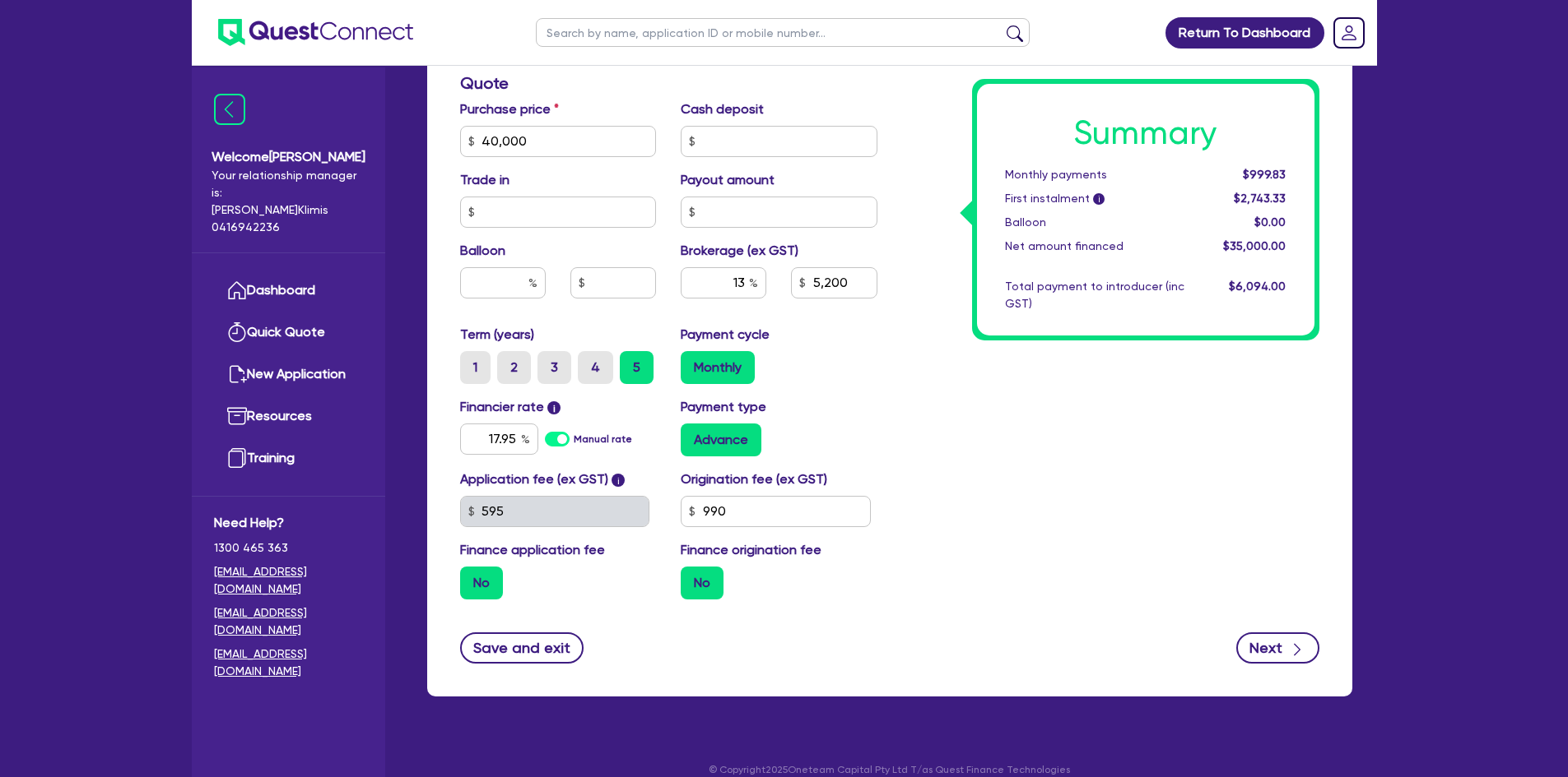
click at [1278, 632] on button "Next" at bounding box center [1277, 648] width 83 height 31
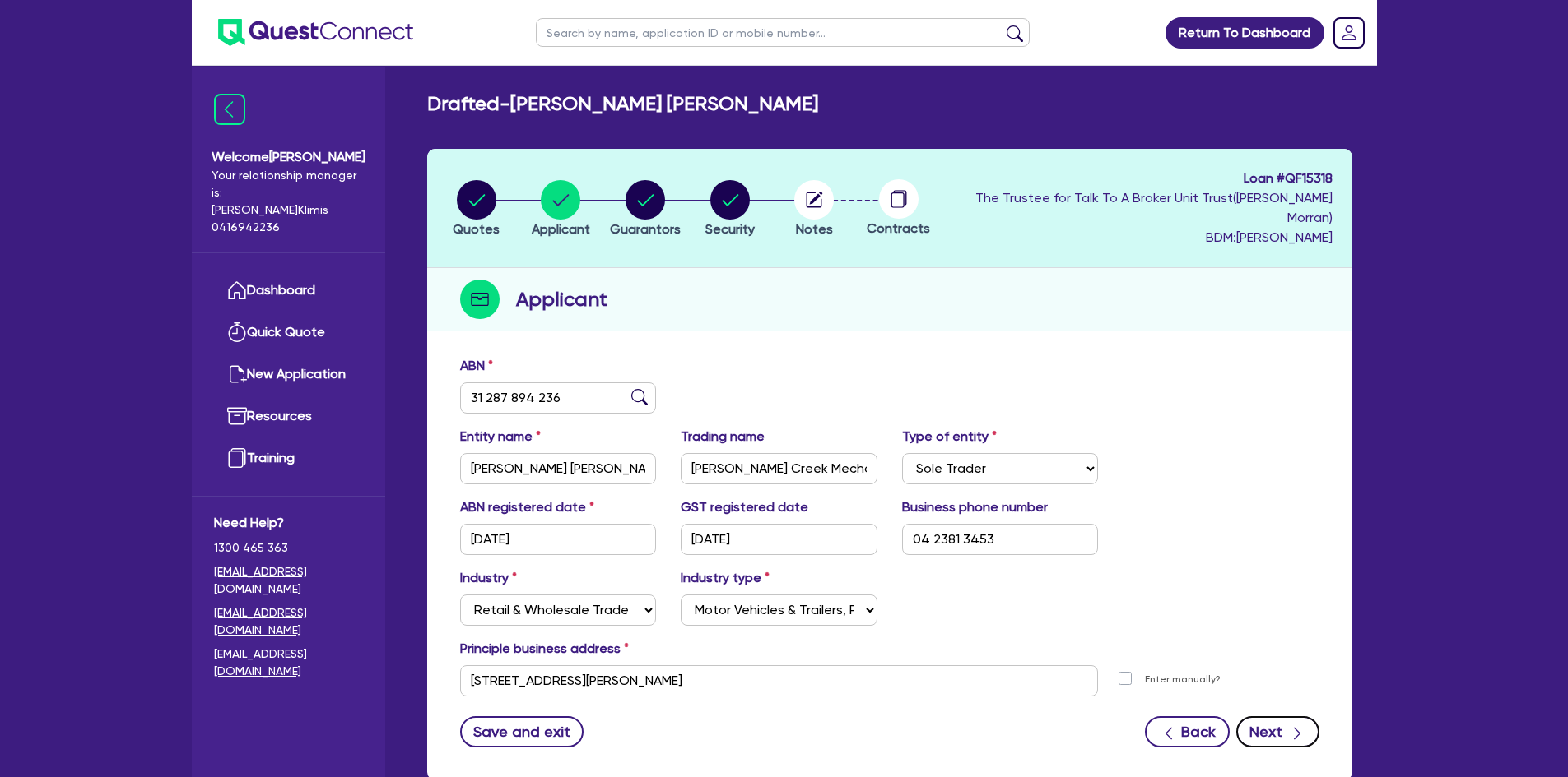
click at [1289, 726] on button "Next" at bounding box center [1277, 732] width 83 height 31
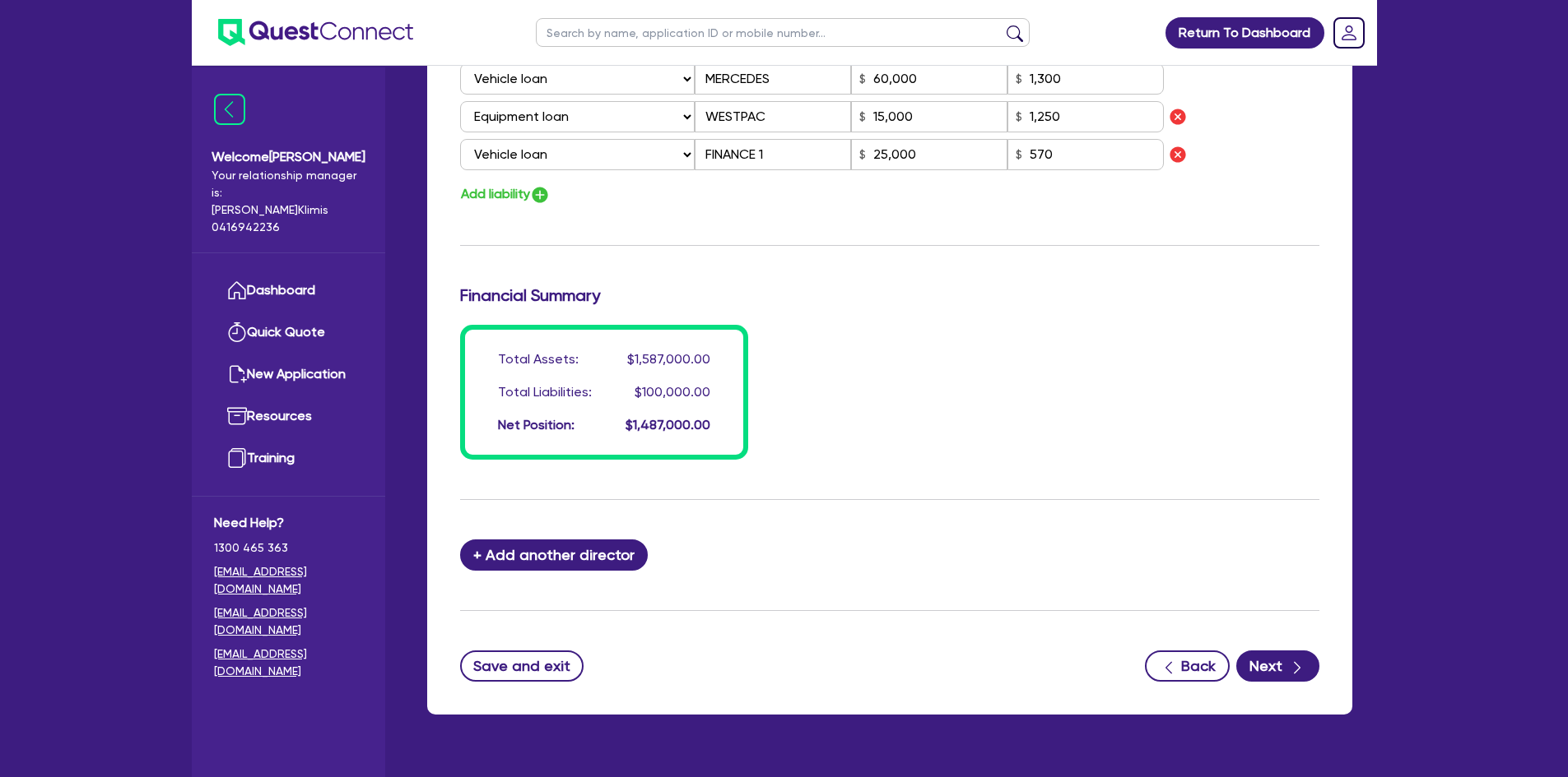
scroll to position [1471, 0]
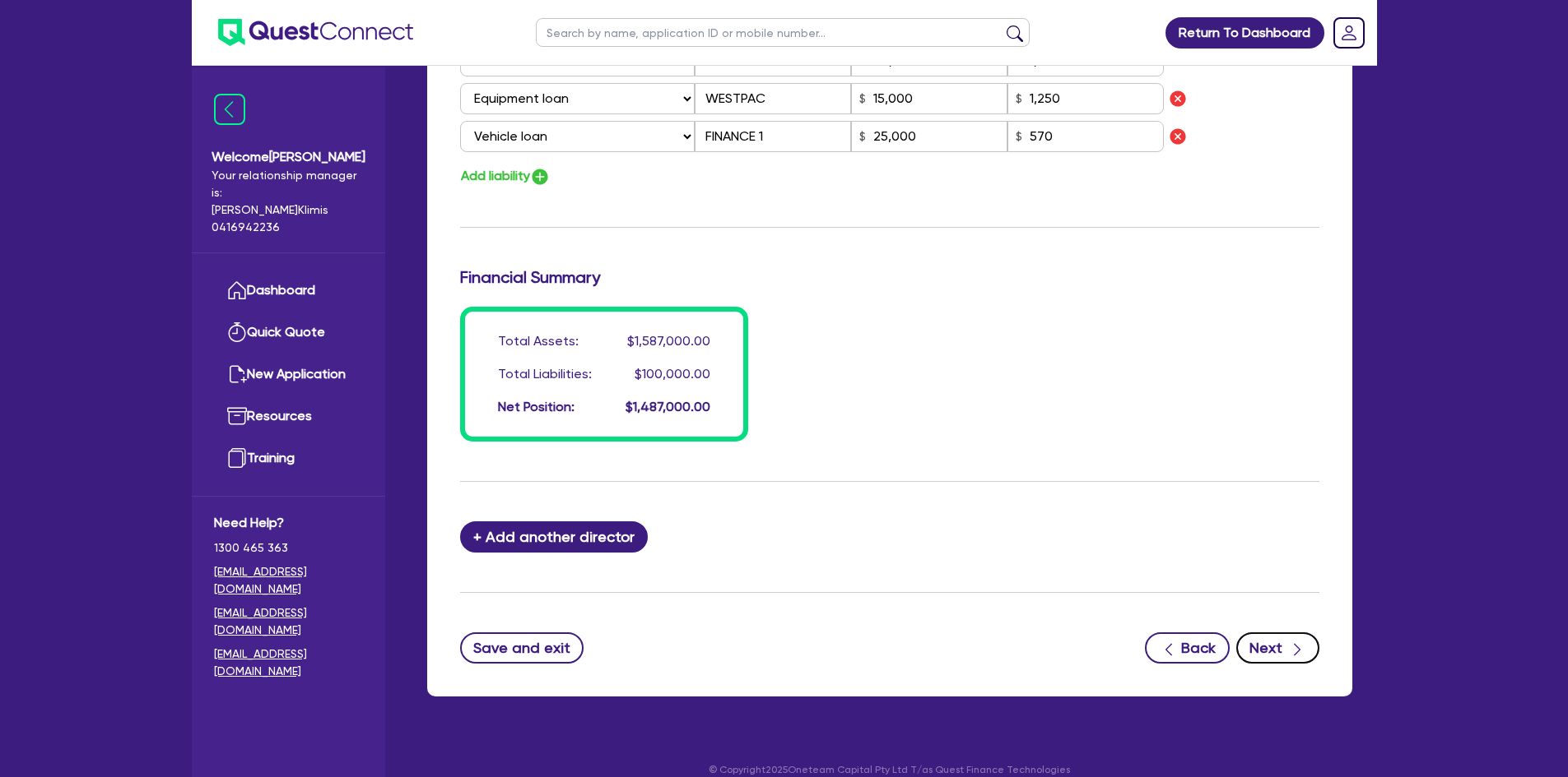
click at [1278, 632] on button "Next" at bounding box center [1277, 648] width 83 height 31
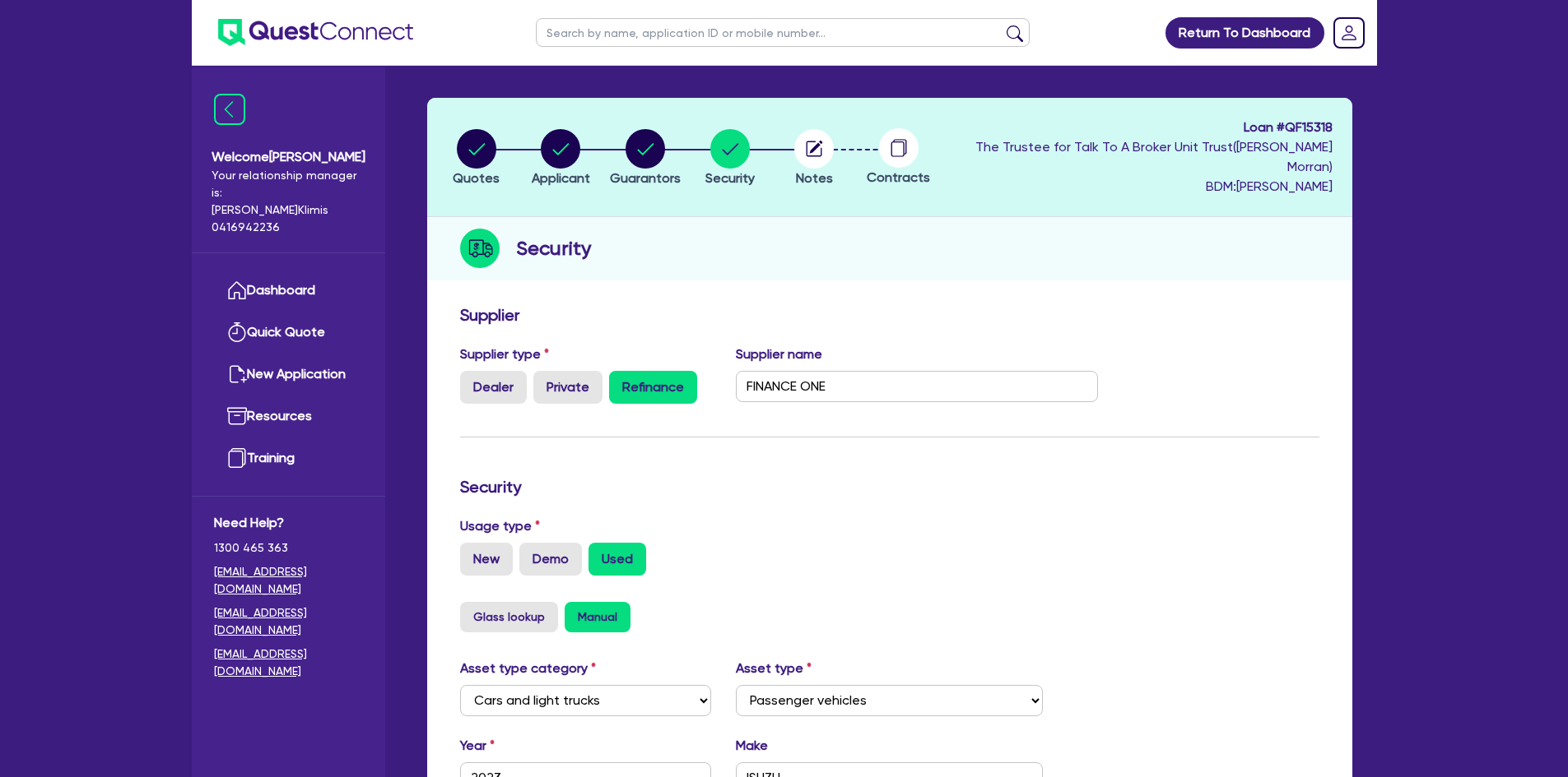
scroll to position [247, 0]
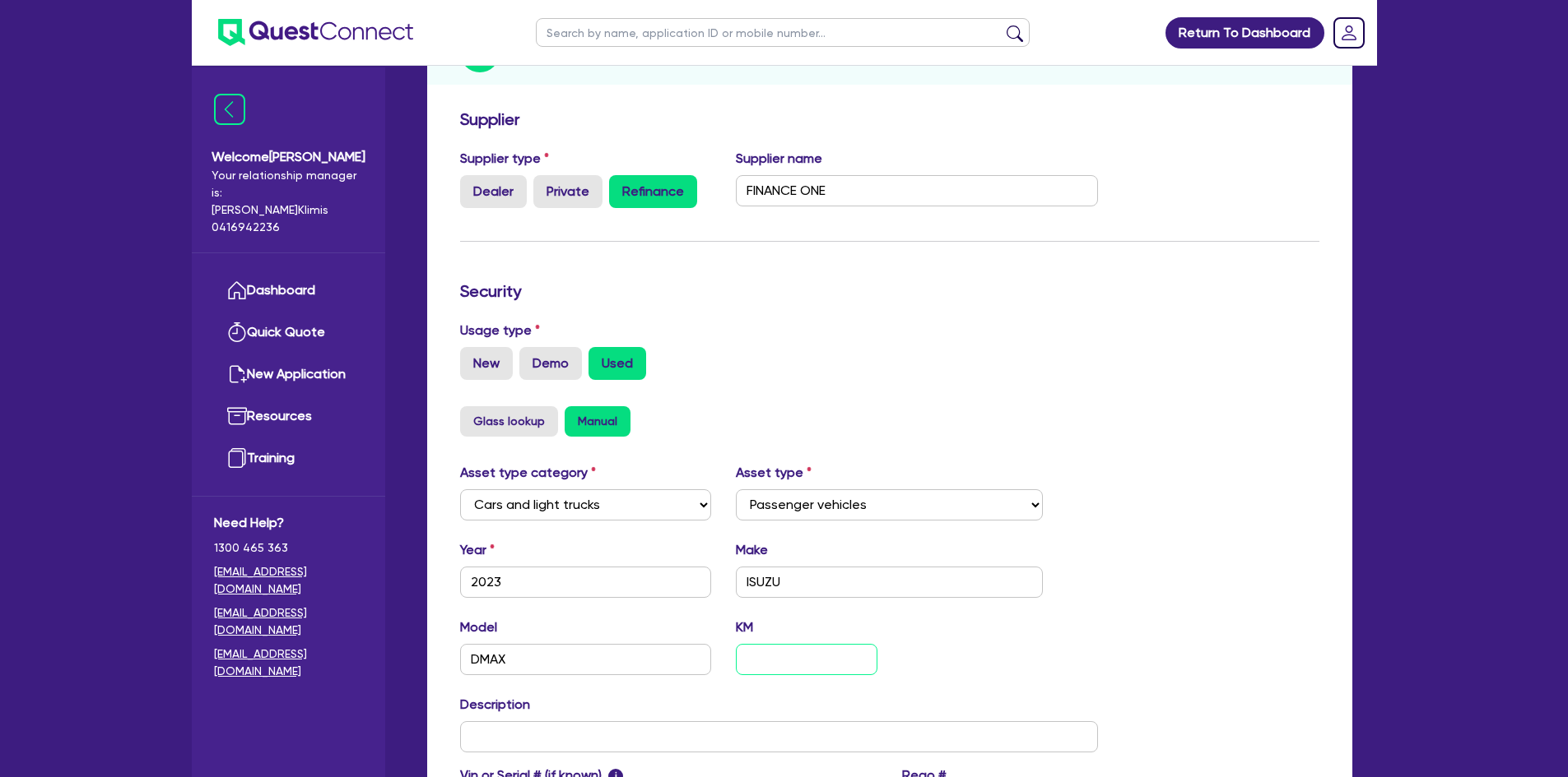
click at [809, 644] on input "text" at bounding box center [805, 659] width 140 height 31
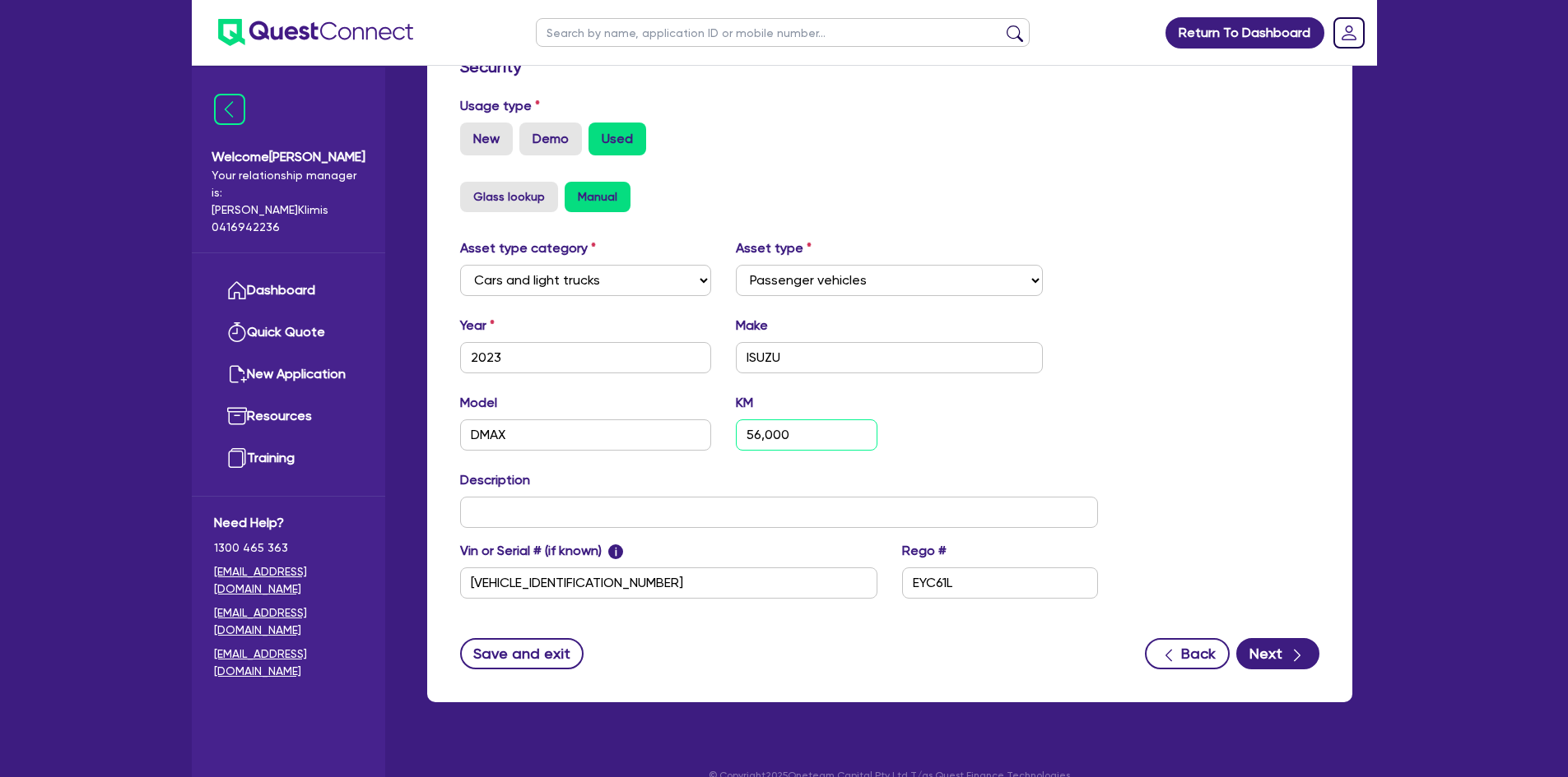
scroll to position [477, 0]
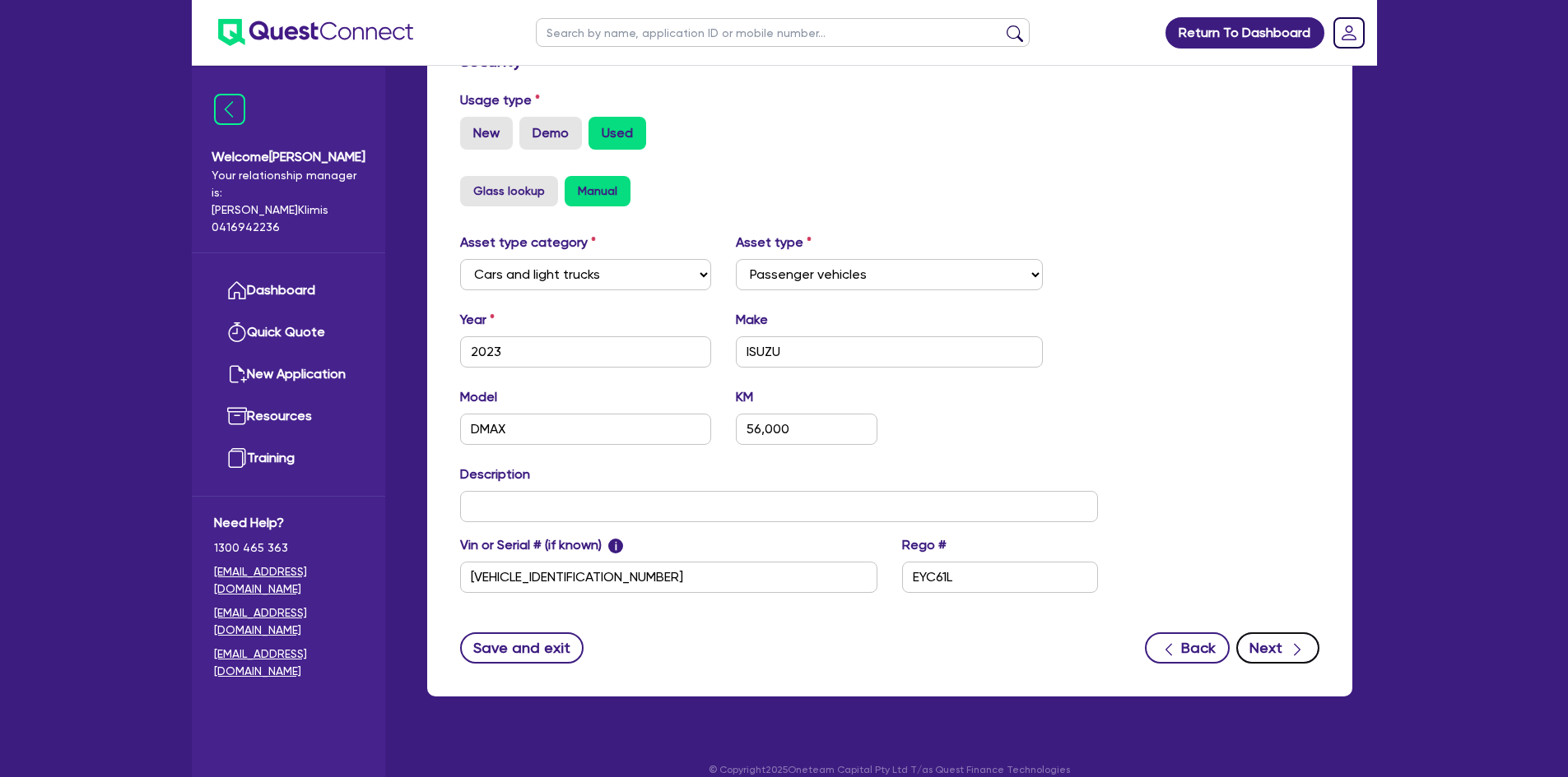
click at [1270, 632] on button "Next" at bounding box center [1277, 648] width 83 height 31
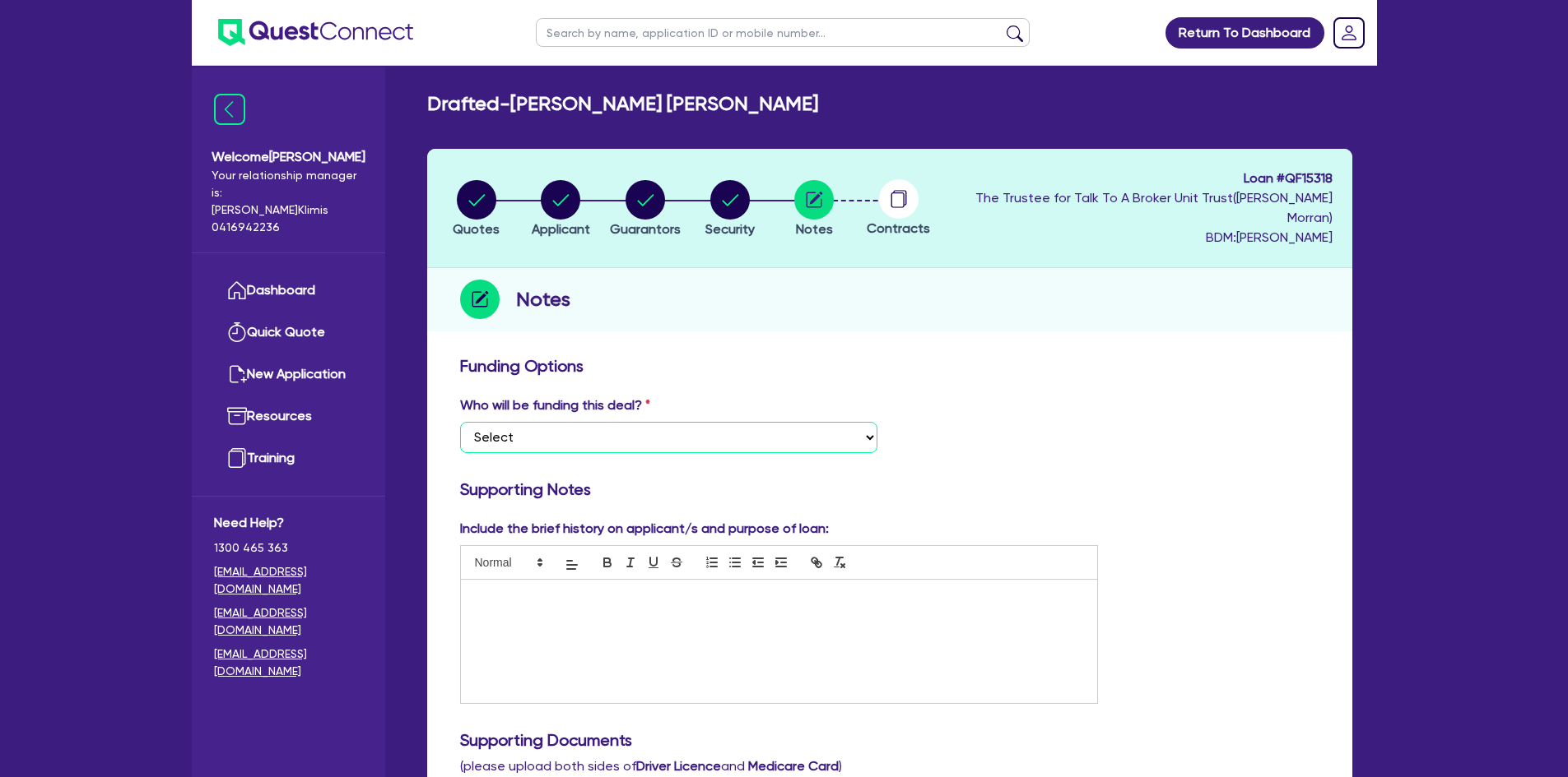
click at [866, 422] on select "Select I want Quest to fund 100% I will fund 100% I will co-fund with Quest Oth…" at bounding box center [668, 438] width 417 height 31
click at [460, 422] on select "Select I want Quest to fund 100% I will fund 100% I will co-fund with Quest Oth…" at bounding box center [668, 438] width 417 height 31
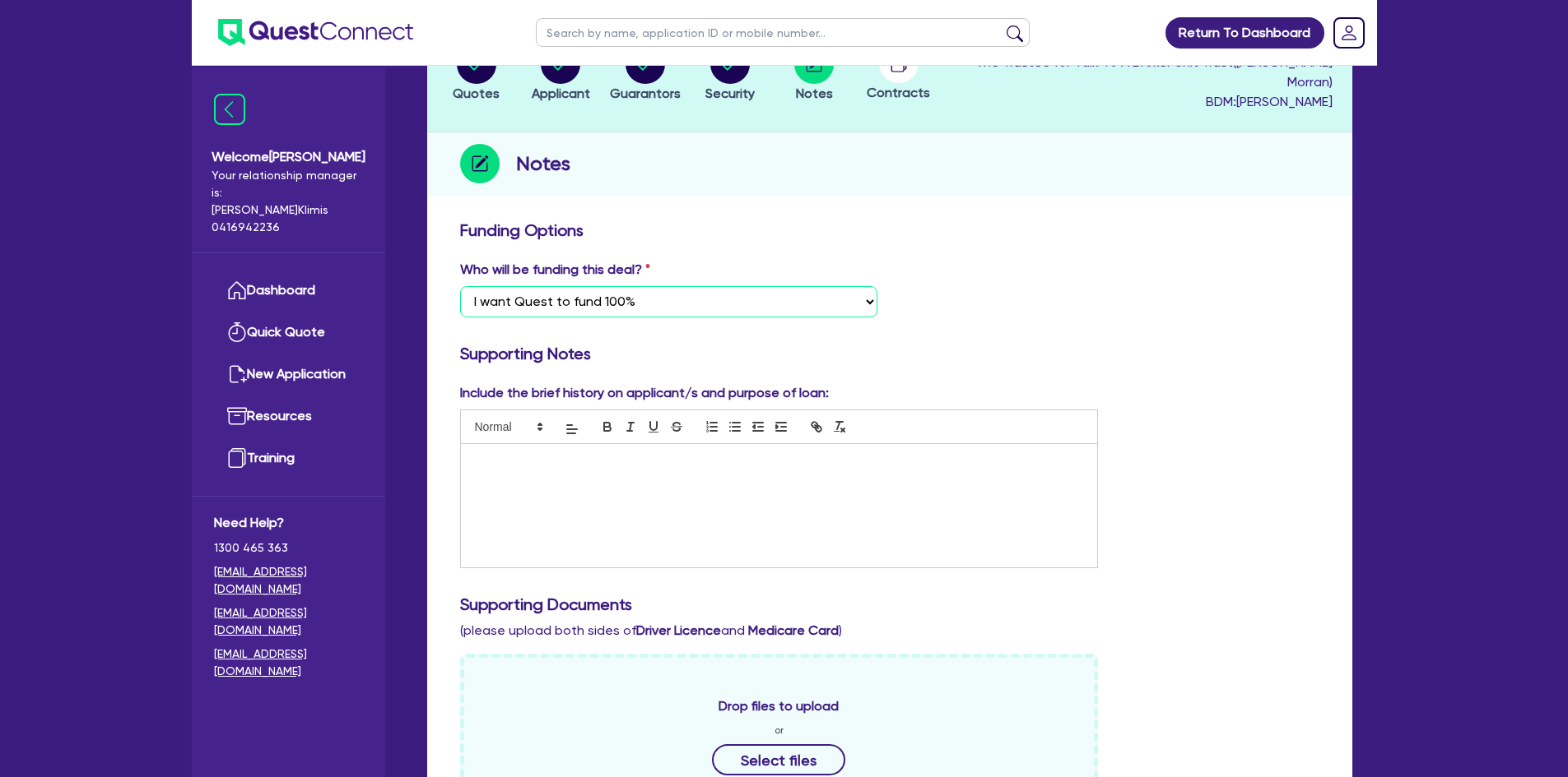
scroll to position [165, 0]
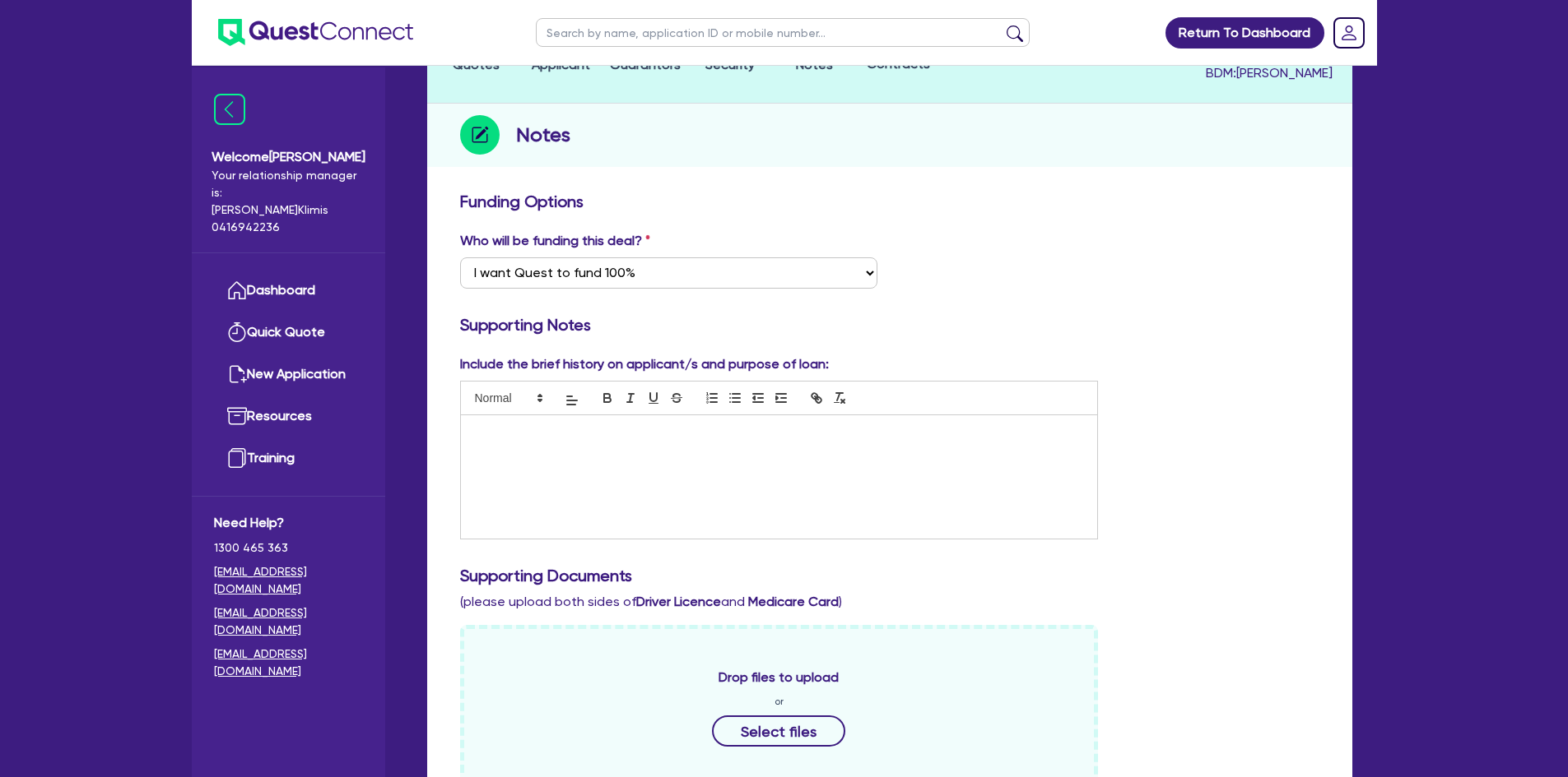
click at [517, 426] on p at bounding box center [779, 433] width 613 height 15
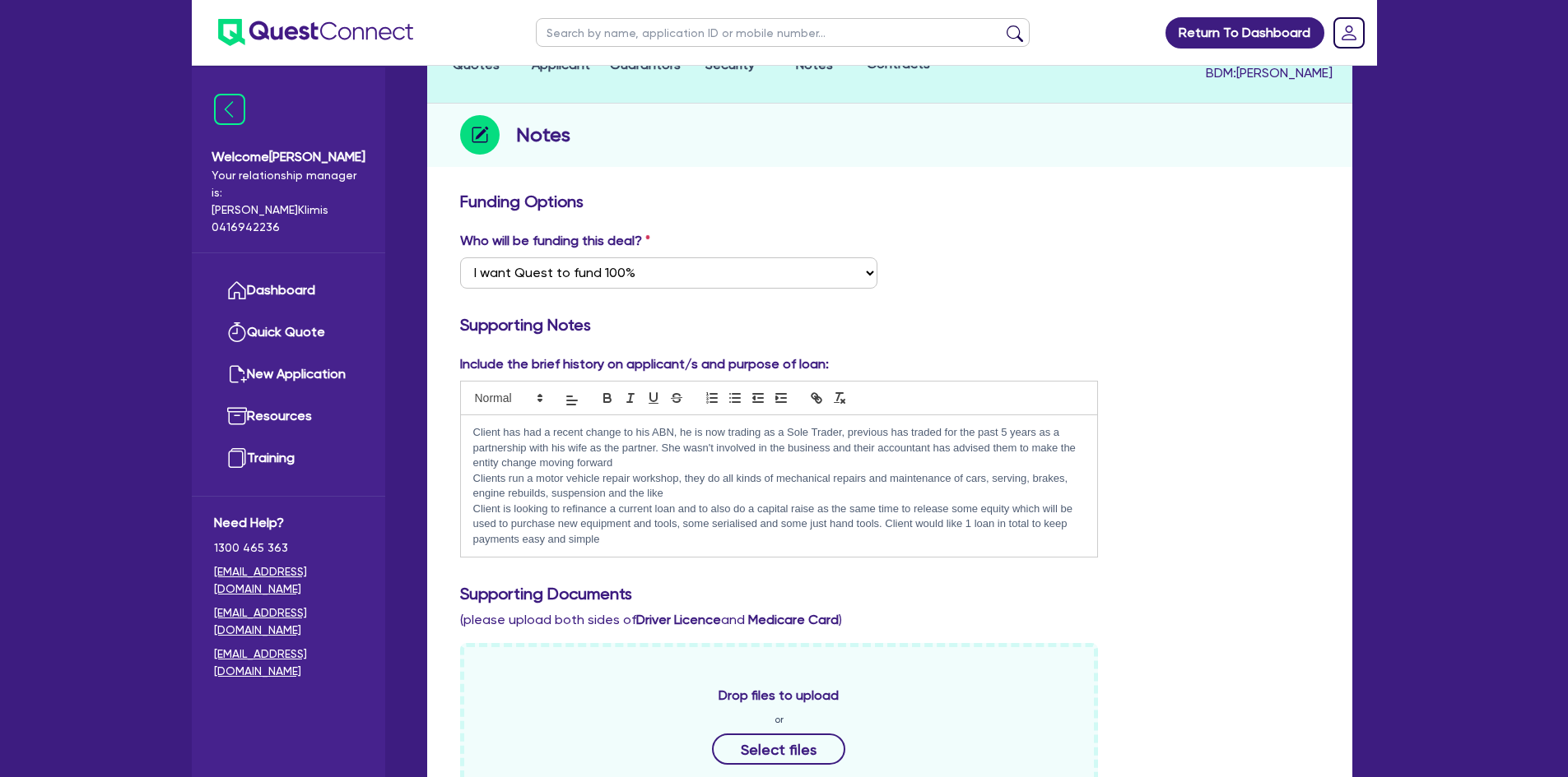
click at [635, 518] on p "Client is looking to refinance a current loan and to also do a capital raise as…" at bounding box center [779, 524] width 613 height 45
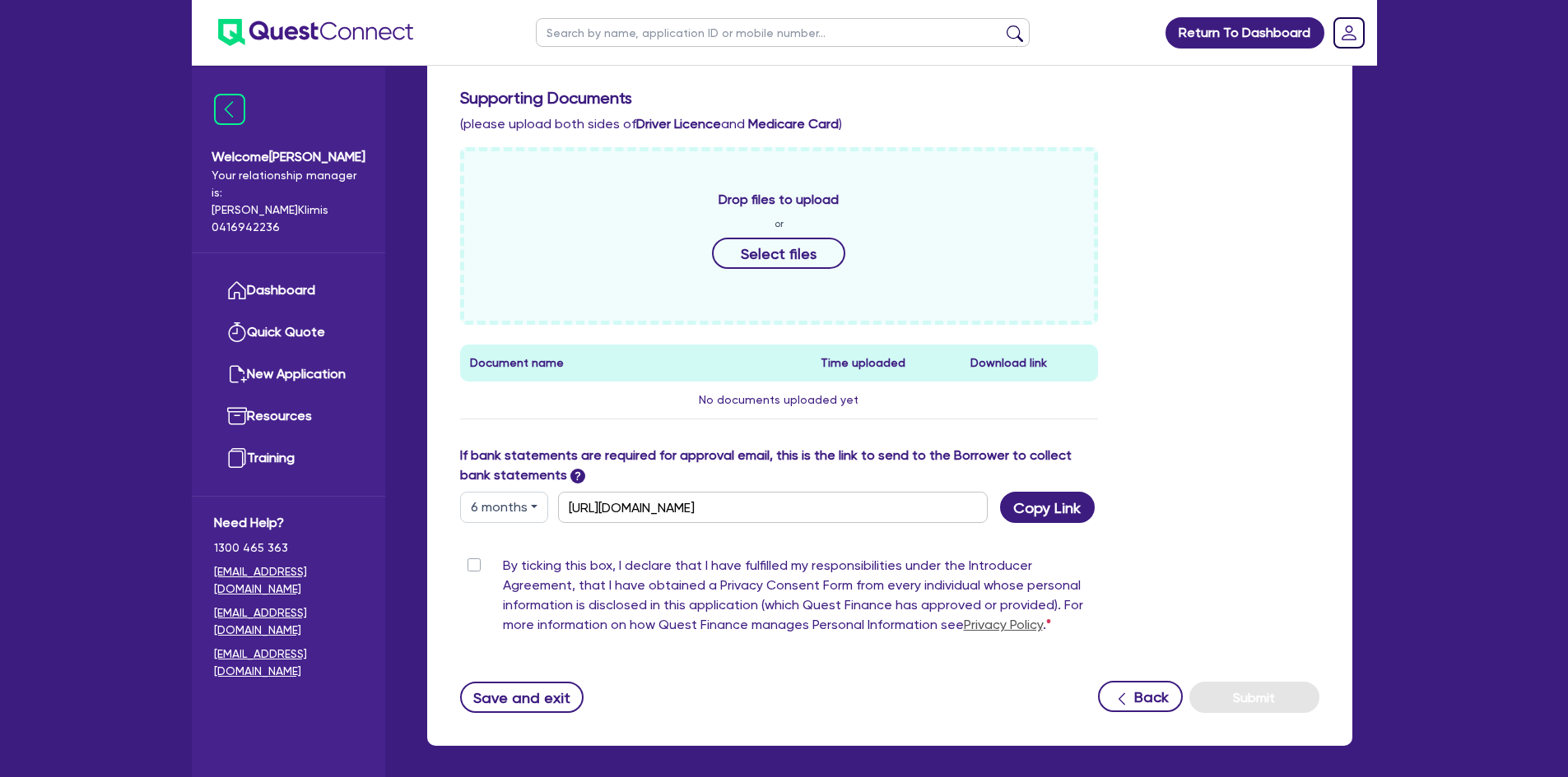
scroll to position [755, 0]
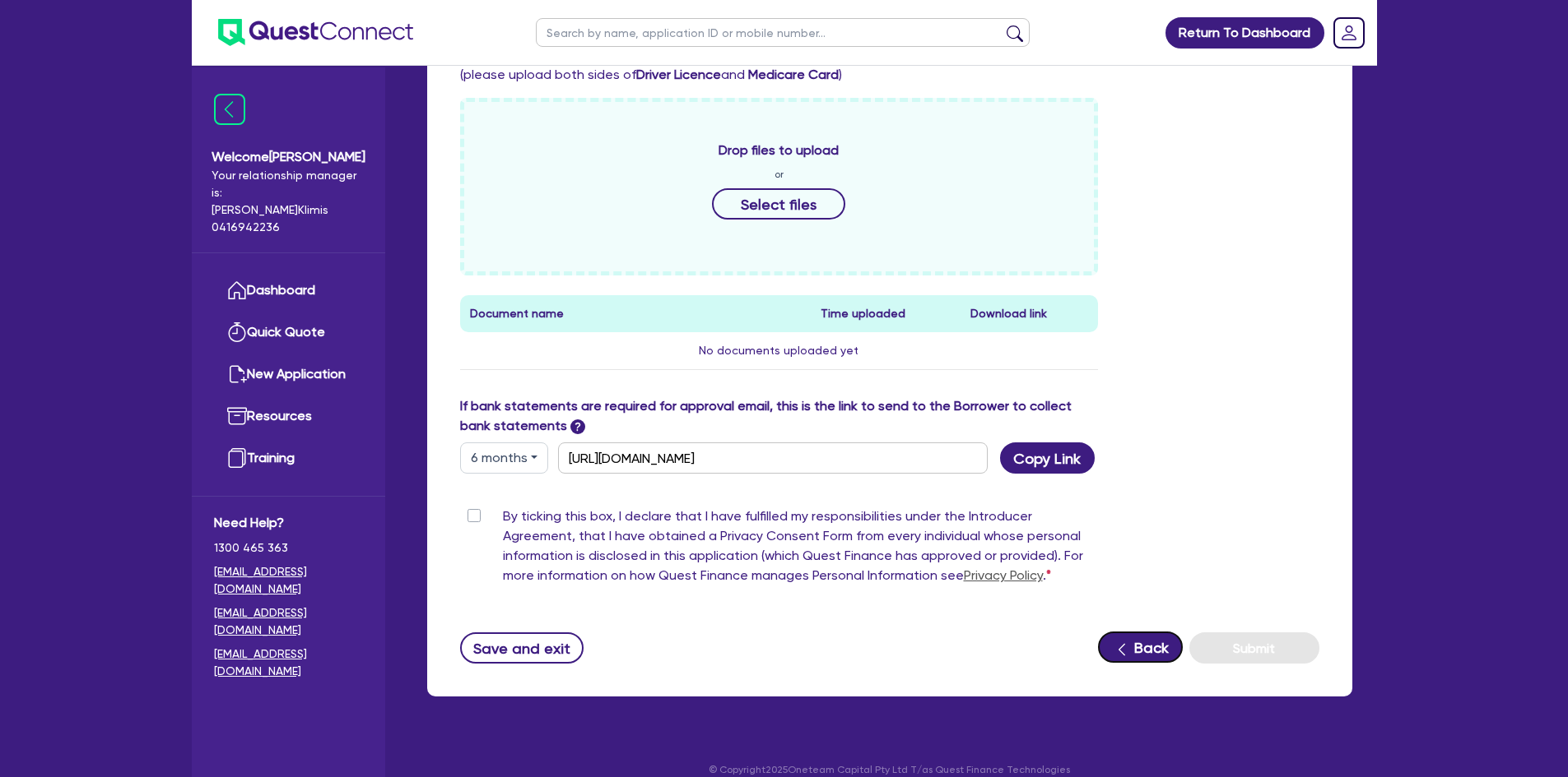
click at [1143, 631] on button "Back" at bounding box center [1140, 647] width 85 height 31
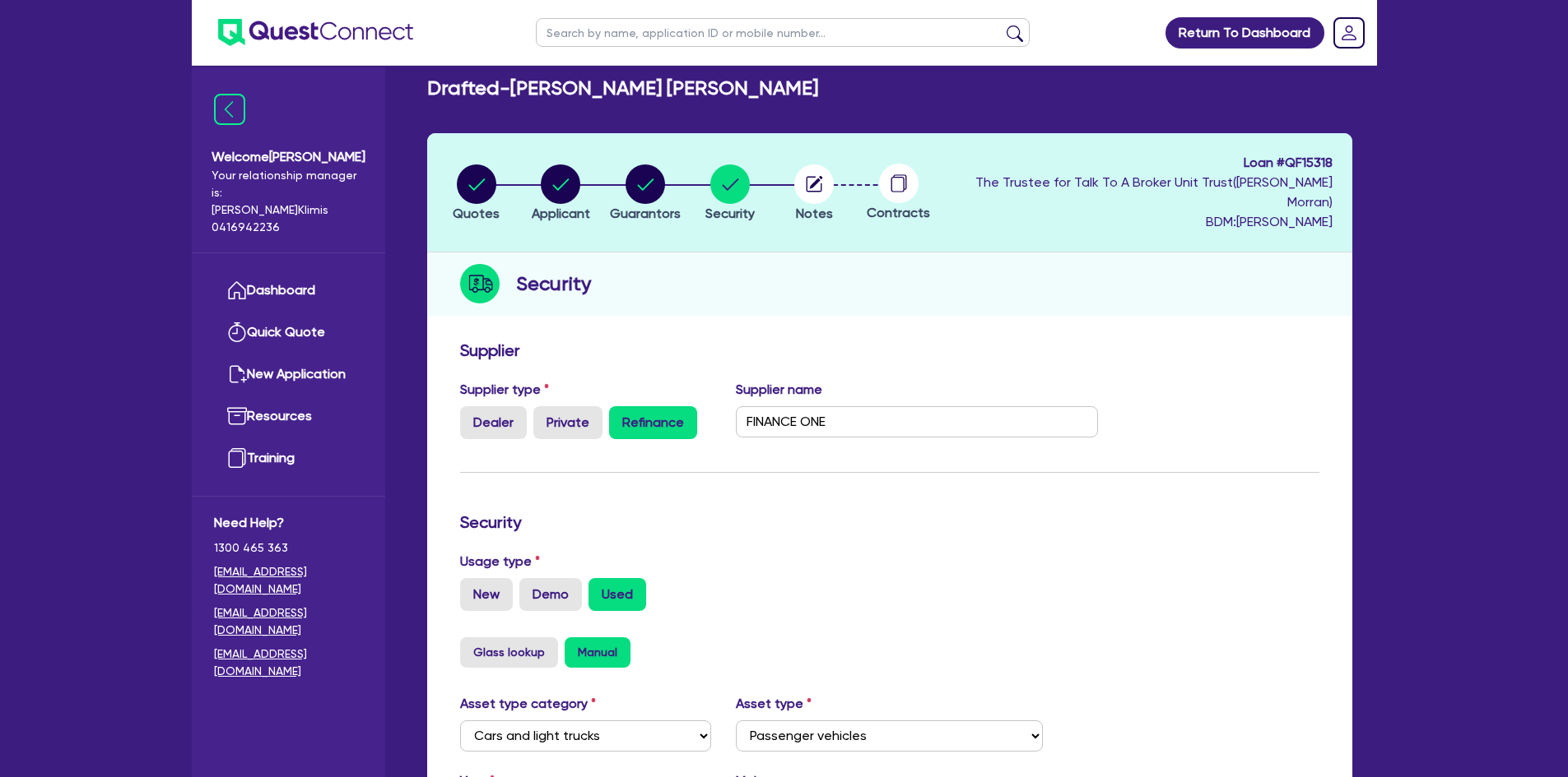
scroll to position [477, 0]
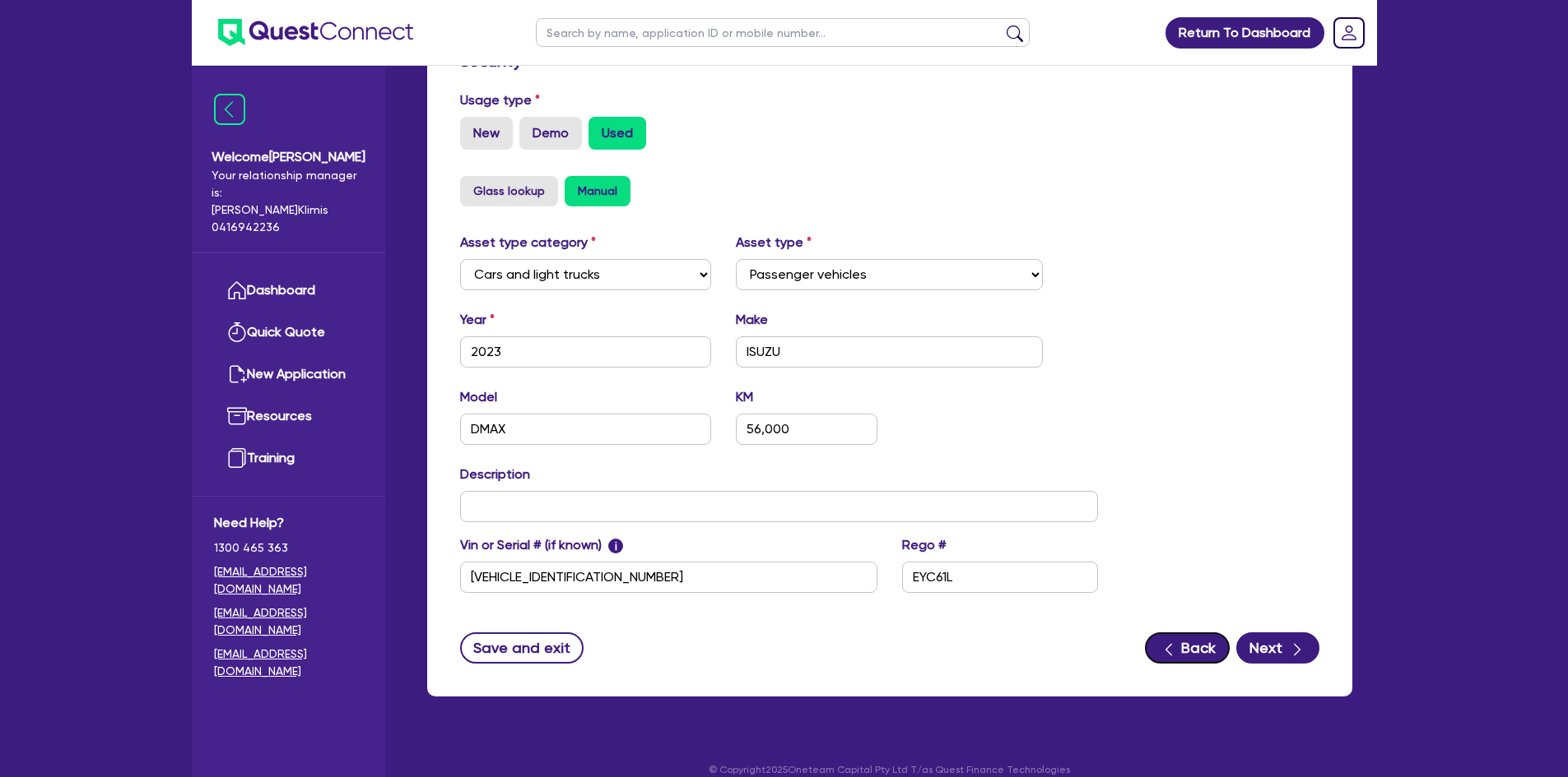
click at [1191, 633] on button "Back" at bounding box center [1187, 648] width 85 height 31
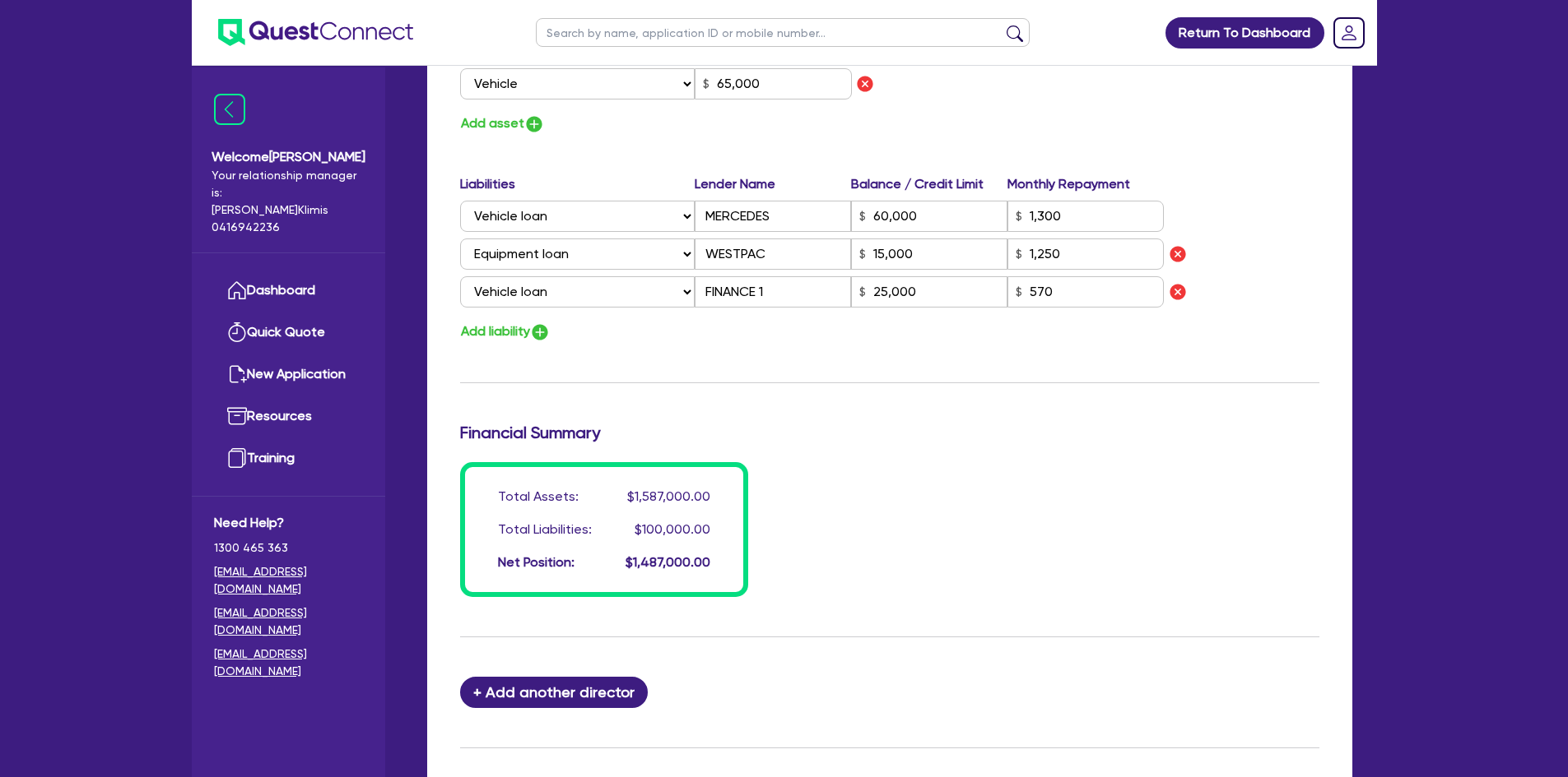
scroll to position [1471, 0]
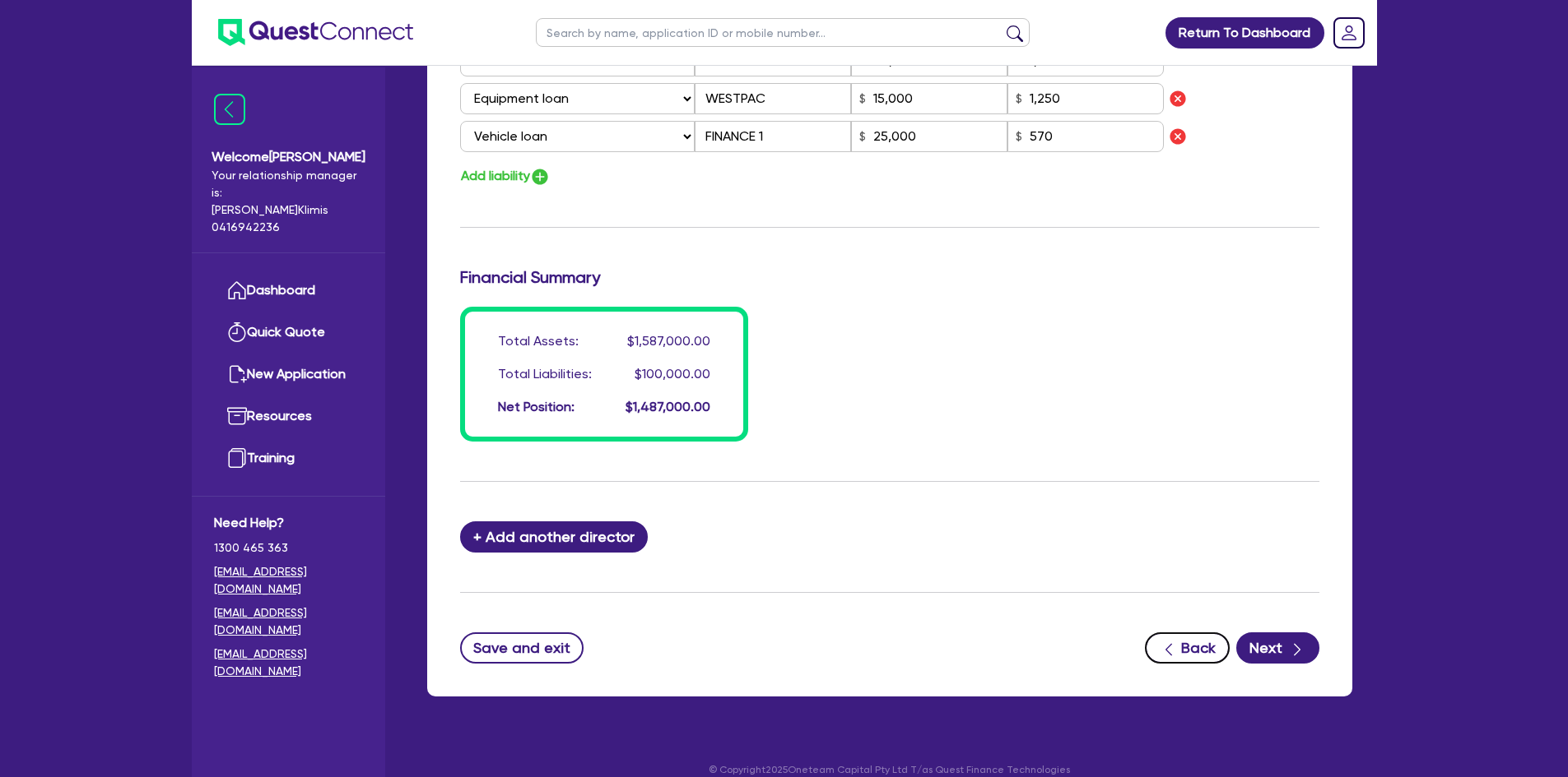
click at [1162, 637] on div "button" at bounding box center [1168, 648] width 18 height 21
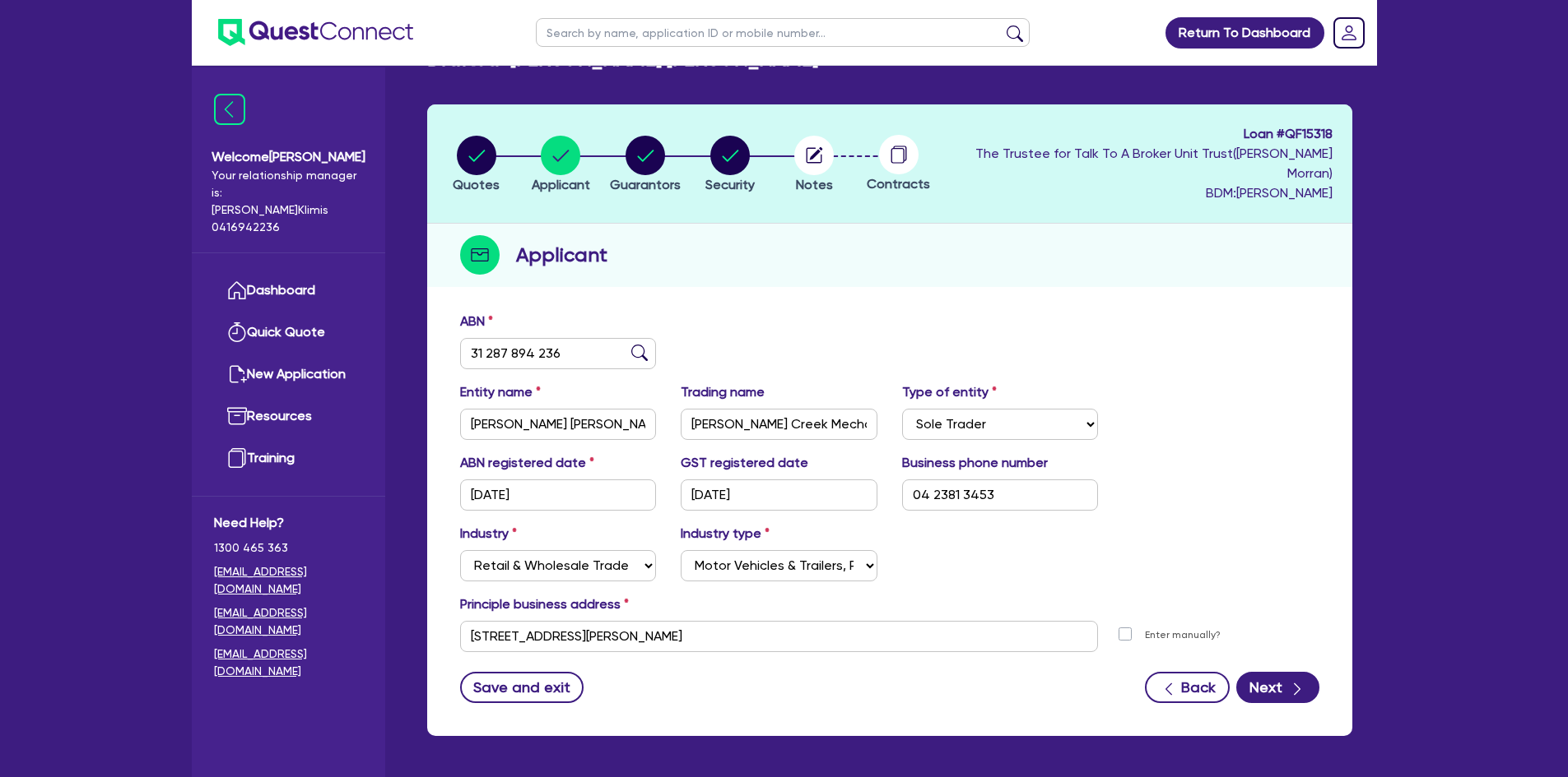
scroll to position [84, 0]
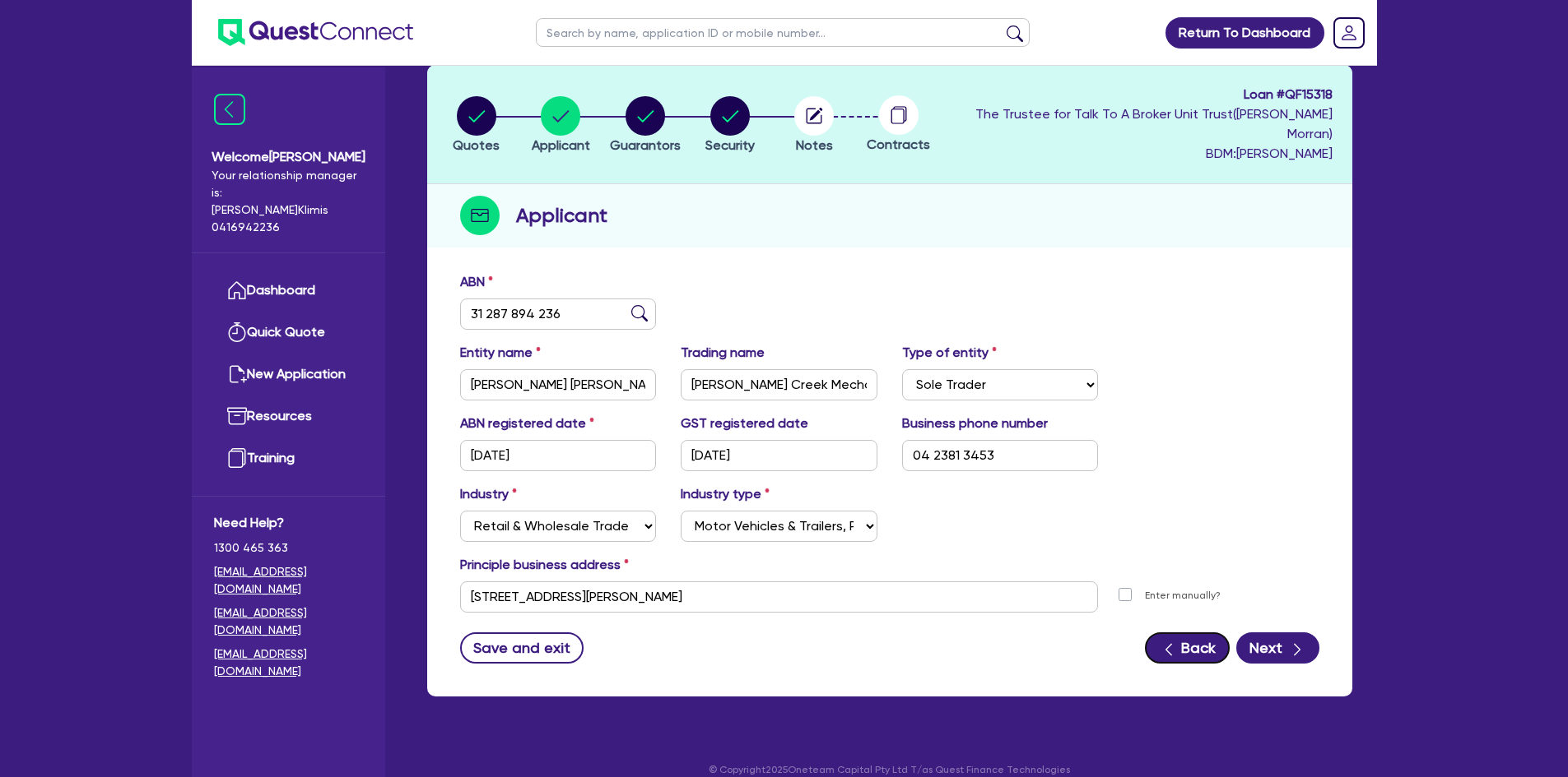
click at [1192, 632] on button "Back" at bounding box center [1187, 648] width 85 height 31
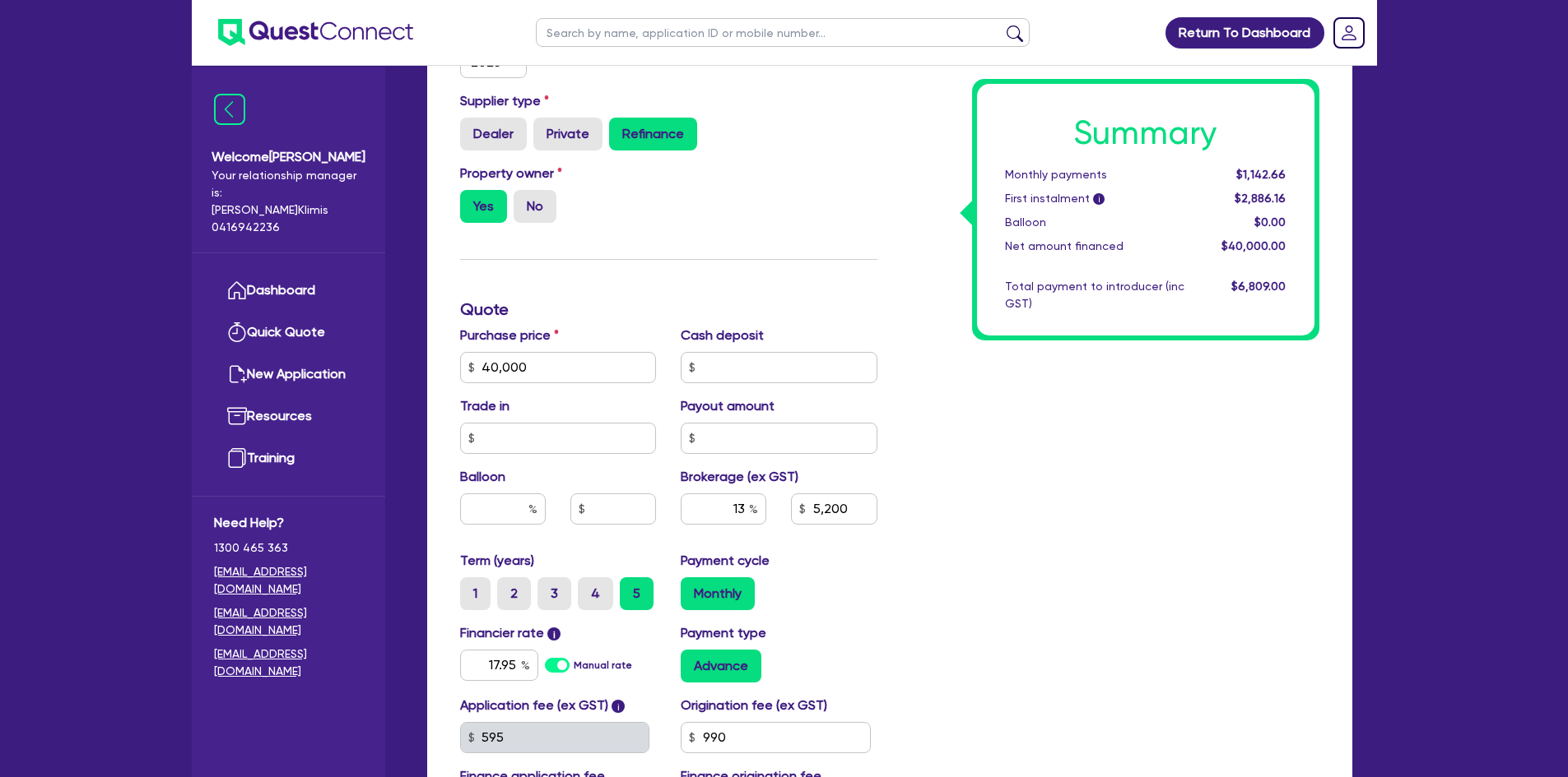
scroll to position [576, 0]
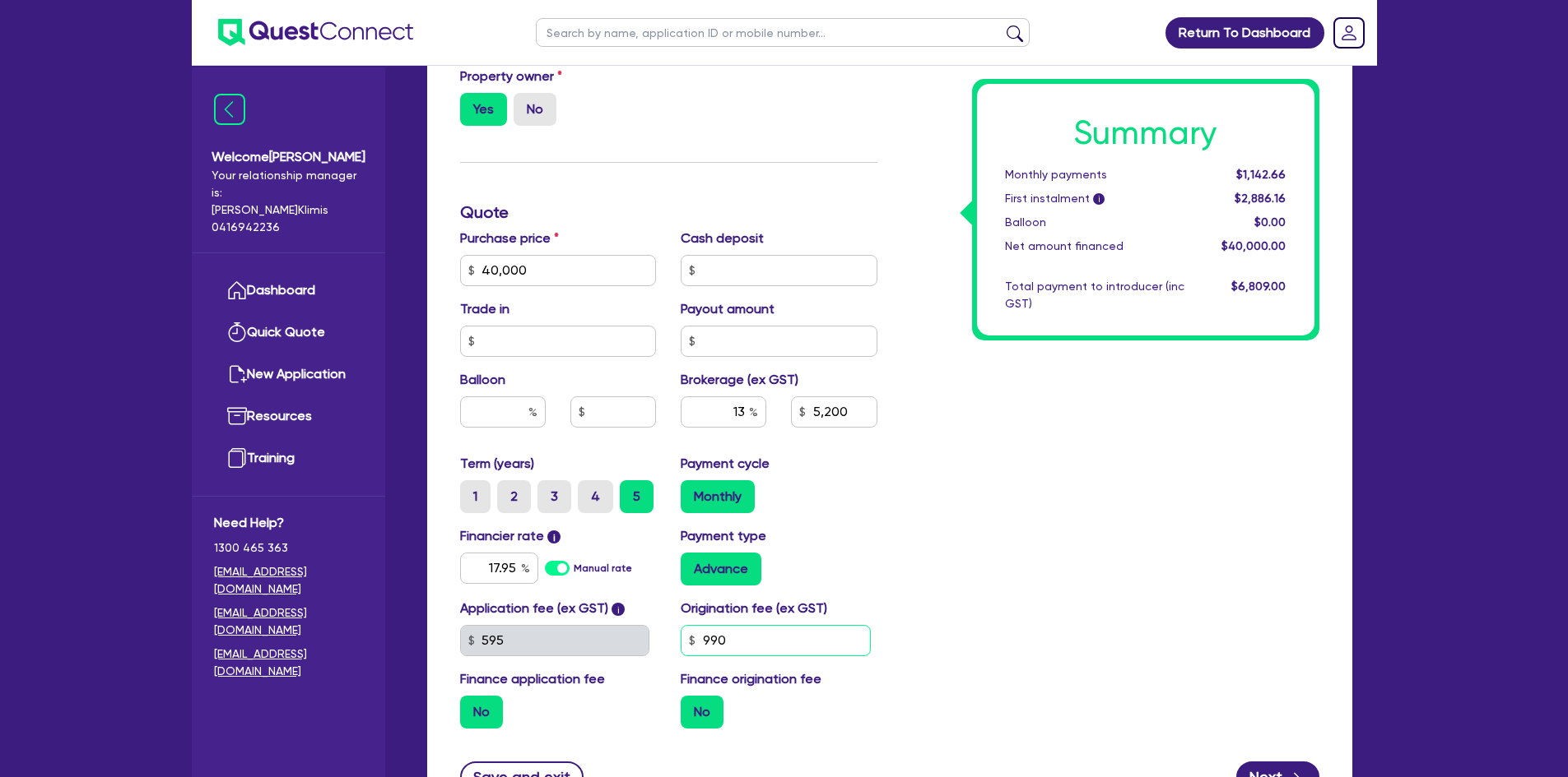
click at [633, 632] on div "Application fee (ex GST) i 595 Origination fee (ex GST) 990 Finance application…" at bounding box center [668, 671] width 442 height 143
click at [938, 593] on div "Summary Monthly payments $1,142.66 First instalment i $2,886.16 Balloon $0.00 N…" at bounding box center [1110, 261] width 442 height 961
drag, startPoint x: 717, startPoint y: 385, endPoint x: 770, endPoint y: 378, distance: 53.5
click at [770, 397] on div "13" at bounding box center [723, 419] width 110 height 44
click at [925, 471] on div "Summary Monthly payments Calculating... First instalment i Calculating... Ballo…" at bounding box center [1110, 261] width 442 height 961
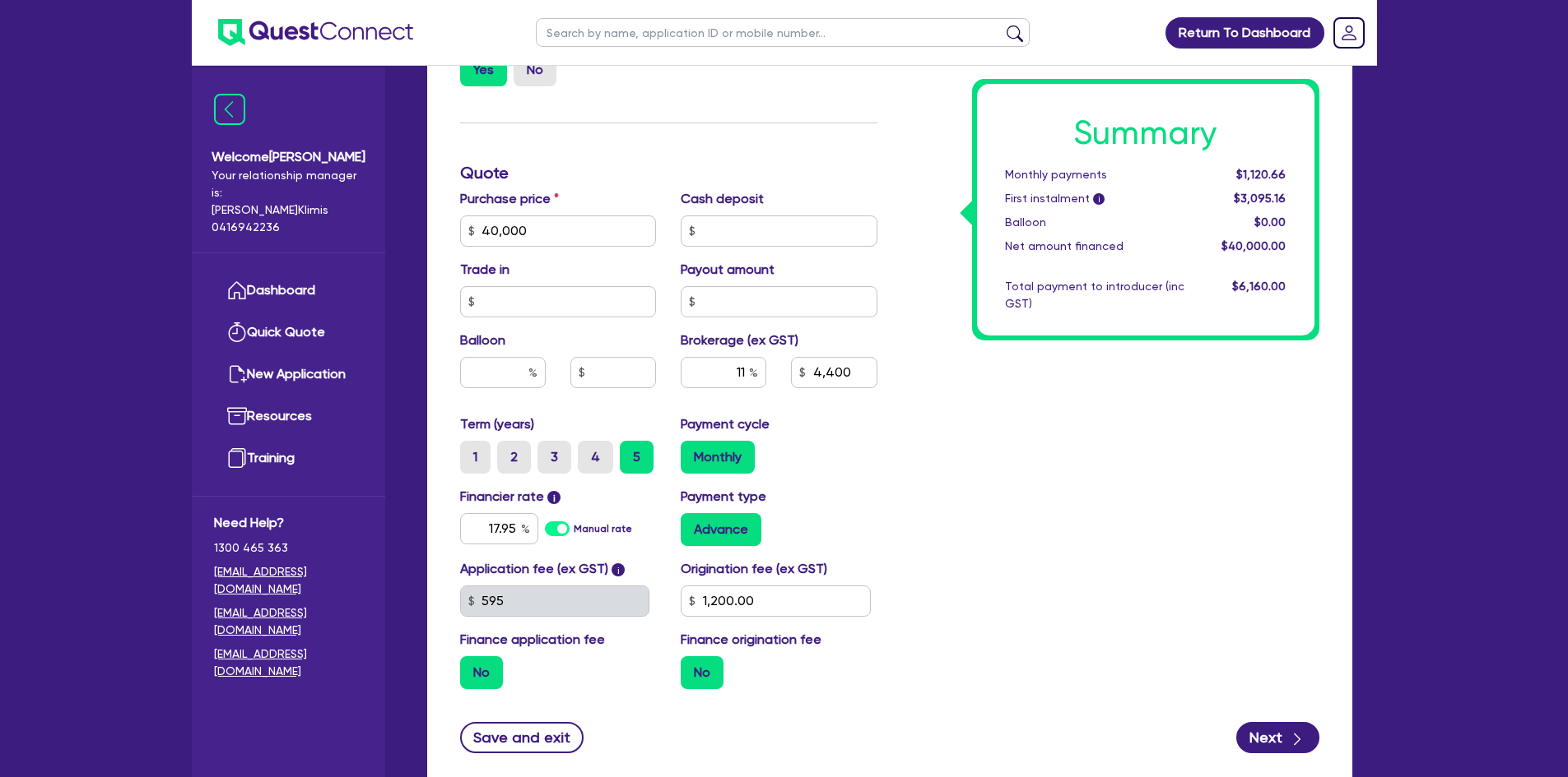
scroll to position [705, 0]
